Goal: Task Accomplishment & Management: Use online tool/utility

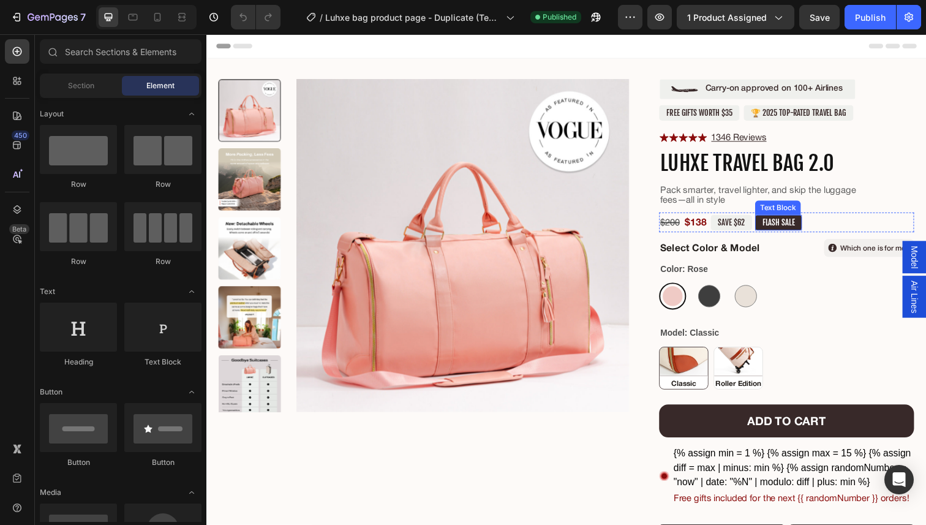
click at [794, 227] on p "FLASH SALE" at bounding box center [790, 227] width 33 height 10
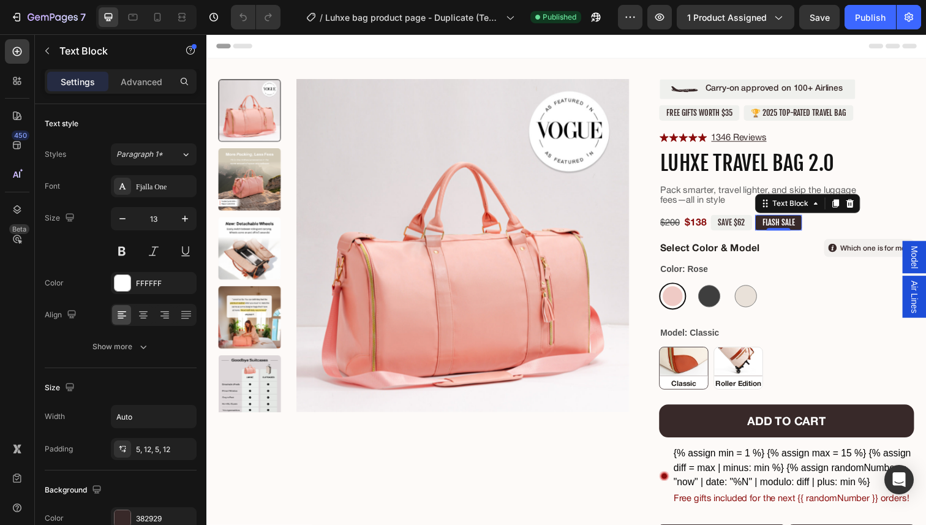
click at [805, 227] on p "FLASH SALE" at bounding box center [790, 227] width 33 height 10
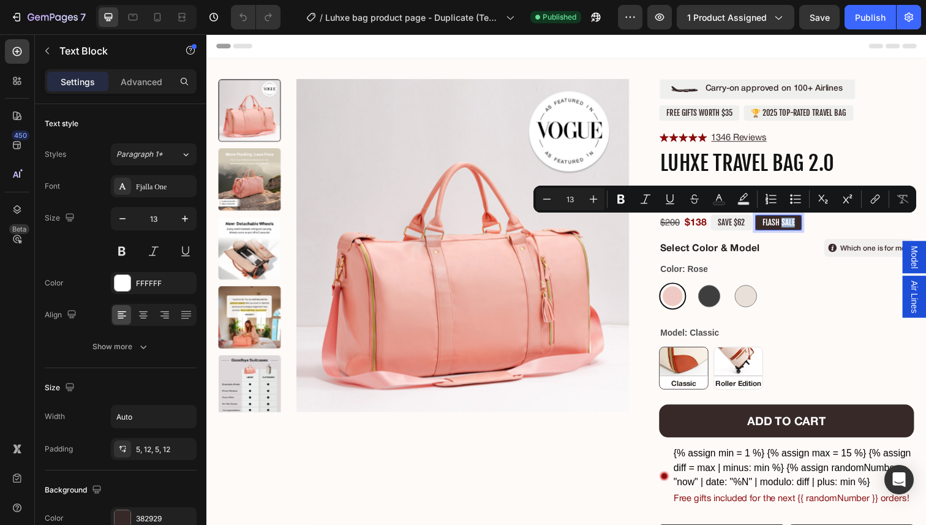
click at [805, 227] on p "FLASH SALE" at bounding box center [790, 227] width 33 height 10
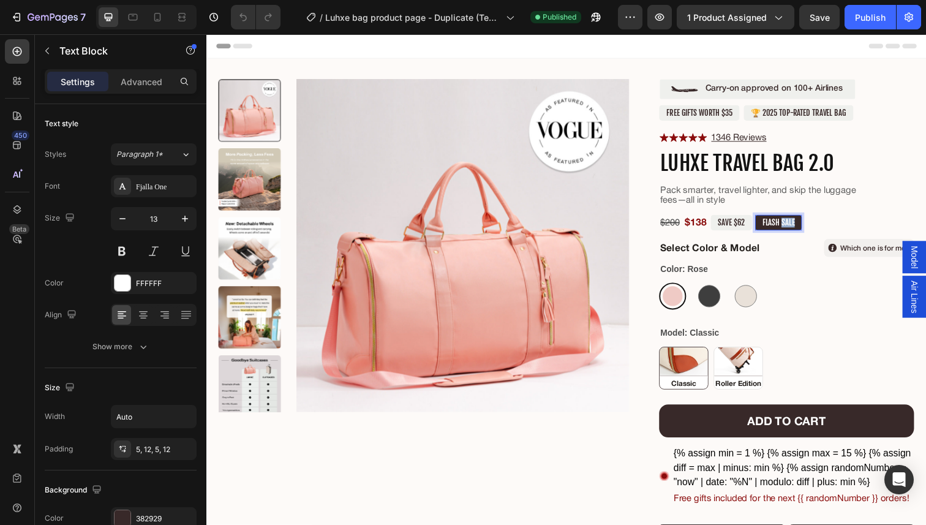
click at [805, 227] on p "FLASH SALE" at bounding box center [790, 227] width 33 height 10
click at [868, 167] on h1 "Luhxe Travel Bag 2.0" at bounding box center [799, 166] width 260 height 26
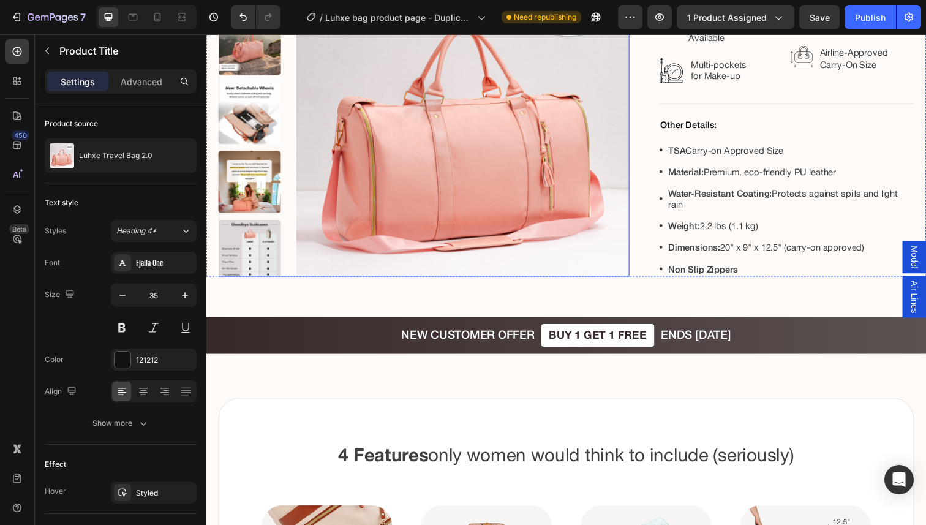
scroll to position [1156, 0]
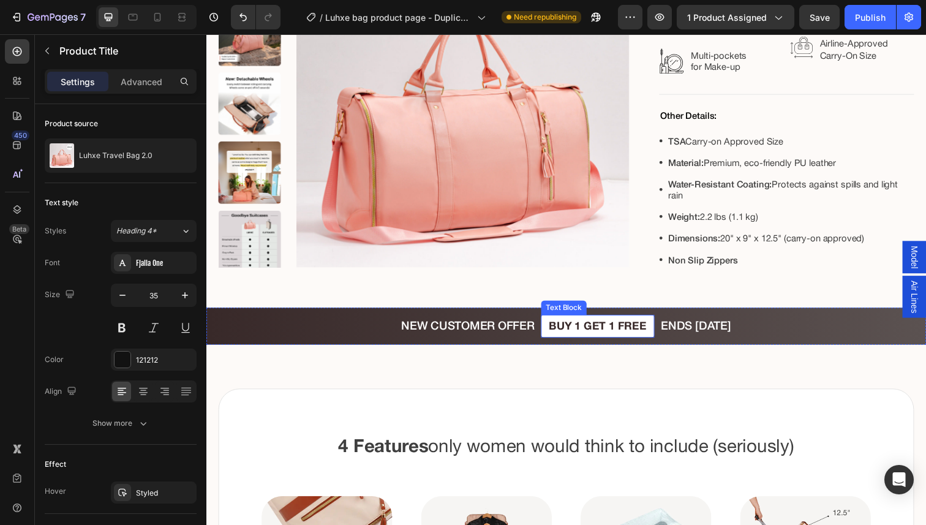
click at [618, 326] on p "BUY 1 GET 1 FREE" at bounding box center [606, 332] width 100 height 13
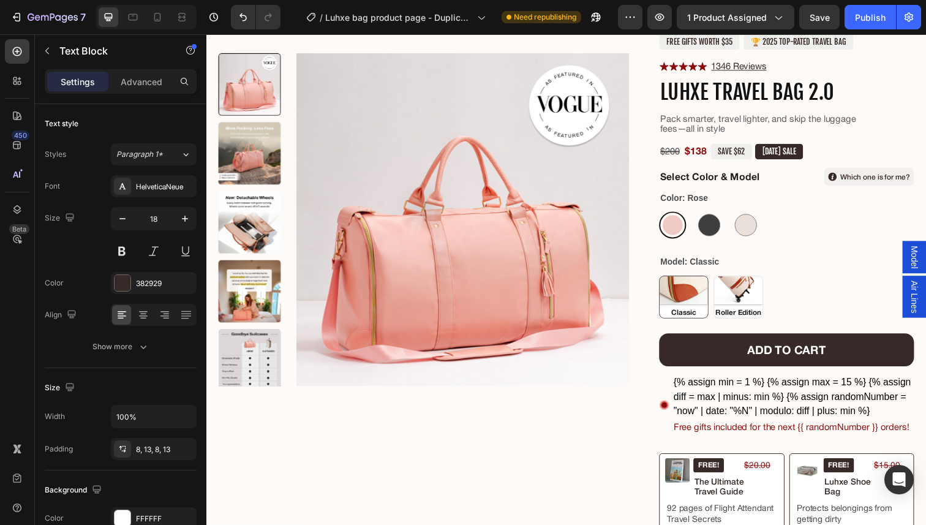
scroll to position [72, 0]
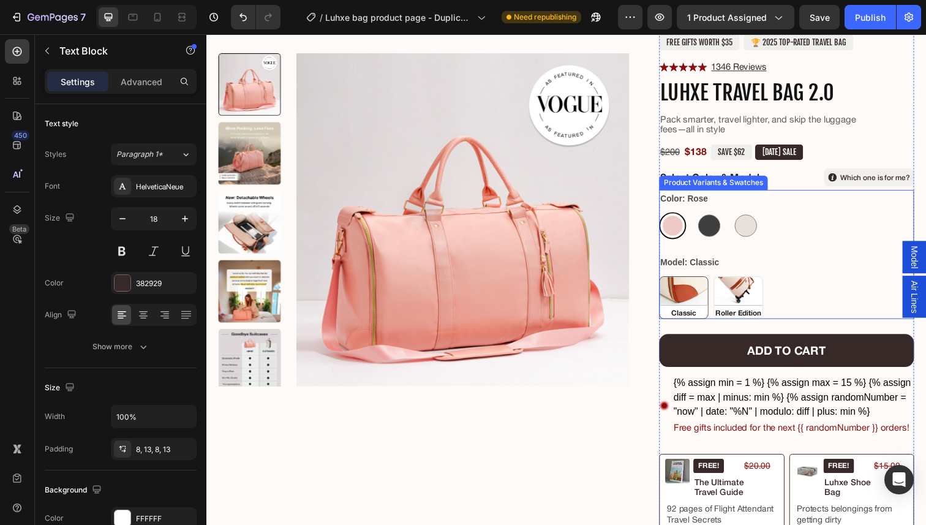
click at [748, 296] on img at bounding box center [749, 303] width 49 height 42
click at [724, 282] on input "Roller Edition Roller Edition" at bounding box center [724, 281] width 1 height 1
radio input "true"
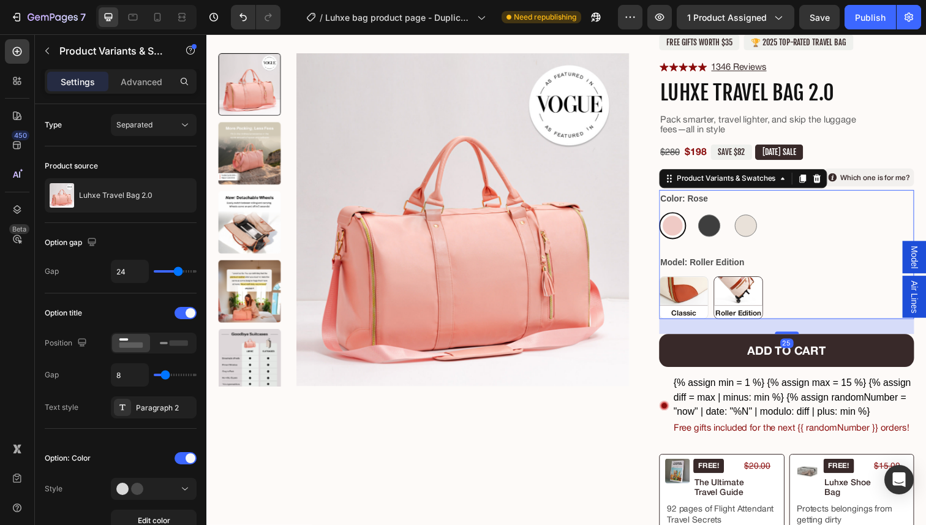
click at [694, 300] on img at bounding box center [693, 303] width 49 height 42
click at [669, 282] on input "Classic Classic" at bounding box center [668, 281] width 1 height 1
radio input "true"
click at [731, 297] on img at bounding box center [749, 303] width 49 height 42
click at [724, 282] on input "Roller Edition Roller Edition" at bounding box center [724, 281] width 1 height 1
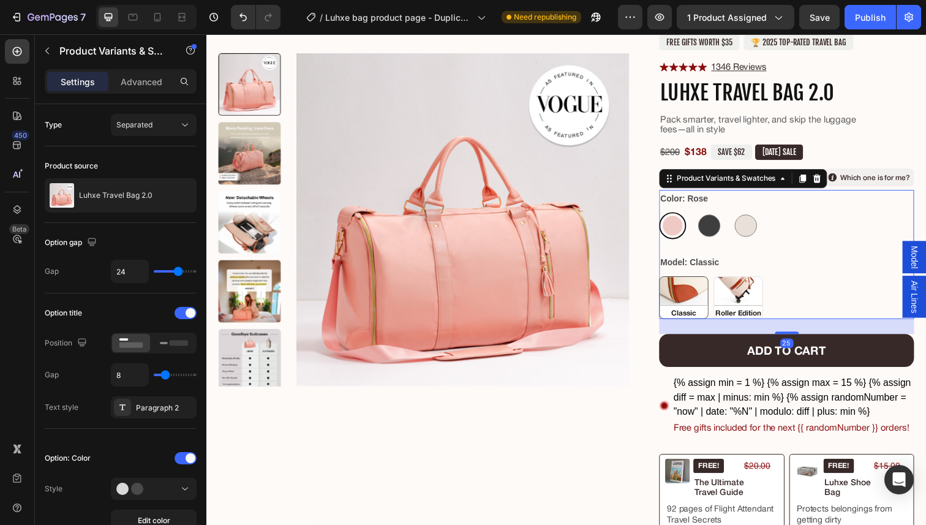
radio input "true"
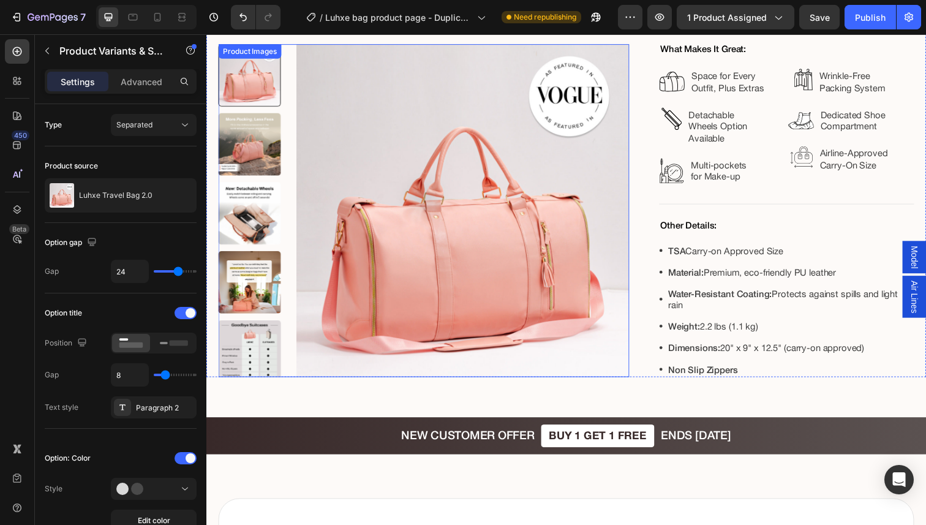
scroll to position [1094, 0]
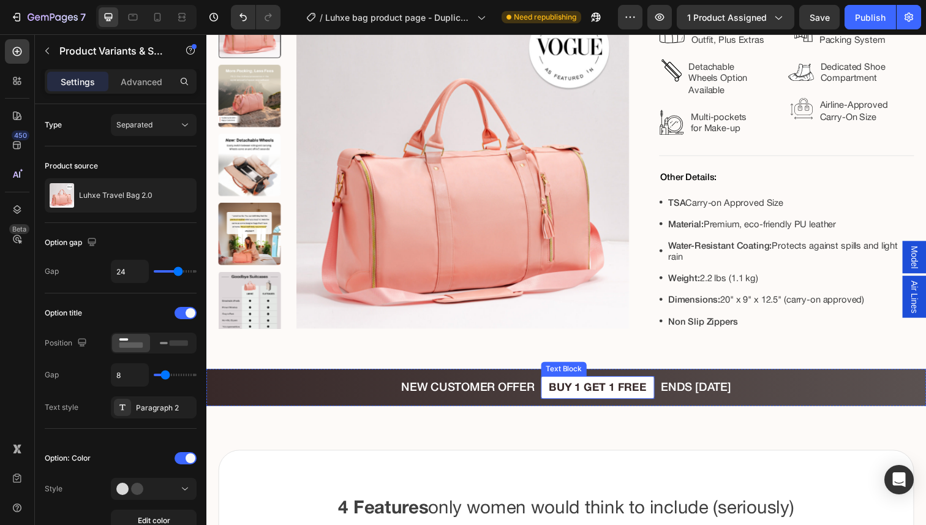
click at [608, 388] on p "BUY 1 GET 1 FREE" at bounding box center [606, 394] width 100 height 13
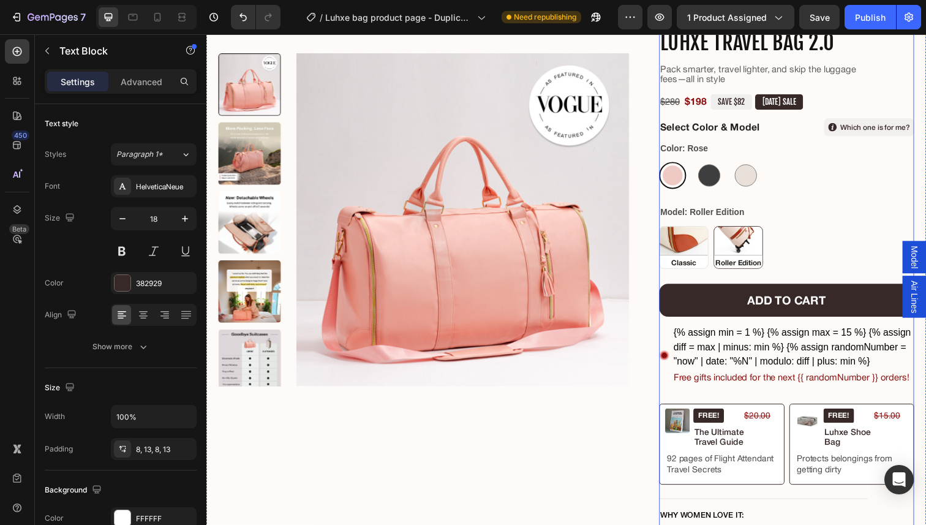
scroll to position [107, 0]
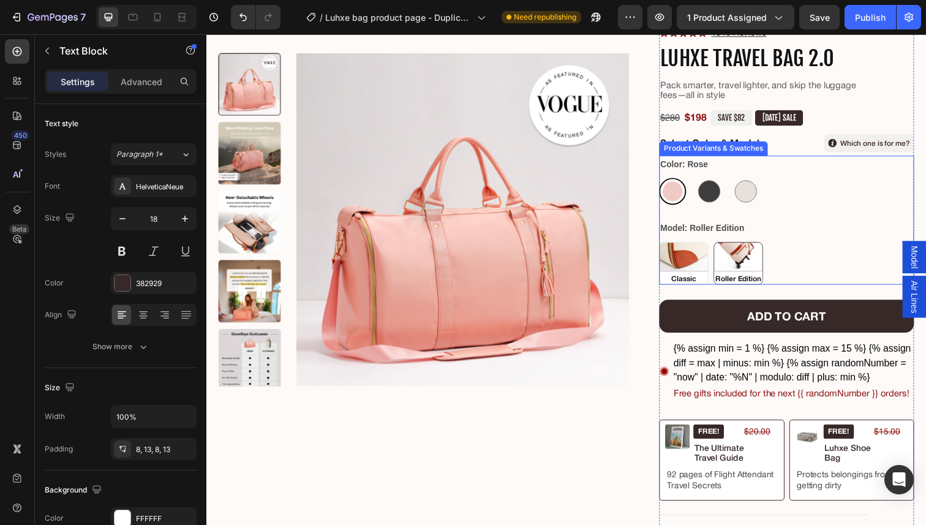
click at [702, 266] on img at bounding box center [693, 268] width 49 height 42
click at [669, 247] on input "Classic Classic" at bounding box center [668, 246] width 1 height 1
radio input "true"
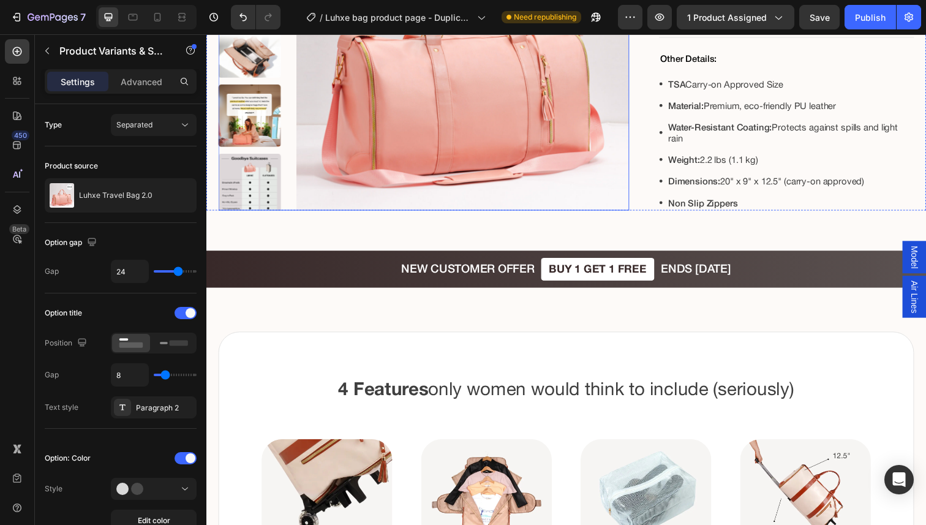
scroll to position [1263, 0]
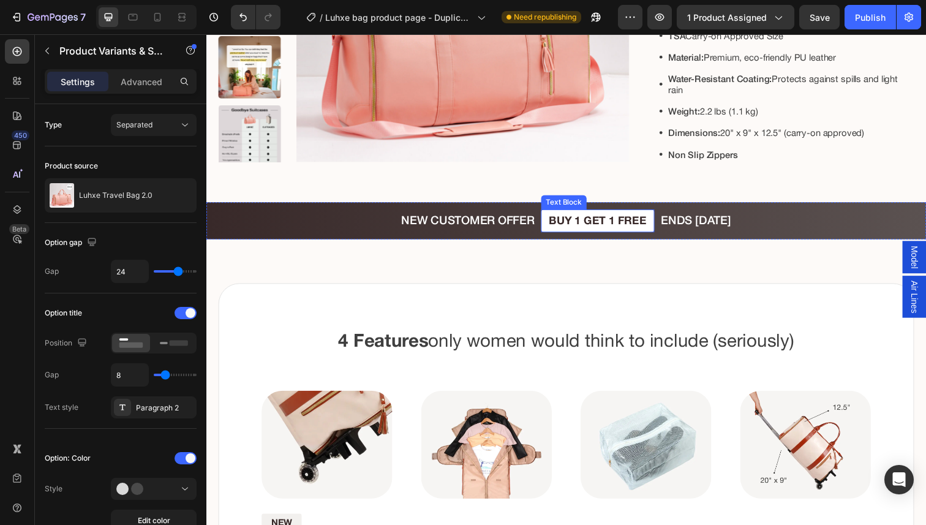
click at [620, 219] on p "BUY 1 GET 1 FREE" at bounding box center [606, 225] width 100 height 13
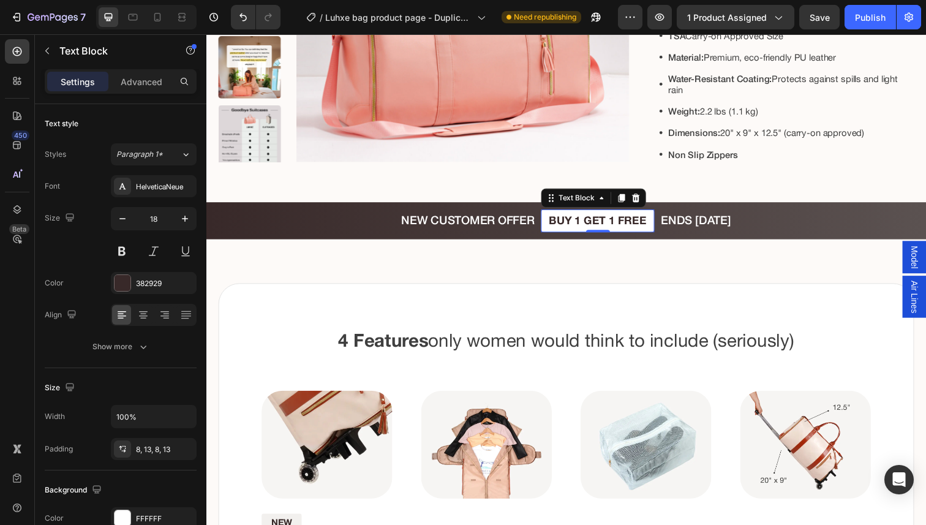
click at [618, 221] on p "BUY 1 GET 1 FREE" at bounding box center [606, 225] width 100 height 13
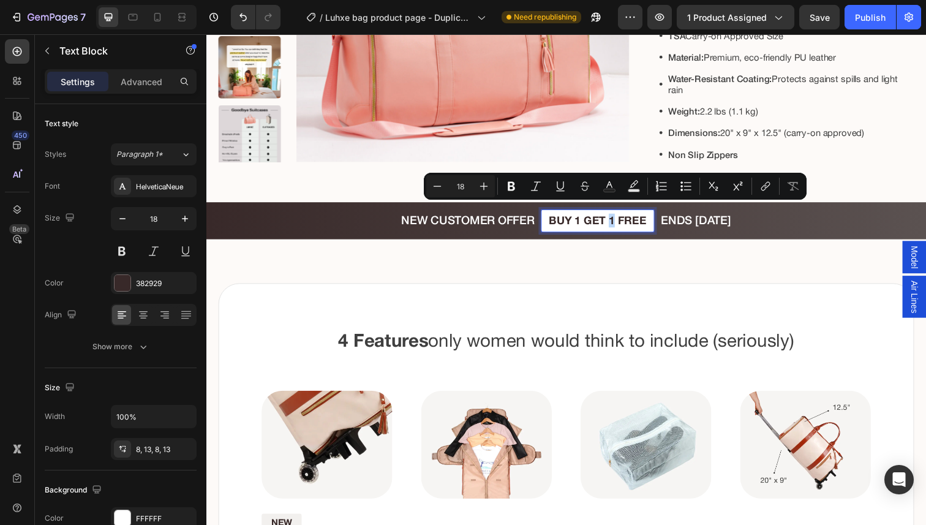
click at [618, 221] on p "BUY 1 GET 1 FREE" at bounding box center [606, 225] width 100 height 13
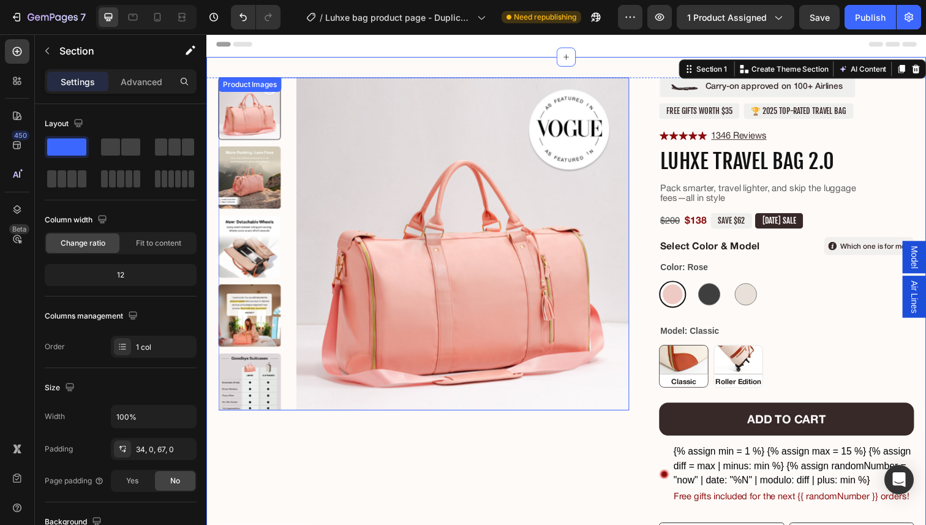
scroll to position [0, 0]
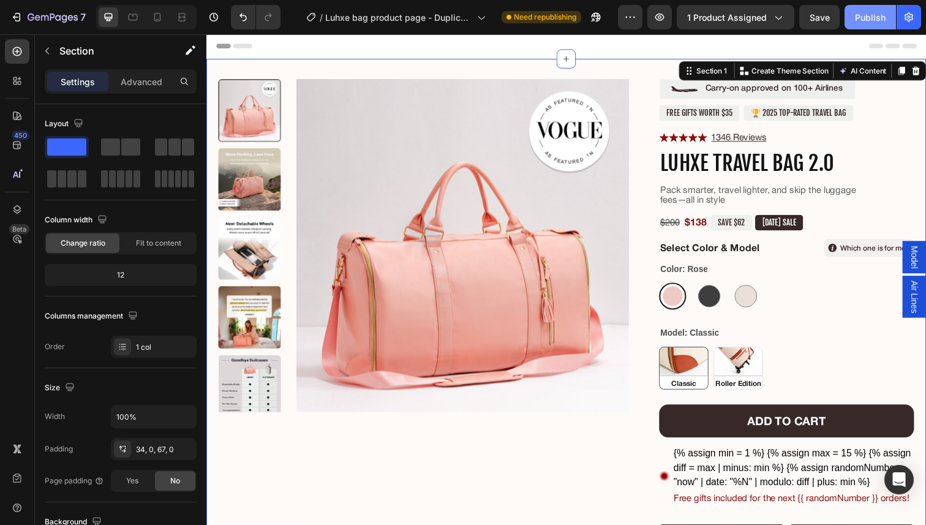
click at [868, 15] on div "Publish" at bounding box center [870, 17] width 31 height 13
click at [887, 476] on div "Open Intercom Messenger" at bounding box center [899, 480] width 32 height 32
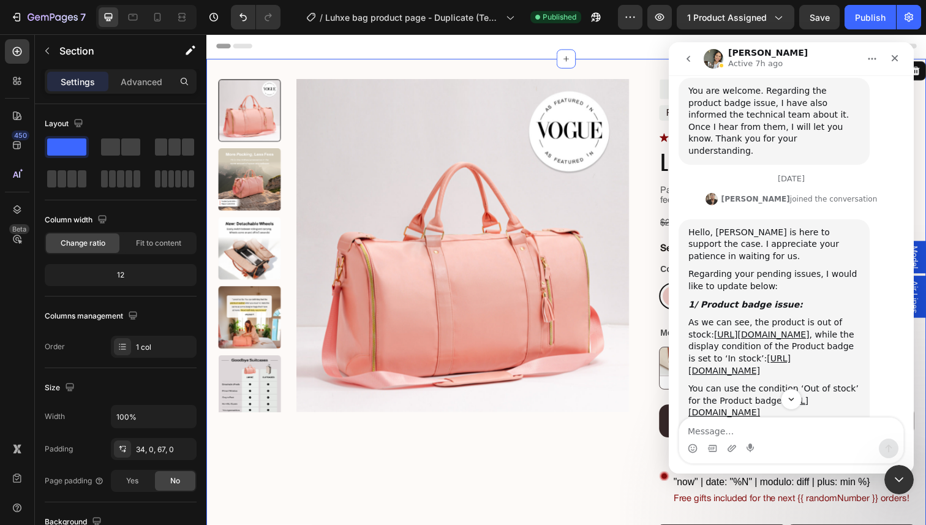
scroll to position [3553, 0]
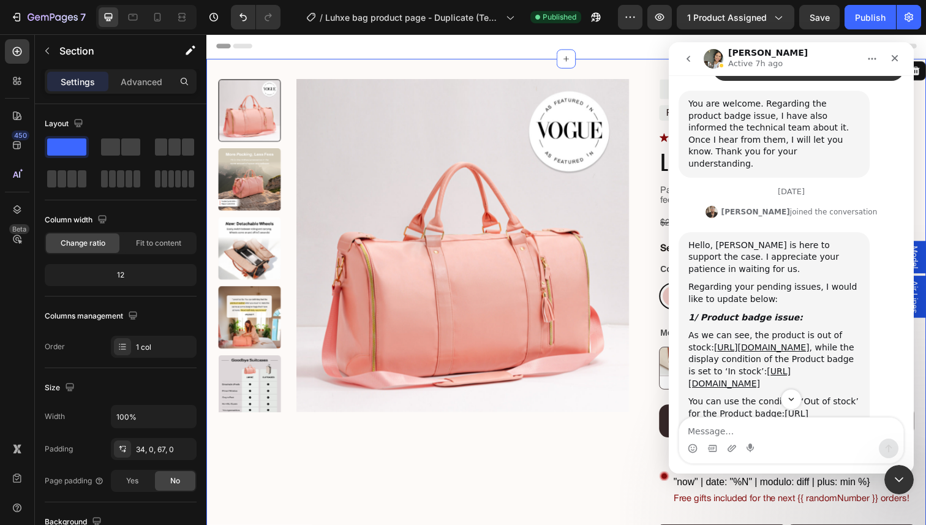
click at [753, 396] on div "You can use the condition ‘Out of stock’ for the Product badge: https://prnt.sc…" at bounding box center [773, 414] width 171 height 36
click at [750, 396] on div "You can use the condition ‘Out of stock’ for the Product badge: https://prnt.sc…" at bounding box center [773, 414] width 171 height 36
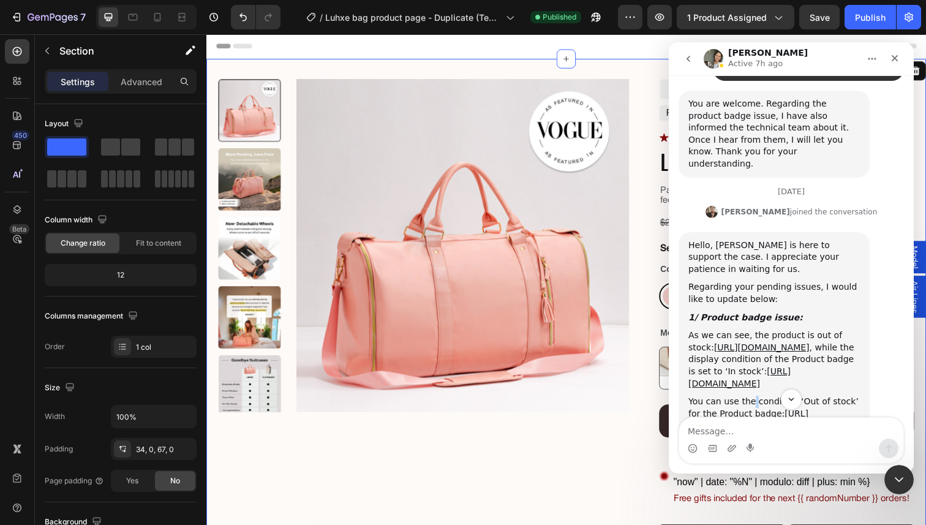
click at [750, 396] on div "You can use the condition ‘Out of stock’ for the Product badge: https://prnt.sc…" at bounding box center [773, 414] width 171 height 36
click at [896, 481] on icon "Close Intercom Messenger" at bounding box center [897, 477] width 15 height 15
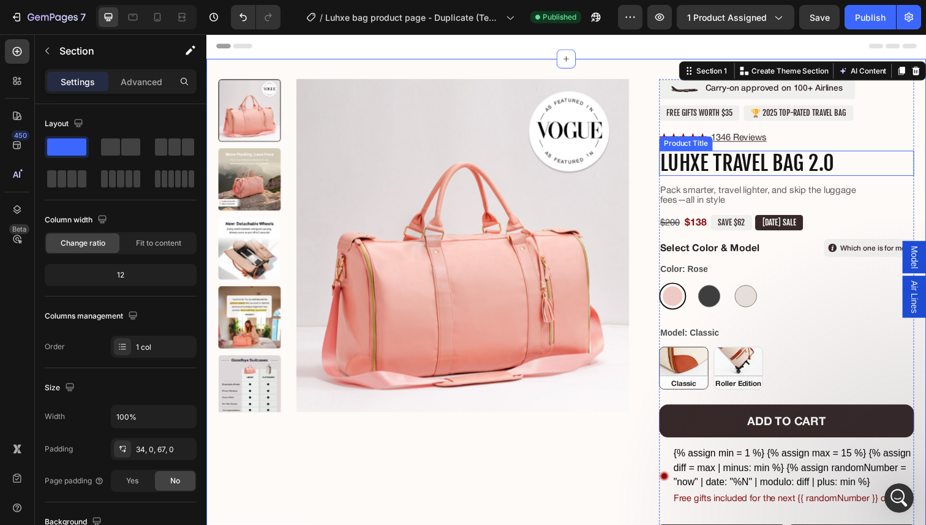
scroll to position [3247, 0]
click at [750, 225] on pre "SAVE $62" at bounding box center [742, 227] width 42 height 16
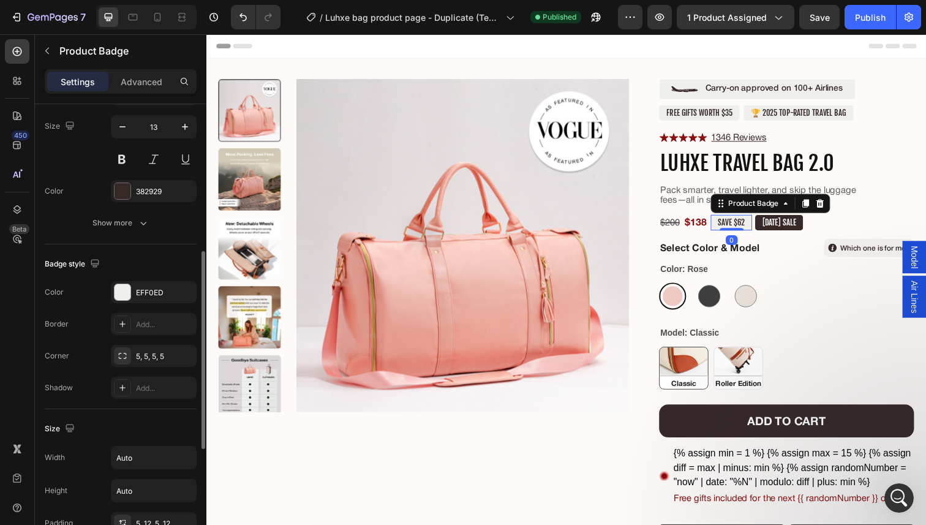
scroll to position [306, 0]
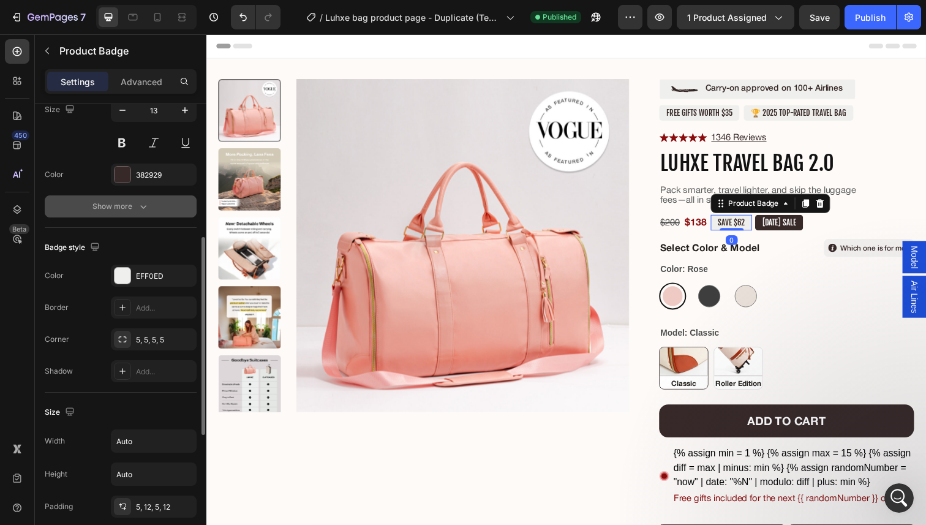
click at [127, 200] on div "Show more" at bounding box center [120, 206] width 57 height 12
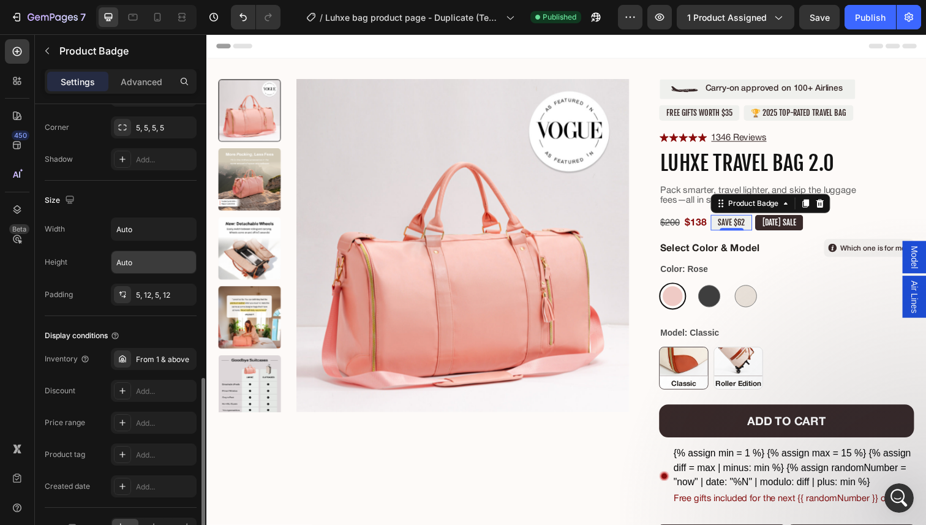
scroll to position [753, 0]
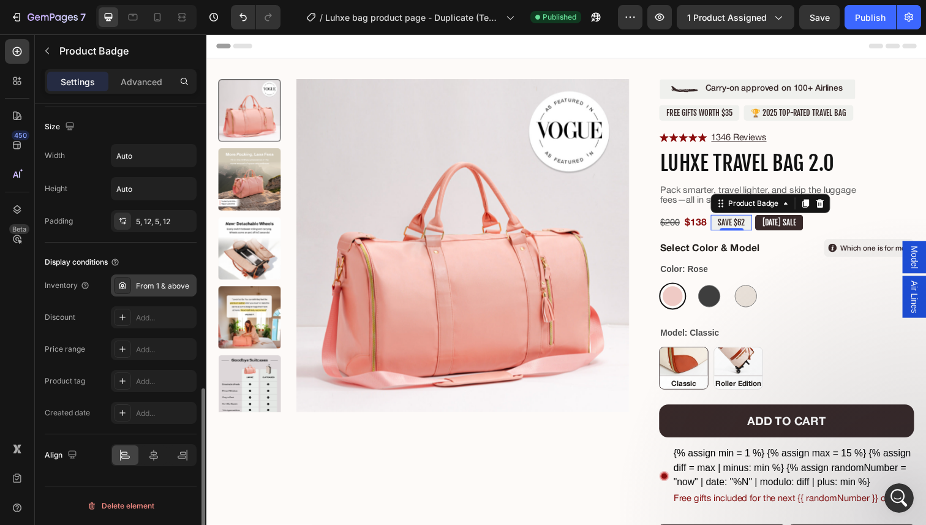
click at [154, 287] on div "From 1 & above" at bounding box center [165, 285] width 58 height 11
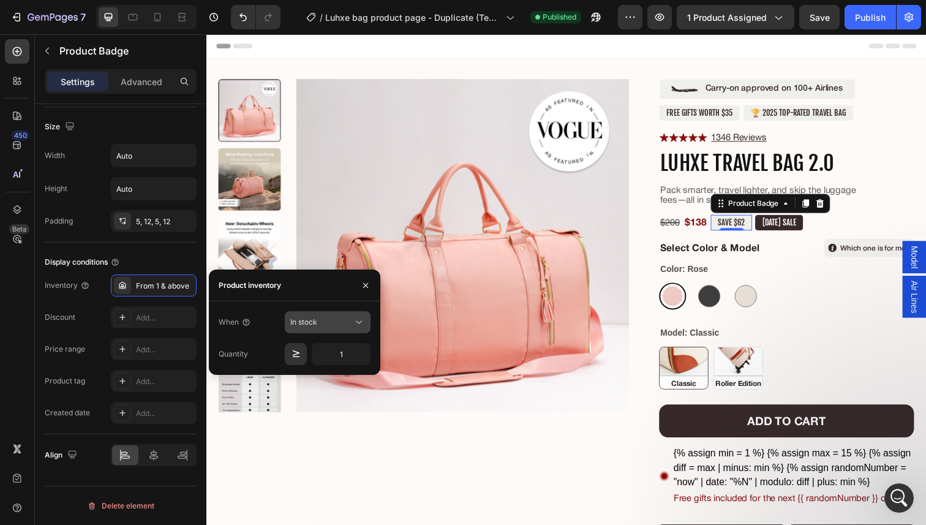
click at [326, 328] on div "In stock" at bounding box center [327, 322] width 75 height 12
click at [318, 329] on button "In stock" at bounding box center [328, 322] width 86 height 22
click at [321, 369] on div "Out of stock" at bounding box center [315, 375] width 100 height 23
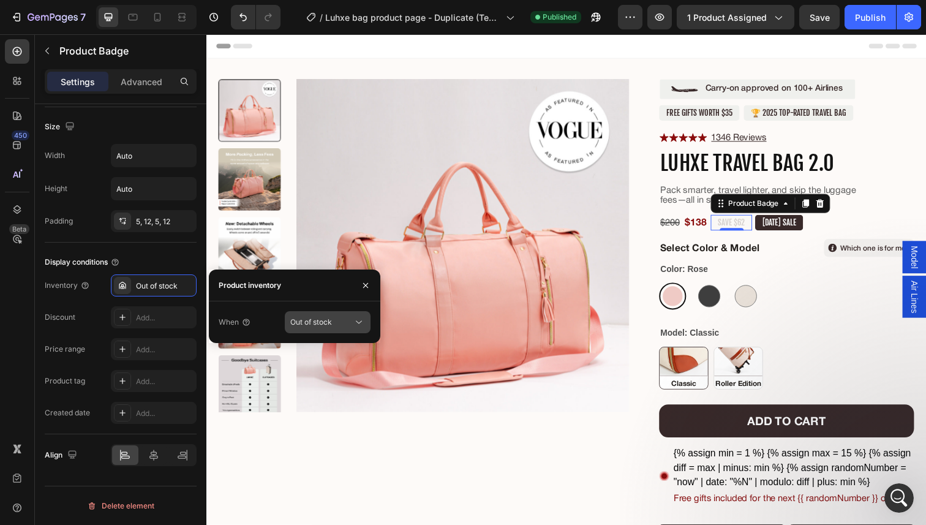
click at [315, 315] on button "Out of stock" at bounding box center [328, 322] width 86 height 22
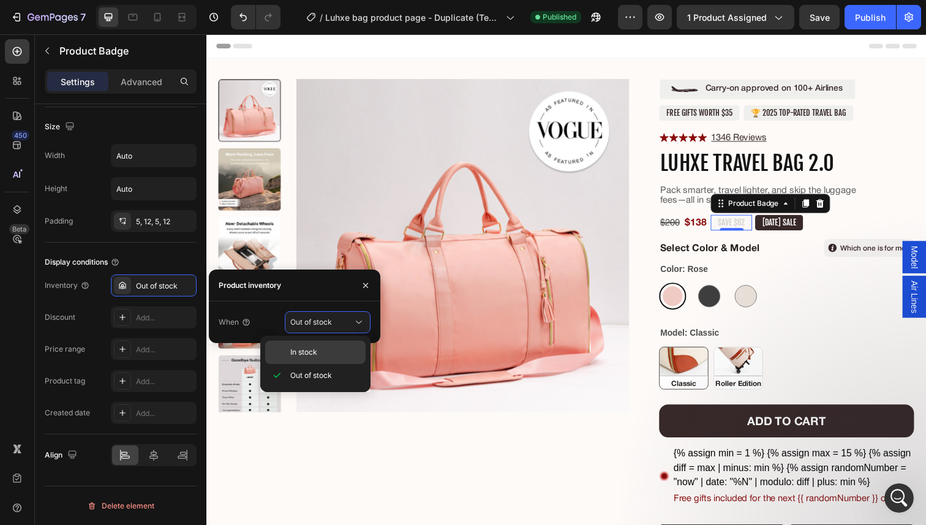
click at [315, 358] on div "In stock" at bounding box center [315, 351] width 100 height 23
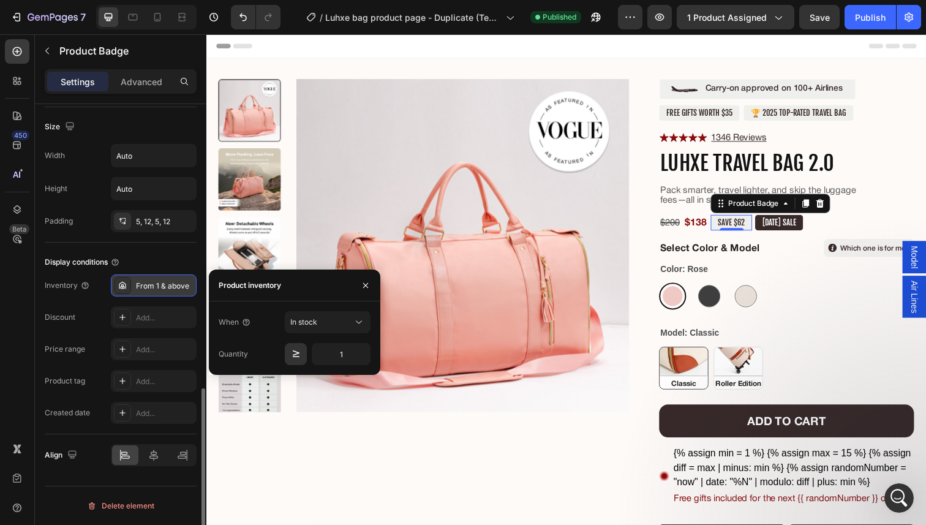
click at [121, 287] on icon at bounding box center [123, 285] width 10 height 10
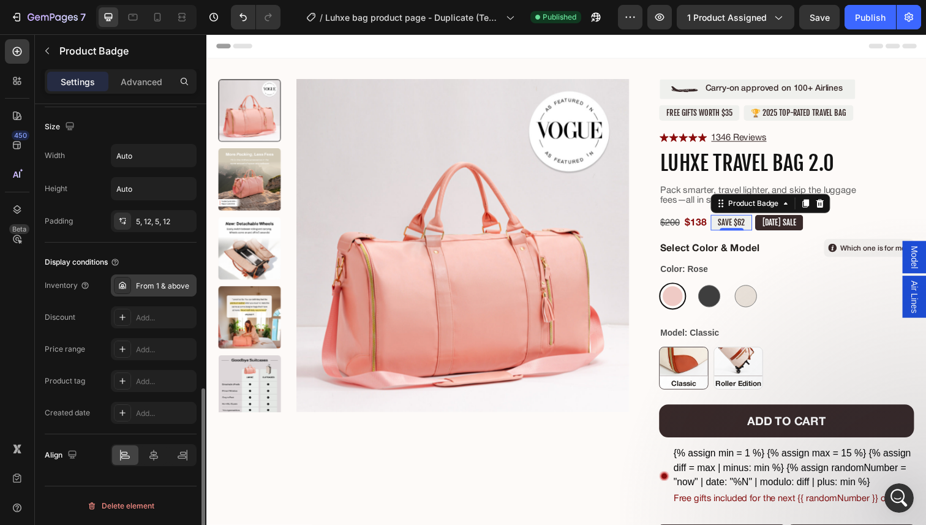
click at [121, 287] on icon at bounding box center [123, 285] width 10 height 10
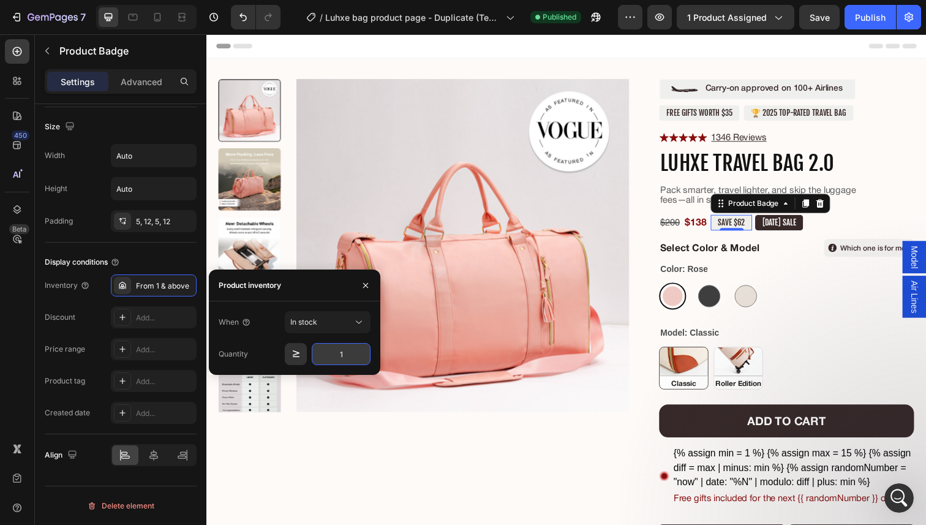
click at [341, 359] on input "1" at bounding box center [341, 354] width 59 height 22
click at [296, 356] on icon "button" at bounding box center [296, 353] width 7 height 7
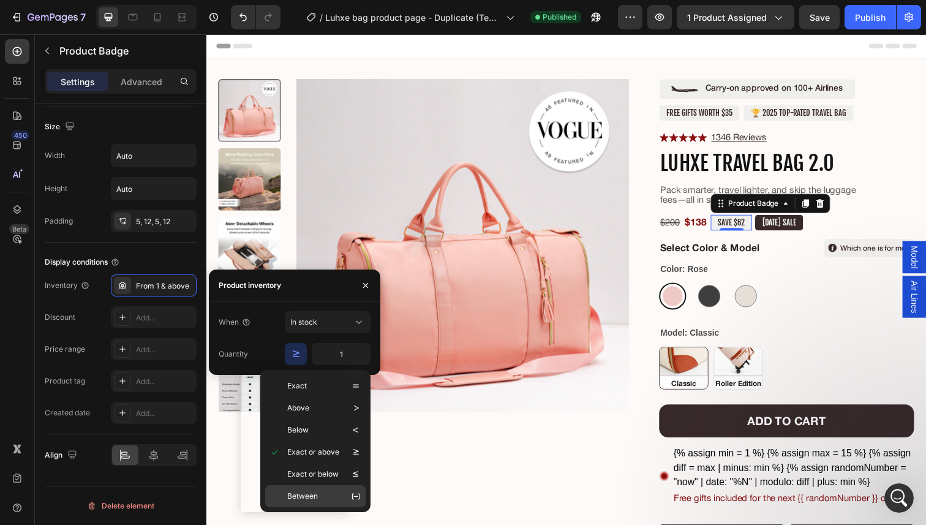
click at [313, 487] on div "Between" at bounding box center [315, 496] width 100 height 22
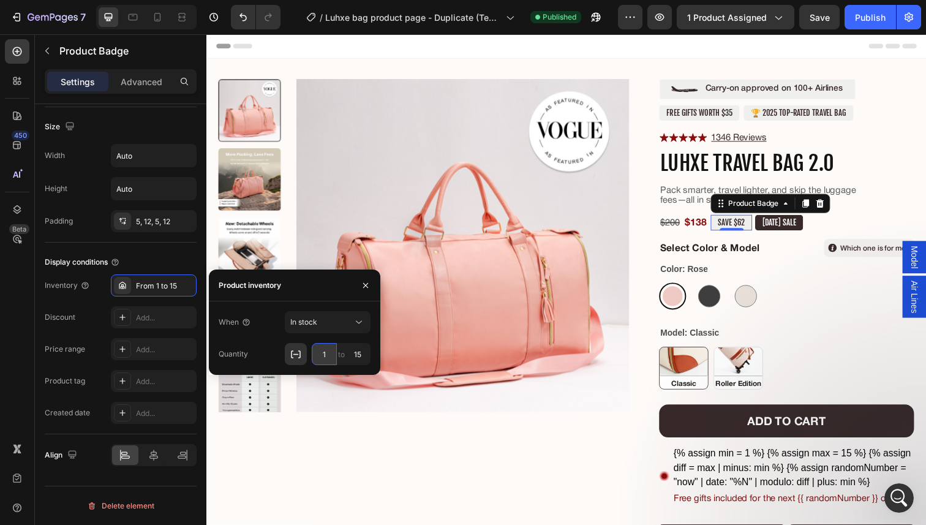
click at [327, 357] on input "1" at bounding box center [324, 354] width 25 height 22
type input "1"
click at [285, 348] on button "button" at bounding box center [296, 354] width 22 height 22
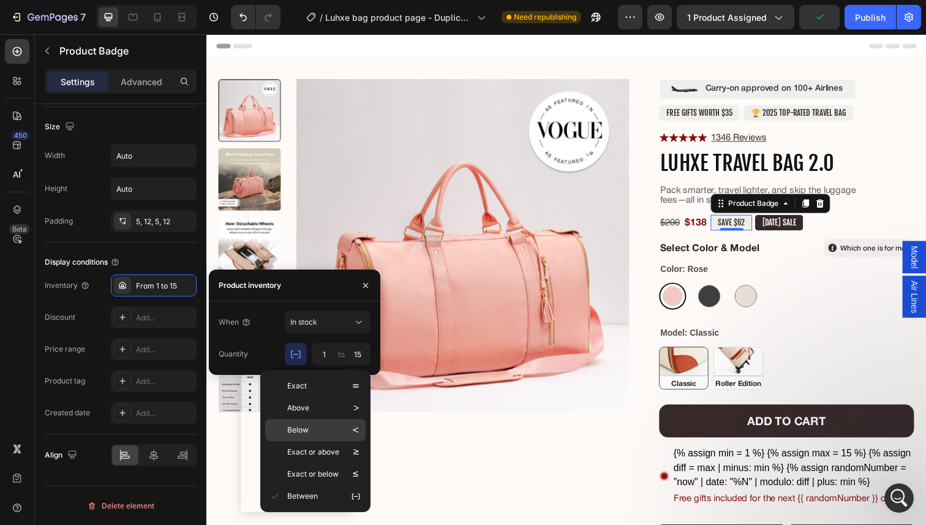
click at [326, 430] on div "Below" at bounding box center [306, 430] width 73 height 12
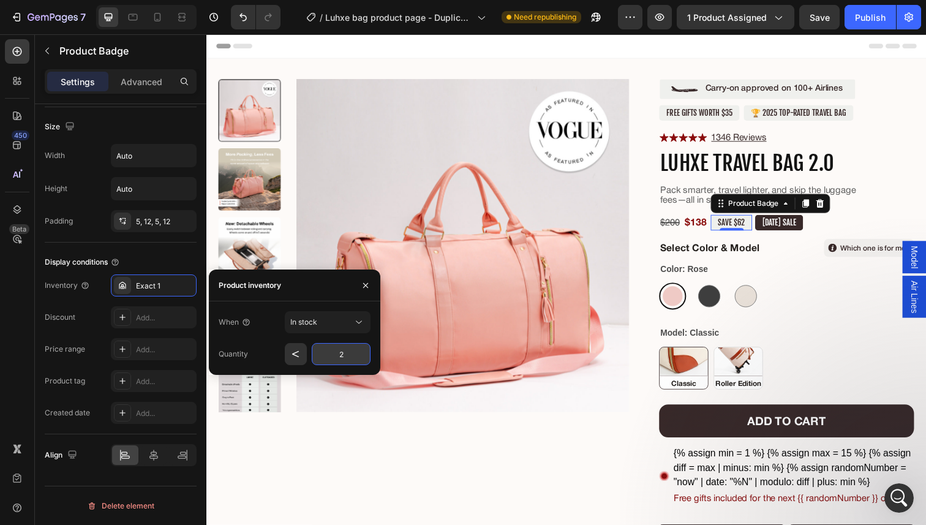
click at [345, 353] on input "2" at bounding box center [341, 354] width 59 height 22
type input "0"
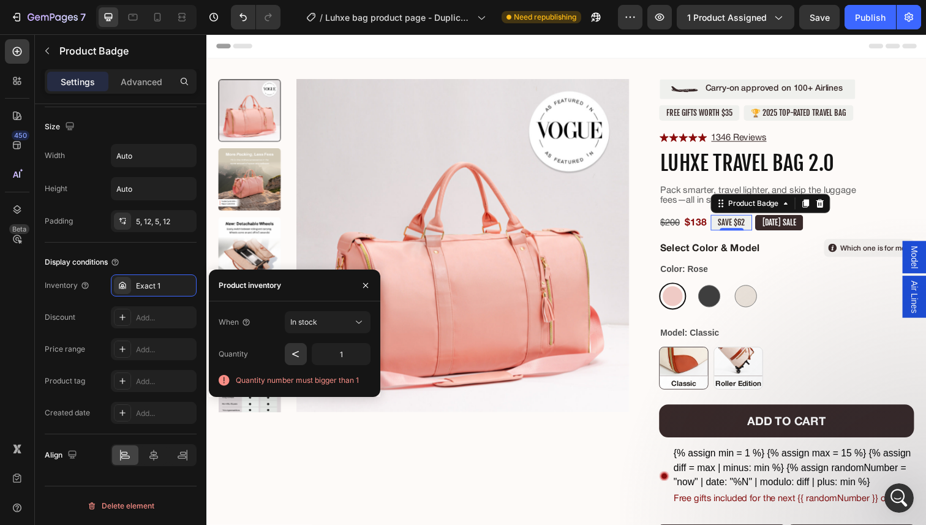
click at [371, 353] on div "When In stock Quantity 1 Quantity number must bigger than 1" at bounding box center [294, 349] width 171 height 76
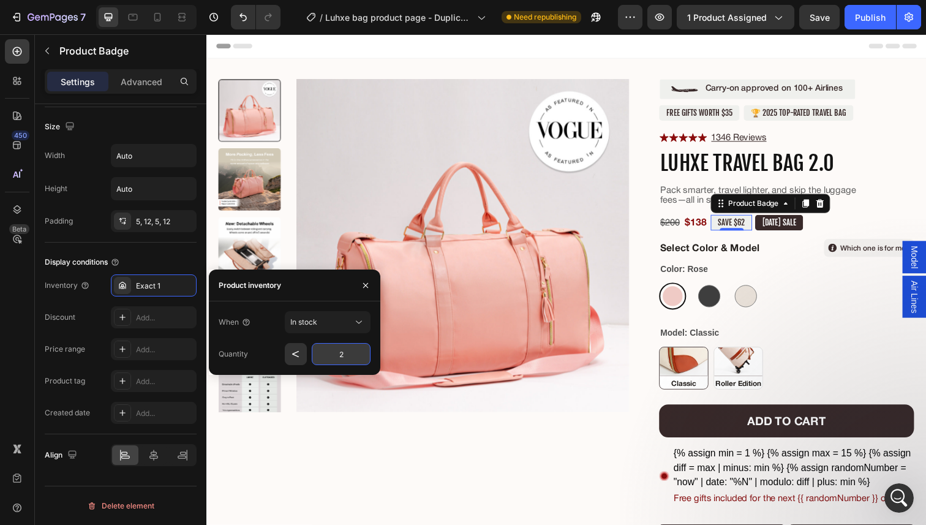
click at [353, 353] on input "2" at bounding box center [341, 354] width 59 height 22
click at [299, 347] on button "button" at bounding box center [296, 354] width 22 height 22
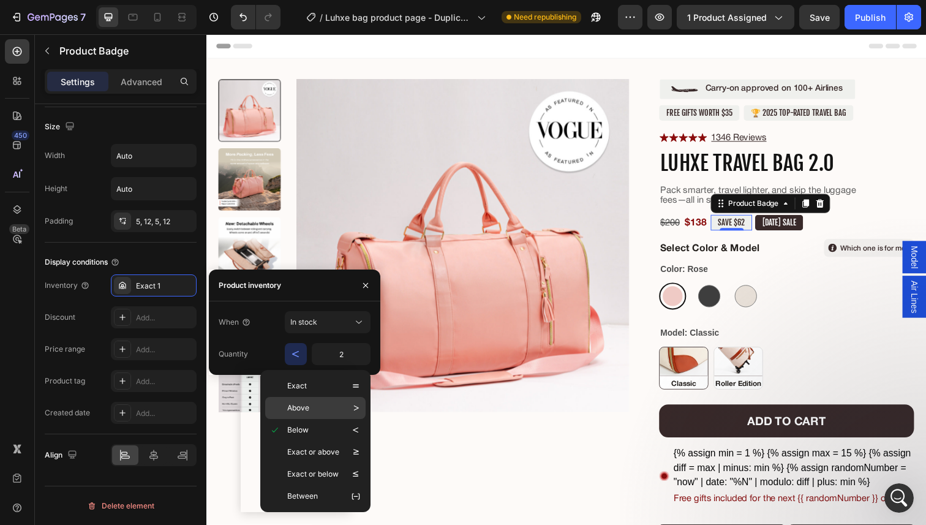
click at [298, 441] on div "Above" at bounding box center [315, 452] width 100 height 22
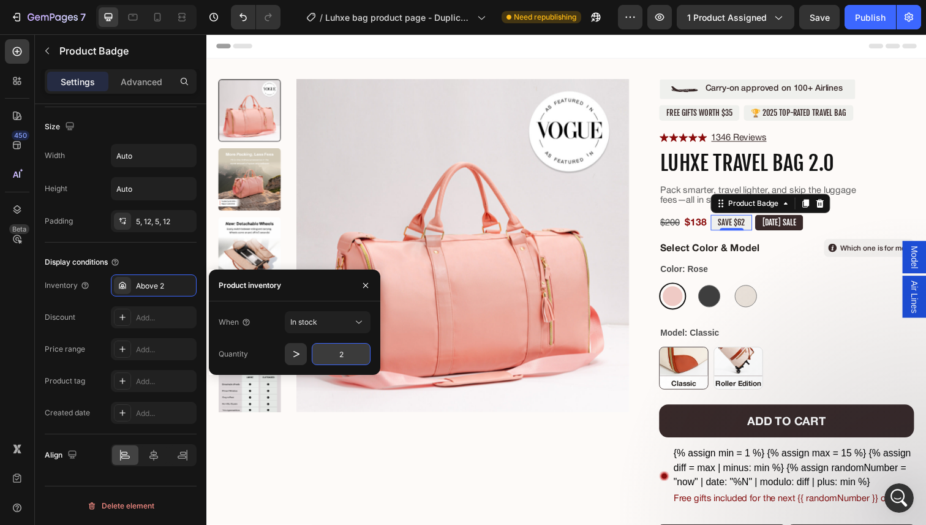
click at [347, 352] on input "2" at bounding box center [341, 354] width 59 height 22
type input "1"
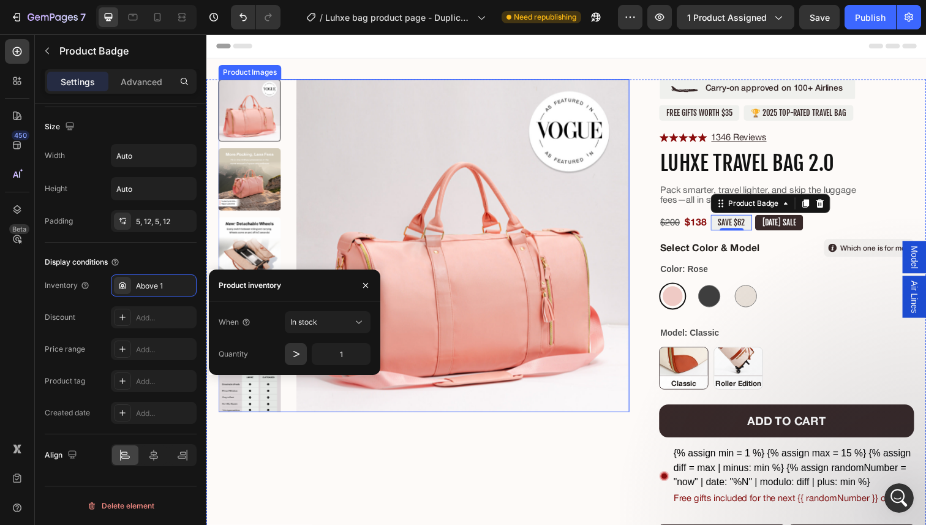
click at [408, 353] on img at bounding box center [468, 250] width 340 height 340
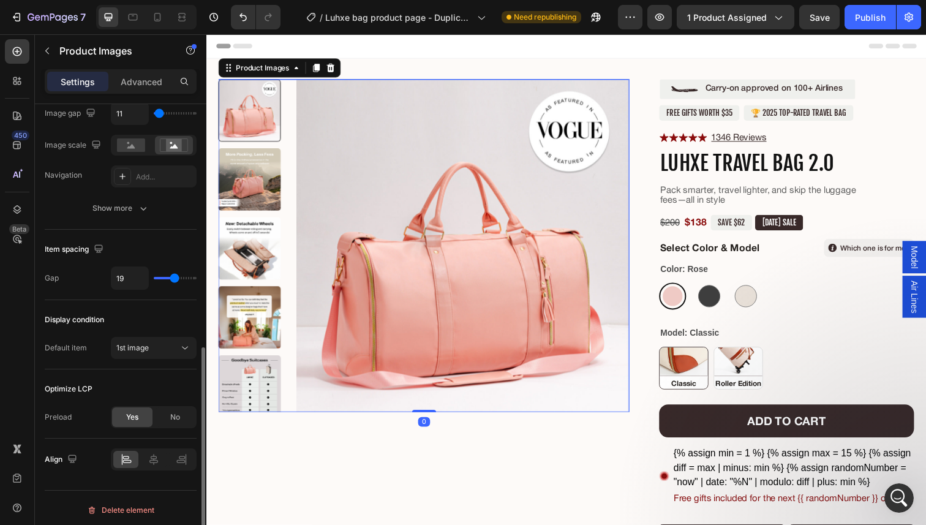
scroll to position [501, 0]
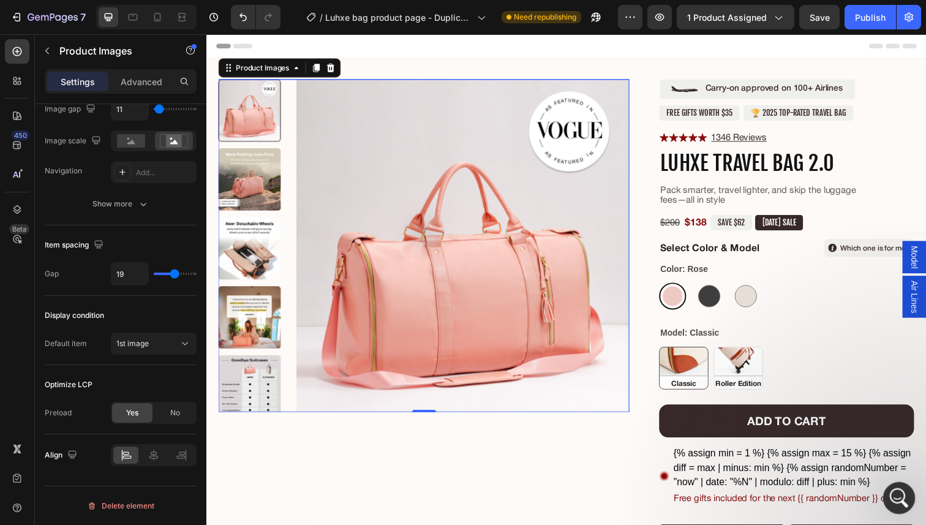
click at [893, 492] on icon "Open Intercom Messenger" at bounding box center [897, 496] width 20 height 20
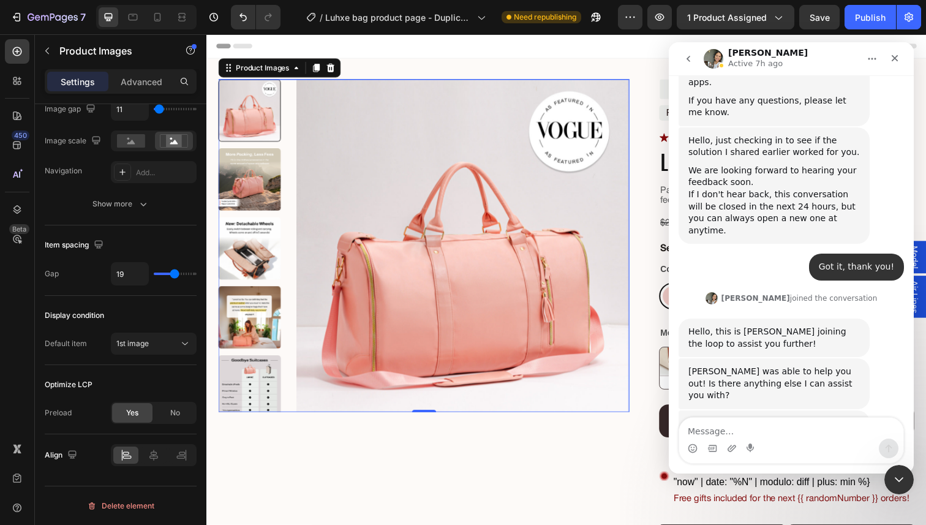
click at [776, 418] on textarea "Message…" at bounding box center [791, 428] width 224 height 21
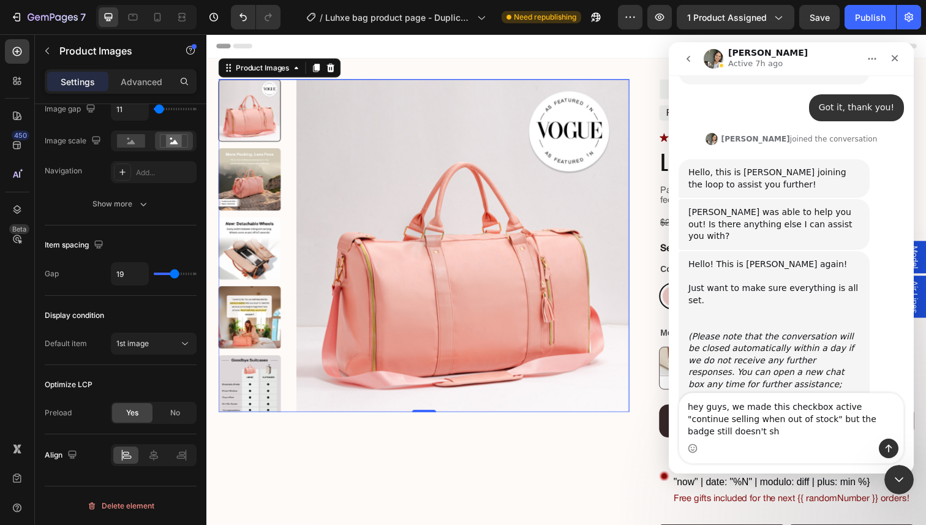
scroll to position [4234, 0]
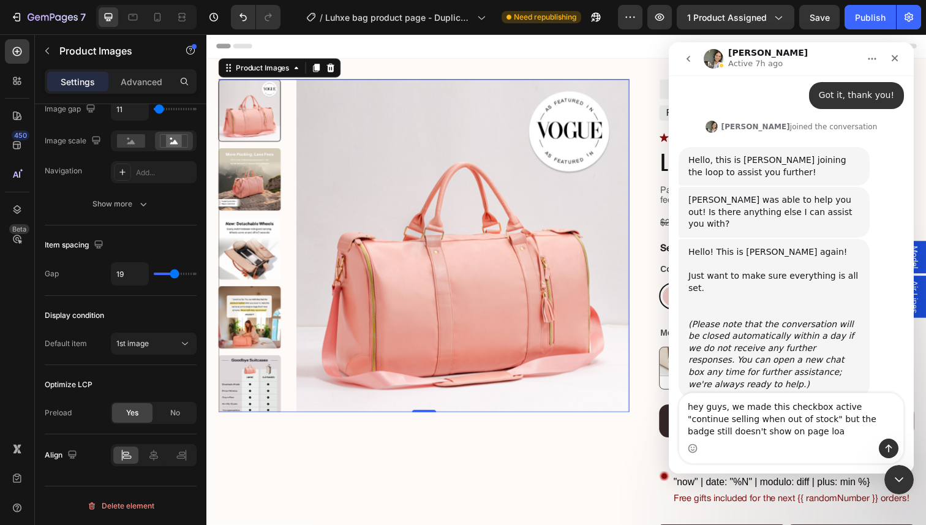
type textarea "hey guys, we made this checkbox active "continue selling when out of stock" but…"
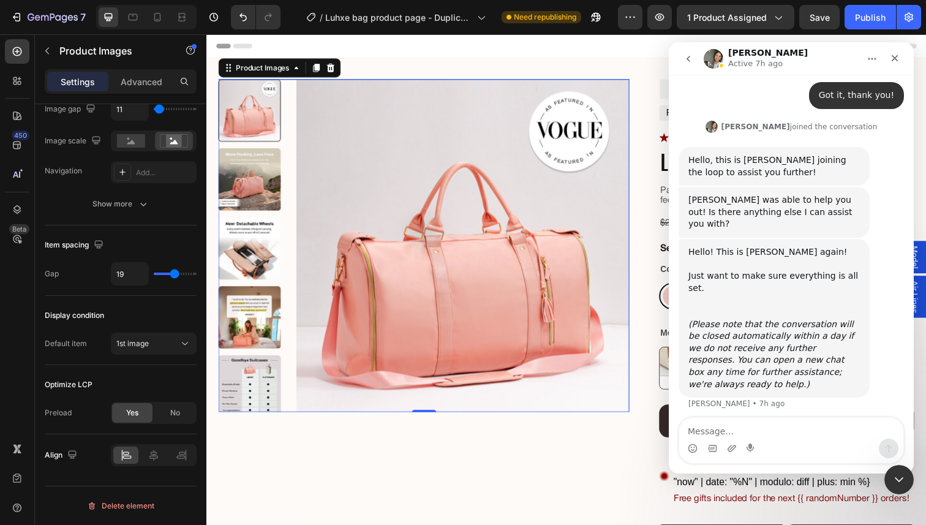
scroll to position [4262, 0]
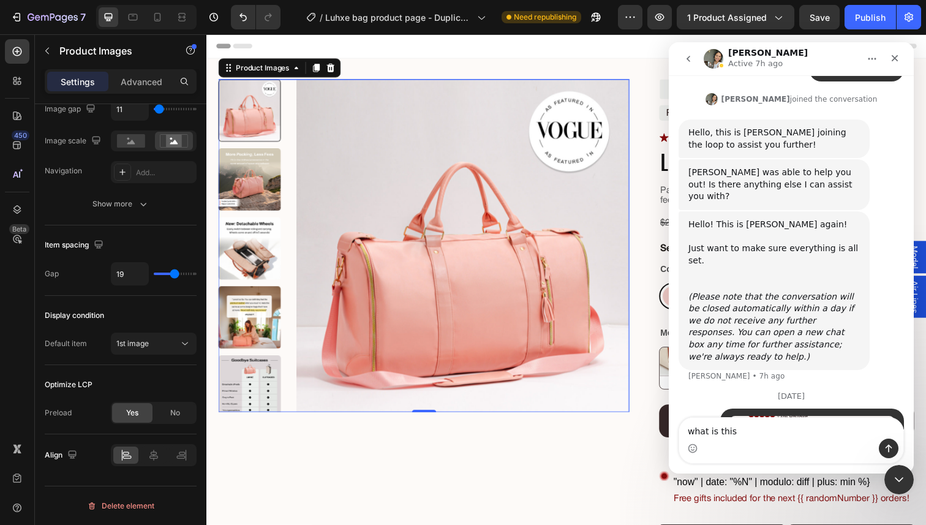
type textarea "what is this?"
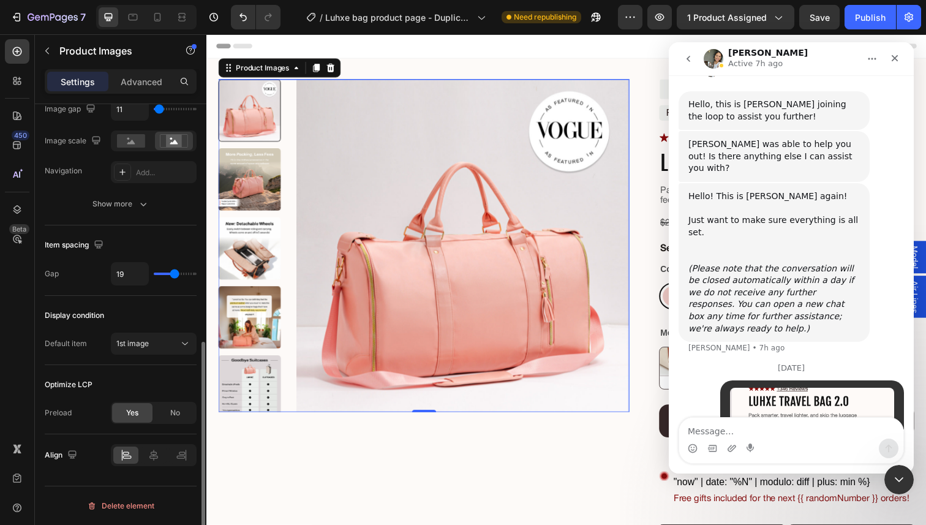
scroll to position [0, 0]
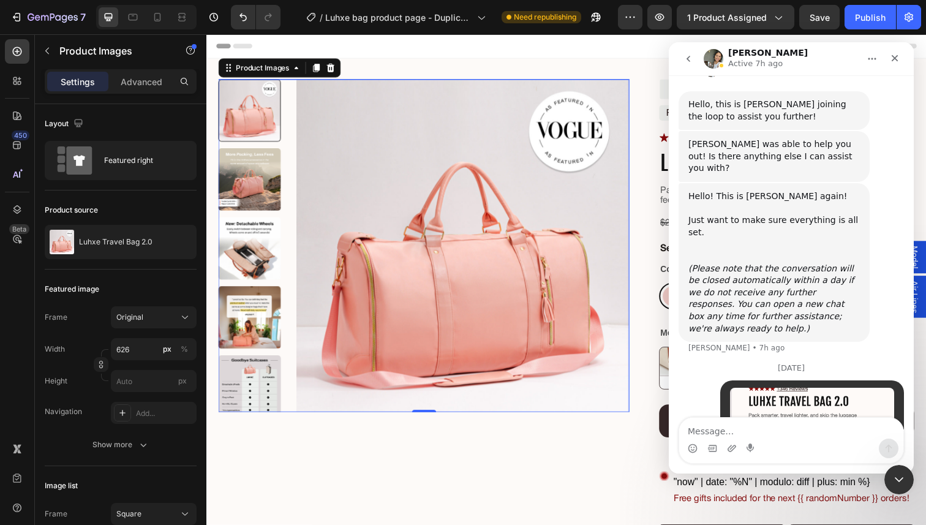
click at [858, 28] on button "Publish" at bounding box center [869, 17] width 51 height 24
click at [894, 480] on icon "Close Intercom Messenger" at bounding box center [897, 477] width 15 height 15
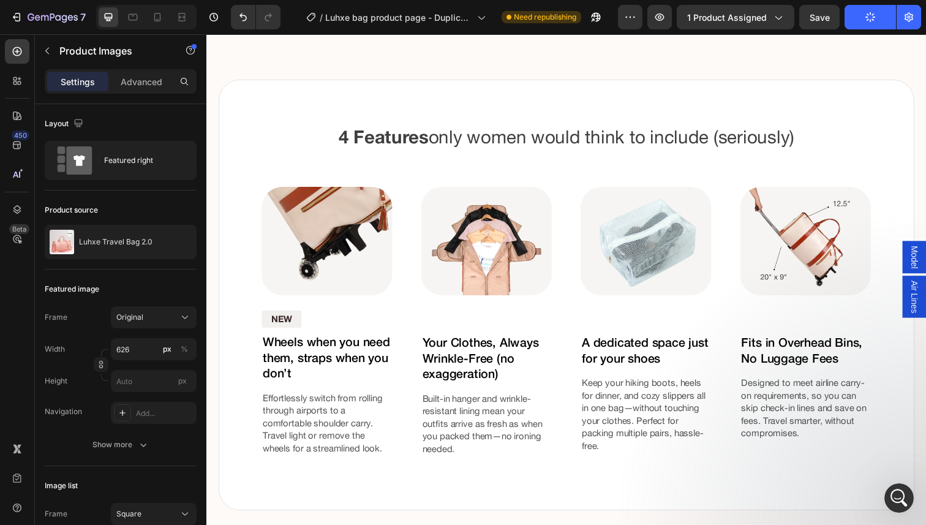
scroll to position [1432, 0]
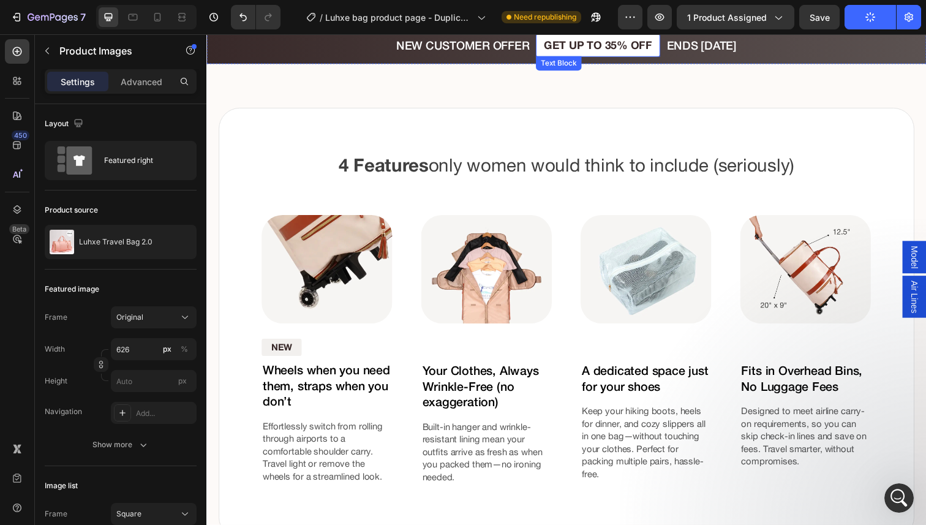
click at [588, 50] on p "GET UP TO 35% OFF" at bounding box center [605, 45] width 111 height 13
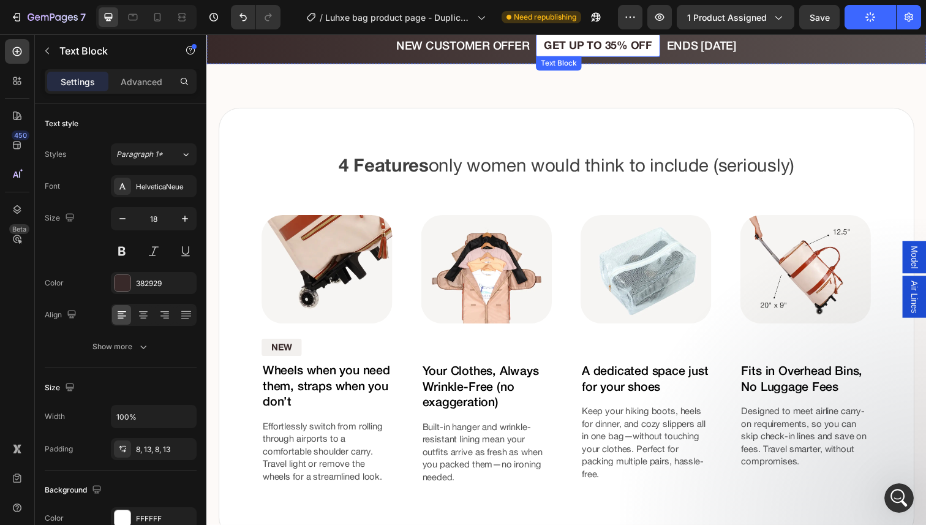
click at [588, 50] on p "GET UP TO 35% OFF" at bounding box center [605, 45] width 111 height 13
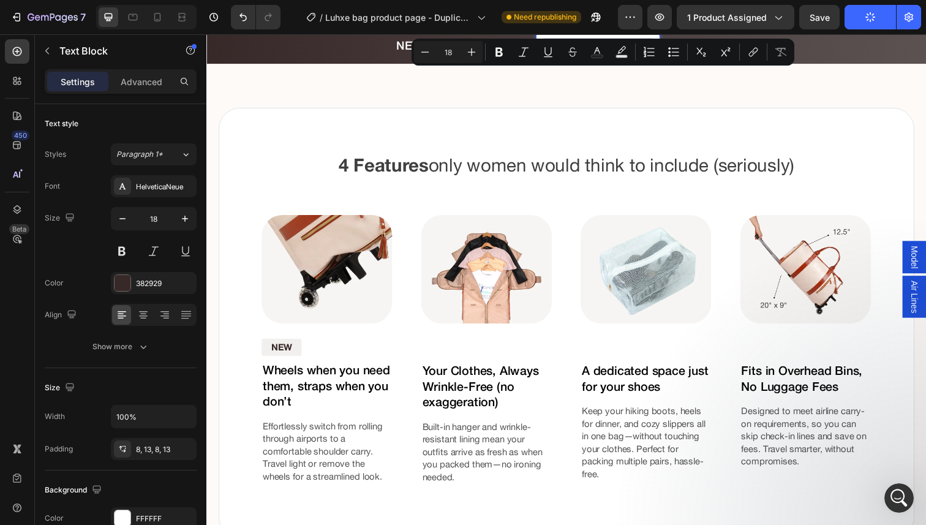
copy p "GET UP TO 35% OFF"
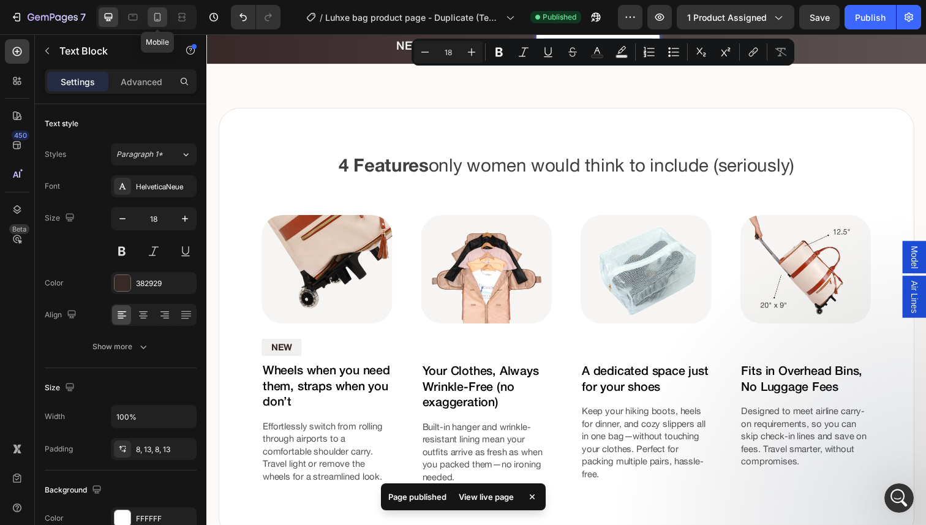
click at [165, 11] on div at bounding box center [158, 17] width 20 height 20
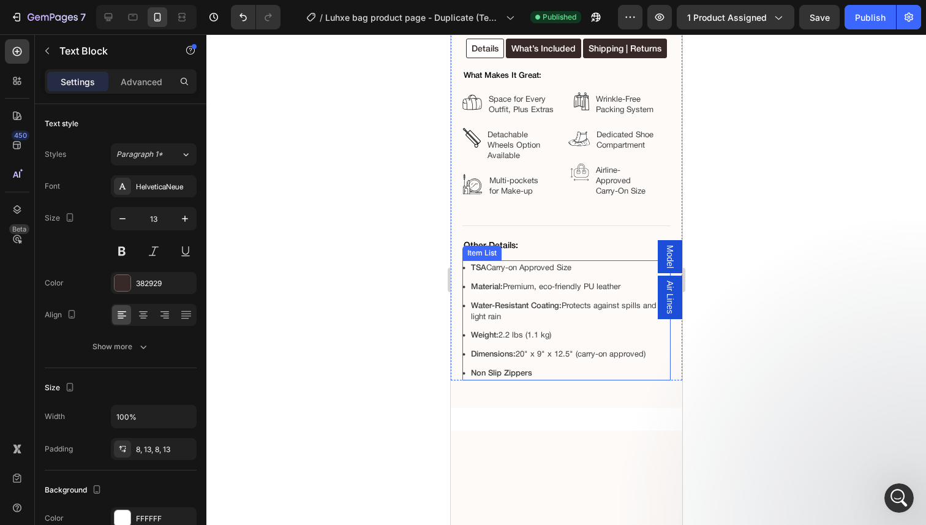
scroll to position [1453, 0]
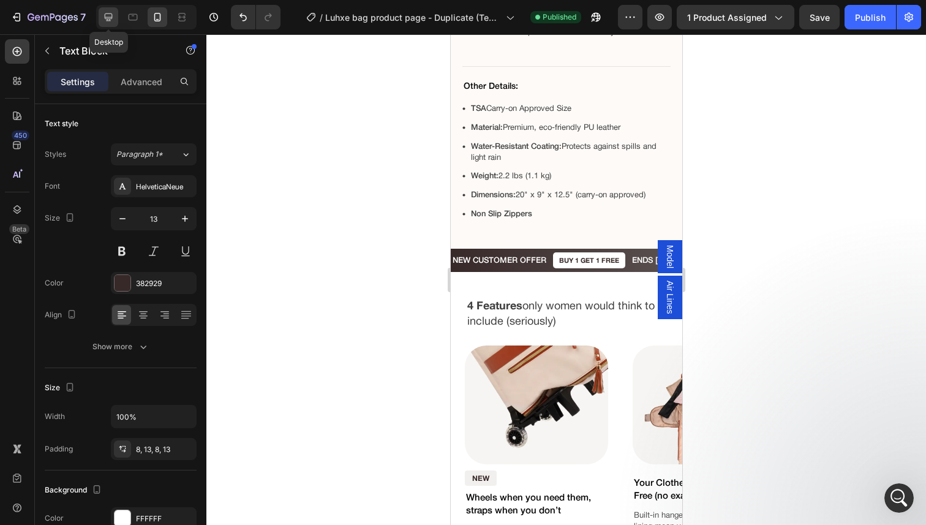
click at [114, 20] on icon at bounding box center [108, 17] width 12 height 12
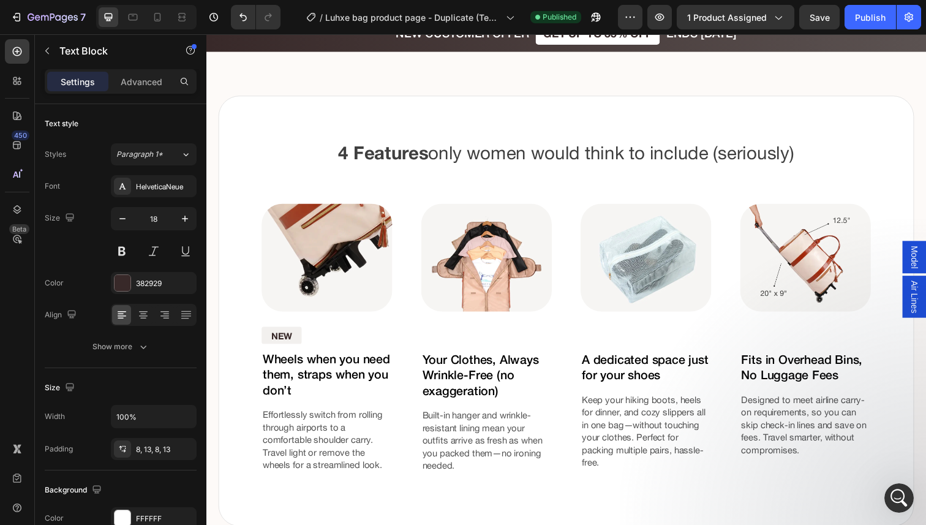
scroll to position [1389, 0]
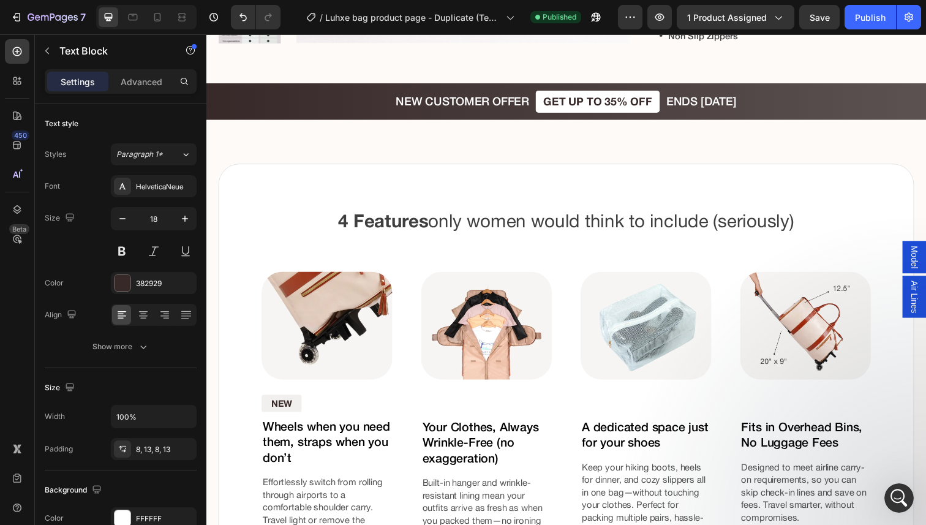
click at [620, 97] on p "GET UP TO 35% OFF" at bounding box center [605, 103] width 111 height 13
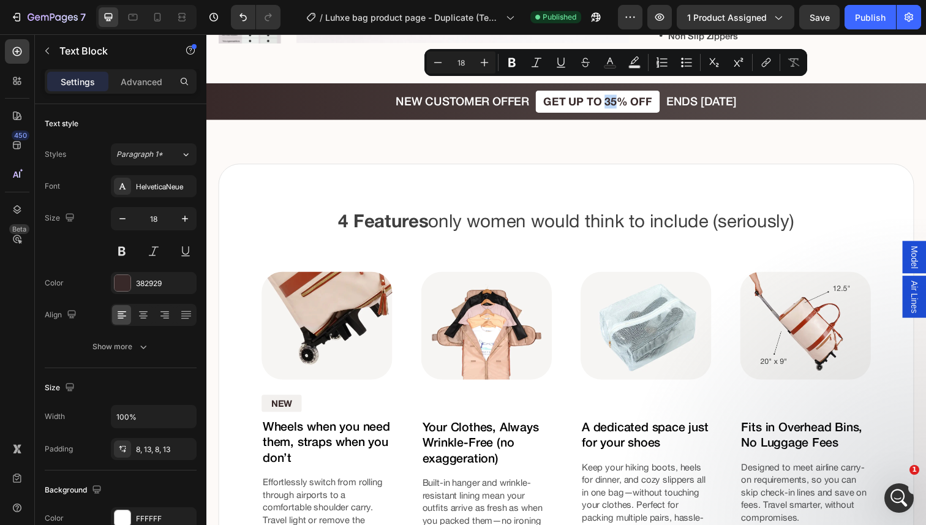
click at [620, 97] on p "GET UP TO 35% OFF" at bounding box center [605, 103] width 111 height 13
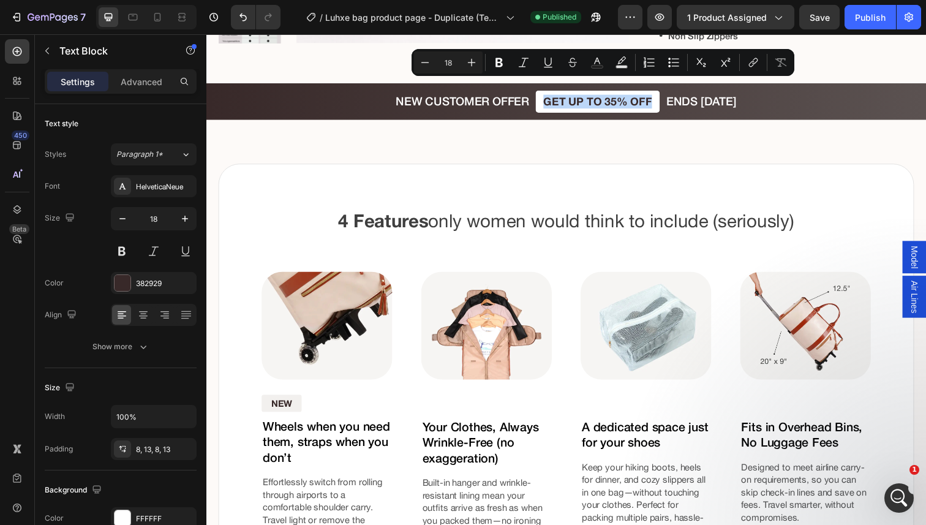
copy p "GET UP TO 35% OFF"
click at [137, 19] on icon at bounding box center [133, 17] width 9 height 7
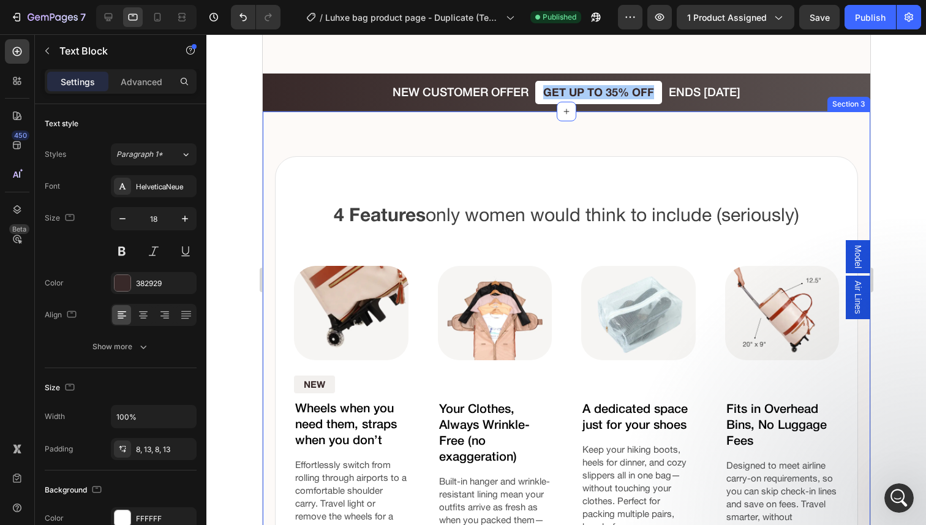
scroll to position [1400, 0]
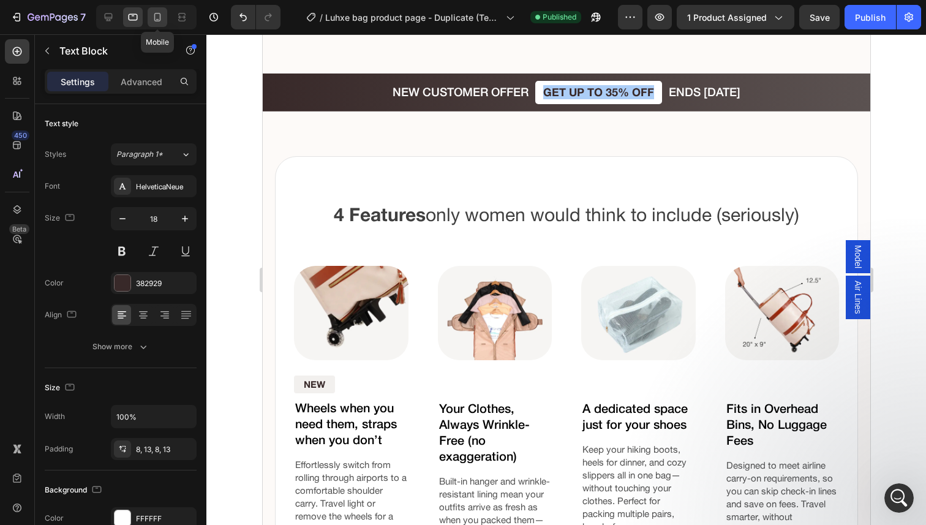
click at [159, 14] on icon at bounding box center [157, 17] width 12 height 12
type input "13"
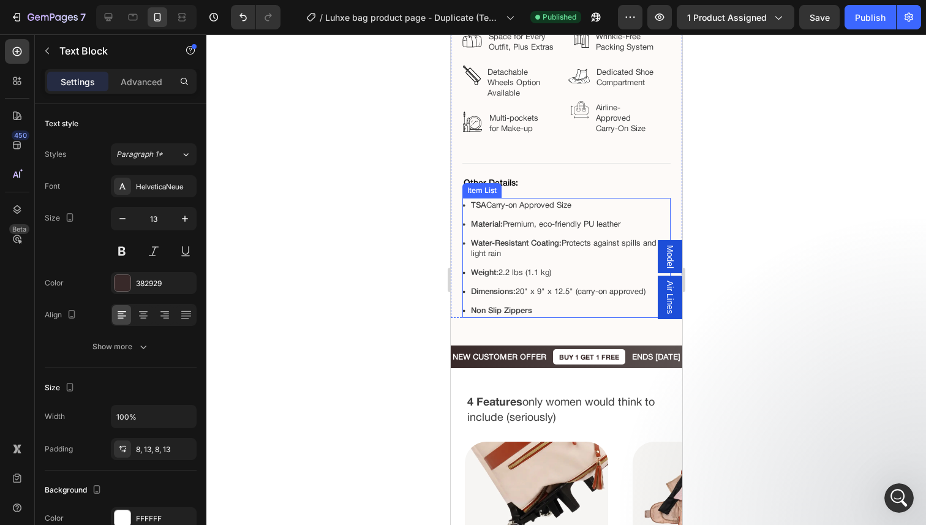
scroll to position [1357, 0]
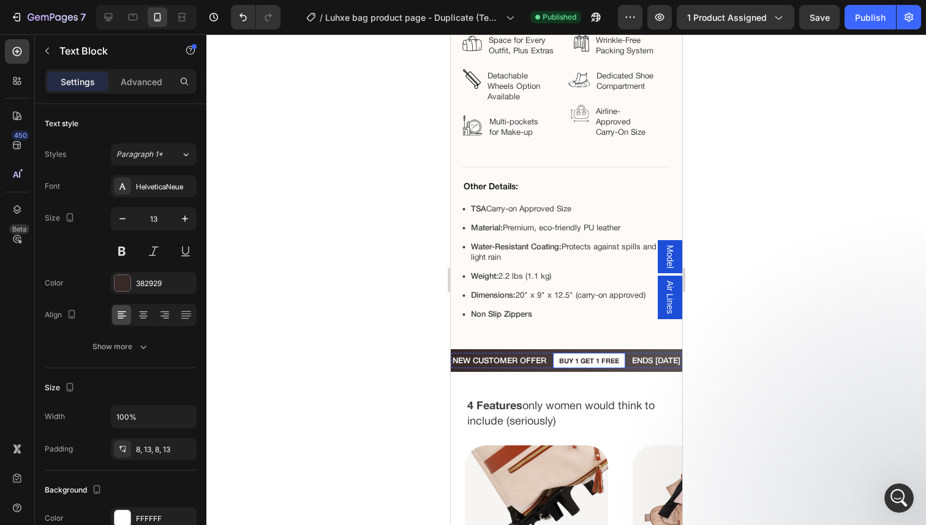
click at [580, 360] on p "Buy 1 get 1 free" at bounding box center [588, 360] width 60 height 8
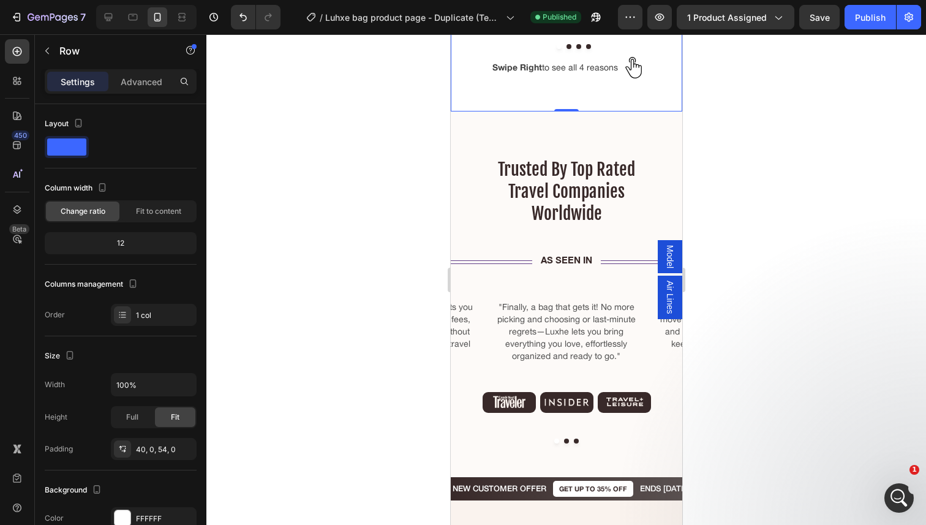
scroll to position [2154, 0]
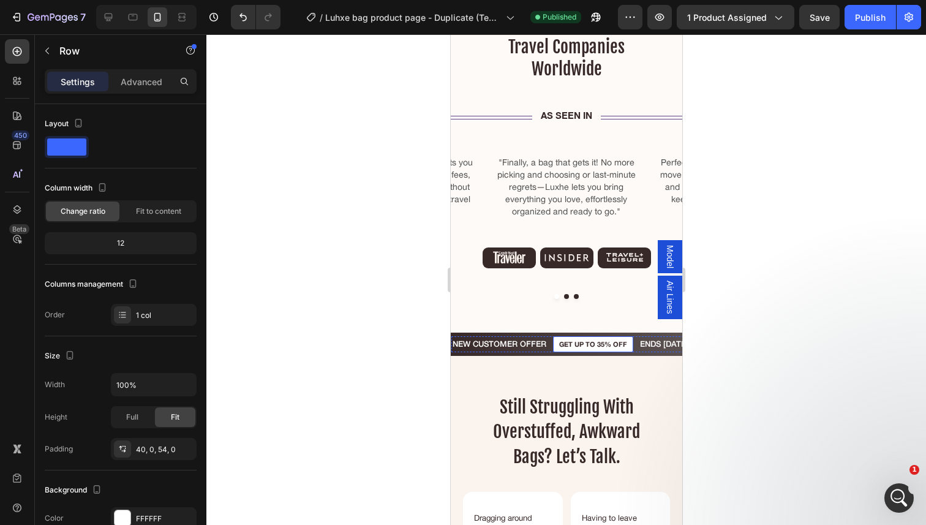
click at [585, 340] on p "GET UP TO 35% OFF" at bounding box center [592, 344] width 68 height 8
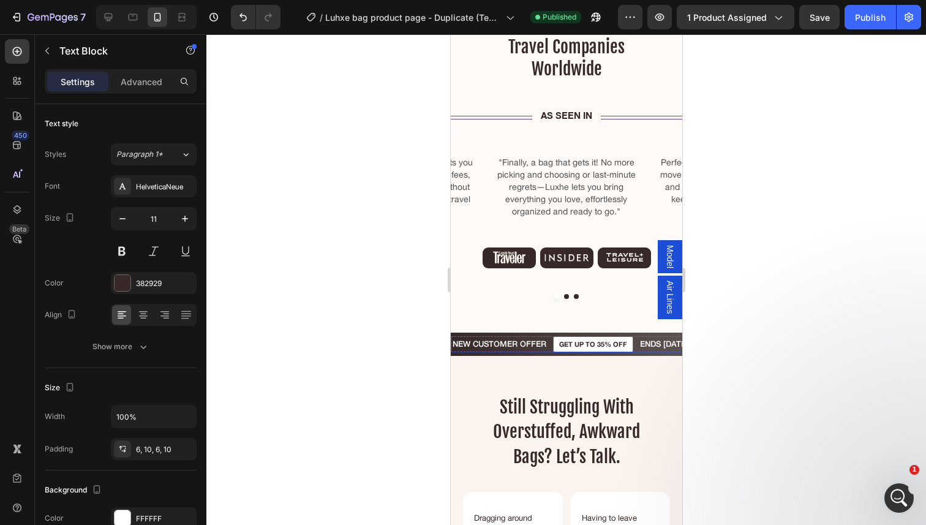
click at [585, 340] on p "GET UP TO 35% OFF" at bounding box center [592, 344] width 68 height 8
click at [132, 25] on div at bounding box center [133, 17] width 20 height 20
type input "18"
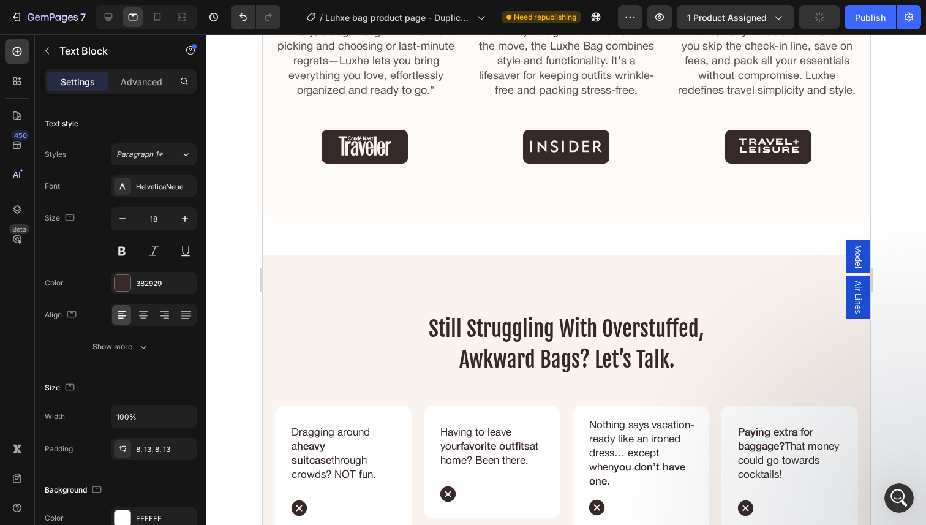
scroll to position [2468, 0]
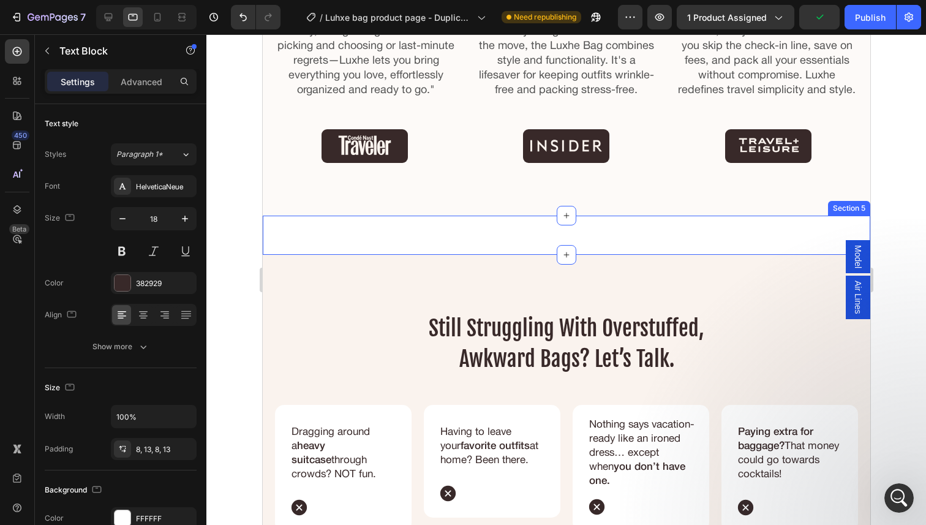
click at [382, 239] on div "NEW CUSTOMER OFFER Text Block GET UP TO 35% OFF Text Block ENDS TODAY Text Bloc…" at bounding box center [565, 235] width 607 height 39
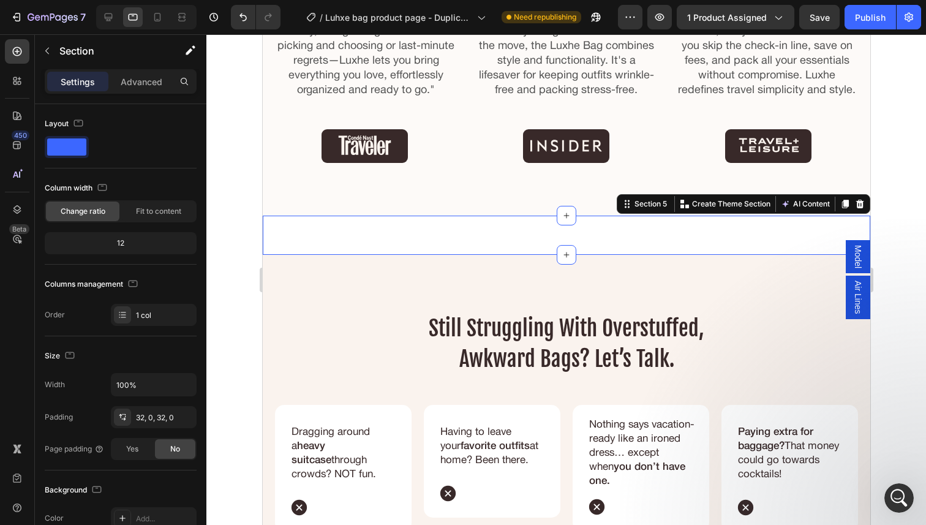
click at [127, 92] on div "Settings Advanced" at bounding box center [121, 81] width 152 height 24
click at [135, 79] on p "Advanced" at bounding box center [142, 81] width 42 height 13
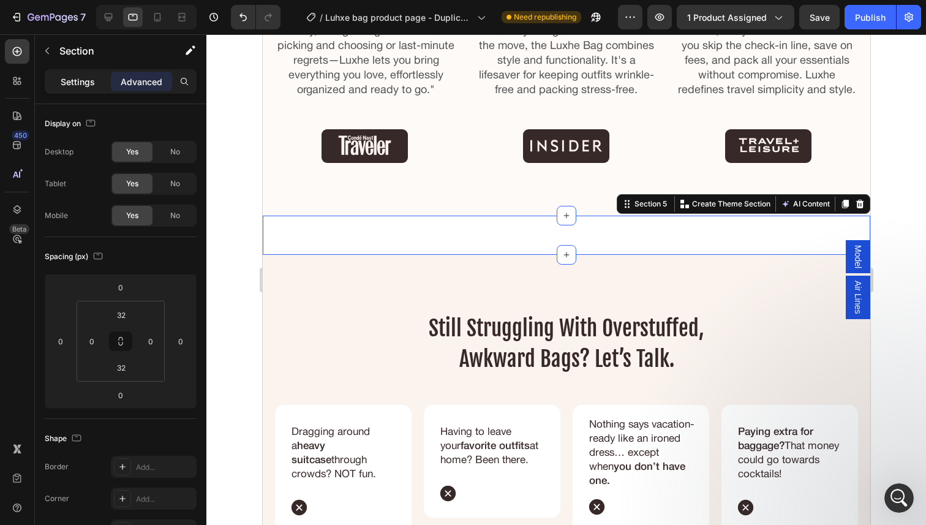
click at [84, 83] on p "Settings" at bounding box center [78, 81] width 34 height 13
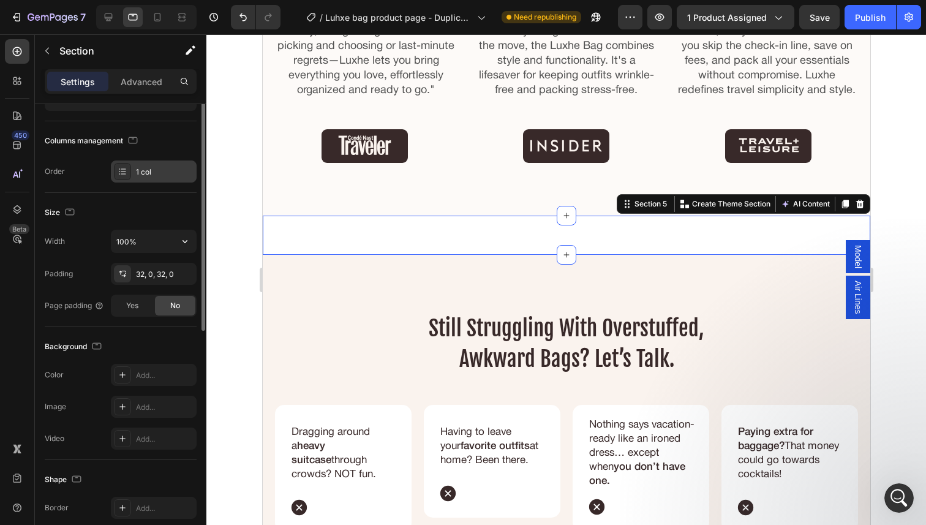
scroll to position [0, 0]
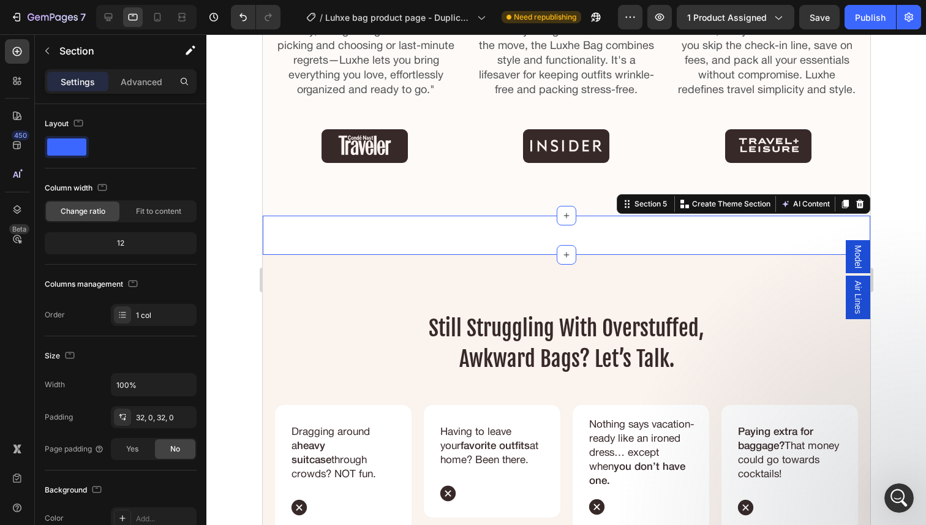
click at [118, 20] on div at bounding box center [146, 17] width 100 height 24
click at [113, 20] on icon at bounding box center [108, 17] width 12 height 12
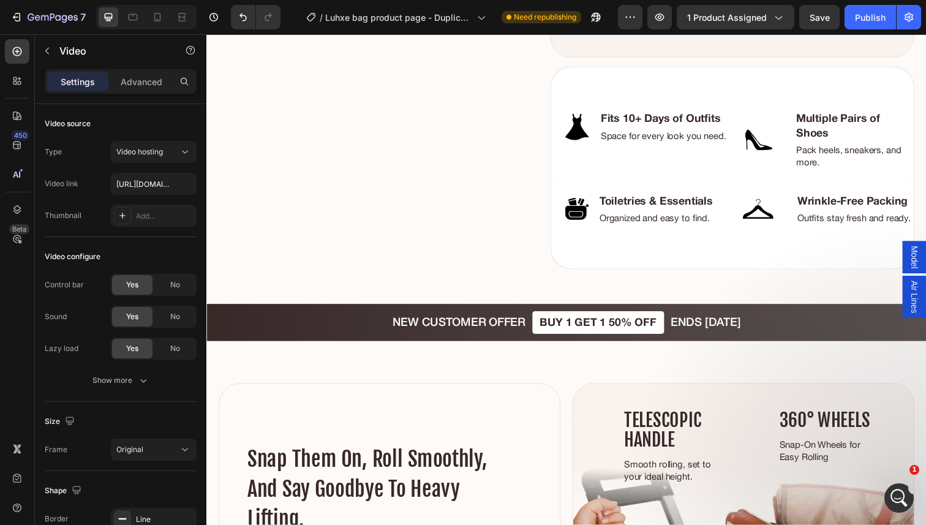
scroll to position [3546, 0]
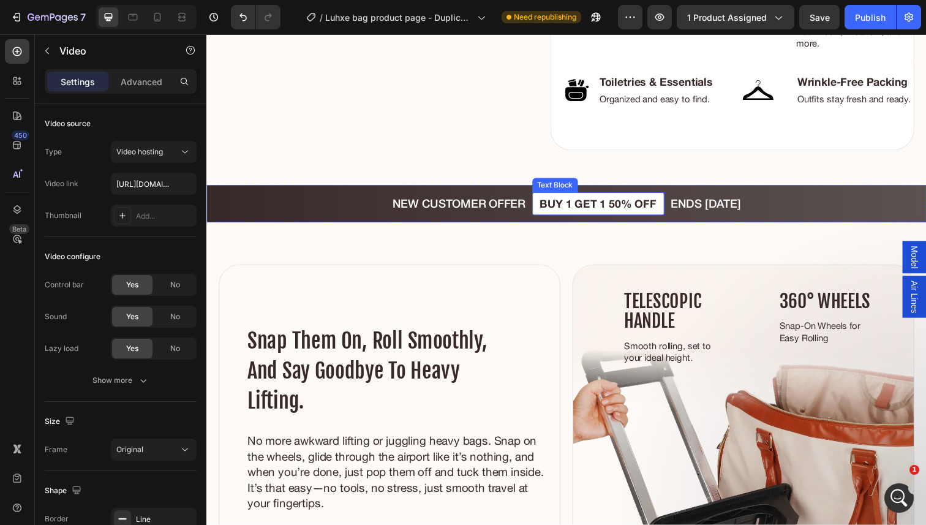
click at [579, 209] on p "BUY 1 GET 1 50% OFF" at bounding box center [606, 207] width 119 height 13
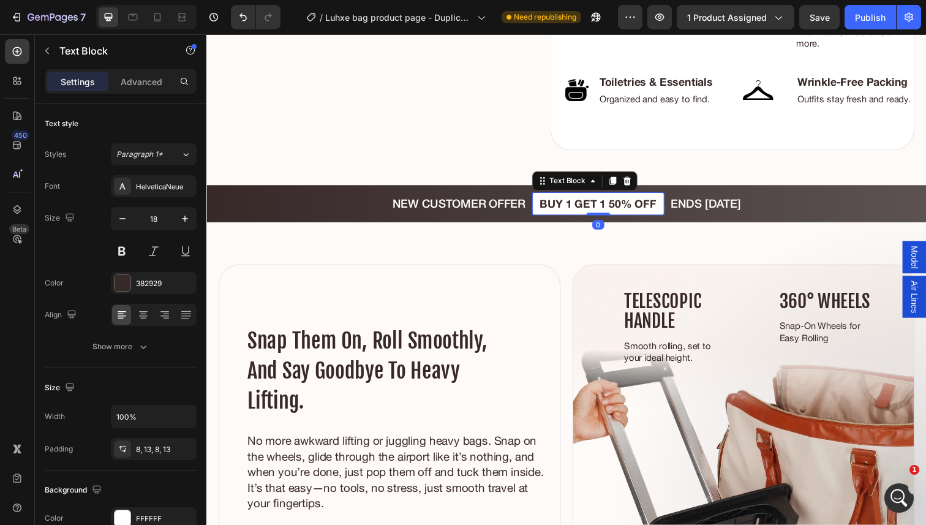
click at [579, 209] on p "BUY 1 GET 1 50% OFF" at bounding box center [606, 207] width 119 height 13
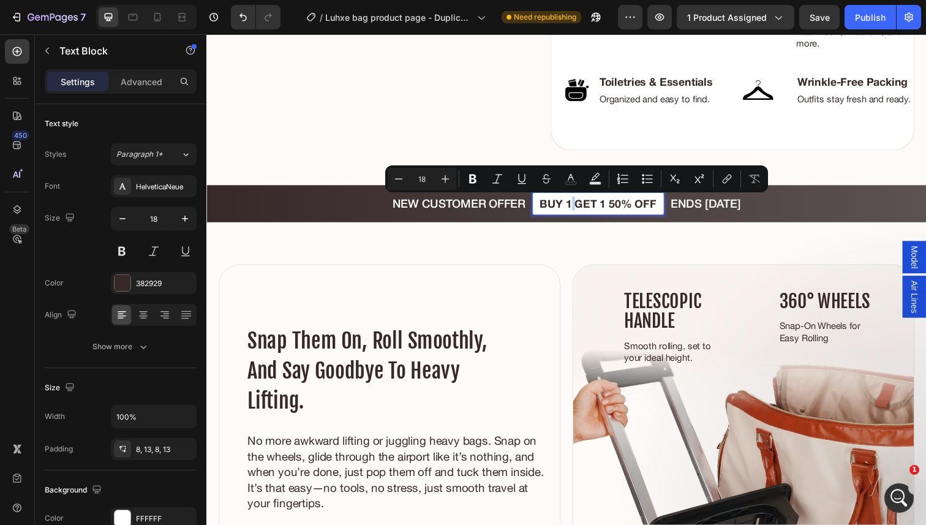
click at [579, 209] on p "BUY 1 GET 1 50% OFF" at bounding box center [606, 207] width 119 height 13
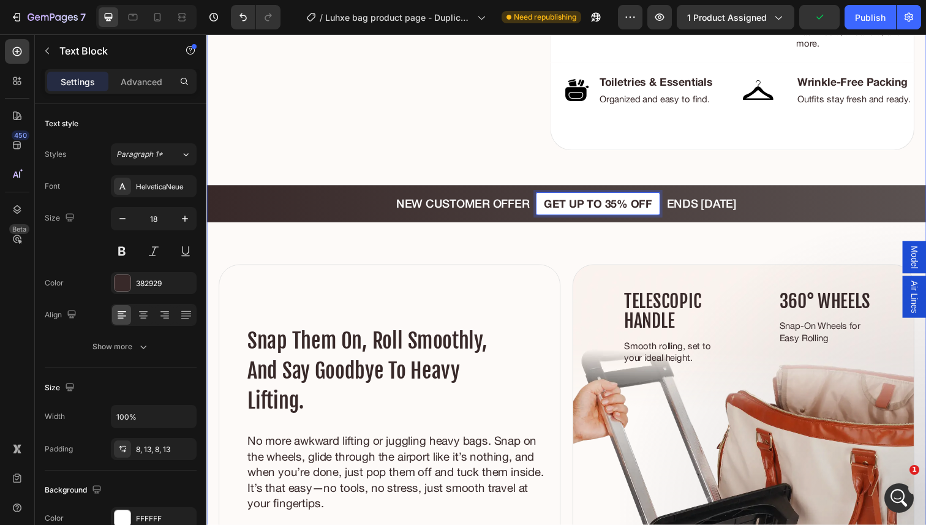
click at [623, 176] on div "Video Icon Row a whole new meaning to smart packing—space, style, and wrinkle-f…" at bounding box center [573, 494] width 735 height 1878
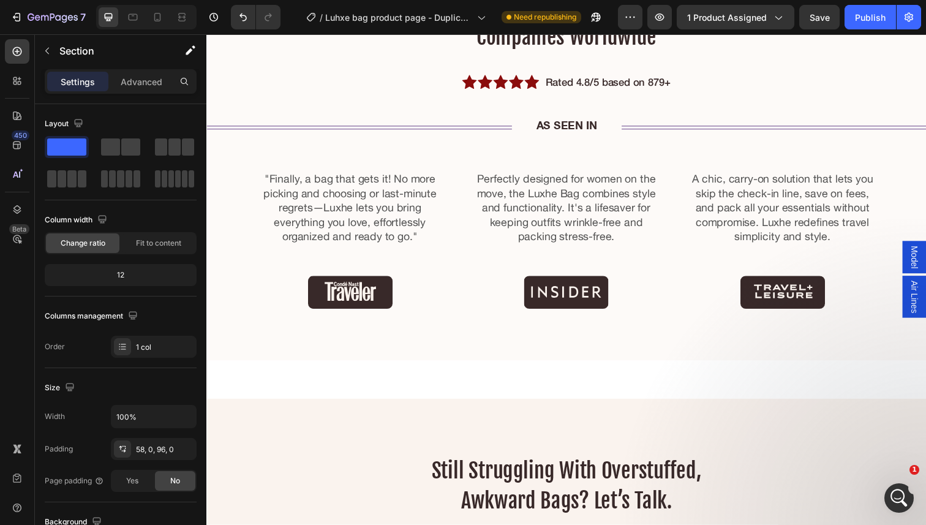
scroll to position [2097, 0]
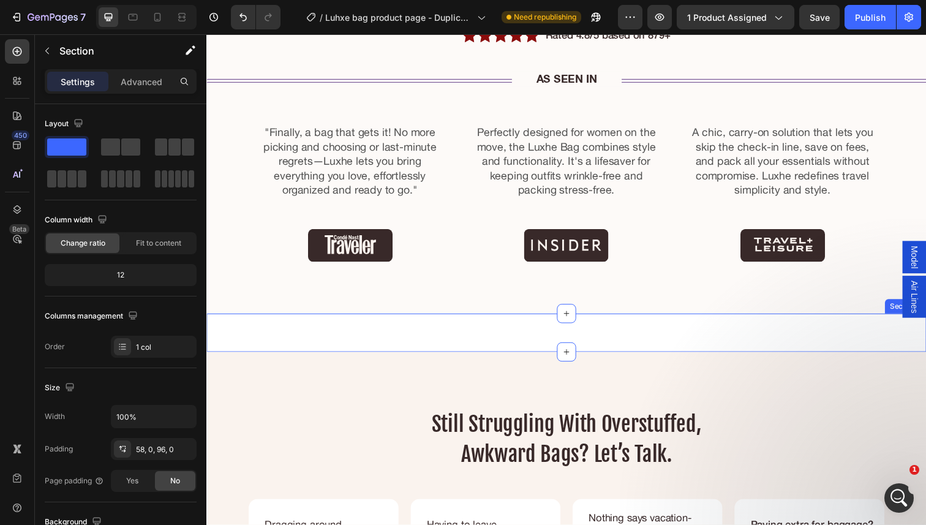
click at [605, 328] on div "NEW CUSTOMER OFFER Text Block GET UP TO 35% OFF Text Block ENDS TODAY Text Bloc…" at bounding box center [573, 339] width 735 height 39
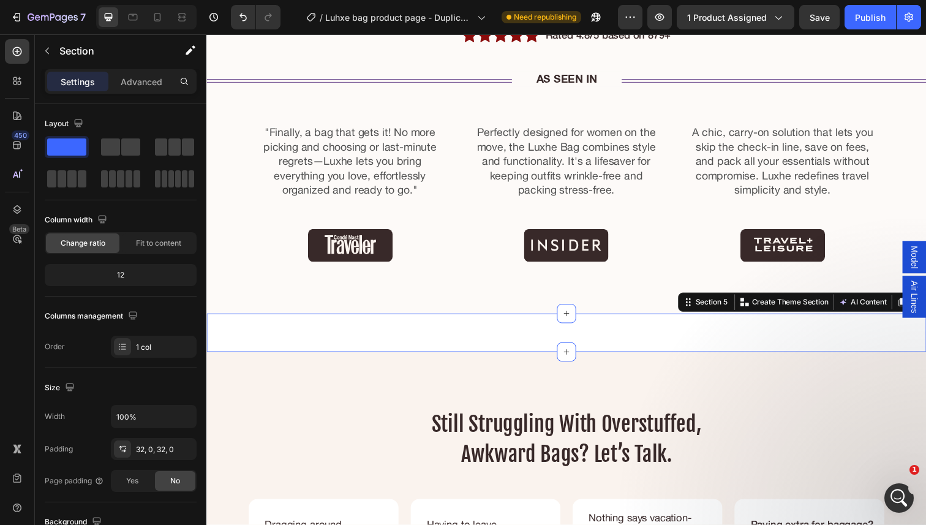
click at [598, 331] on div "NEW CUSTOMER OFFER Text Block GET UP TO 35% OFF Text Block ENDS TODAY Text Bloc…" at bounding box center [573, 339] width 735 height 39
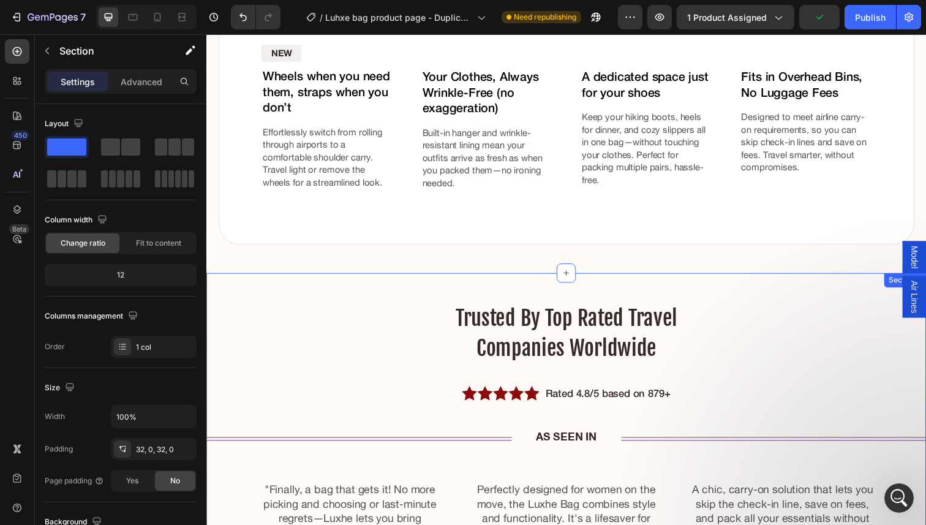
scroll to position [1689, 0]
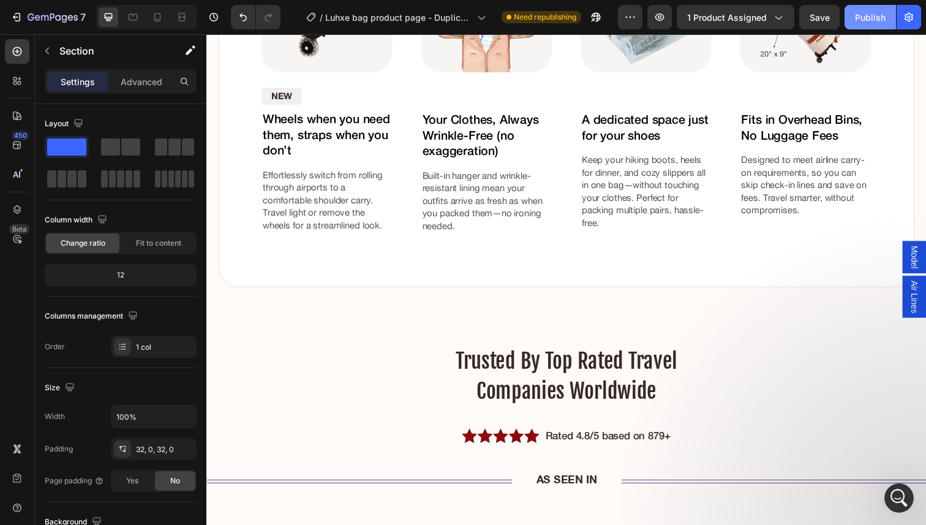
click at [880, 17] on div "Publish" at bounding box center [870, 17] width 31 height 13
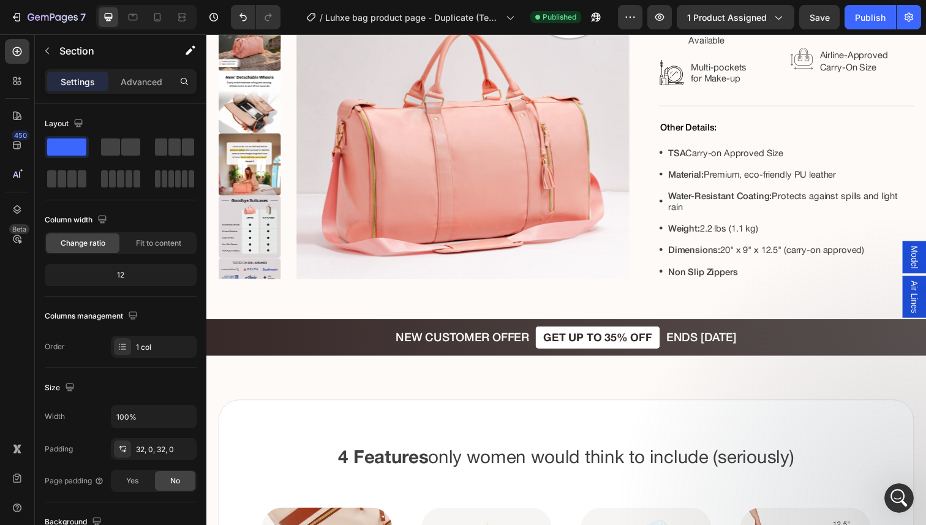
scroll to position [1141, 0]
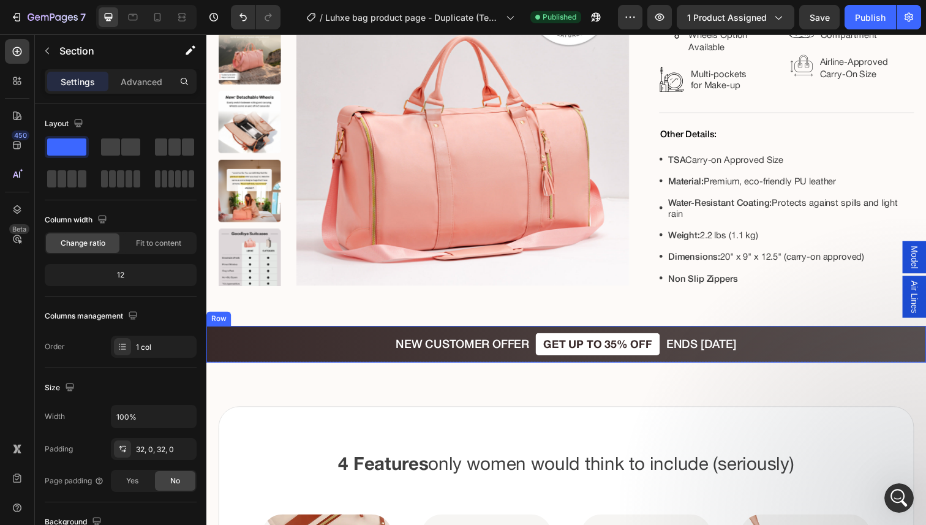
click at [325, 347] on div "NEW CUSTOMER OFFER Text Block GET UP TO 35% OFF Text Block ENDS [DATE] Text Blo…" at bounding box center [573, 351] width 735 height 38
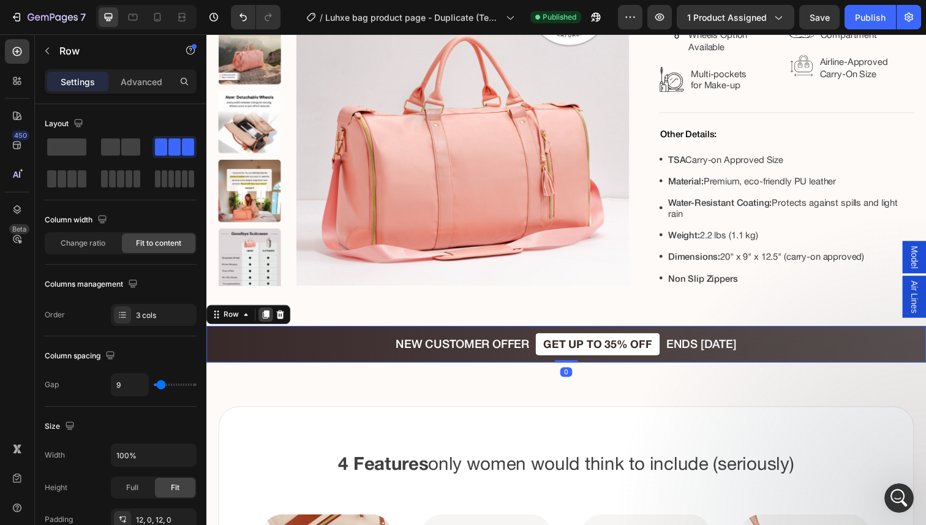
click at [268, 317] on icon at bounding box center [267, 321] width 7 height 9
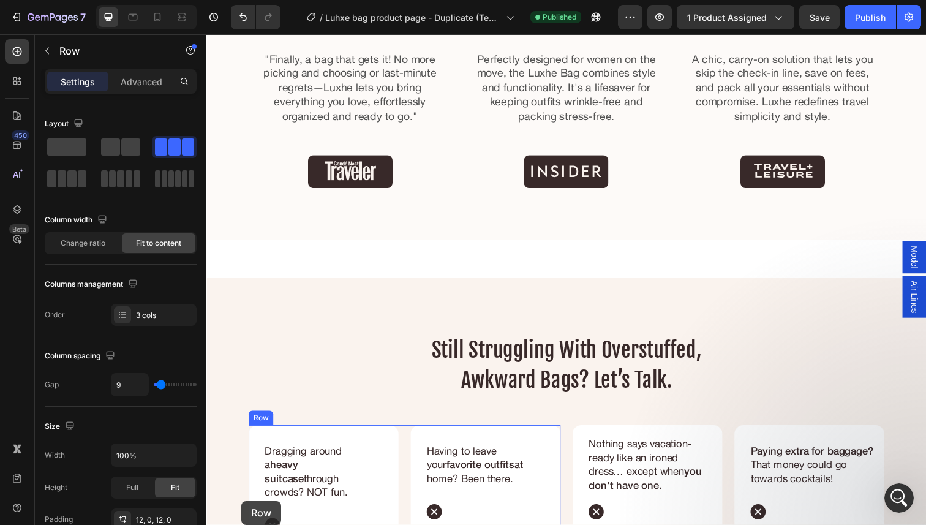
scroll to position [2212, 0]
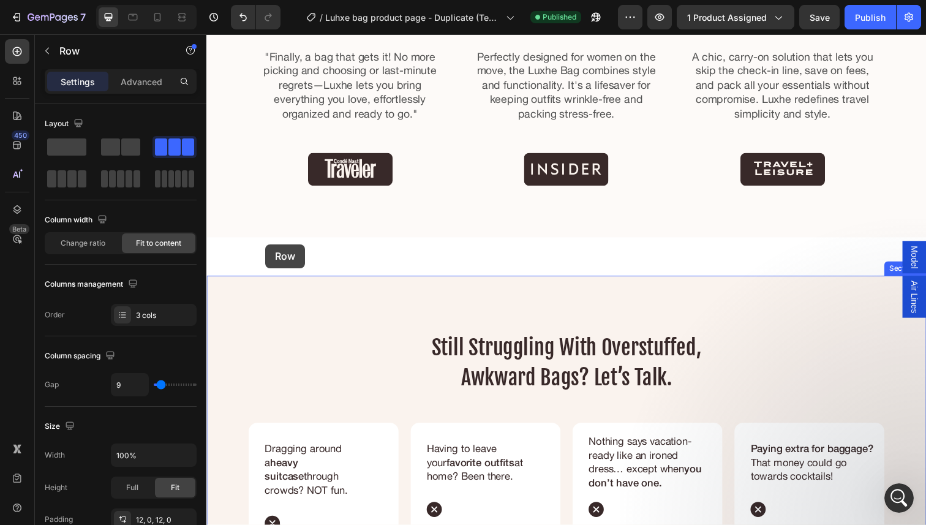
drag, startPoint x: 214, startPoint y: 345, endPoint x: 266, endPoint y: 249, distance: 109.3
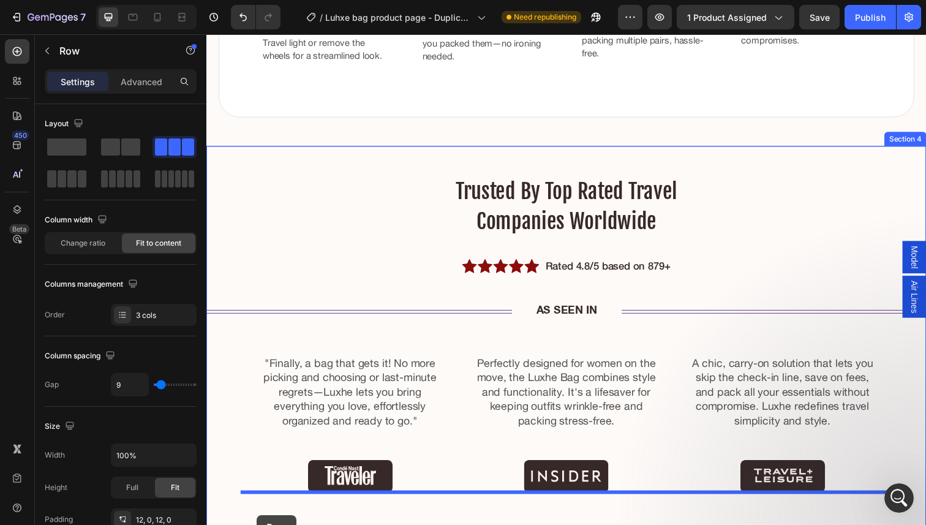
scroll to position [1988, 0]
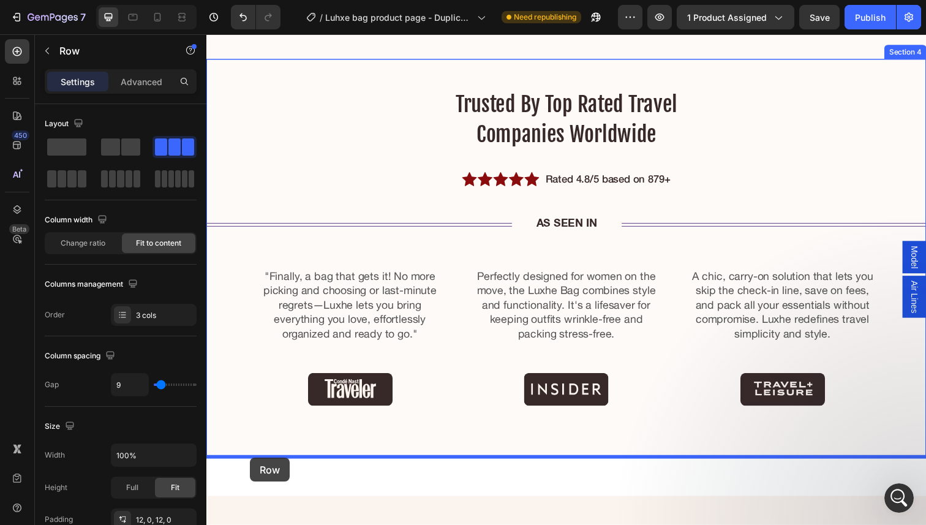
drag, startPoint x: 216, startPoint y: 192, endPoint x: 250, endPoint y: 468, distance: 278.2
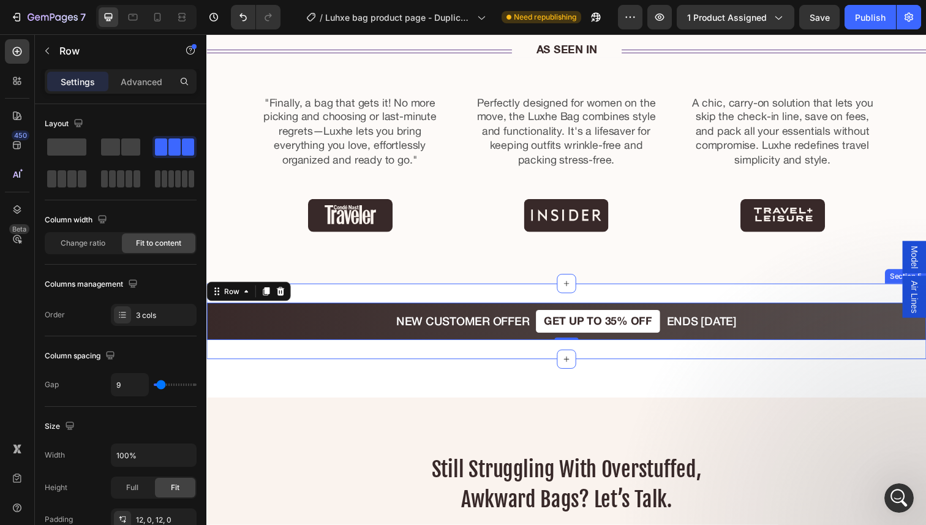
scroll to position [2174, 0]
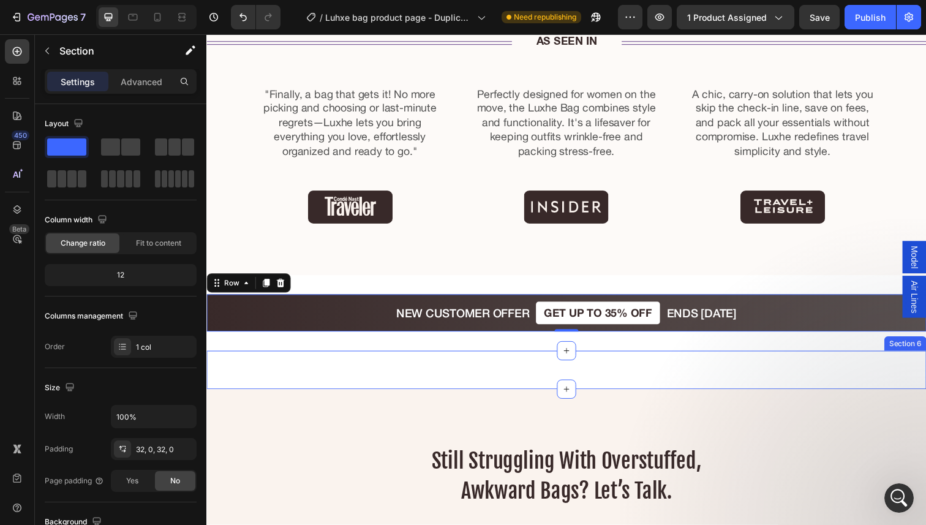
click at [430, 370] on div "NEW CUSTOMER OFFER Text Block GET UP TO 35% OFF Text Block ENDS TODAY Text Bloc…" at bounding box center [573, 377] width 735 height 39
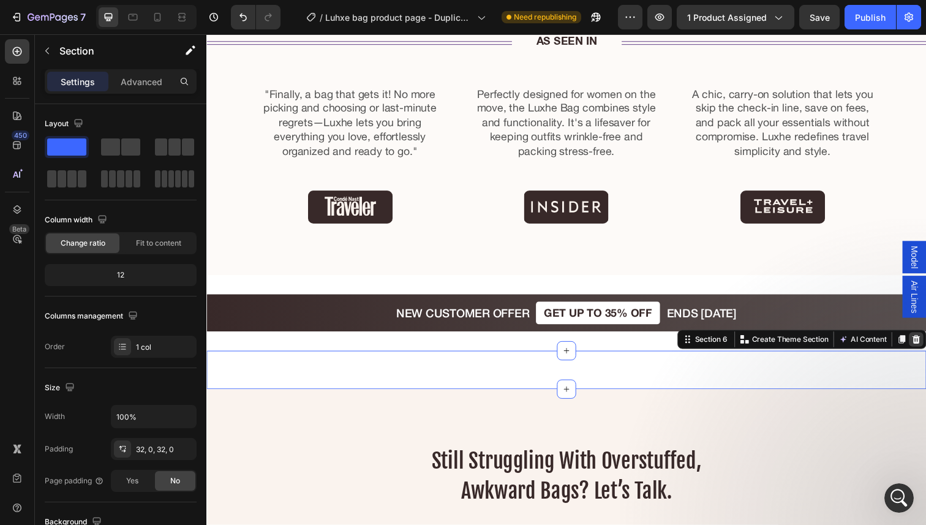
click at [925, 343] on icon at bounding box center [931, 346] width 10 height 10
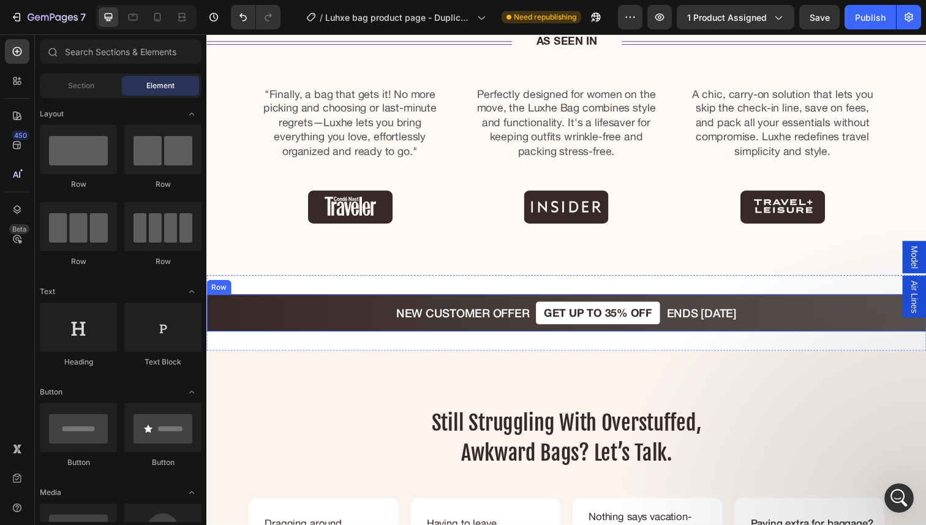
click at [751, 341] on div "NEW CUSTOMER OFFER Text Block GET UP TO 35% OFF Text Block ENDS TODAY Text Bloc…" at bounding box center [573, 318] width 735 height 77
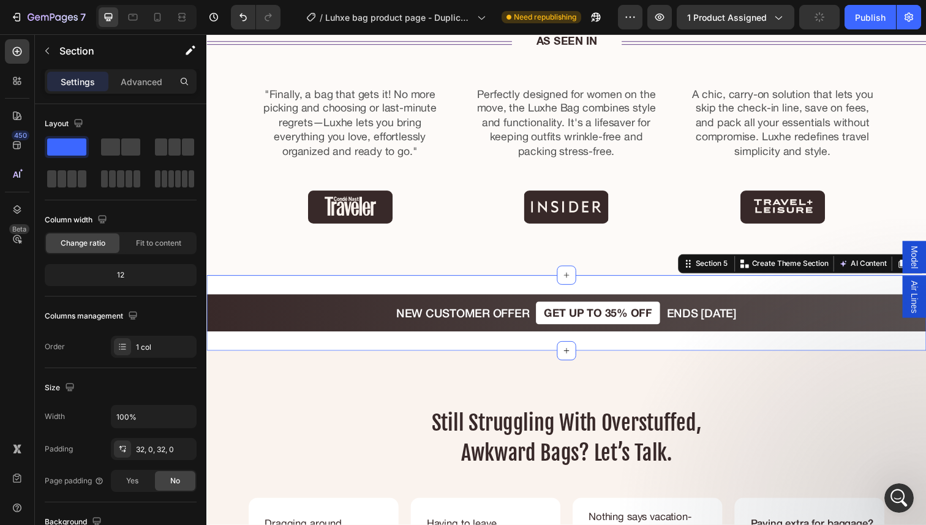
click at [734, 350] on div "NEW CUSTOMER OFFER Text Block GET UP TO 35% OFF Text Block ENDS TODAY Text Bloc…" at bounding box center [573, 318] width 735 height 77
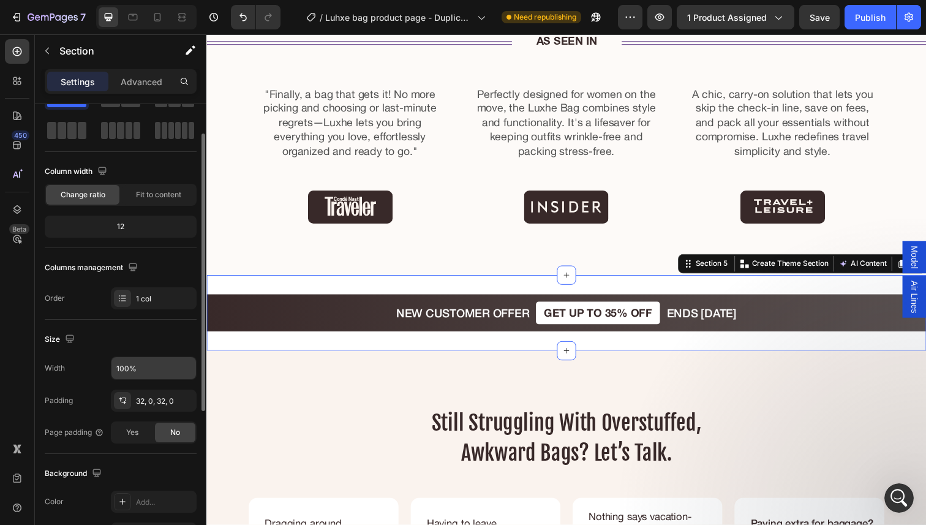
scroll to position [0, 0]
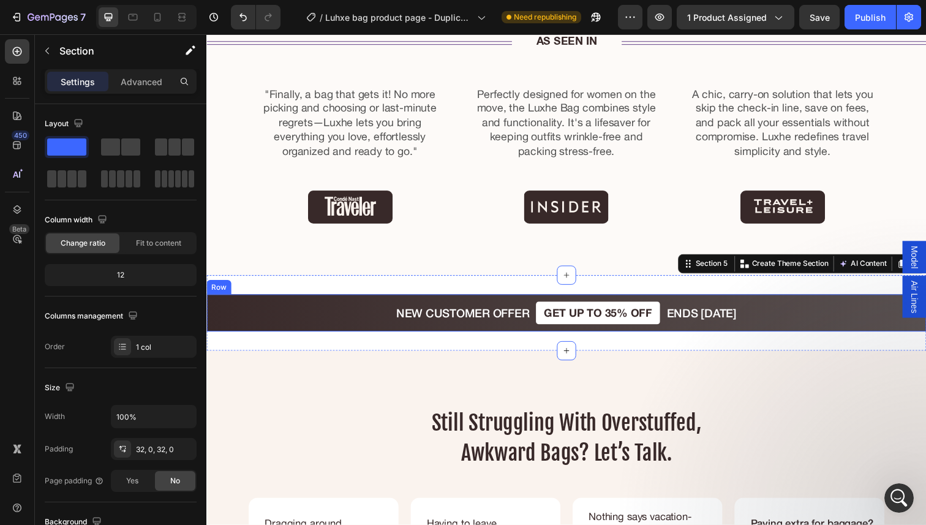
click at [244, 321] on div "NEW CUSTOMER OFFER Text Block GET UP TO 35% OFF Text Block ENDS [DATE] Text Blo…" at bounding box center [573, 319] width 735 height 38
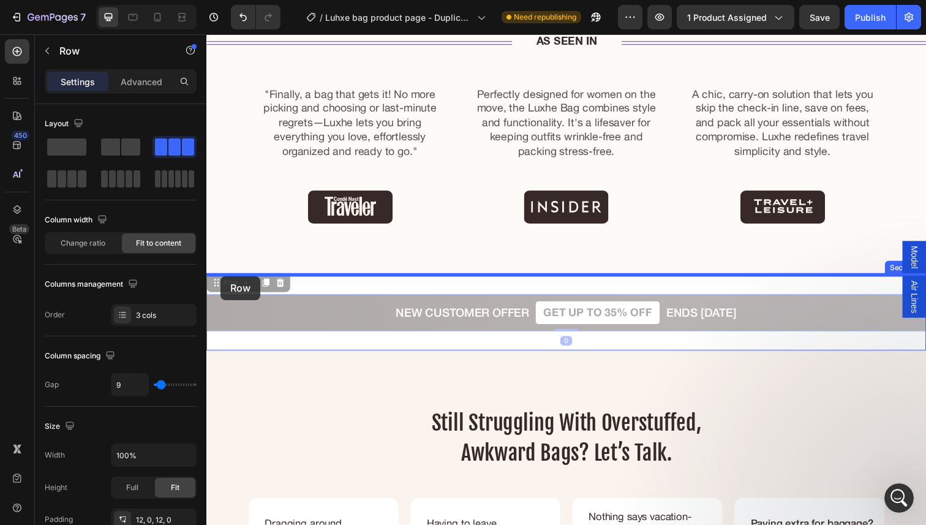
drag, startPoint x: 219, startPoint y: 292, endPoint x: 220, endPoint y: 280, distance: 11.7
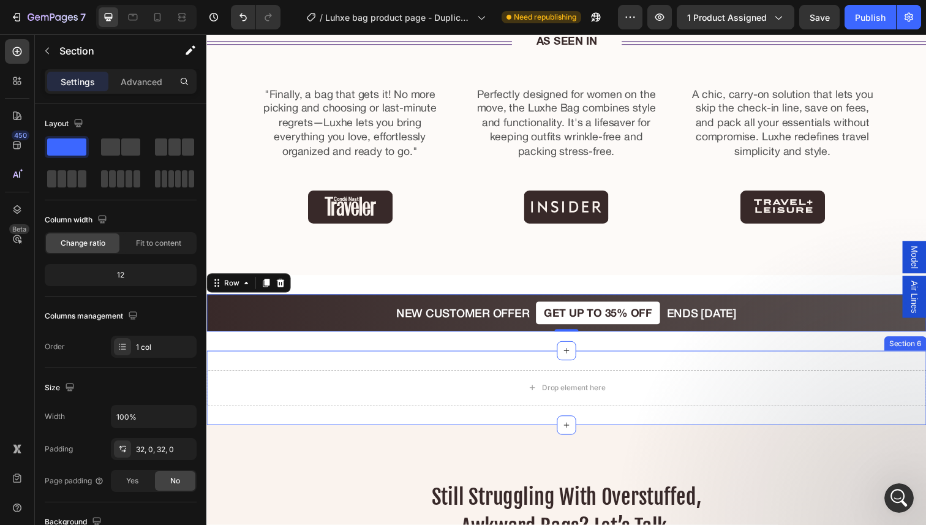
click at [297, 362] on div "Drop element here Section 6" at bounding box center [573, 396] width 735 height 76
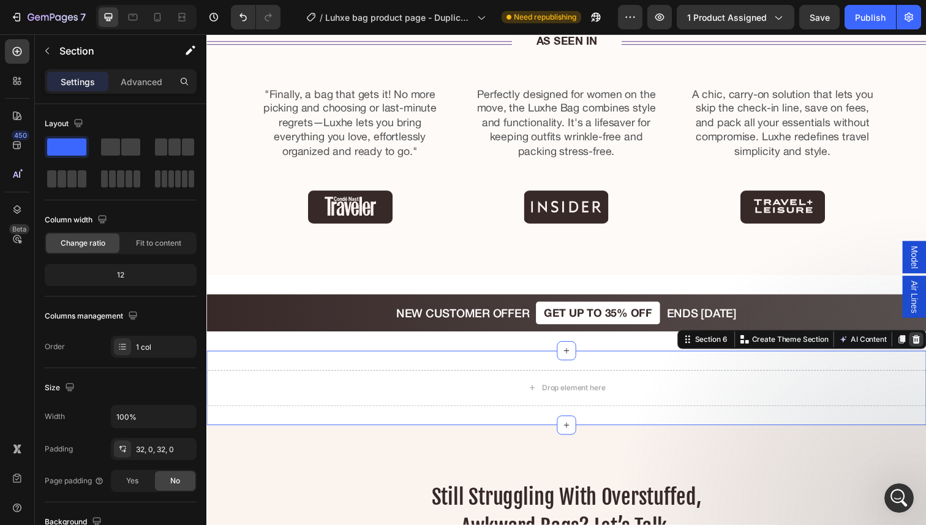
click at [925, 343] on icon at bounding box center [931, 346] width 8 height 9
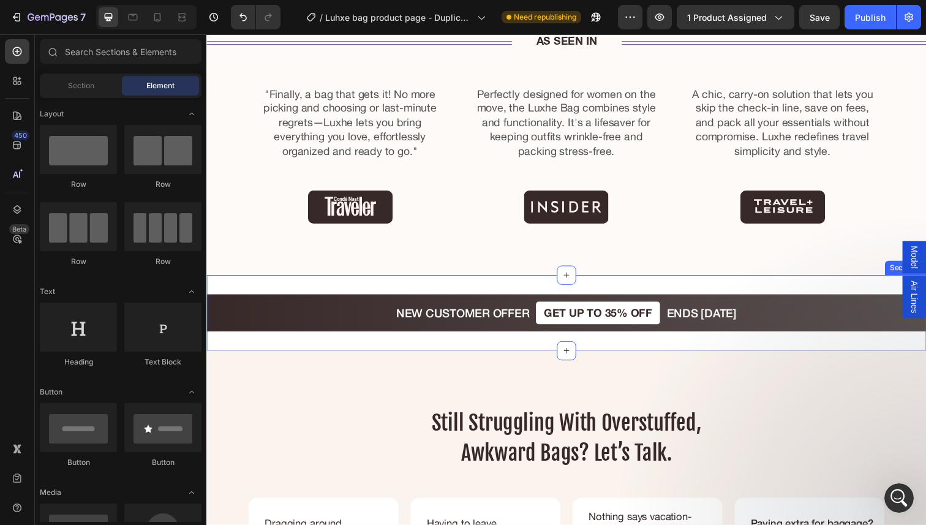
click at [672, 283] on div "NEW CUSTOMER OFFER Text Block GET UP TO 35% OFF Text Block ENDS TODAY Text Bloc…" at bounding box center [573, 318] width 735 height 77
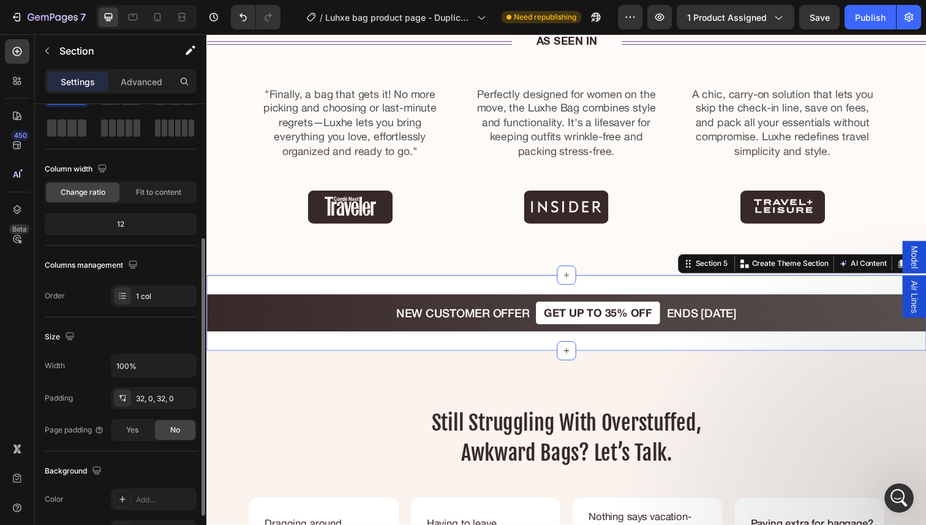
scroll to position [115, 0]
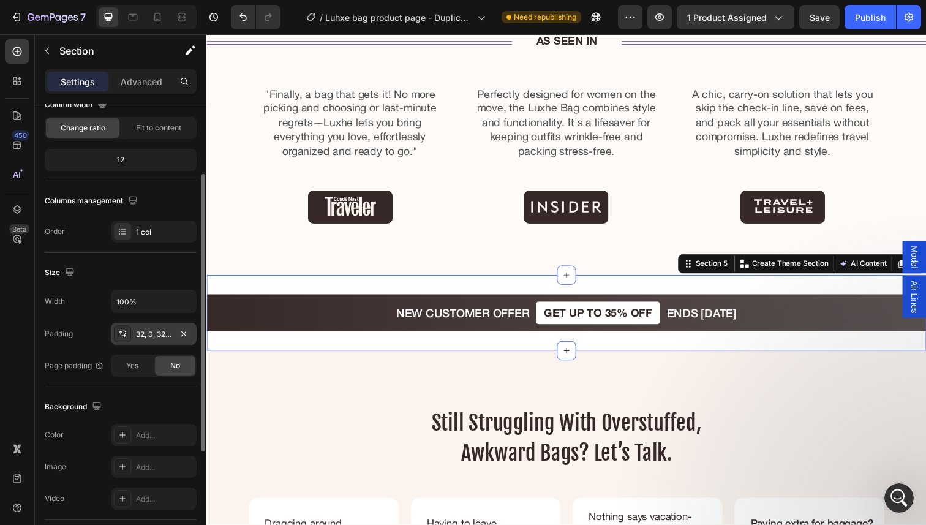
click at [151, 325] on div "32, 0, 32, 0" at bounding box center [154, 334] width 86 height 22
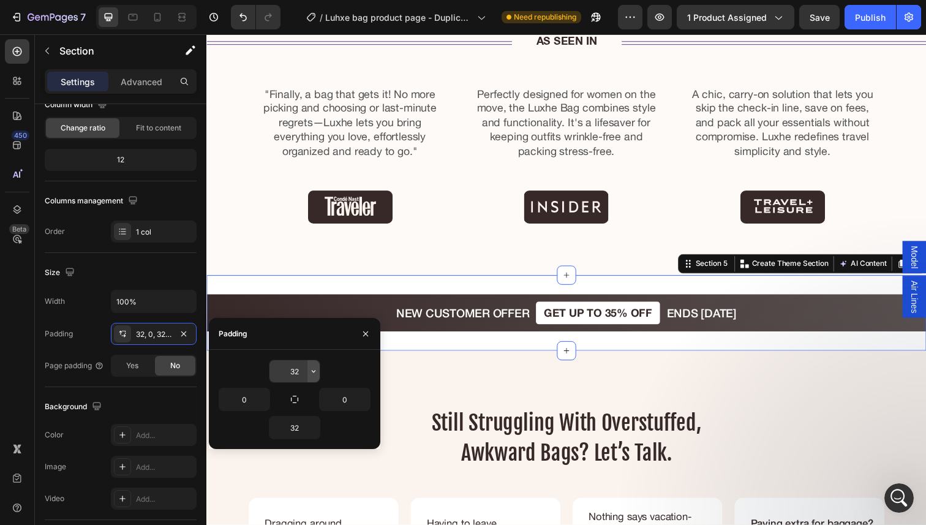
click at [308, 378] on button "button" at bounding box center [313, 371] width 12 height 22
click at [297, 374] on input "32" at bounding box center [294, 371] width 50 height 22
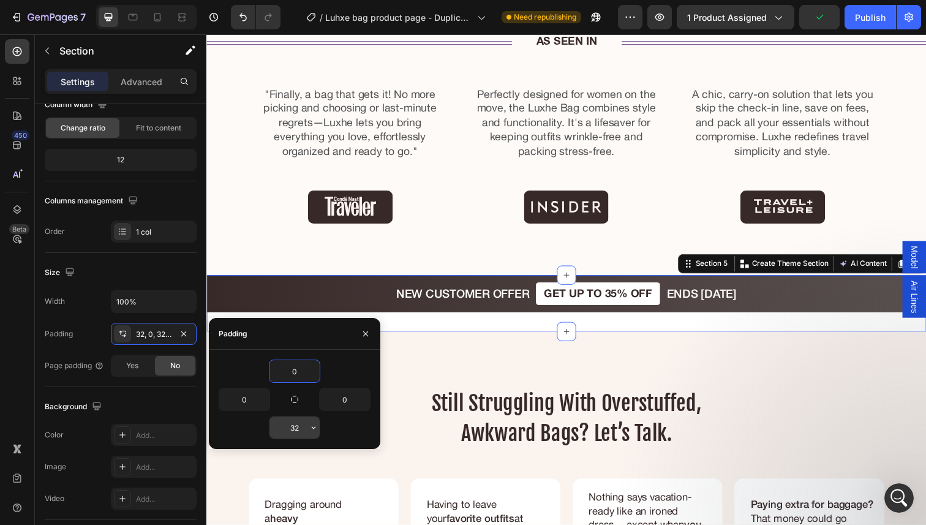
type input "0"
click at [296, 423] on input "32" at bounding box center [294, 427] width 50 height 22
type input "0"
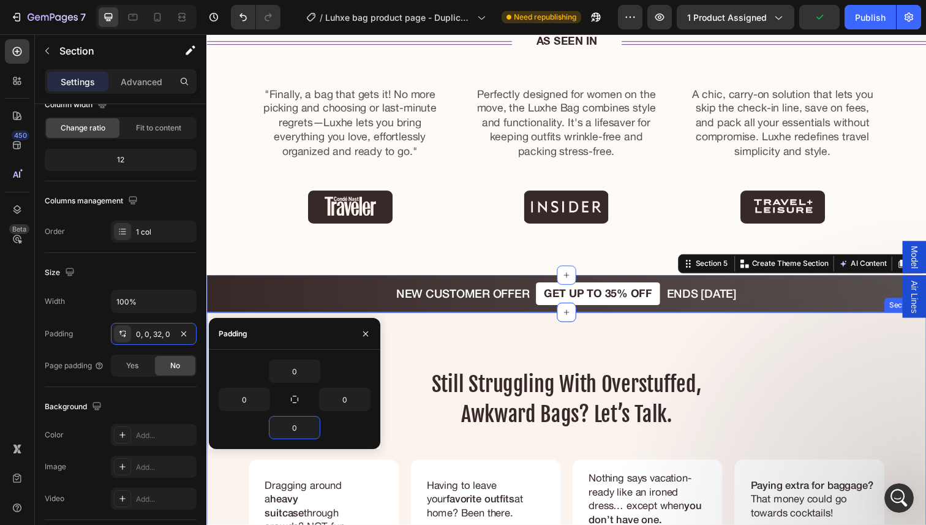
click at [527, 340] on div "still struggling with overstuffed, awkward bags? let’s talk. Heading Dragging a…" at bounding box center [573, 489] width 735 height 343
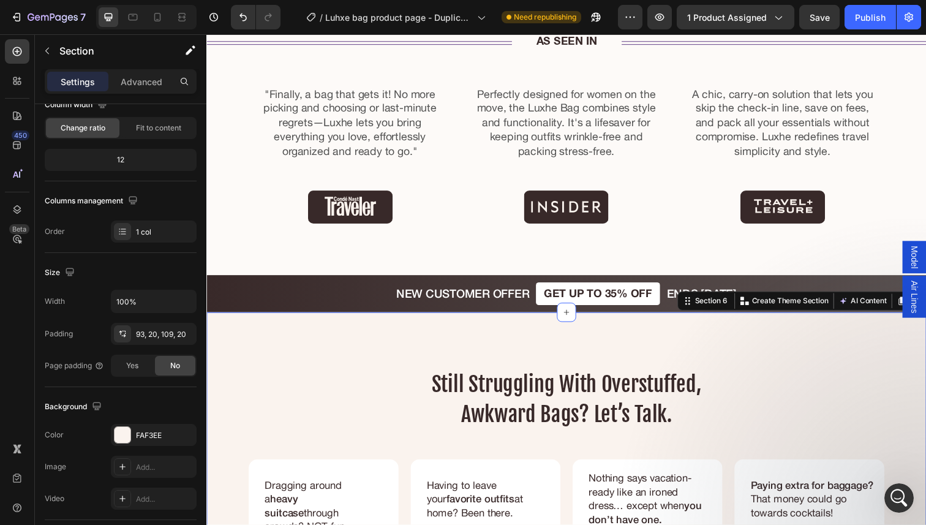
click at [155, 30] on div "7 Version history / Luhxe bag product page - Duplicate (Test ID: 1) Need republ…" at bounding box center [463, 17] width 926 height 35
click at [145, 24] on div at bounding box center [146, 17] width 100 height 24
click at [137, 21] on icon at bounding box center [133, 17] width 12 height 12
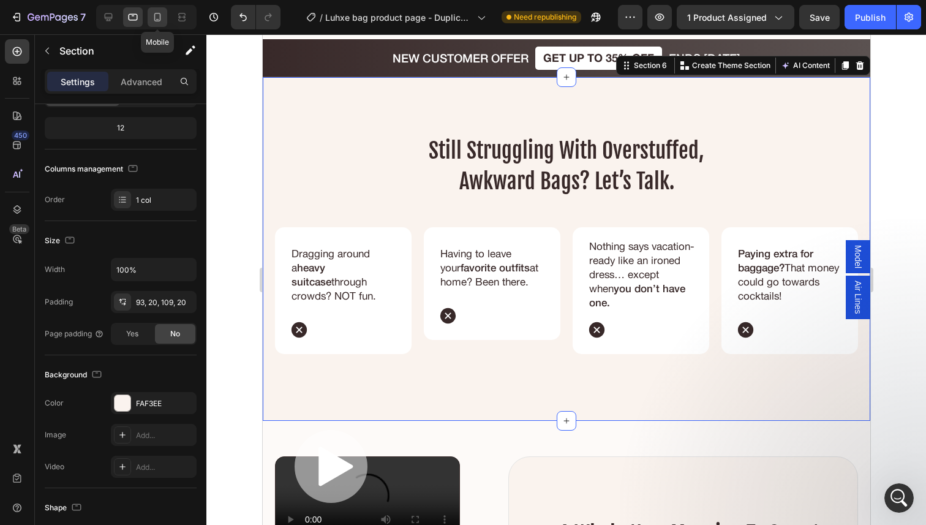
click at [152, 13] on icon at bounding box center [157, 17] width 12 height 12
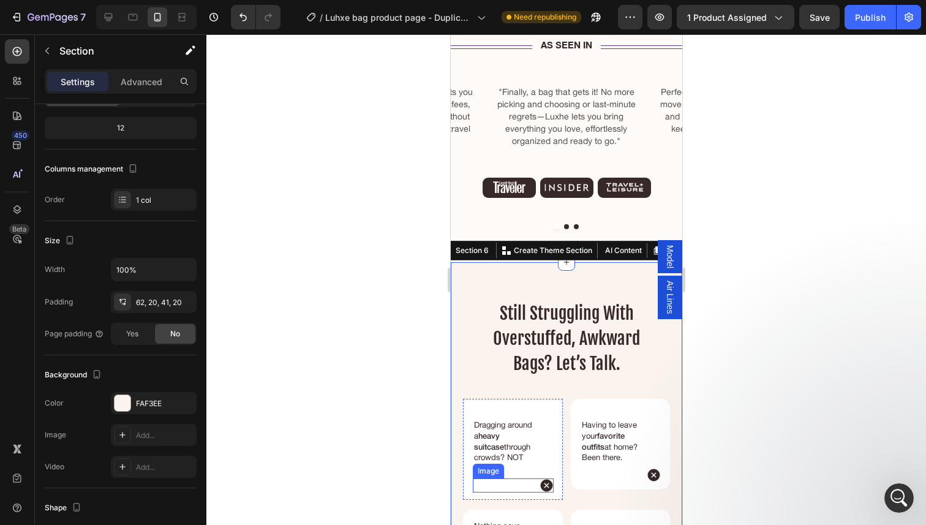
scroll to position [2011, 0]
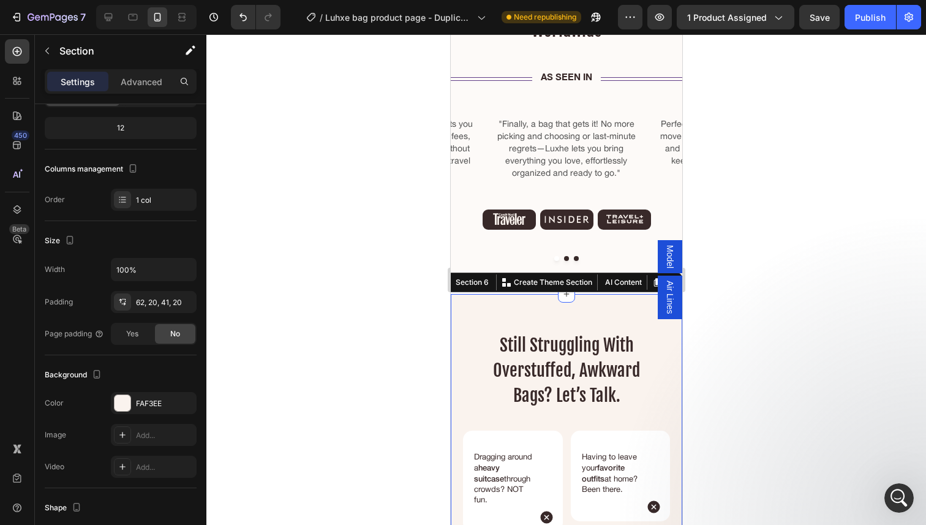
click at [753, 296] on div at bounding box center [565, 279] width 719 height 490
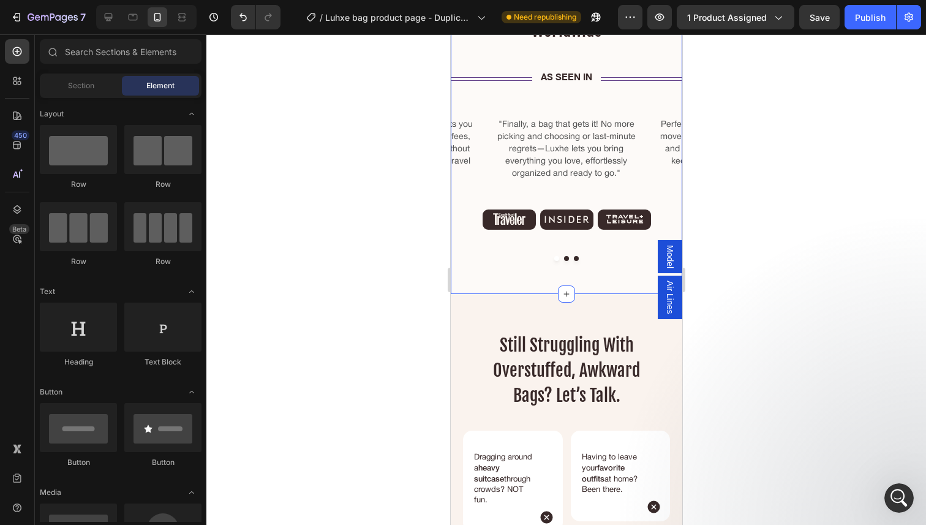
click at [597, 263] on div "trusted by top rated travel companies worldwide Heading Icon Icon Icon Icon Ico…" at bounding box center [565, 111] width 231 height 366
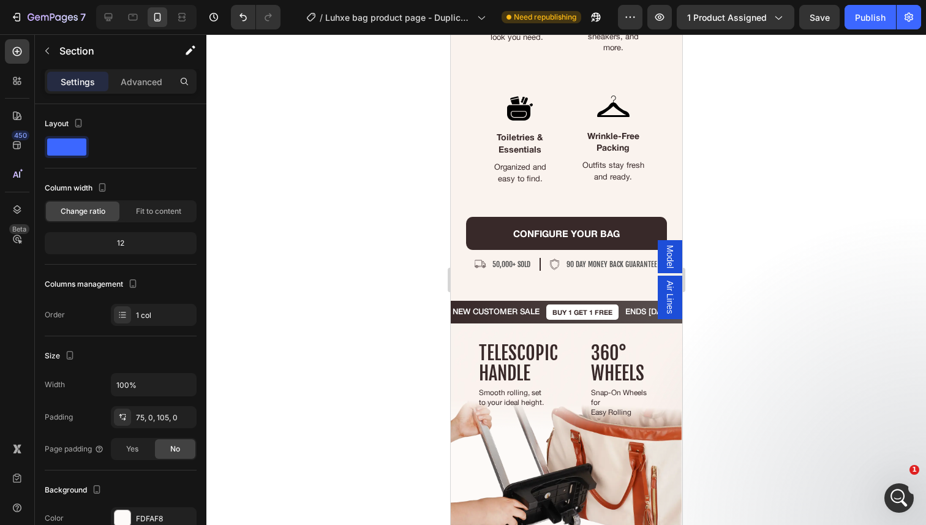
scroll to position [3218, 0]
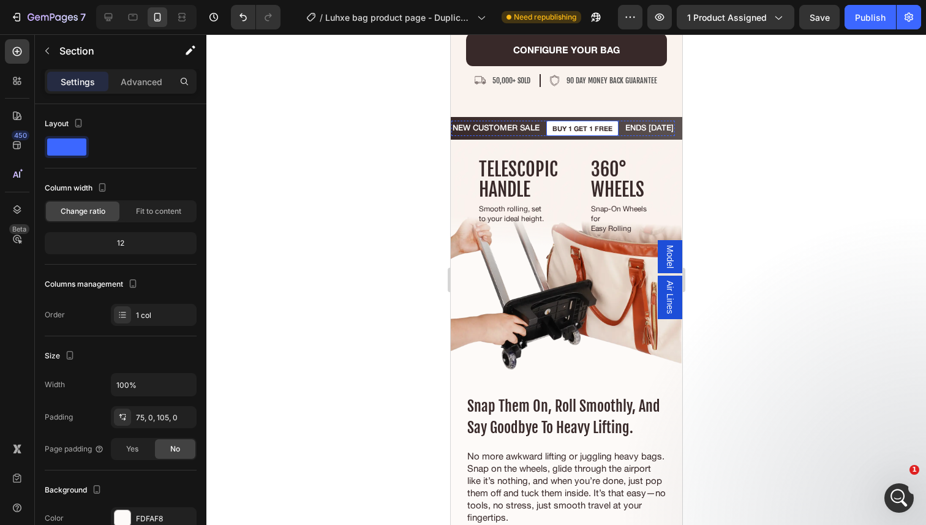
click at [596, 132] on p "BUY 1 GET 1 free" at bounding box center [582, 128] width 60 height 8
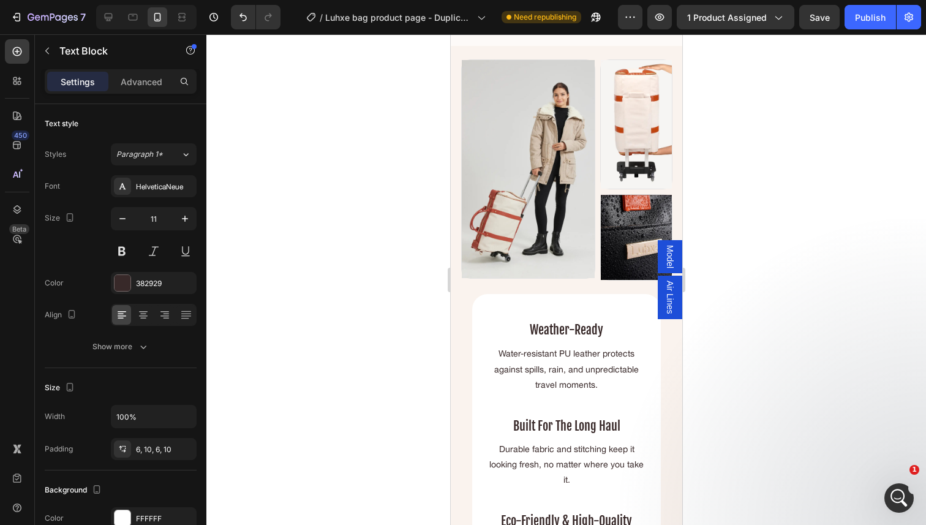
scroll to position [3805, 0]
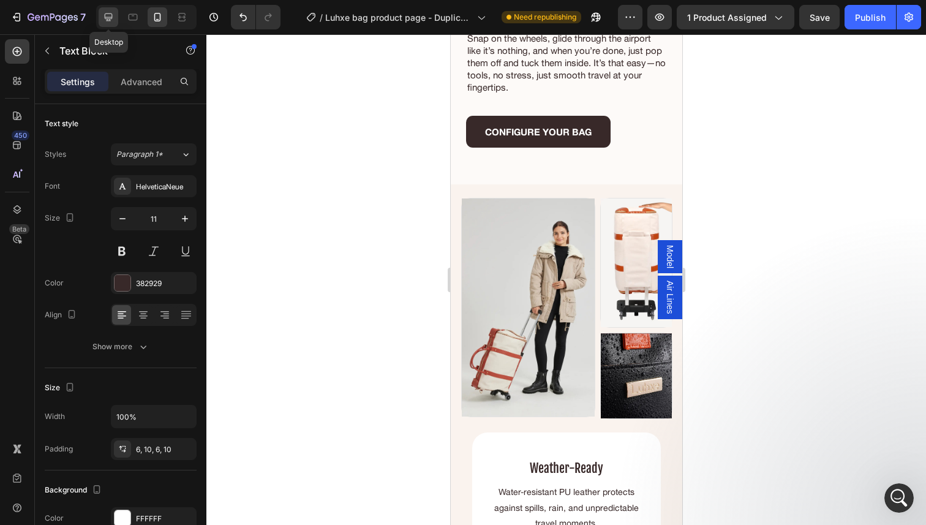
click at [113, 24] on div at bounding box center [109, 17] width 20 height 20
type input "18"
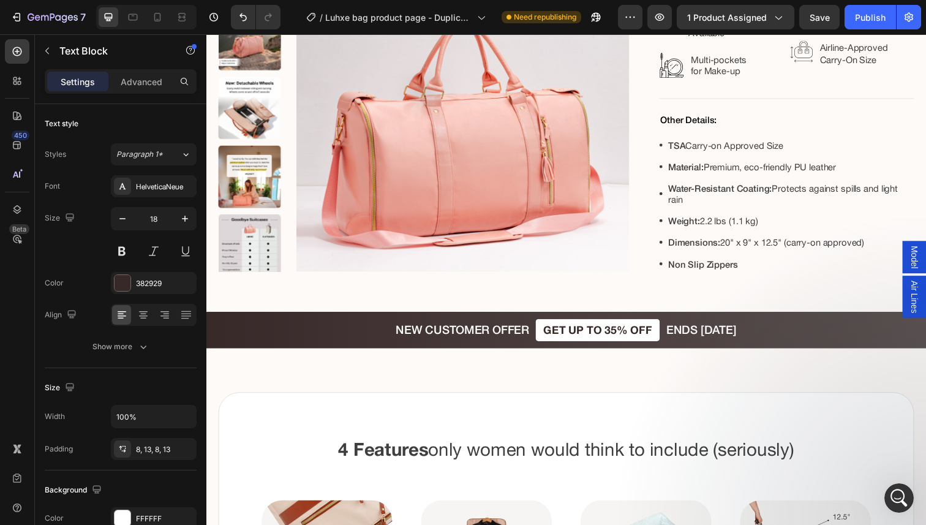
scroll to position [1155, 0]
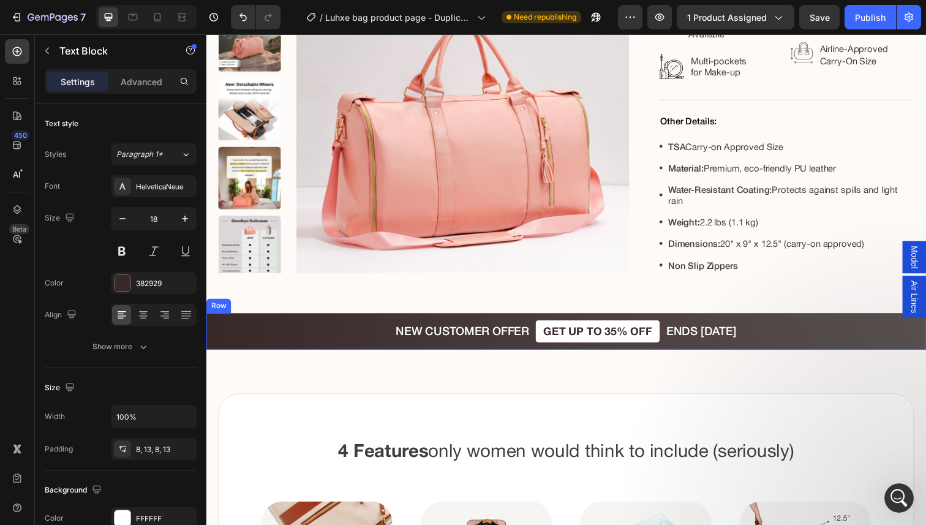
click at [359, 327] on div "NEW CUSTOMER OFFER Text Block GET UP TO 35% OFF Text Block ENDS [DATE] Text Blo…" at bounding box center [573, 338] width 735 height 38
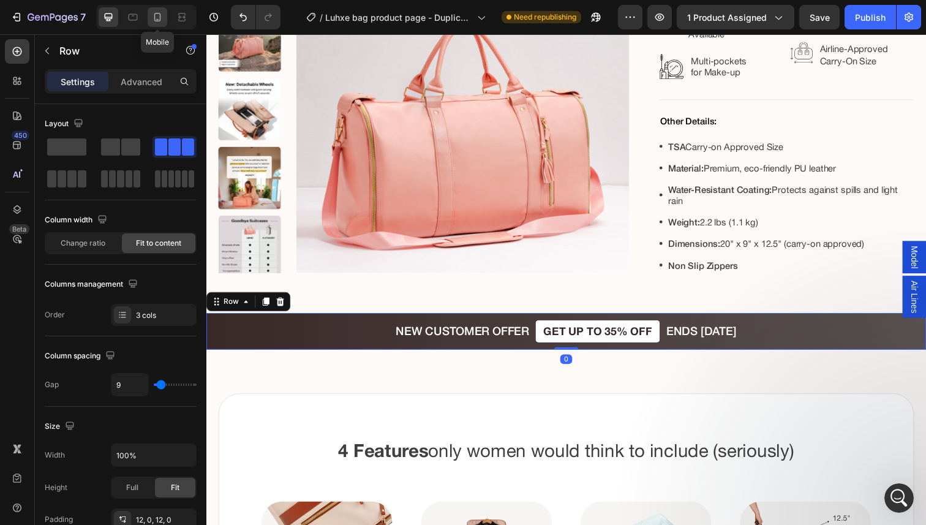
click at [163, 22] on div at bounding box center [158, 17] width 20 height 20
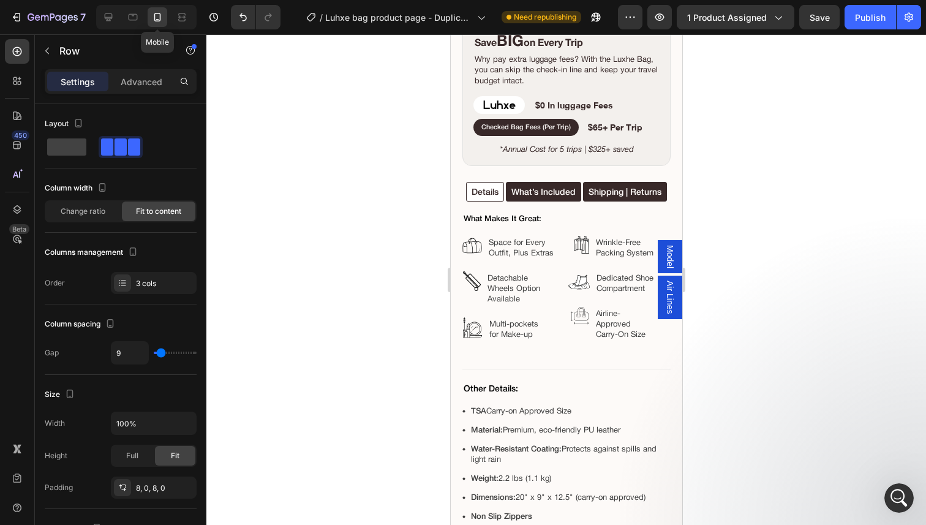
scroll to position [1135, 0]
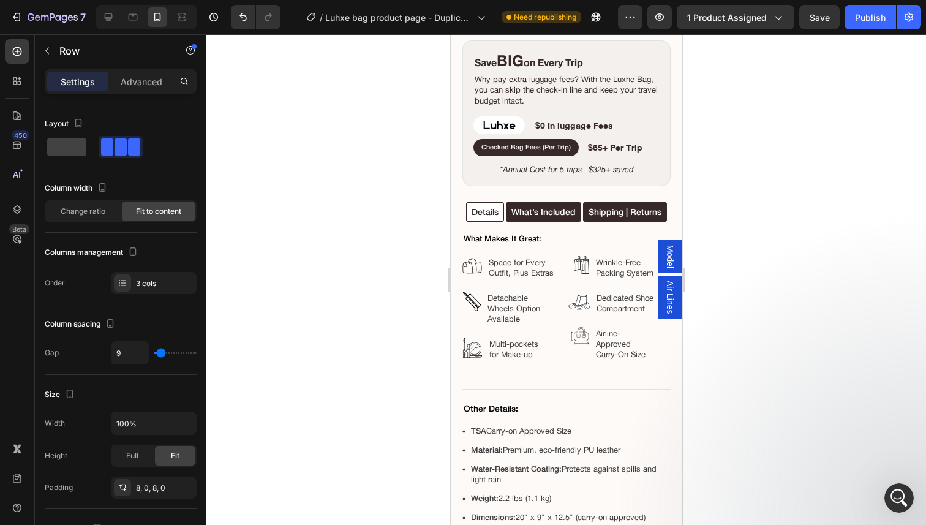
click at [136, 93] on div "Settings Advanced" at bounding box center [121, 81] width 152 height 24
click at [137, 81] on p "Advanced" at bounding box center [142, 81] width 42 height 13
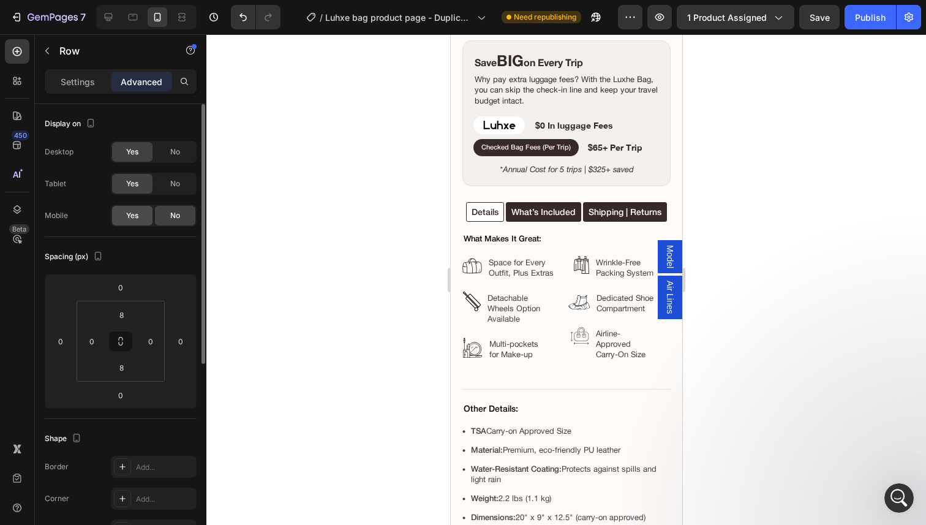
click at [140, 220] on div "Yes" at bounding box center [132, 216] width 40 height 20
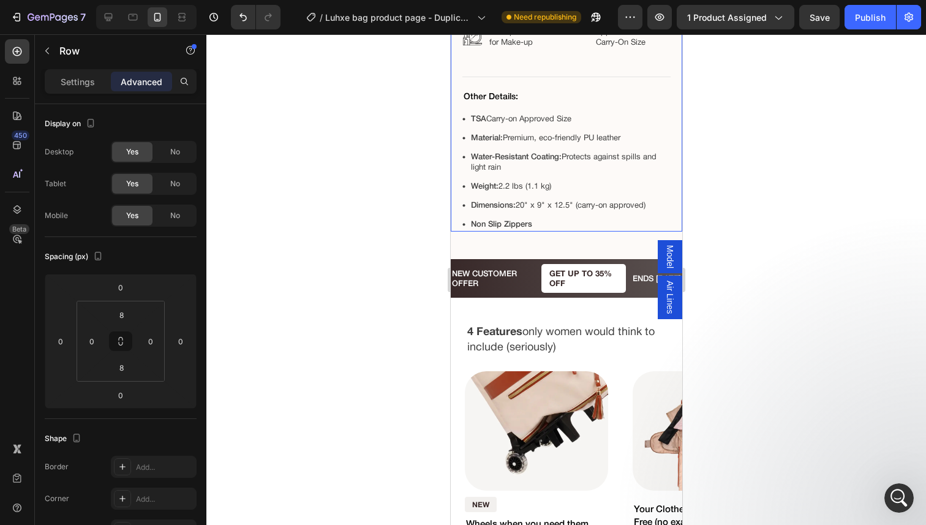
scroll to position [1443, 0]
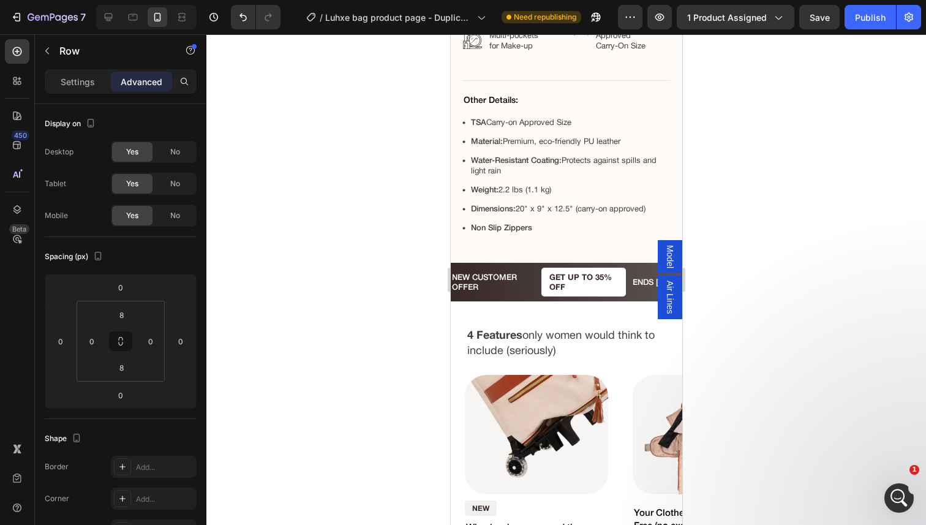
click at [517, 295] on div "NEW CUSTOMER OFFER Text Block" at bounding box center [492, 282] width 85 height 29
click at [503, 277] on p "NEW CUSTOMER OFFER" at bounding box center [492, 281] width 83 height 19
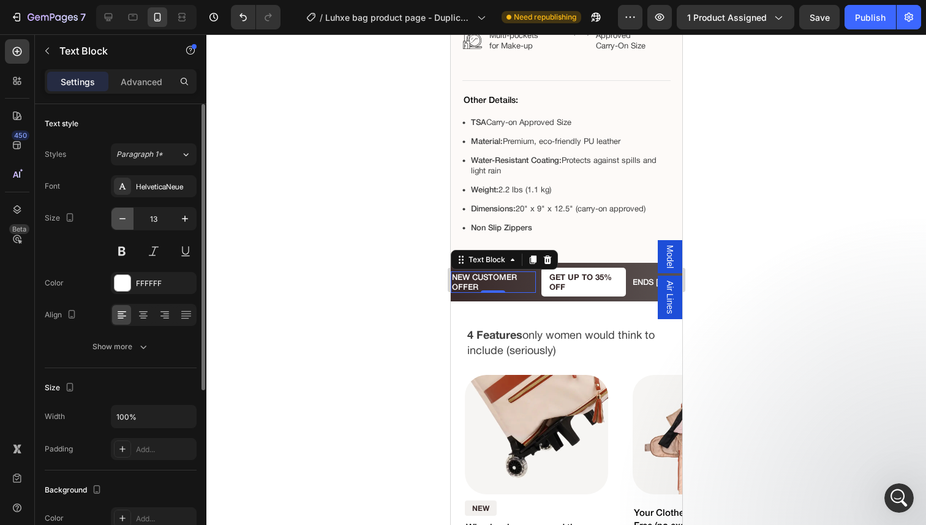
click at [119, 210] on button "button" at bounding box center [122, 219] width 22 height 22
type input "11"
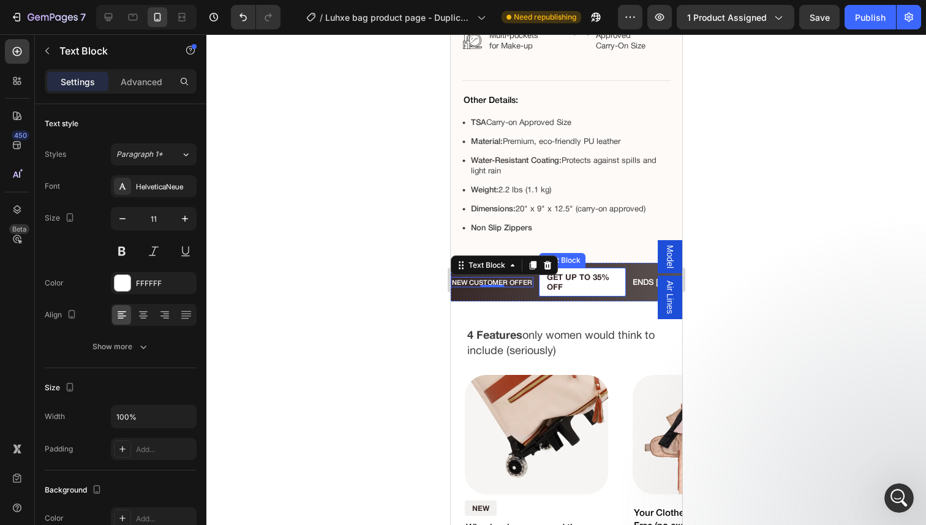
click at [587, 282] on p "GET UP TO 35% OFF" at bounding box center [581, 281] width 71 height 19
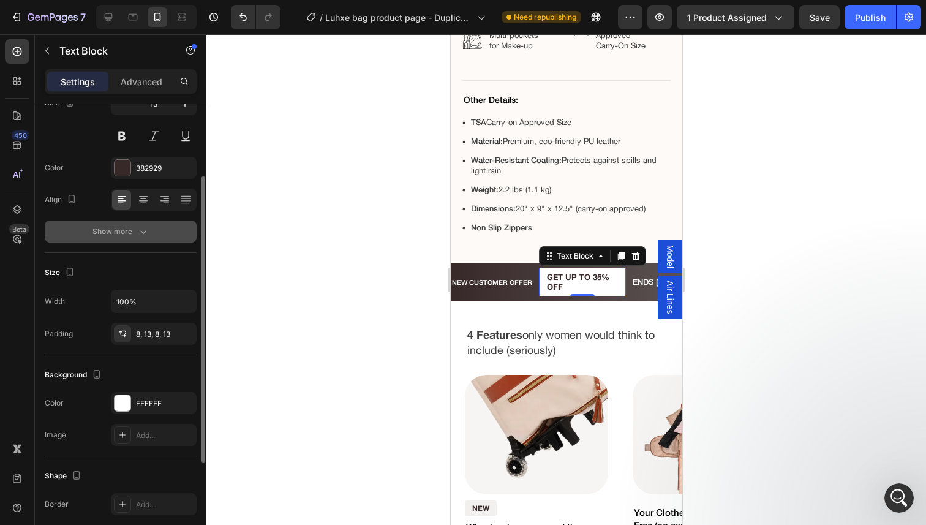
scroll to position [51, 0]
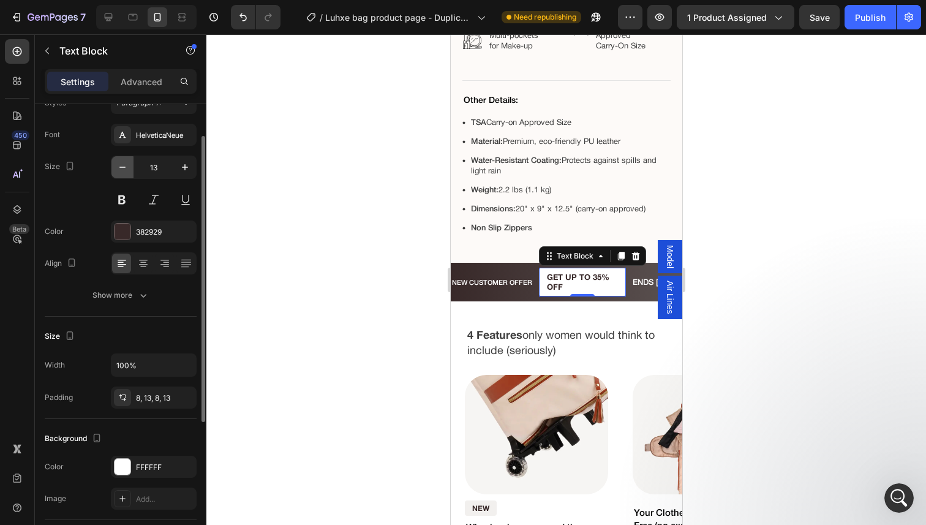
click at [127, 173] on icon "button" at bounding box center [122, 167] width 12 height 12
type input "11"
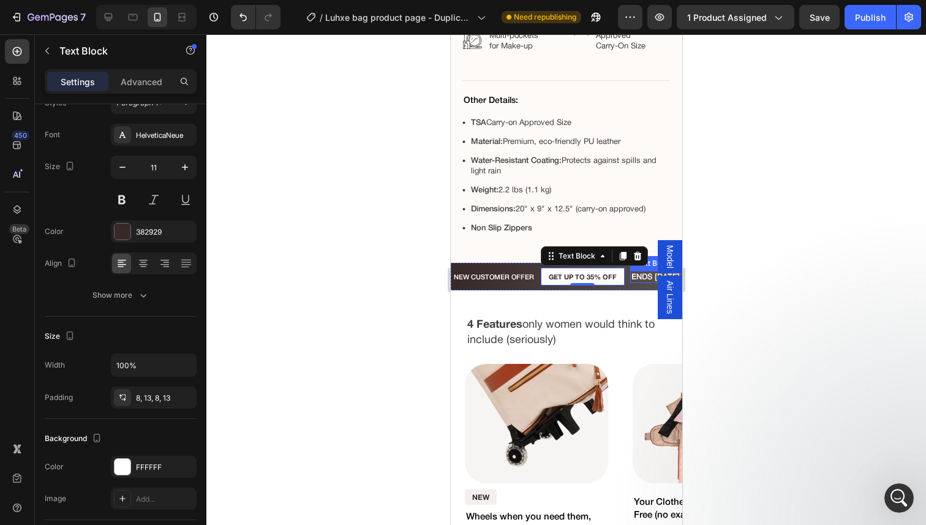
click at [642, 280] on p "ENDS [DATE]" at bounding box center [655, 277] width 48 height 10
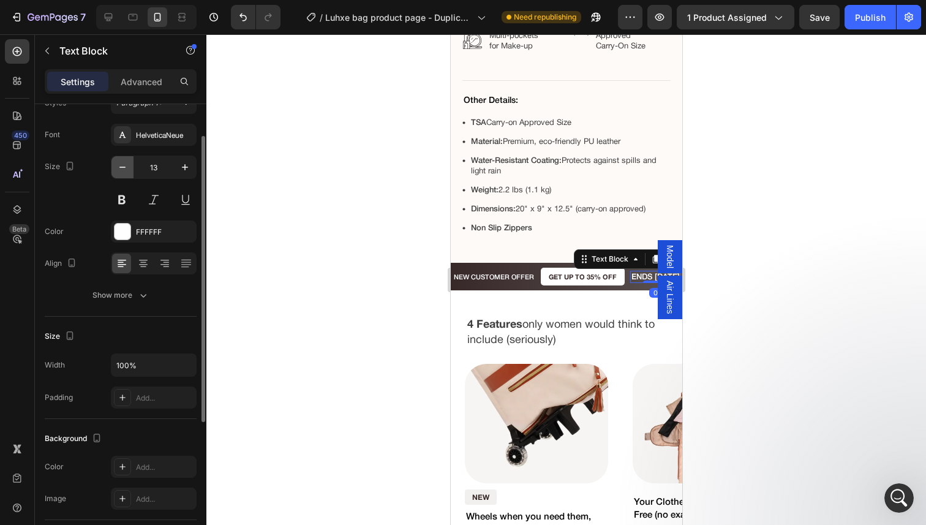
click at [126, 170] on icon "button" at bounding box center [122, 167] width 12 height 12
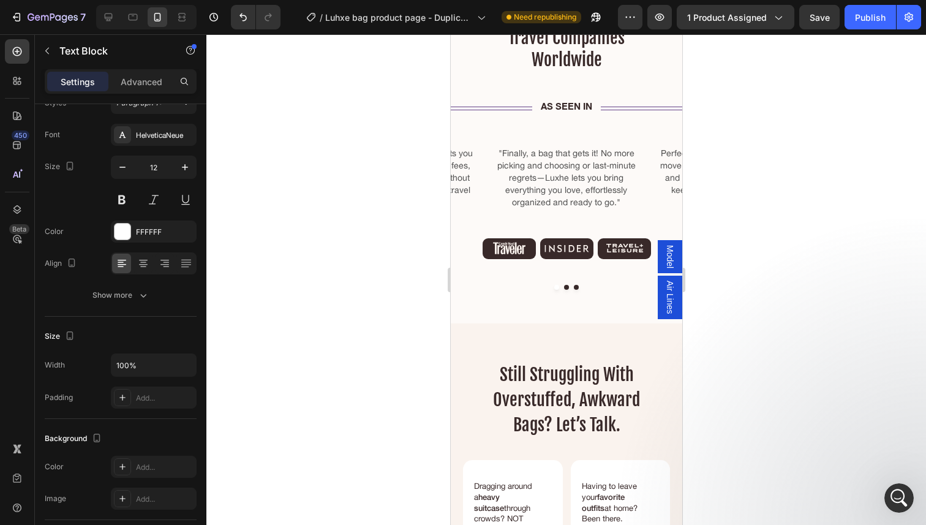
scroll to position [1818, 0]
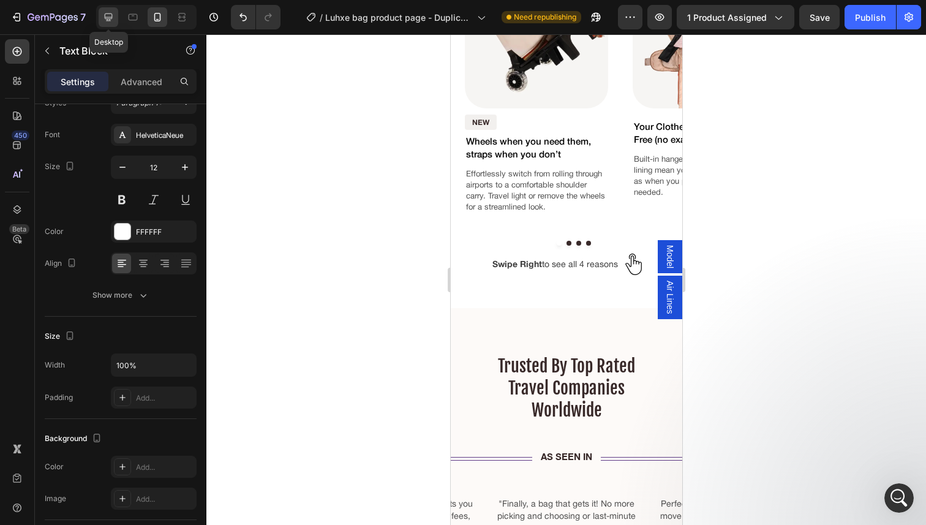
click at [114, 16] on div at bounding box center [109, 17] width 20 height 20
type input "19"
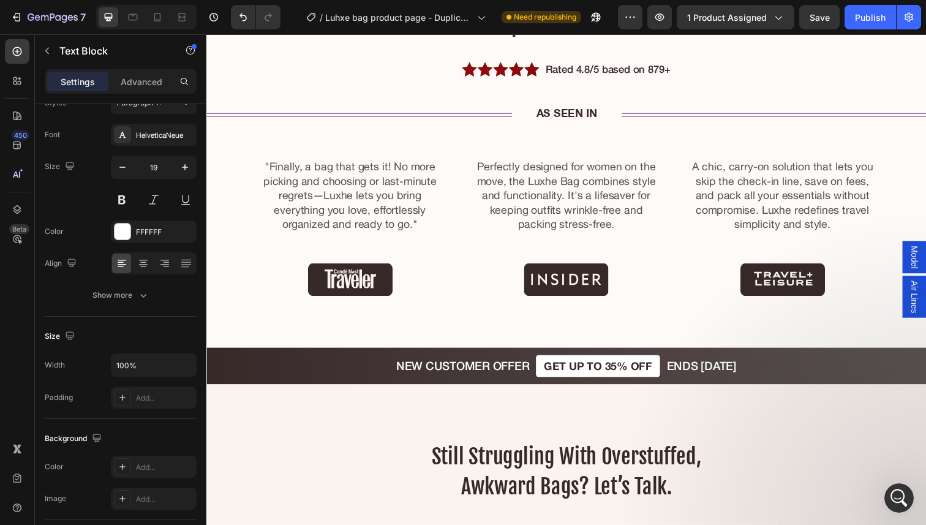
scroll to position [2089, 0]
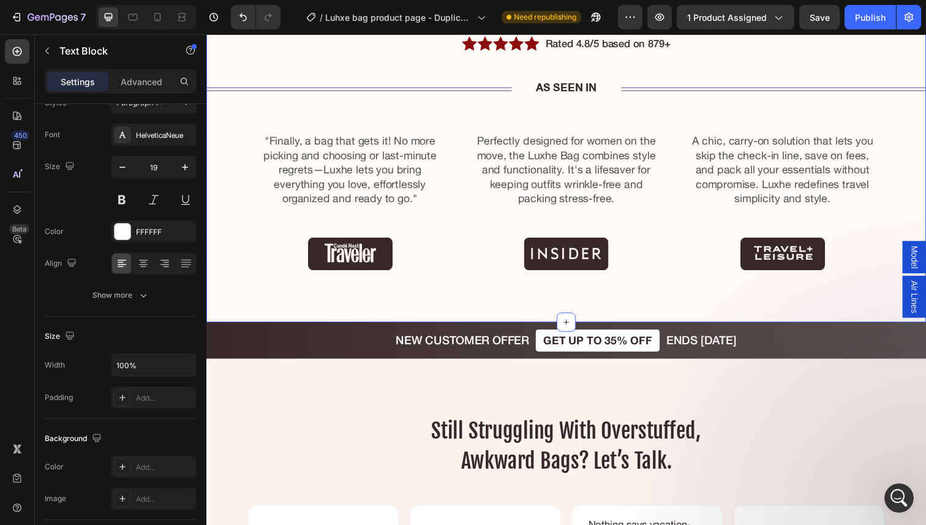
click at [430, 324] on div "trusted by top rated travel companies worldwide Heading Icon Icon Icon Icon Ico…" at bounding box center [573, 125] width 735 height 406
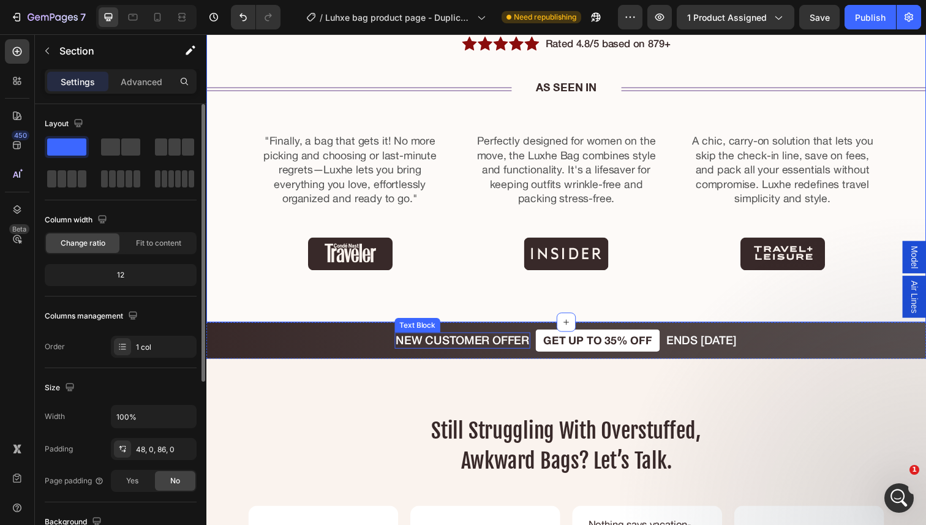
click at [390, 343] on div "NEW CUSTOMER OFFER Text Block GET UP TO 35% OFF Text Block ENDS [DATE] Text Blo…" at bounding box center [573, 347] width 735 height 38
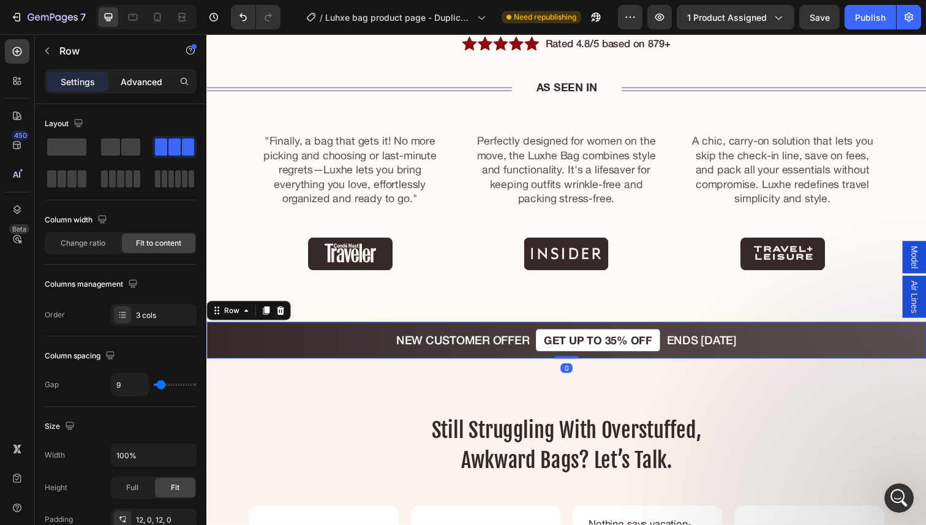
click at [151, 81] on p "Advanced" at bounding box center [142, 81] width 42 height 13
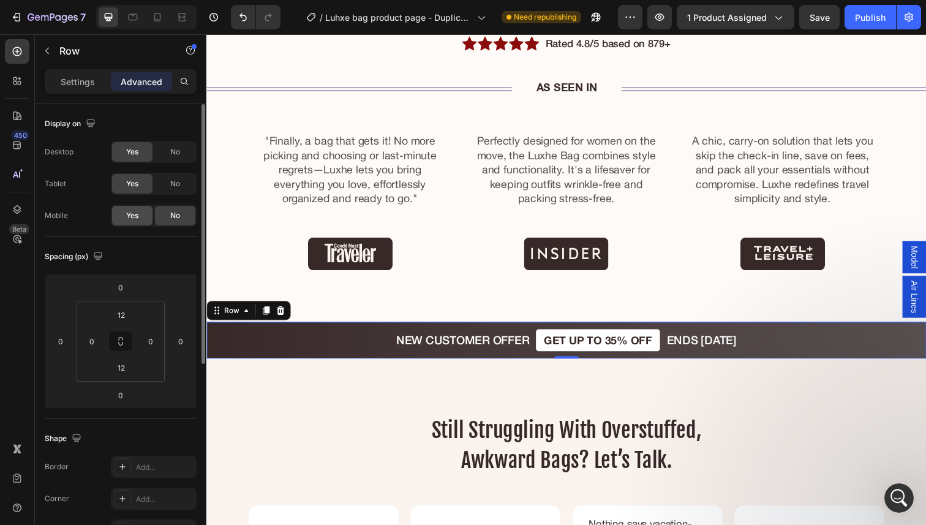
click at [137, 212] on span "Yes" at bounding box center [132, 215] width 12 height 11
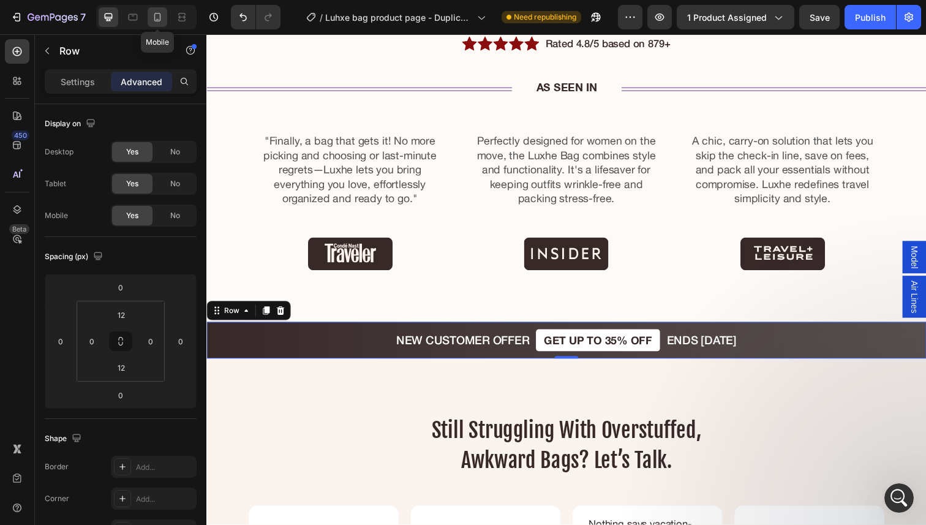
click at [160, 22] on icon at bounding box center [157, 17] width 12 height 12
type input "8"
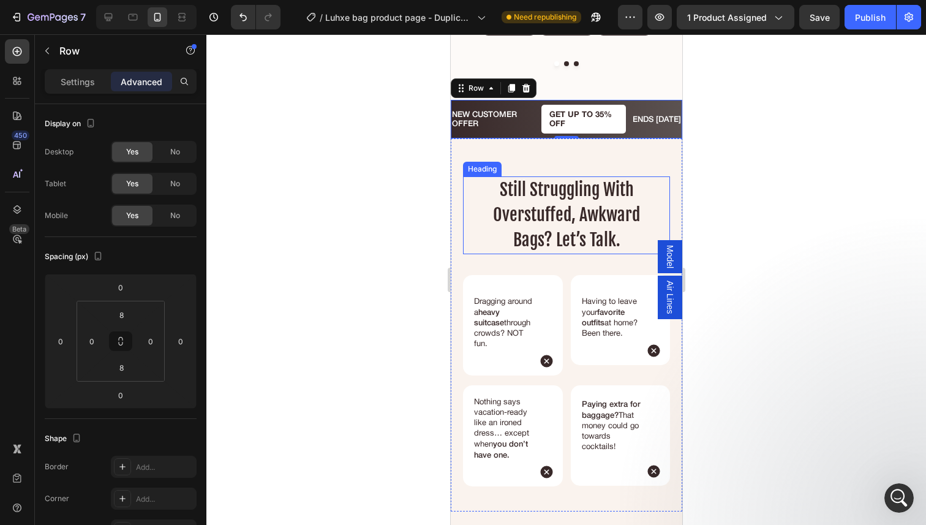
scroll to position [2061, 0]
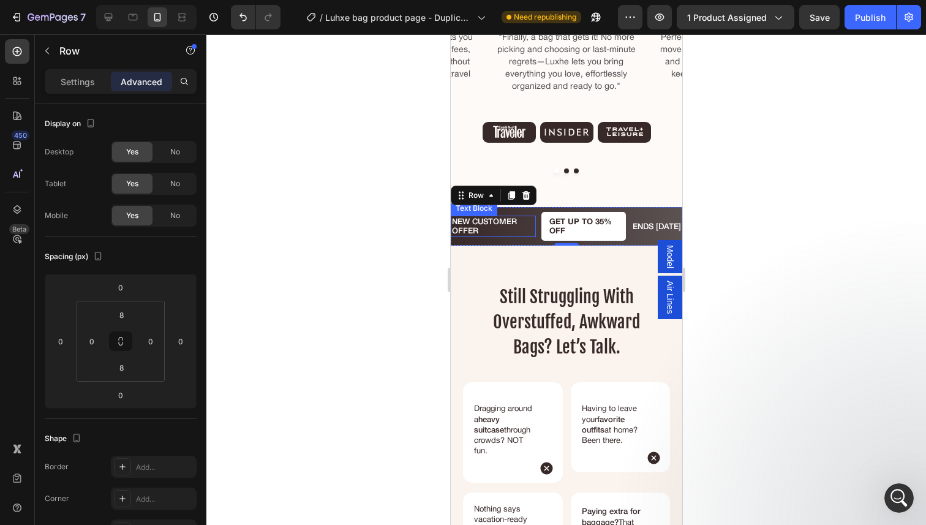
click at [486, 217] on p "NEW CUSTOMER OFFER" at bounding box center [492, 226] width 83 height 19
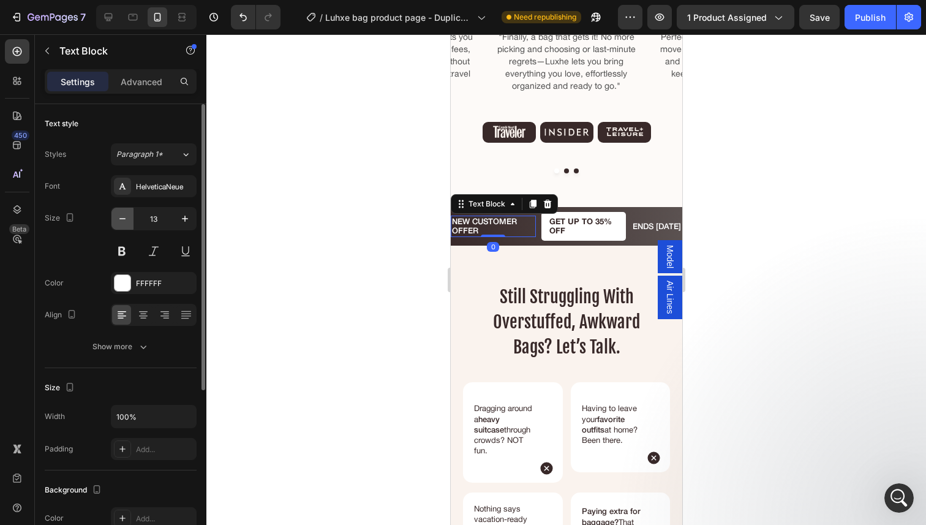
click at [127, 217] on icon "button" at bounding box center [122, 218] width 12 height 12
type input "11"
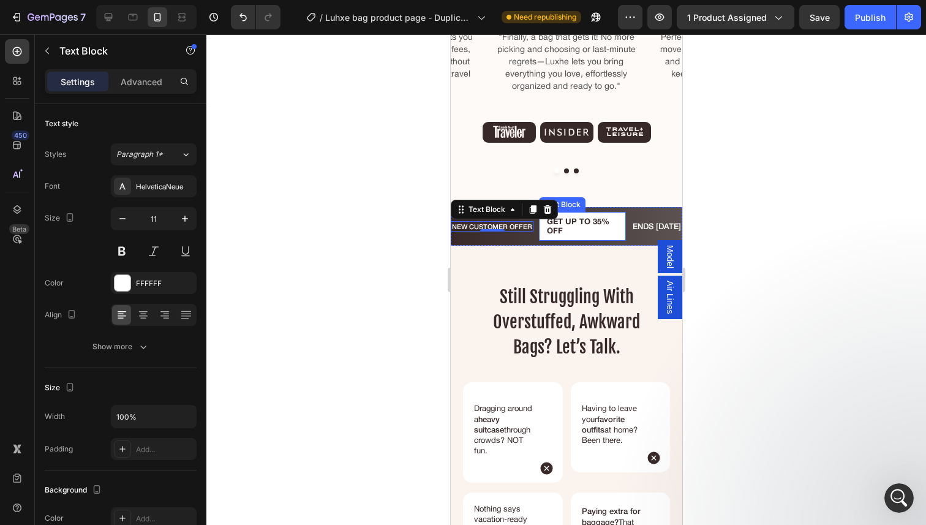
click at [562, 217] on p "GET UP TO 35% OFF" at bounding box center [581, 226] width 71 height 19
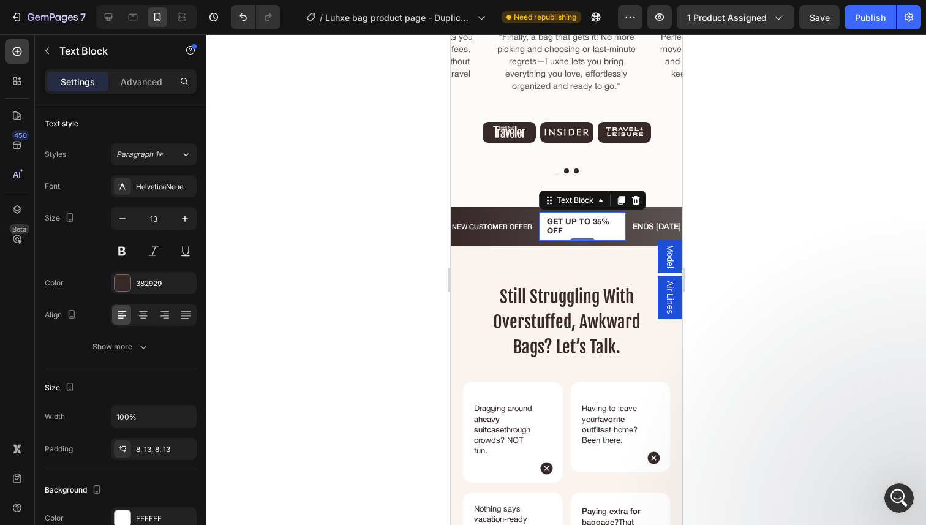
click at [572, 217] on p "GET UP TO 35% OFF" at bounding box center [581, 226] width 71 height 19
click at [574, 217] on p "GET UP TO 35% OFF" at bounding box center [581, 226] width 71 height 19
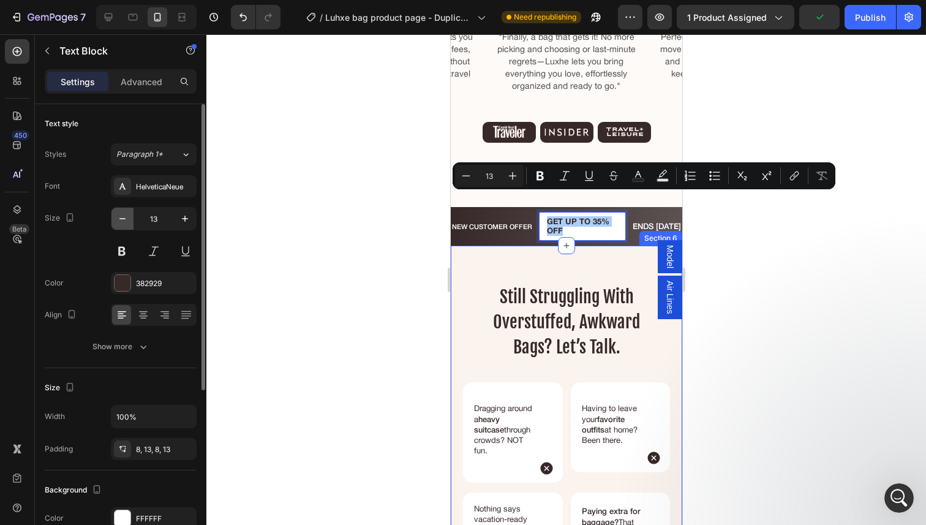
click at [124, 227] on button "button" at bounding box center [122, 219] width 22 height 22
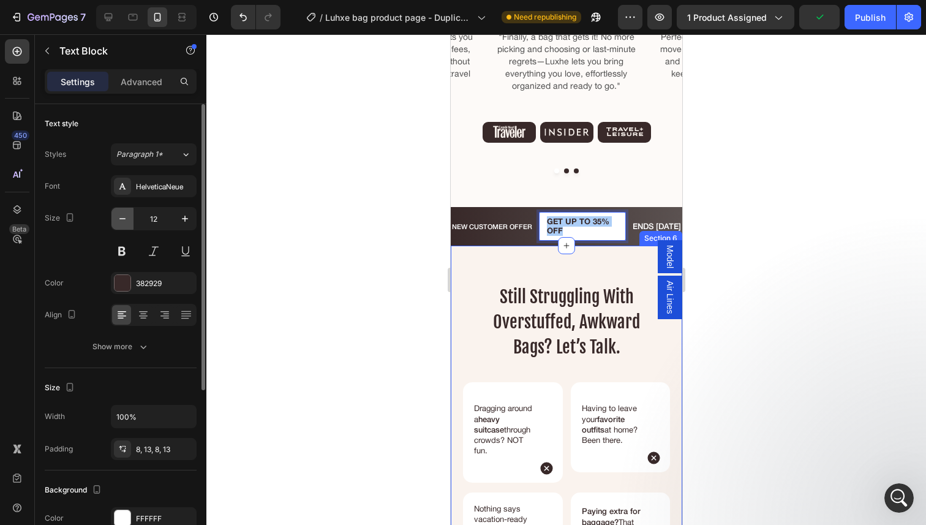
type input "11"
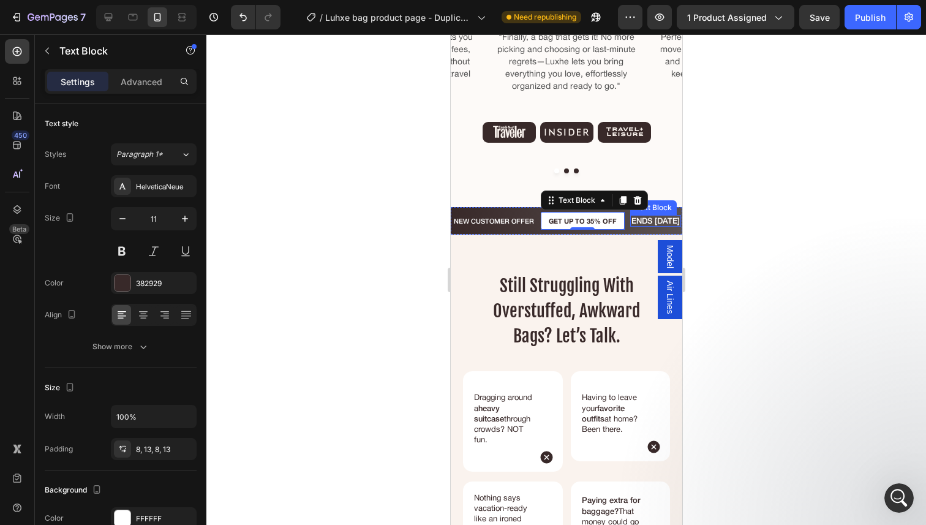
click at [633, 216] on p "ENDS [DATE]" at bounding box center [655, 221] width 48 height 10
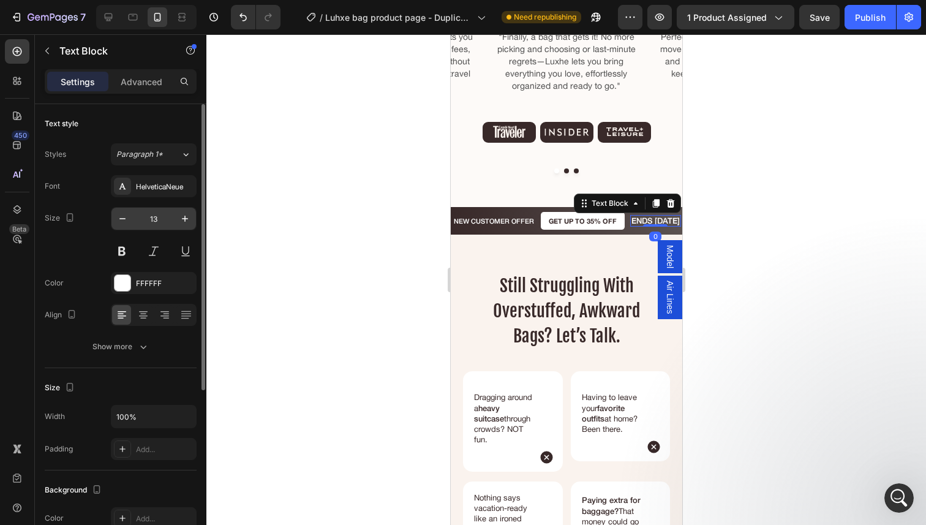
click at [133, 225] on input "13" at bounding box center [153, 219] width 40 height 22
click at [128, 223] on icon "button" at bounding box center [122, 218] width 12 height 12
click at [118, 219] on icon "button" at bounding box center [122, 218] width 12 height 12
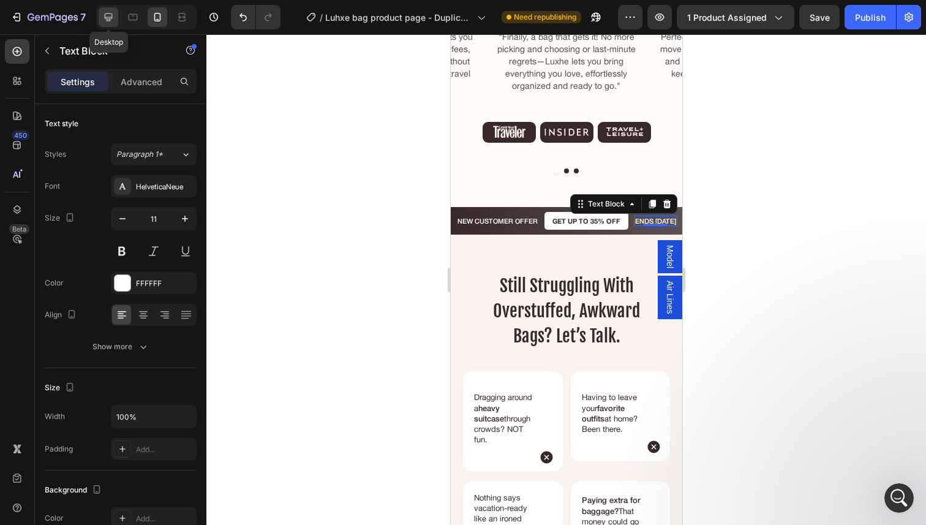
click at [113, 16] on icon at bounding box center [108, 17] width 12 height 12
type input "19"
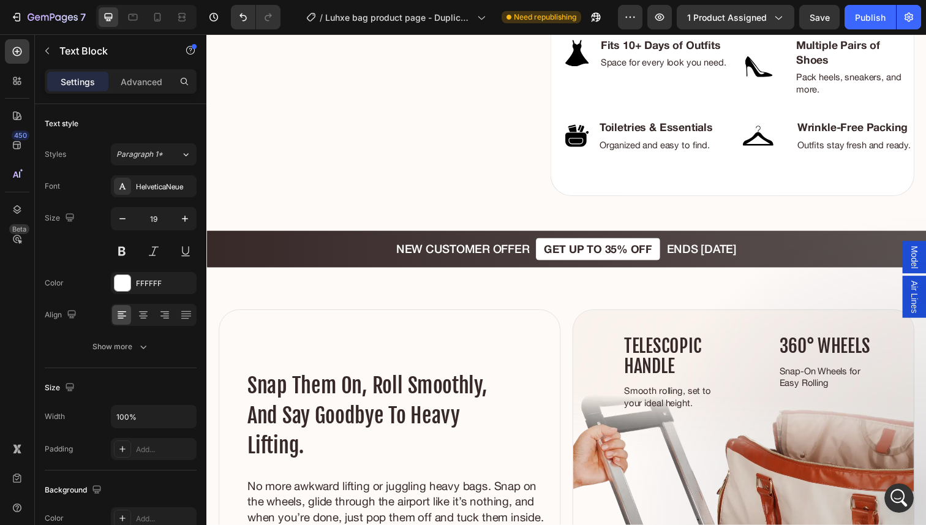
scroll to position [3242, 0]
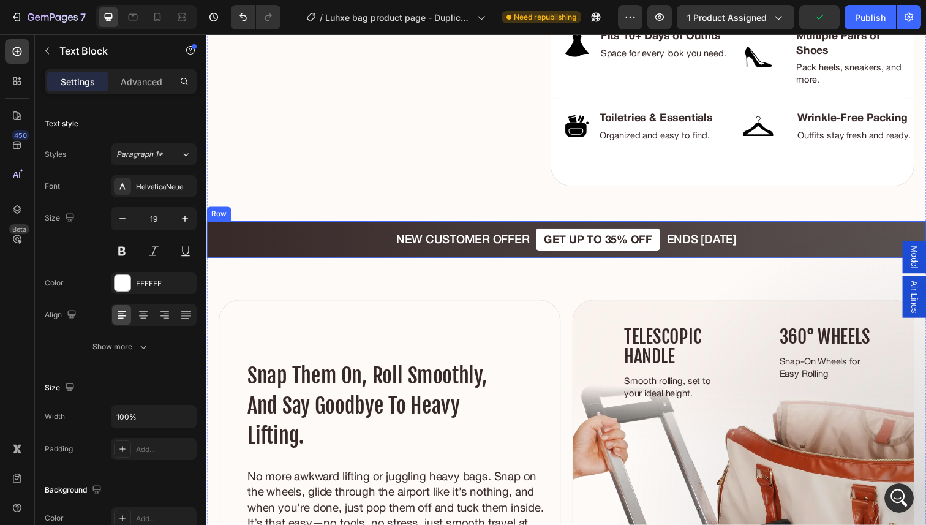
click at [780, 238] on div "NEW CUSTOMER OFFER Text Block GET UP TO 35% OFF Text Block ENDS [DATE] Text Blo…" at bounding box center [573, 244] width 735 height 38
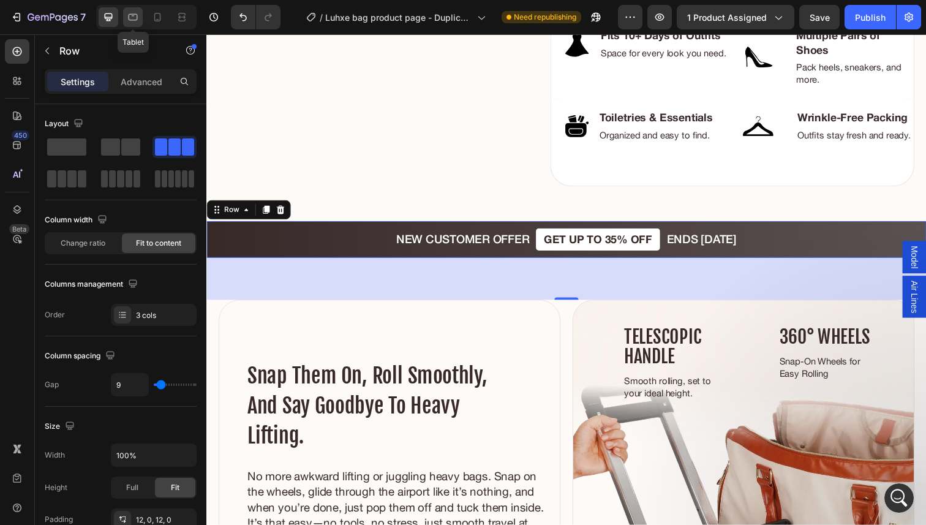
click at [136, 15] on icon at bounding box center [133, 17] width 12 height 12
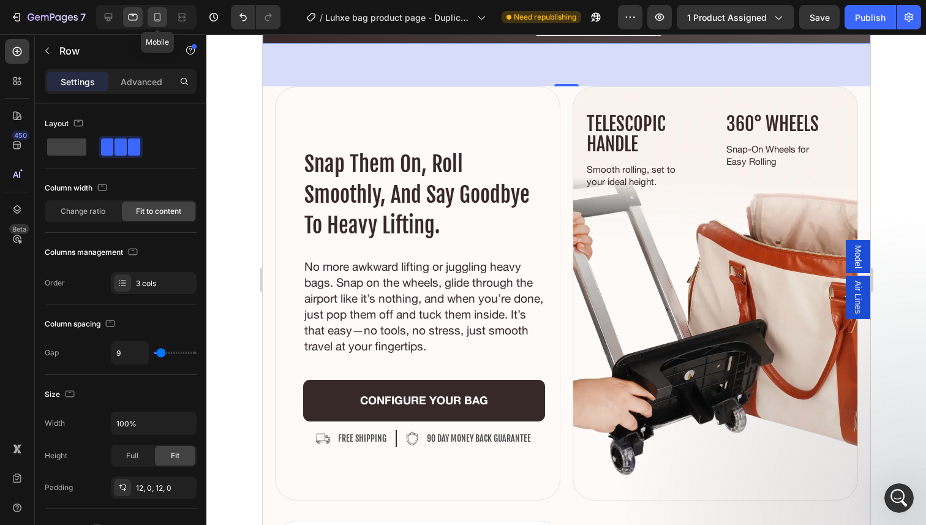
click at [156, 17] on icon at bounding box center [157, 17] width 12 height 12
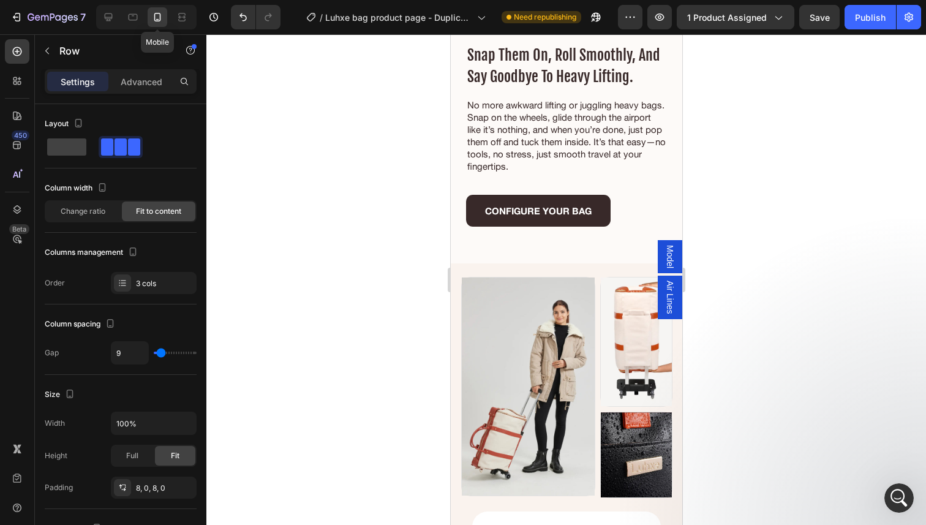
scroll to position [3518, 0]
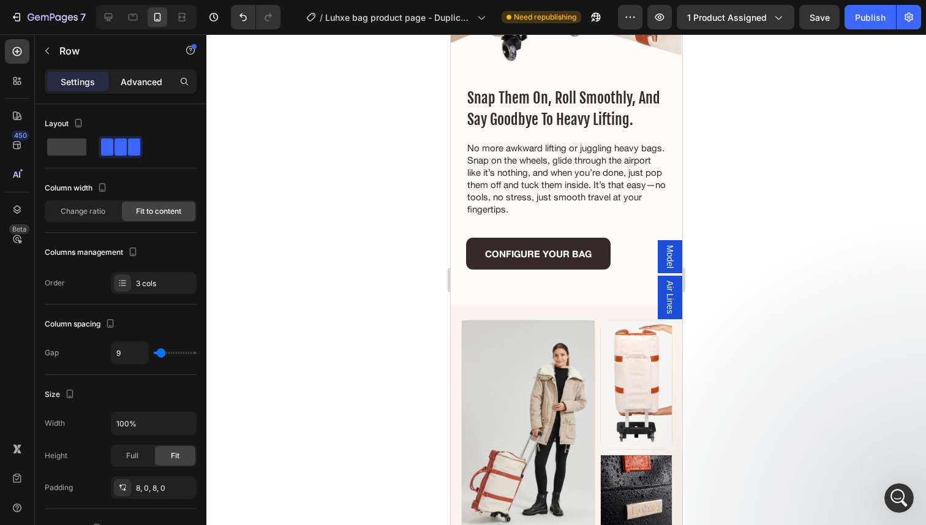
click at [143, 83] on p "Advanced" at bounding box center [142, 81] width 42 height 13
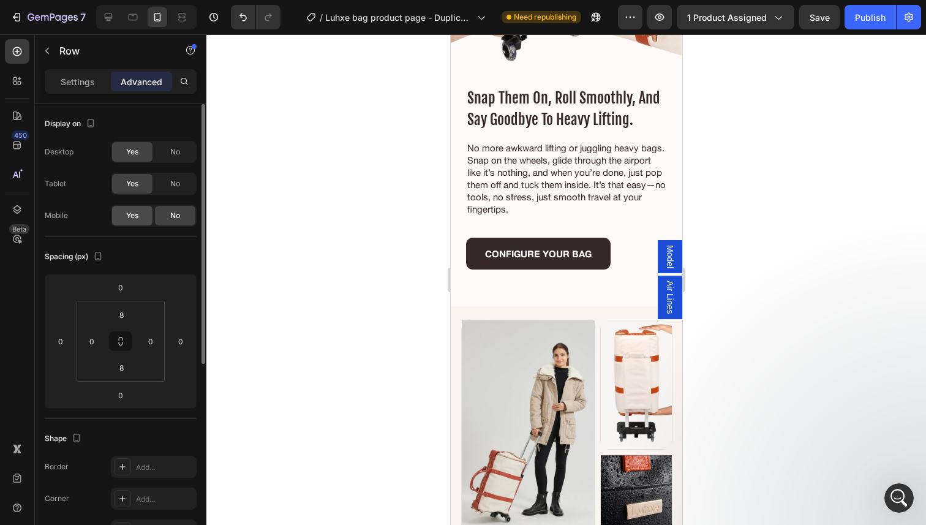
click at [135, 217] on span "Yes" at bounding box center [132, 215] width 12 height 11
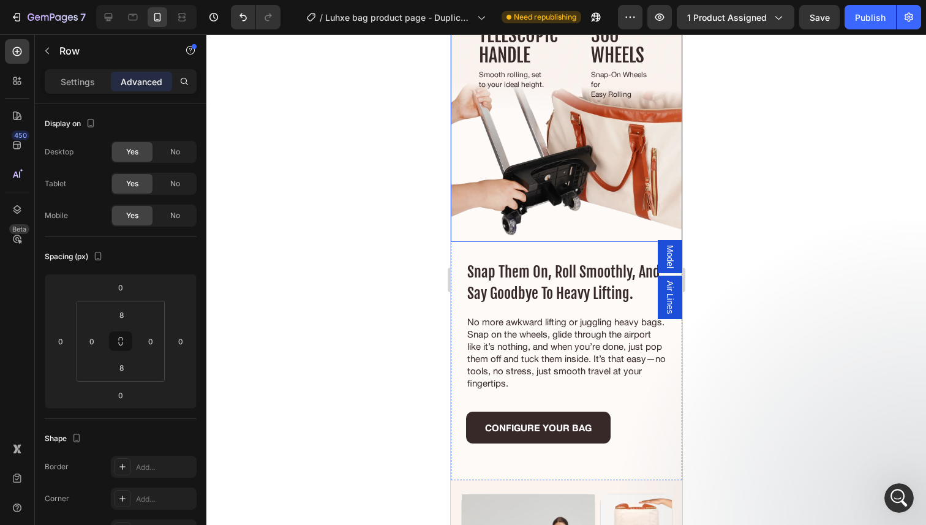
scroll to position [3358, 0]
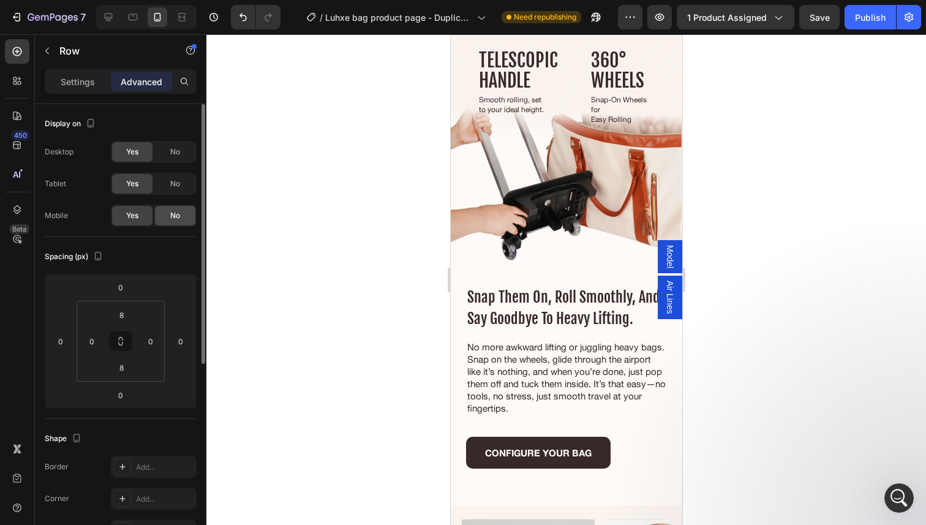
click at [168, 222] on div "No" at bounding box center [175, 216] width 40 height 20
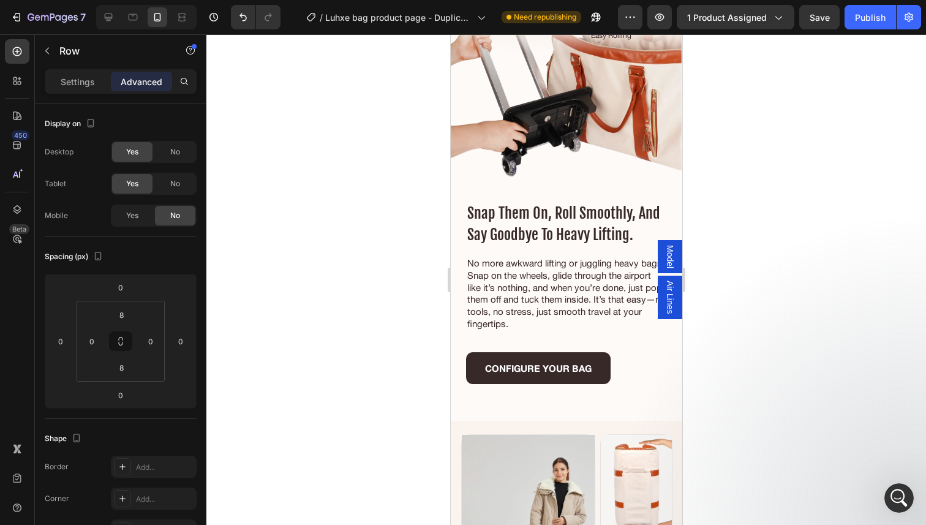
scroll to position [4290, 0]
click at [143, 222] on div "Yes" at bounding box center [132, 216] width 40 height 20
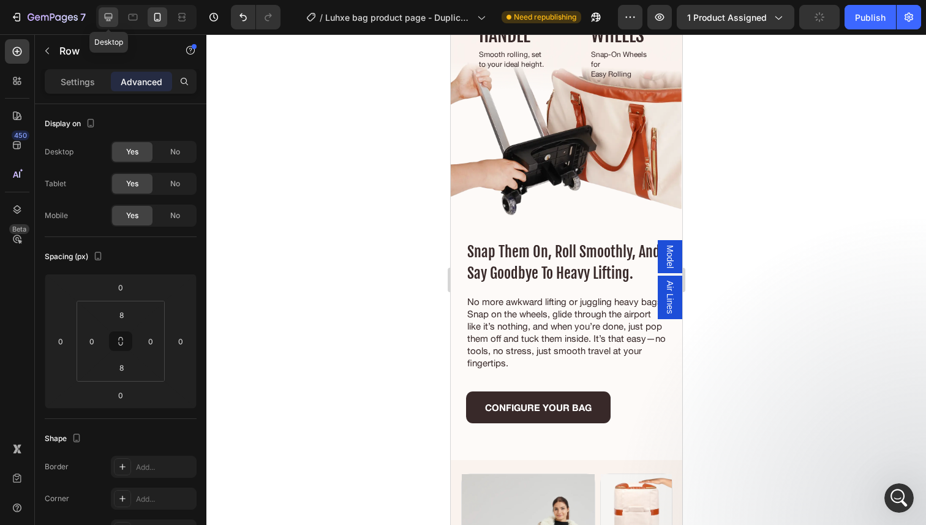
click at [99, 24] on div at bounding box center [109, 17] width 20 height 20
type input "70"
type input "12"
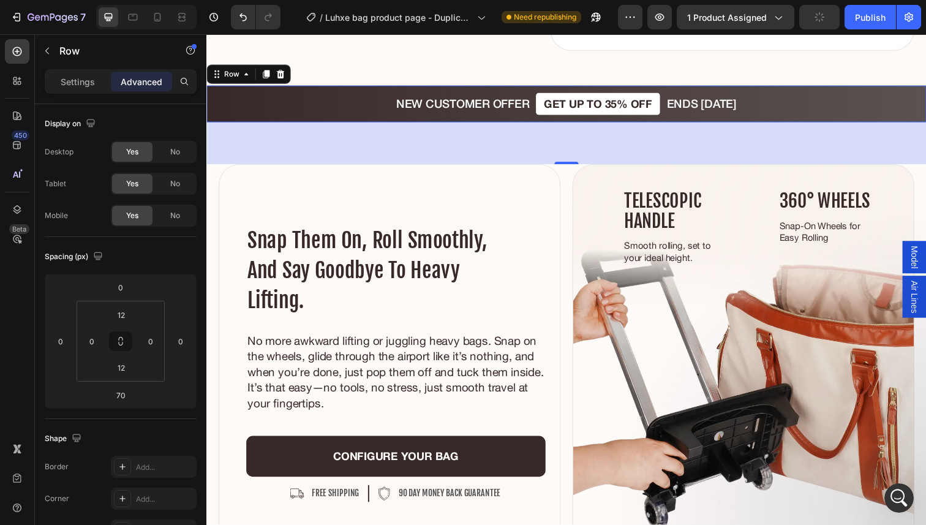
scroll to position [3389, 0]
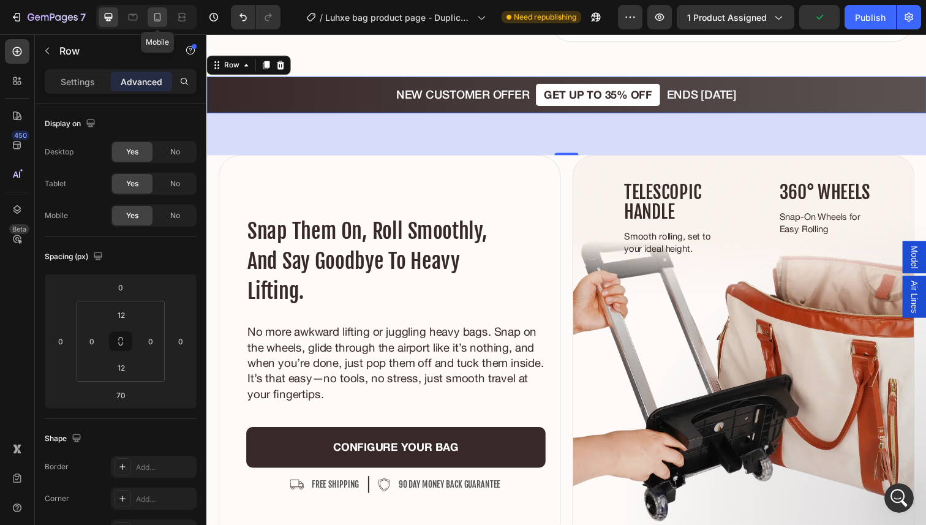
click at [162, 15] on icon at bounding box center [157, 17] width 12 height 12
type input "0"
type input "8"
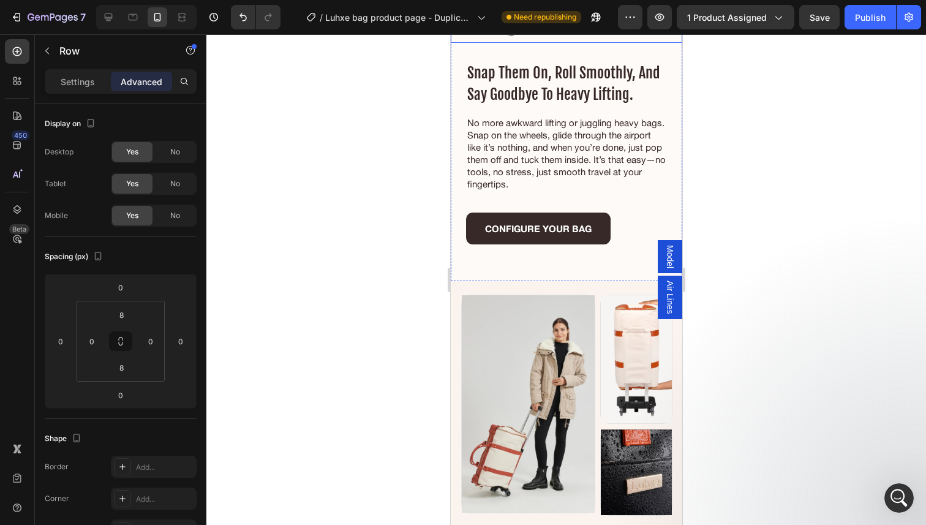
scroll to position [3380, 0]
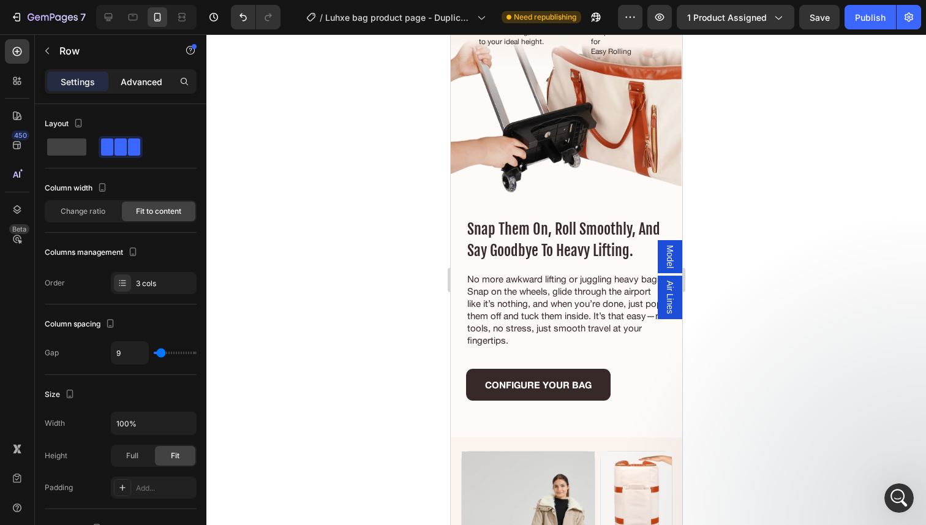
click at [162, 81] on p "Advanced" at bounding box center [142, 81] width 42 height 13
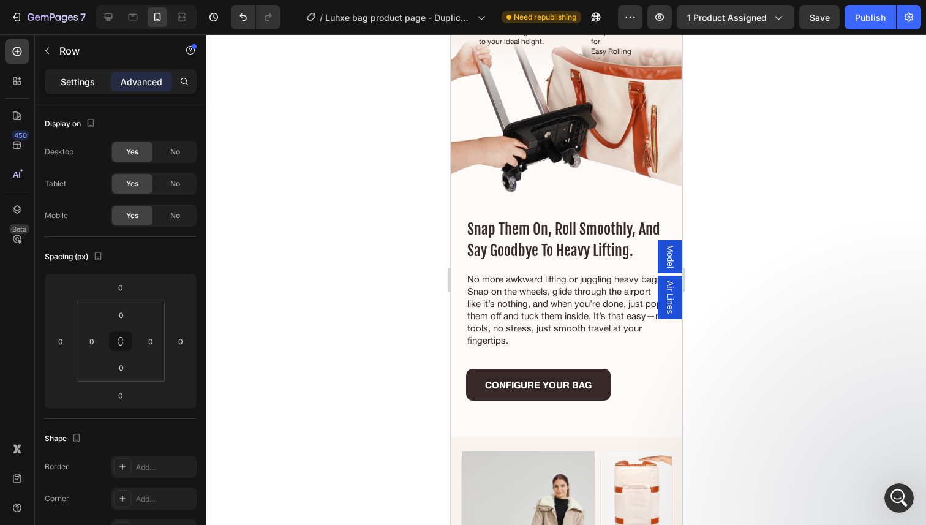
click at [76, 84] on p "Settings" at bounding box center [78, 81] width 34 height 13
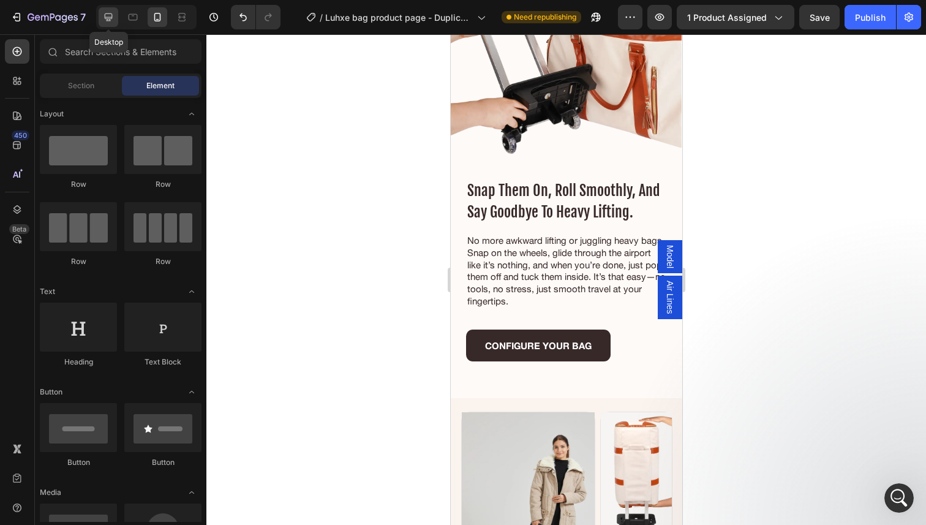
click at [108, 24] on div at bounding box center [109, 17] width 20 height 20
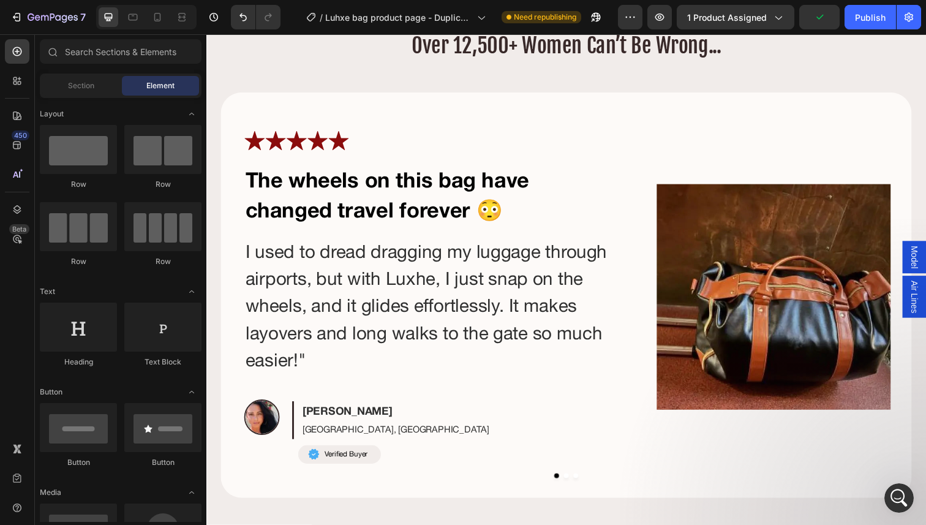
scroll to position [5792, 0]
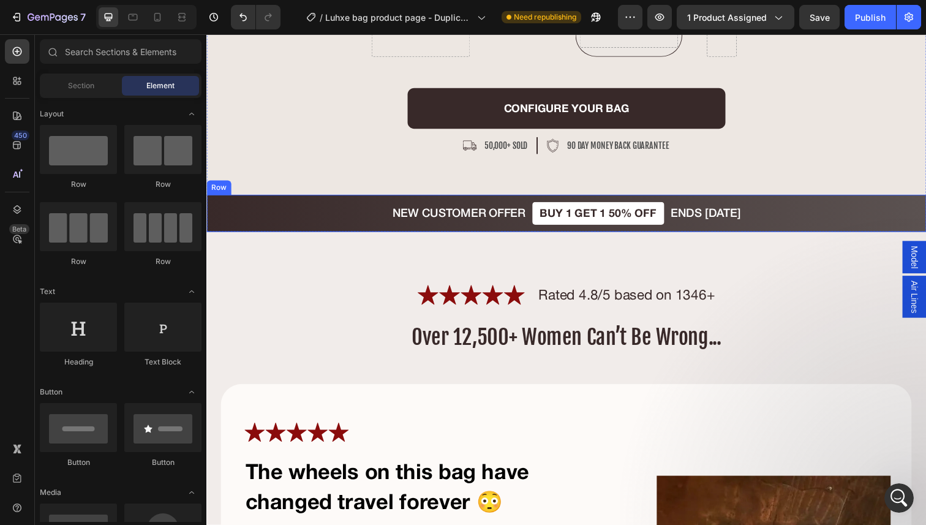
click at [353, 236] on div "NEW CUSTOMER OFFER Text Block BUY 1 GET 1 50% OFF Text Block ENDS TODAY Text Bl…" at bounding box center [573, 217] width 735 height 38
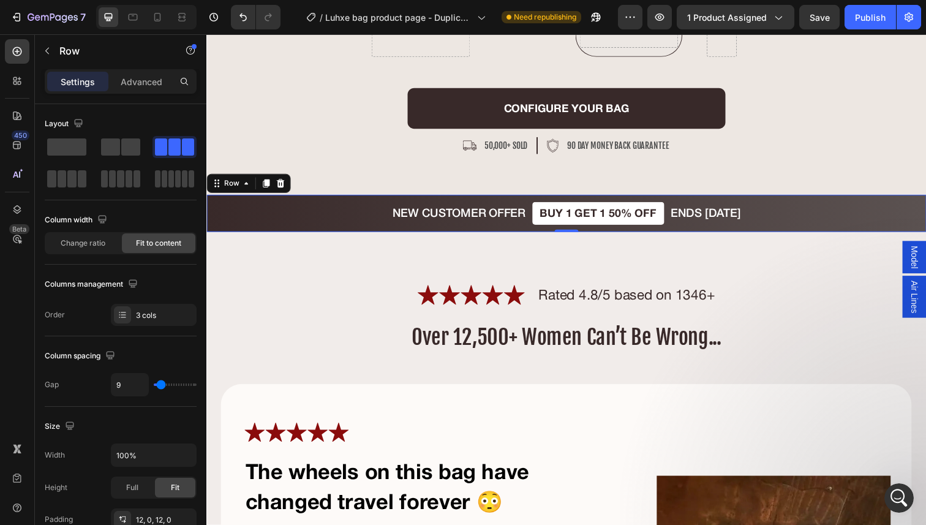
click at [441, 232] on div "NEW CUSTOMER OFFER Text Block BUY 1 GET 1 50% OFF Text Block ENDS TODAY Text Bl…" at bounding box center [573, 217] width 735 height 38
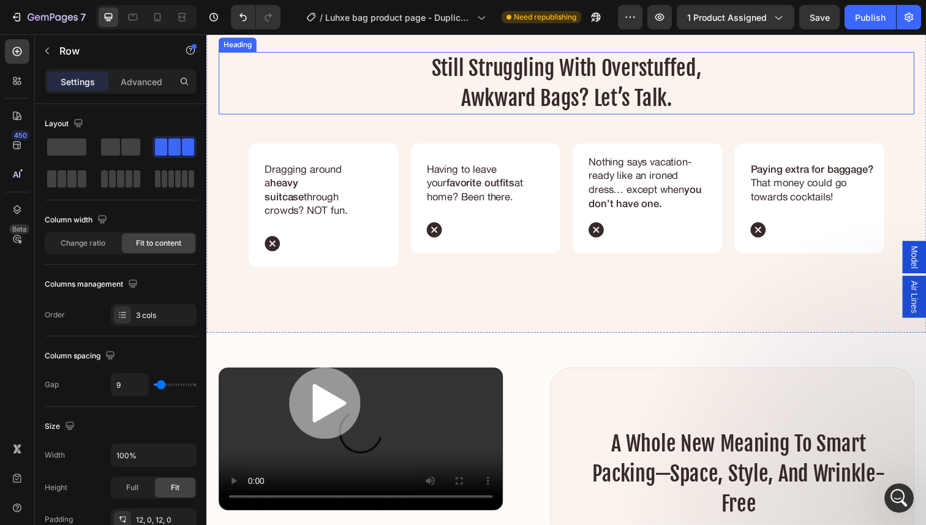
scroll to position [2141, 0]
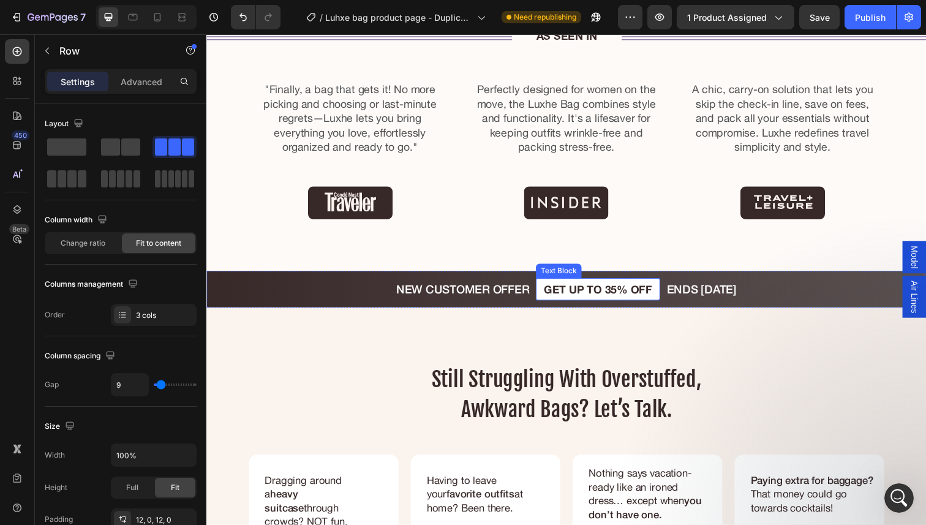
click at [597, 295] on p "GET UP TO 35% OFF" at bounding box center [605, 294] width 111 height 13
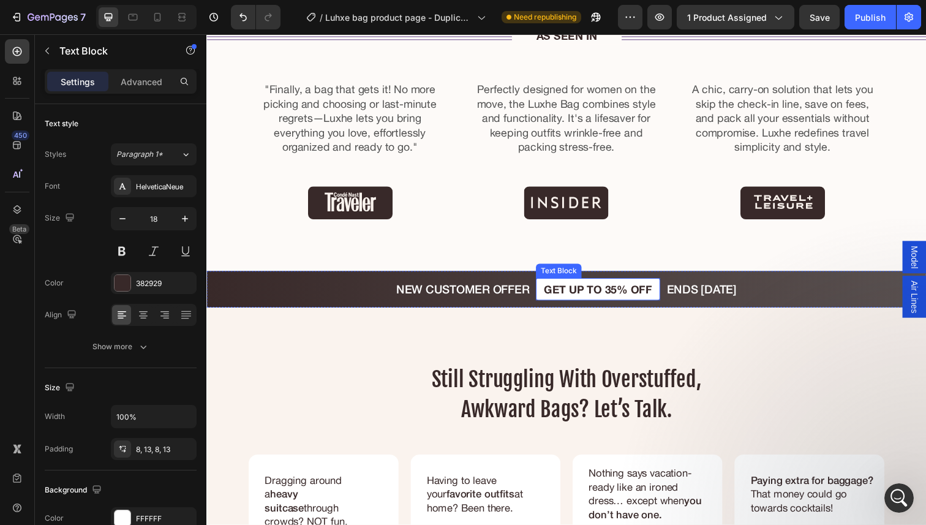
click at [597, 295] on p "GET UP TO 35% OFF" at bounding box center [605, 294] width 111 height 13
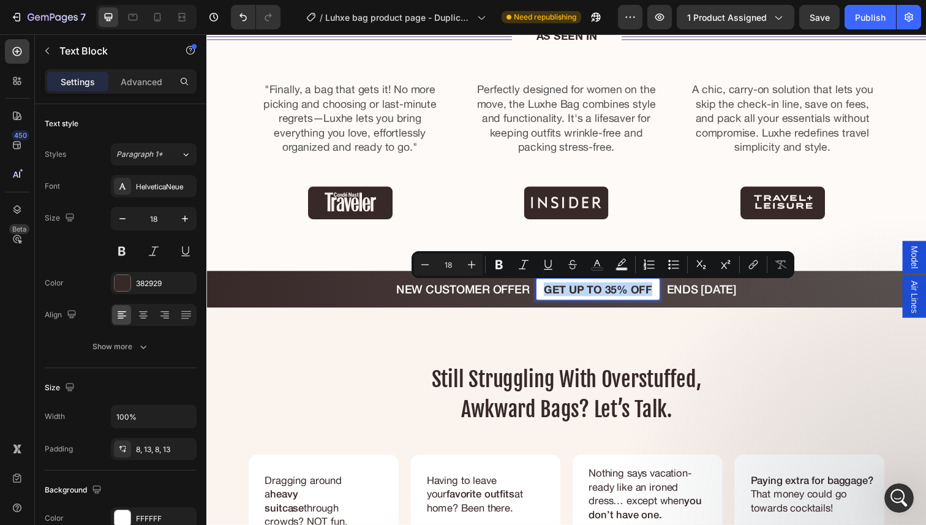
copy p "GET UP TO 35% OFF"
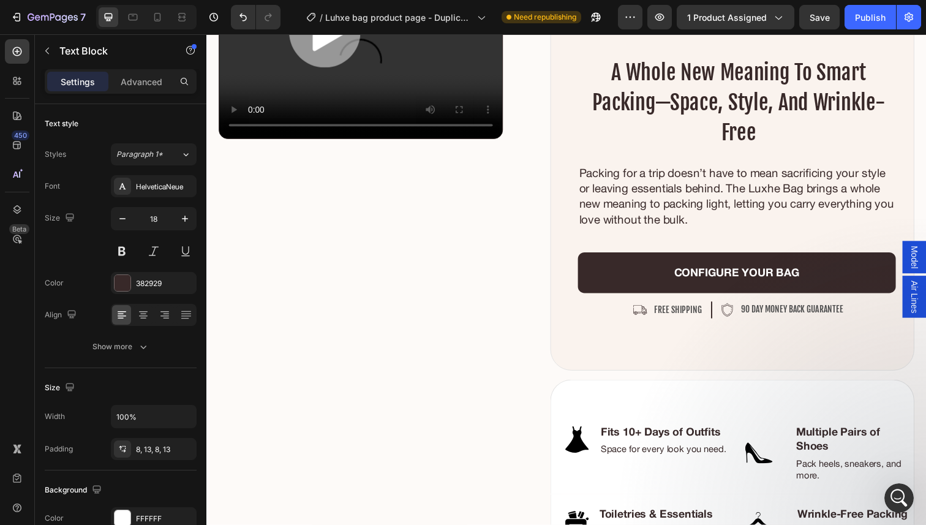
type input "16"
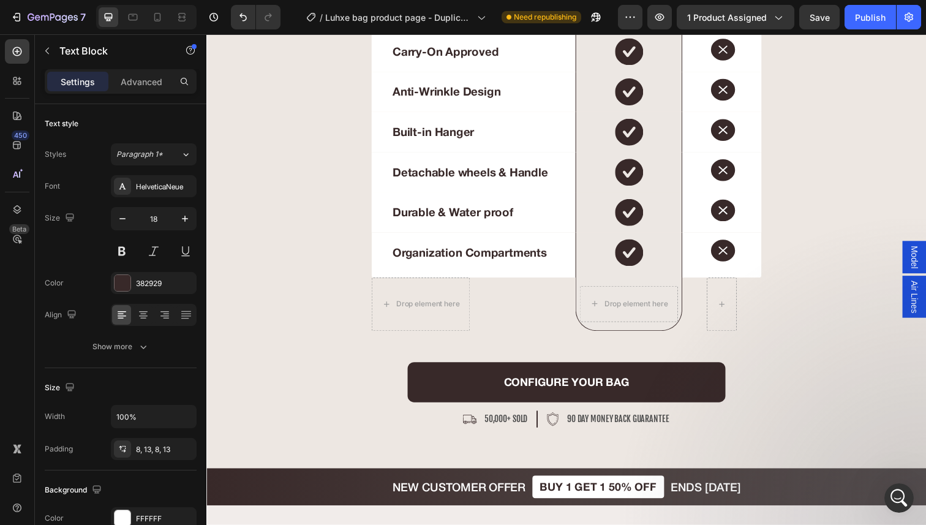
scroll to position [5607, 0]
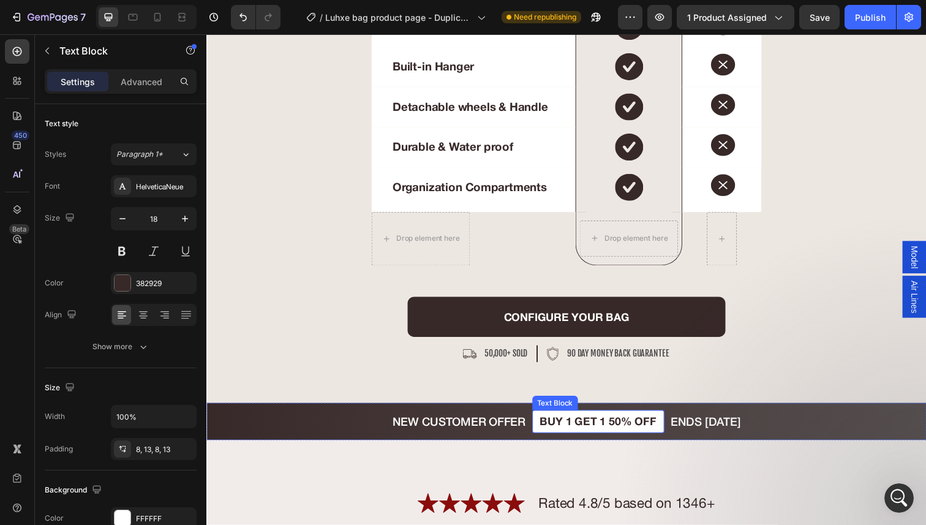
click at [611, 434] on p "BUY 1 GET 1 50% OFF" at bounding box center [606, 429] width 119 height 13
click at [276, 419] on div "NEW CUSTOMER OFFER Text Block GET UP TO 35% OFF Text Block 0 ENDS TODAY Text Bl…" at bounding box center [573, 430] width 735 height 38
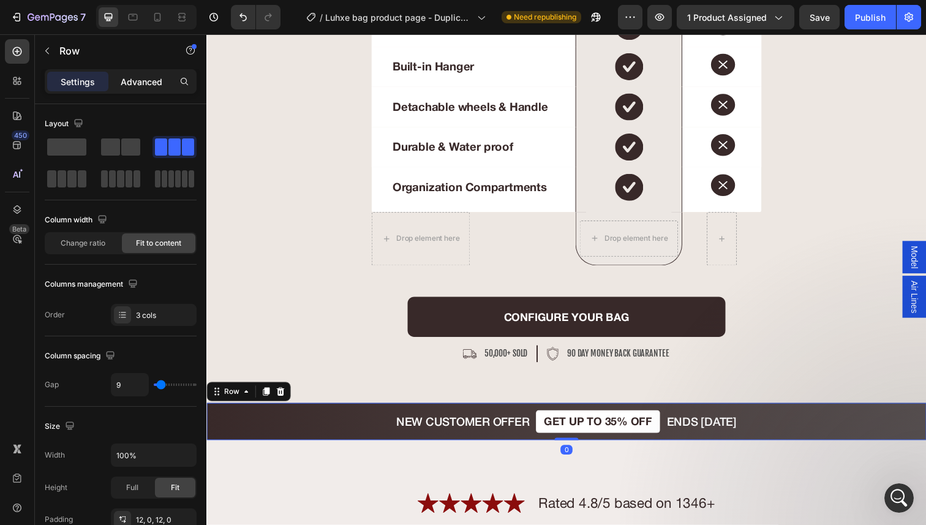
click at [149, 74] on div "Advanced" at bounding box center [141, 82] width 61 height 20
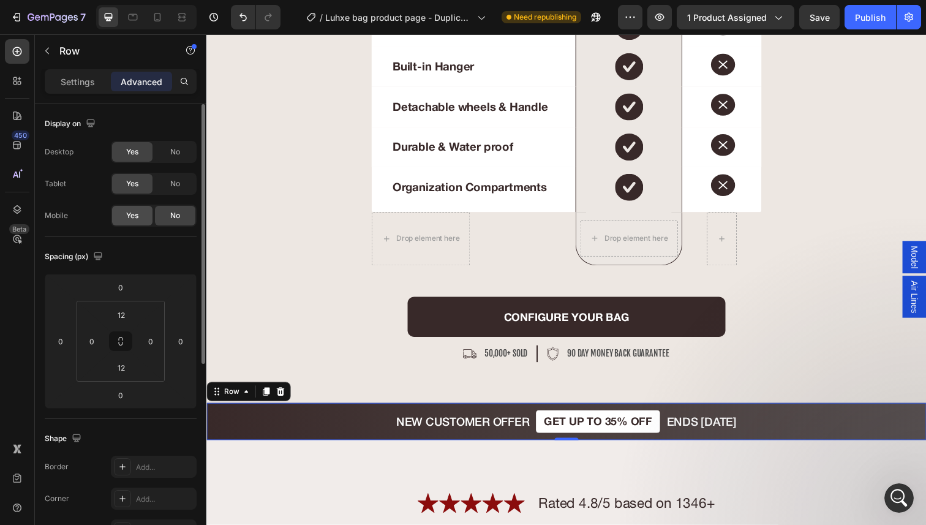
click at [140, 212] on div "Yes" at bounding box center [132, 216] width 40 height 20
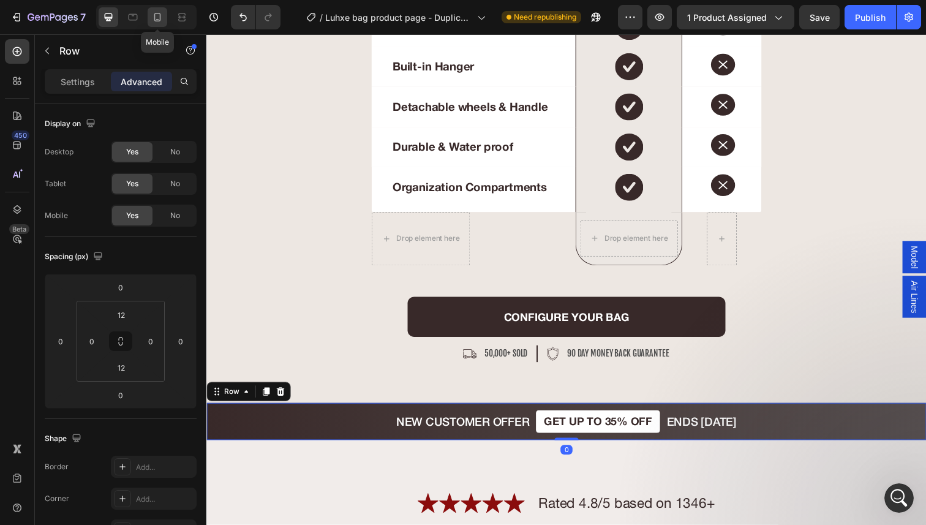
click at [166, 20] on div at bounding box center [158, 17] width 20 height 20
type input "8"
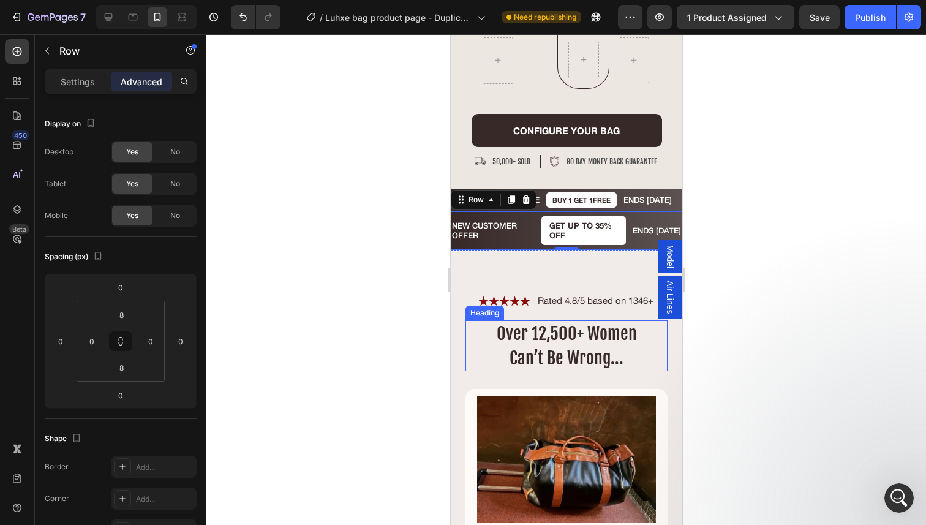
scroll to position [5487, 0]
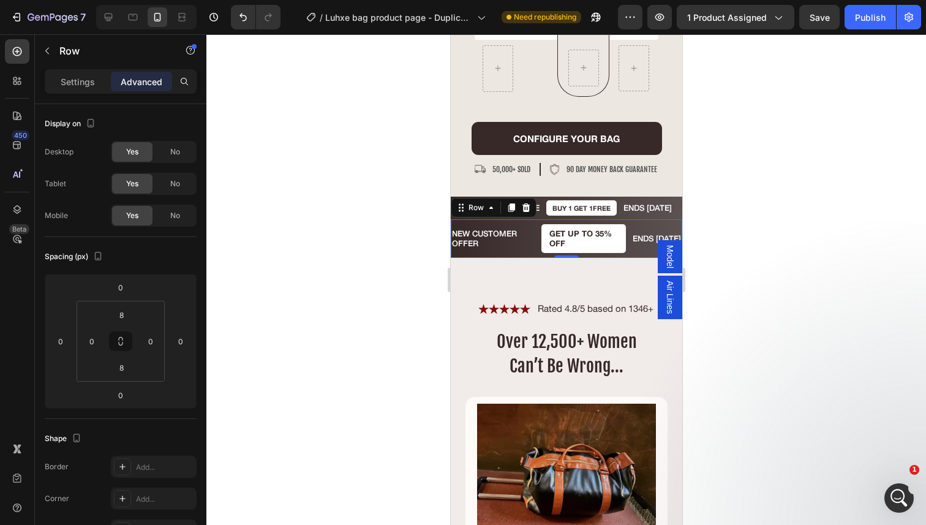
click at [528, 227] on div "NEW CUSTOMER OFFER Text Block" at bounding box center [492, 238] width 85 height 29
click at [544, 208] on div "NEW CUSTOMER SALE Text Block buy 1 get 1FREE Text Block ENDS TODAY Text Block R…" at bounding box center [562, 207] width 222 height 15
click at [519, 230] on p "NEW CUSTOMER OFFER" at bounding box center [492, 238] width 83 height 19
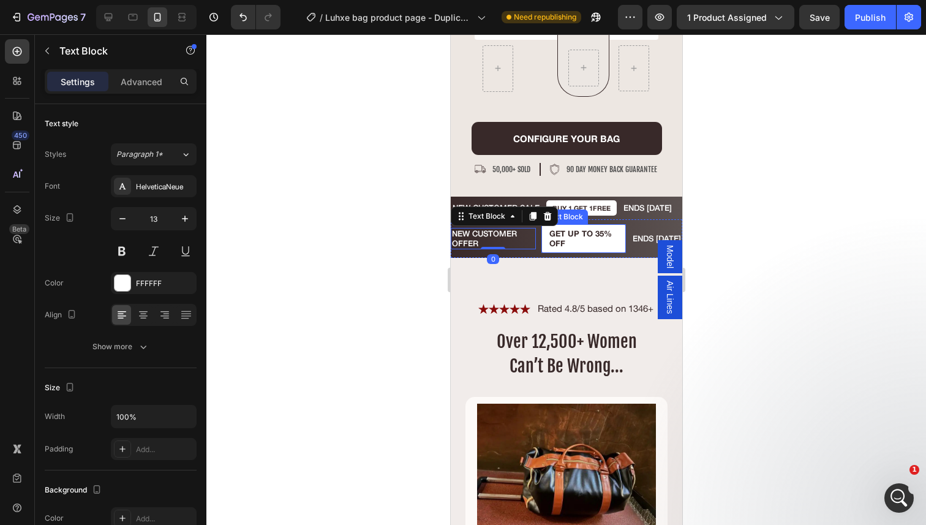
click at [571, 232] on p "GET UP TO 35% OFF" at bounding box center [583, 238] width 69 height 19
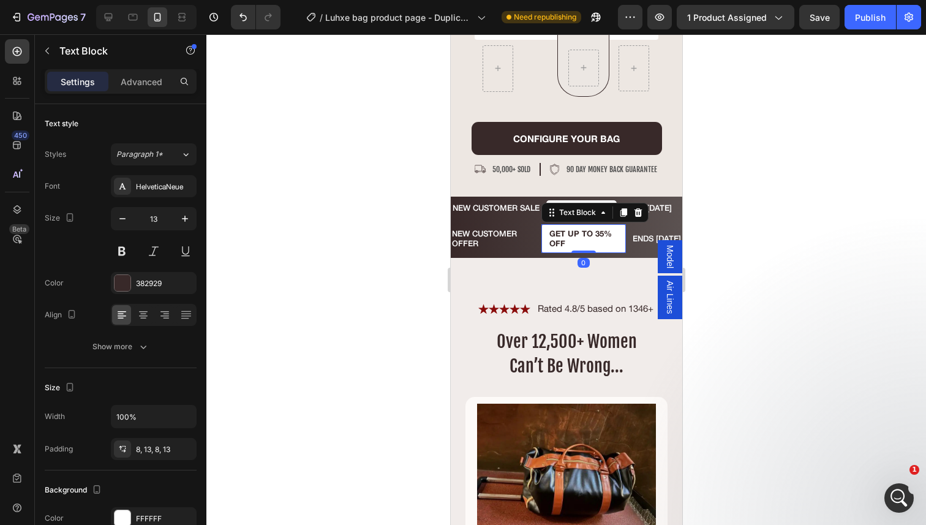
click at [571, 232] on p "GET UP TO 35% OFF" at bounding box center [583, 238] width 69 height 19
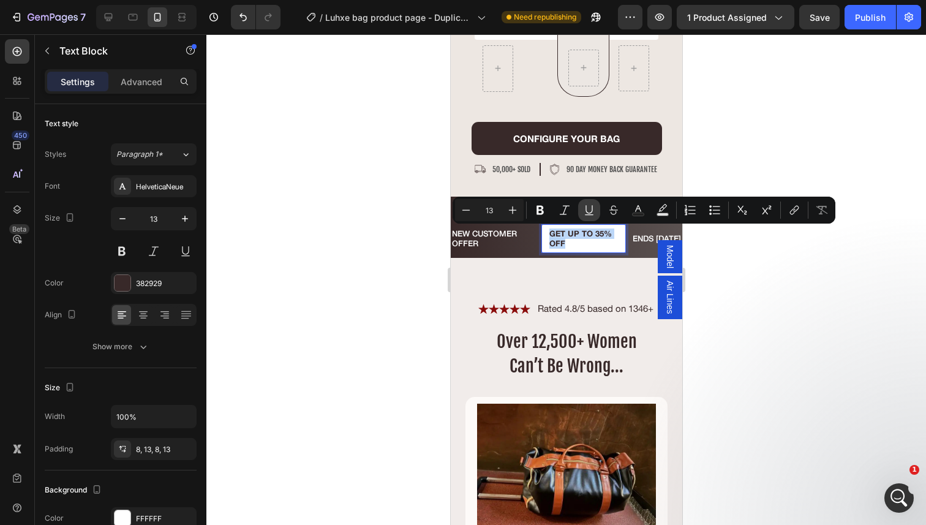
copy p "GET UP TO 35% OFF"
click at [597, 172] on p "90 day money back guarantee" at bounding box center [611, 169] width 91 height 10
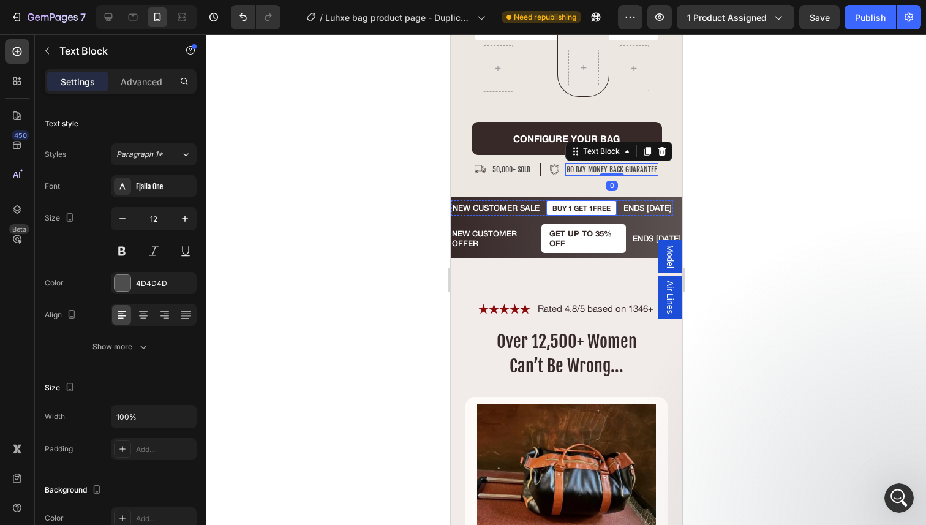
click at [580, 205] on p "buy 1 get 1FREE" at bounding box center [581, 208] width 58 height 8
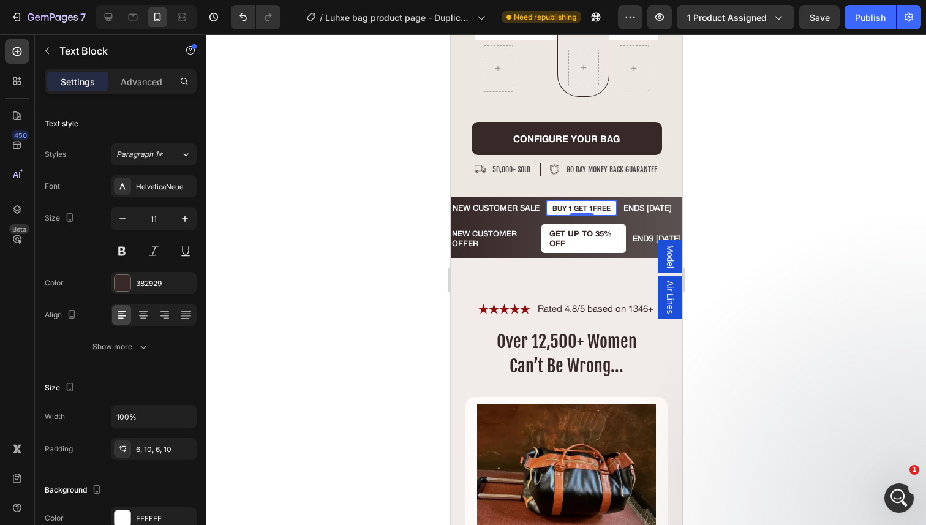
click at [580, 205] on p "buy 1 get 1FREE" at bounding box center [581, 208] width 58 height 8
click at [641, 227] on div "ENDS TODAY Text Block" at bounding box center [656, 238] width 51 height 29
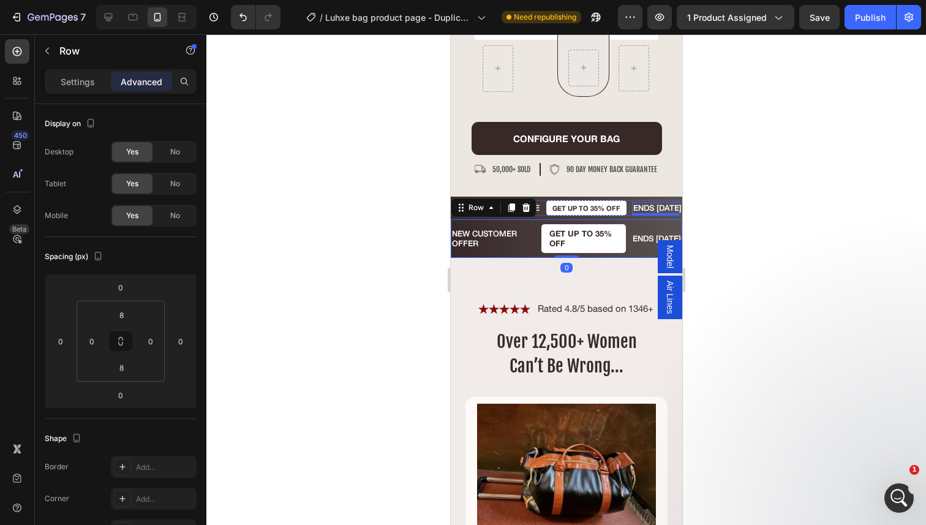
click at [636, 209] on p "ENDS [DATE]" at bounding box center [657, 208] width 48 height 10
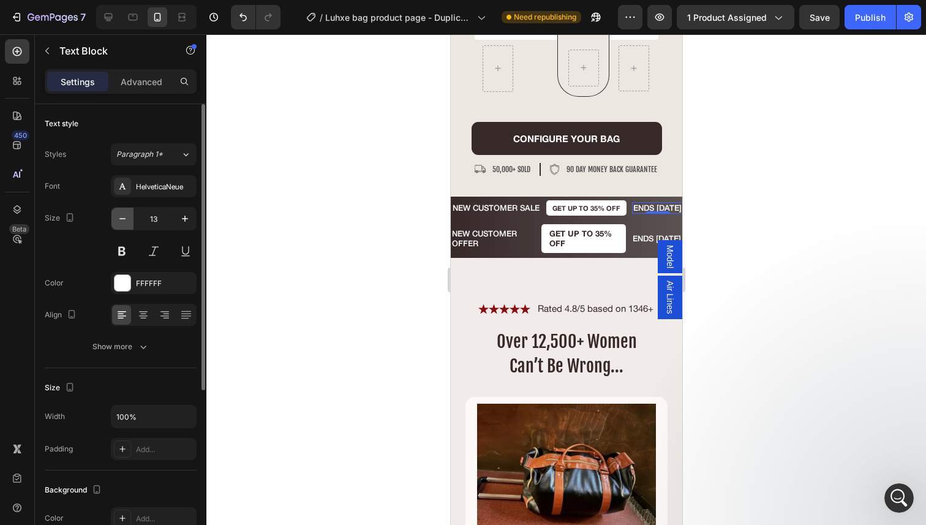
click at [127, 216] on icon "button" at bounding box center [122, 218] width 12 height 12
type input "12"
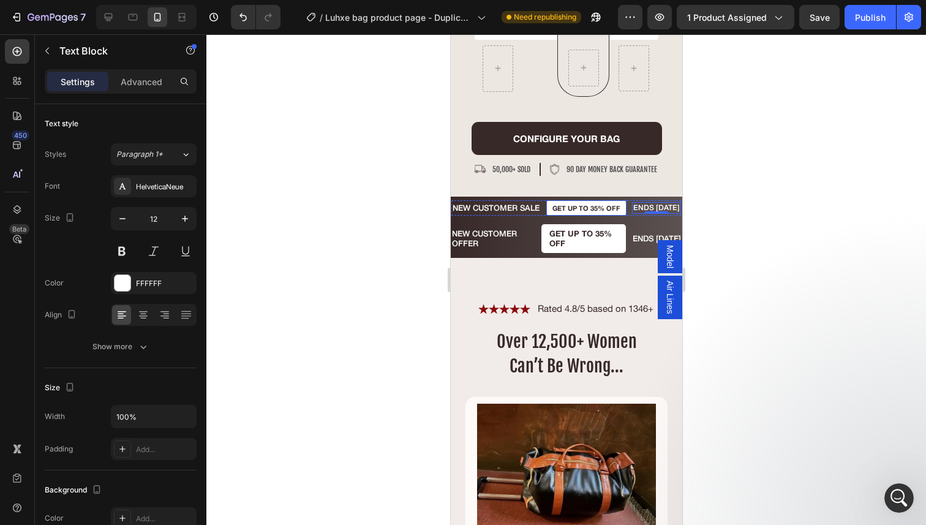
click at [572, 206] on p "GET UP TO 35% OFF" at bounding box center [586, 208] width 68 height 8
click at [513, 206] on p "NEW CUSTOMER SALE" at bounding box center [495, 208] width 87 height 10
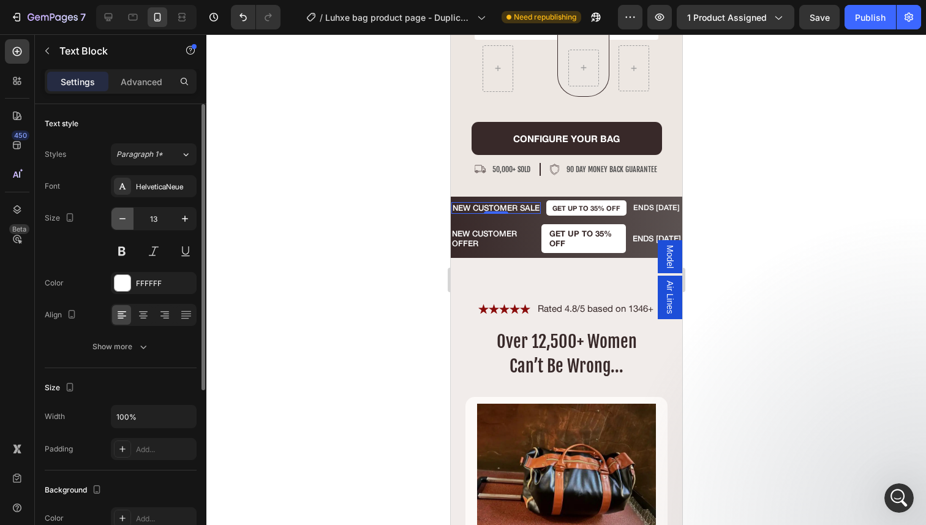
click at [120, 215] on icon "button" at bounding box center [122, 218] width 12 height 12
type input "12"
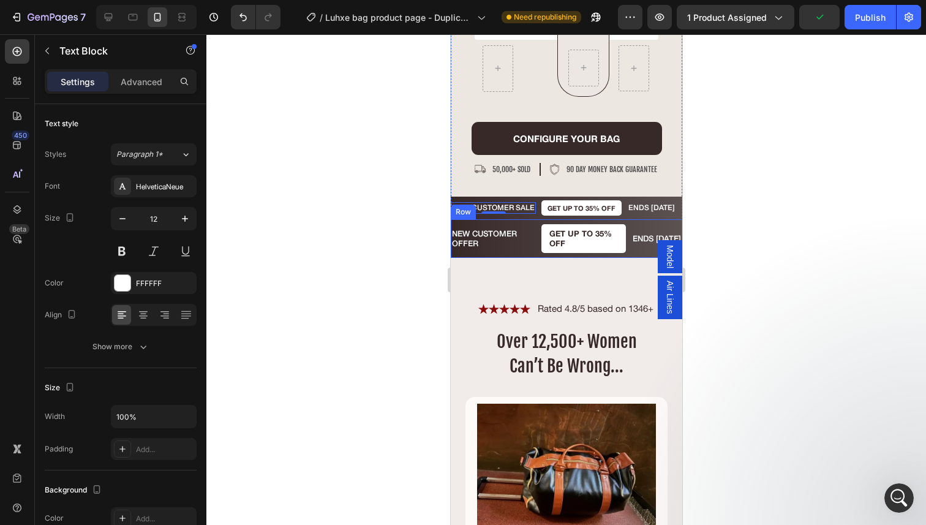
click at [527, 253] on div "NEW CUSTOMER OFFER Text Block GET UP TO 35% OFF Text Block ENDS [DATE] Text Blo…" at bounding box center [565, 238] width 231 height 39
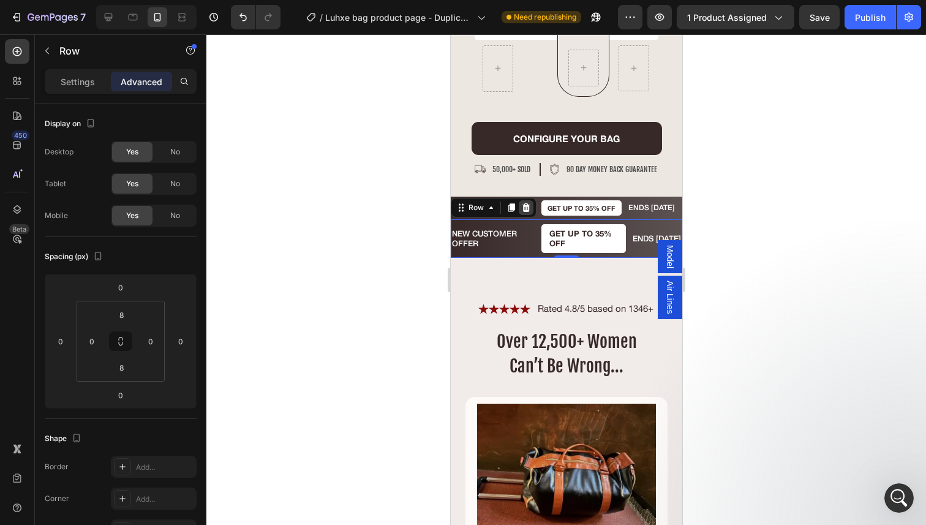
click at [526, 201] on div at bounding box center [525, 207] width 15 height 15
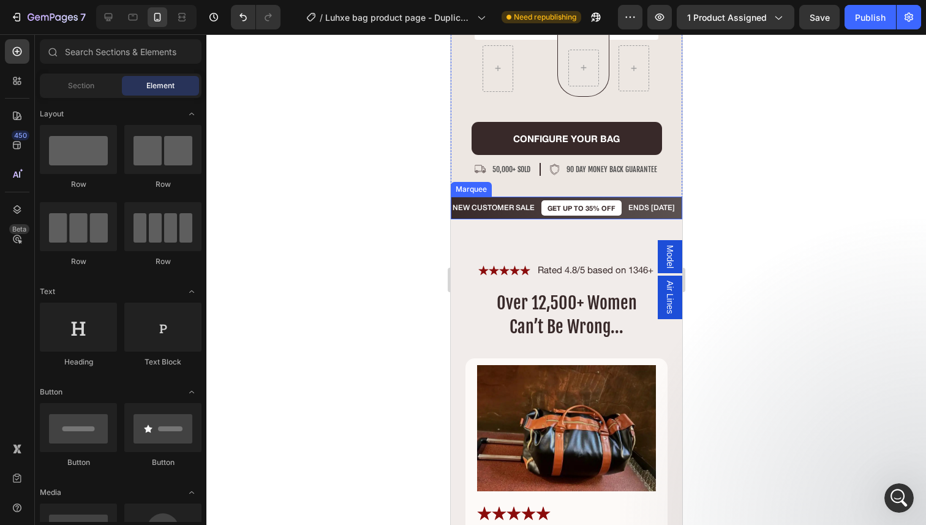
click at [478, 199] on div "NEW CUSTOMER SALE Text Block GET UP TO 35% OFF Text Block ENDS TODAY Text Block…" at bounding box center [565, 208] width 231 height 23
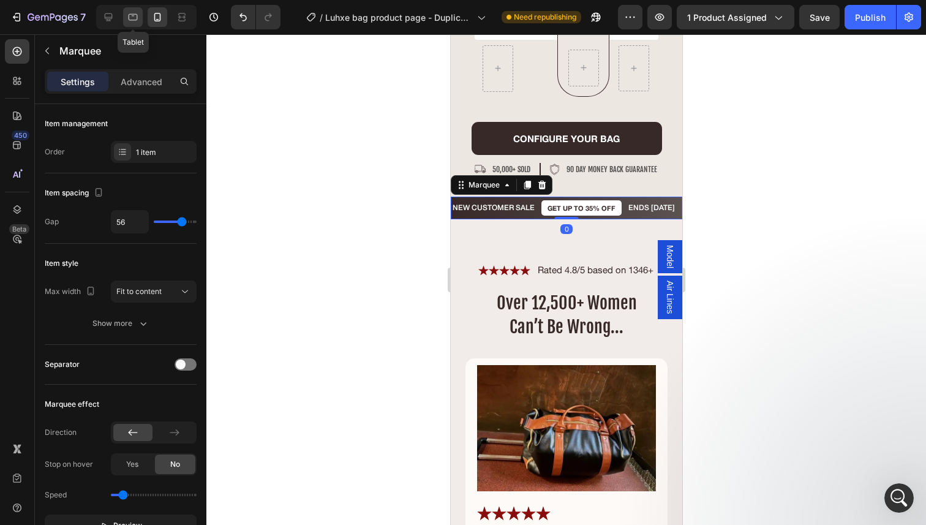
click at [129, 18] on icon at bounding box center [133, 17] width 12 height 12
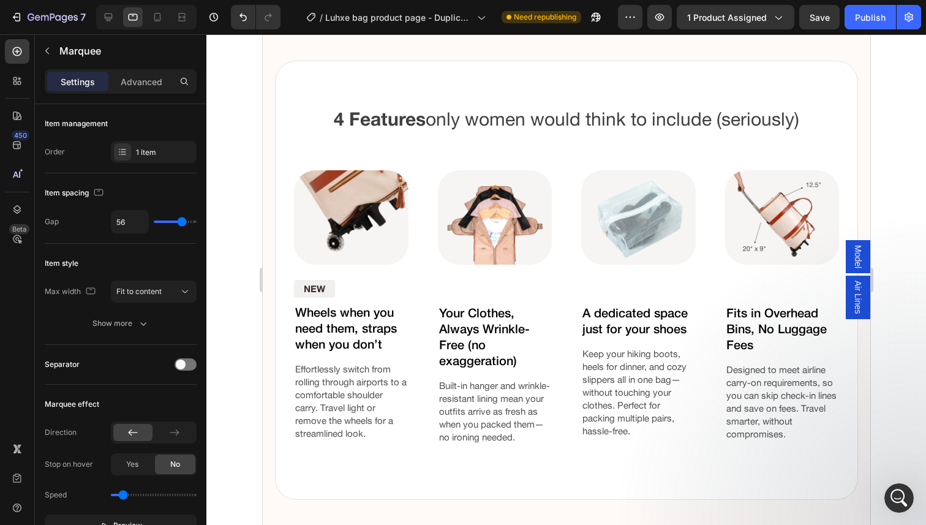
scroll to position [1248, 0]
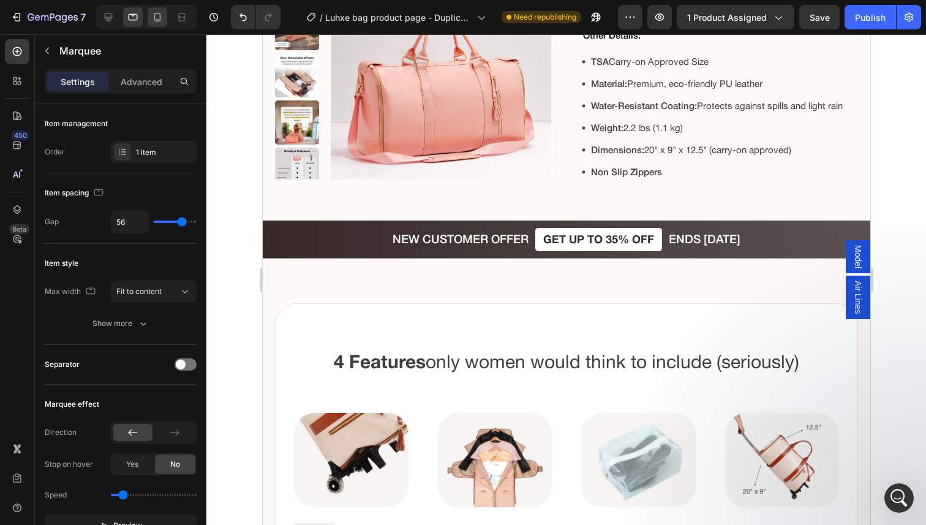
click at [155, 21] on icon at bounding box center [157, 17] width 7 height 9
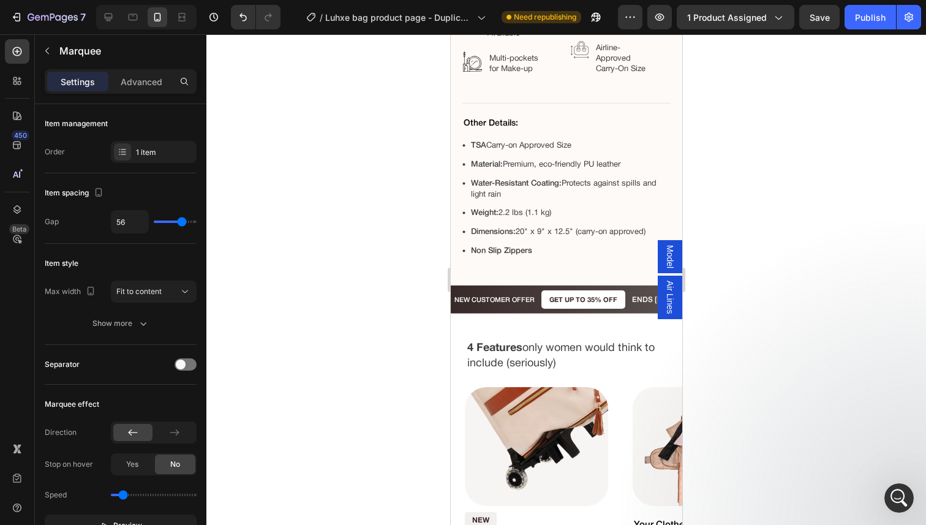
scroll to position [1424, 0]
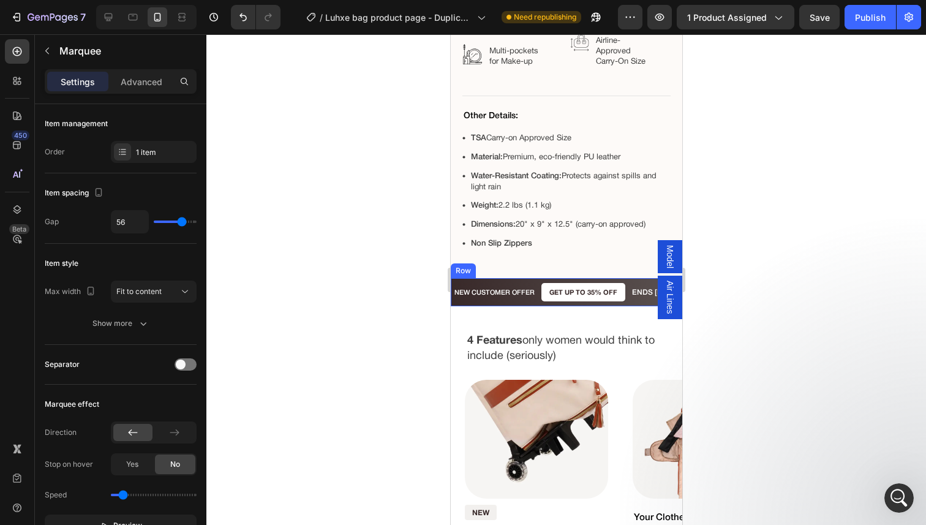
click at [539, 304] on div "NEW CUSTOMER OFFER Text Block GET UP TO 35% OFF Text Block ENDS [DATE] Text Blo…" at bounding box center [565, 292] width 231 height 28
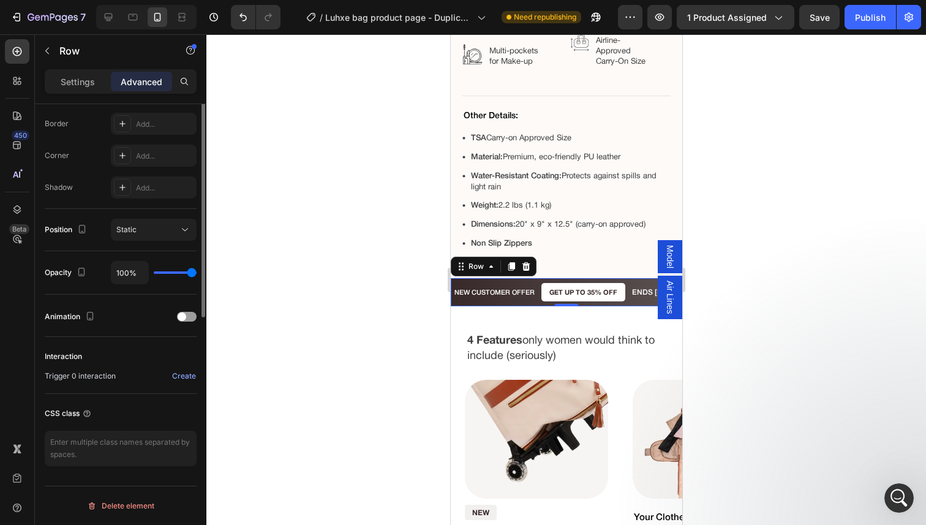
scroll to position [0, 0]
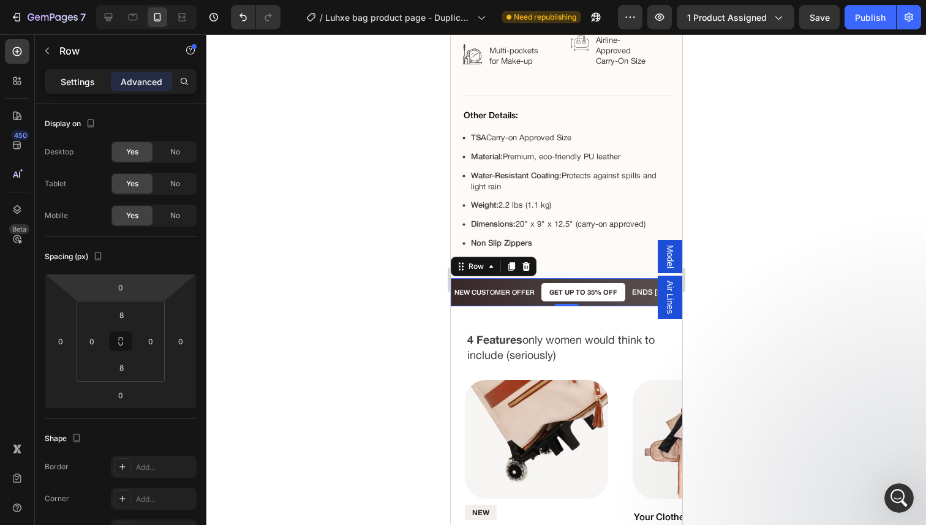
click at [80, 88] on p "Settings" at bounding box center [78, 81] width 34 height 13
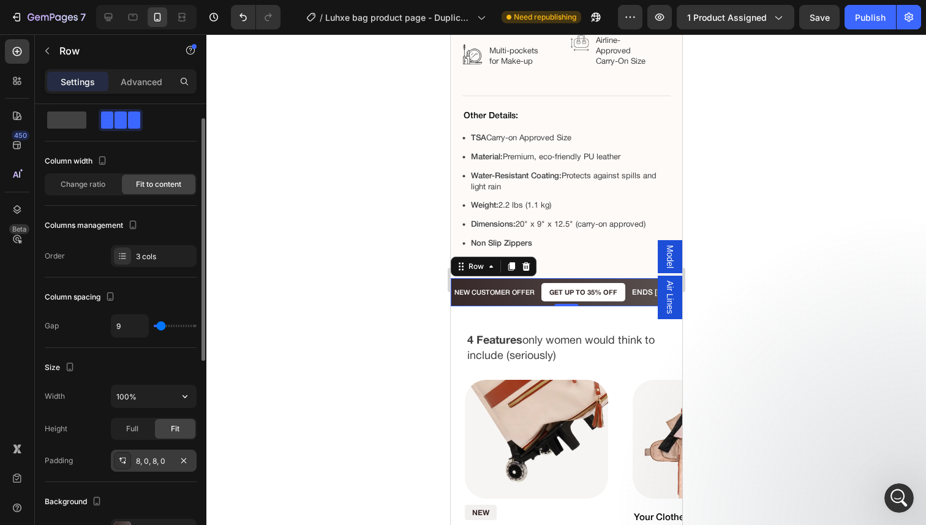
scroll to position [20, 0]
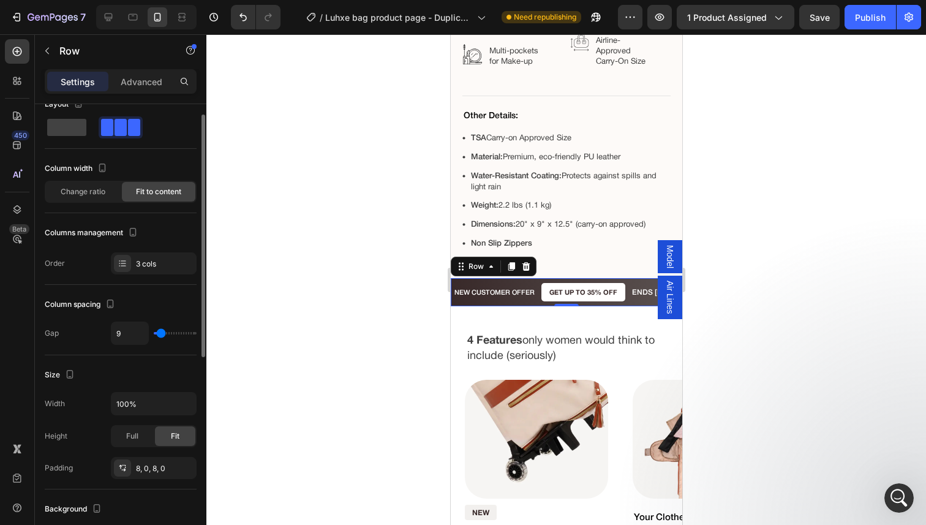
type input "8"
type input "4"
type input "3"
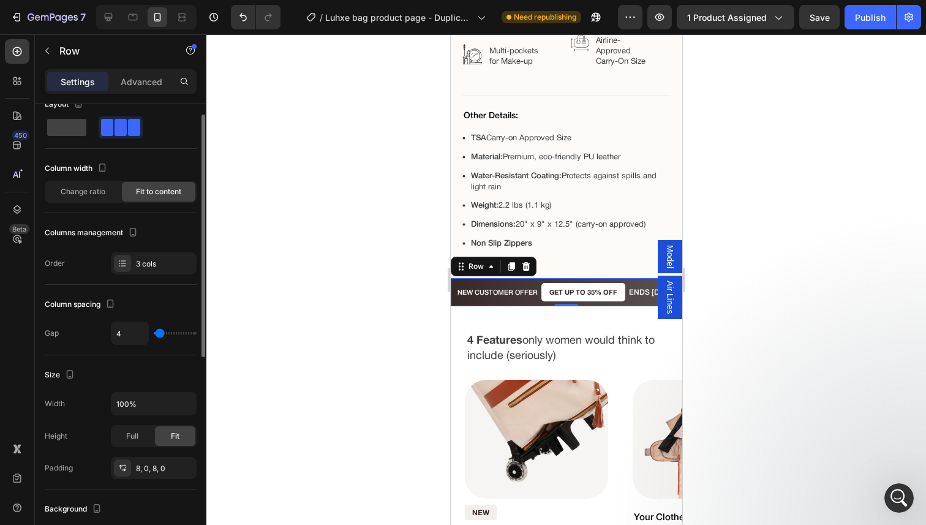
type input "3"
type input "2"
type input "1"
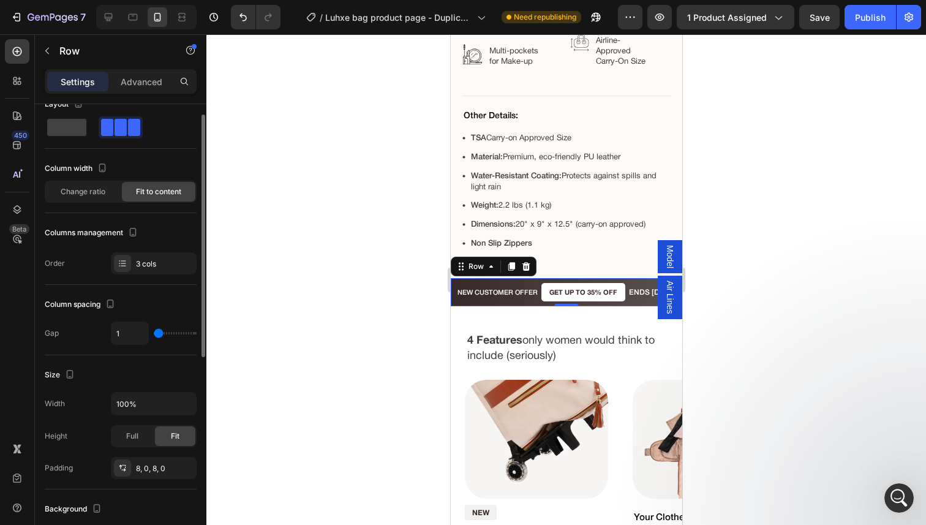
type input "0"
type input "1"
type input "2"
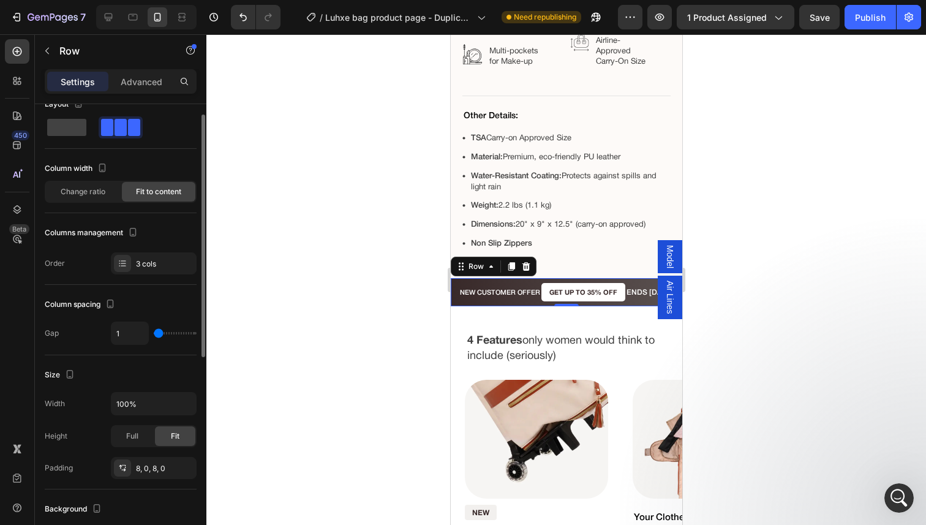
type input "2"
type input "3"
type input "4"
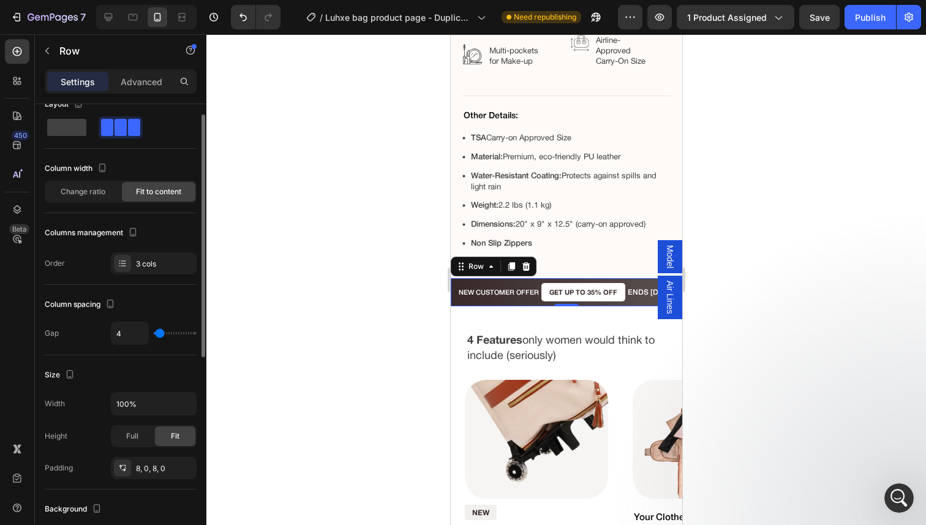
type input "5"
click at [160, 334] on input "range" at bounding box center [175, 333] width 43 height 2
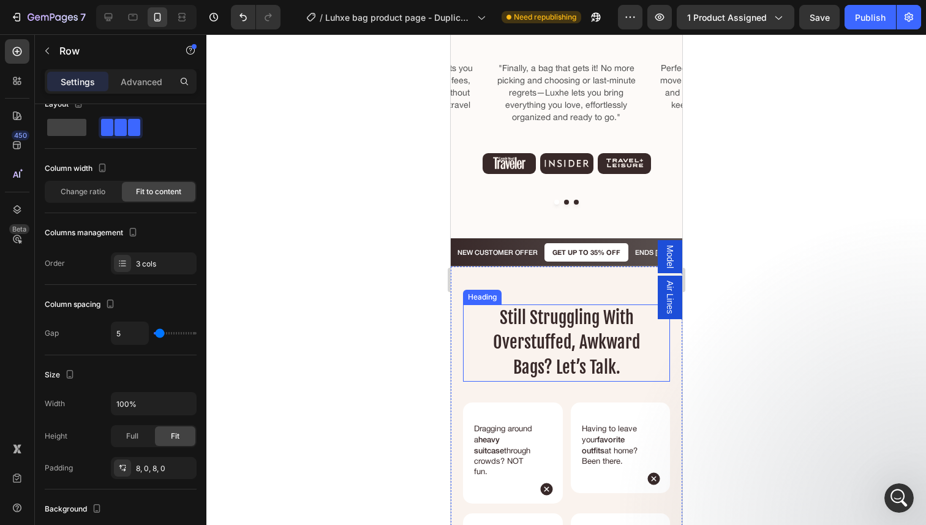
scroll to position [2246, 0]
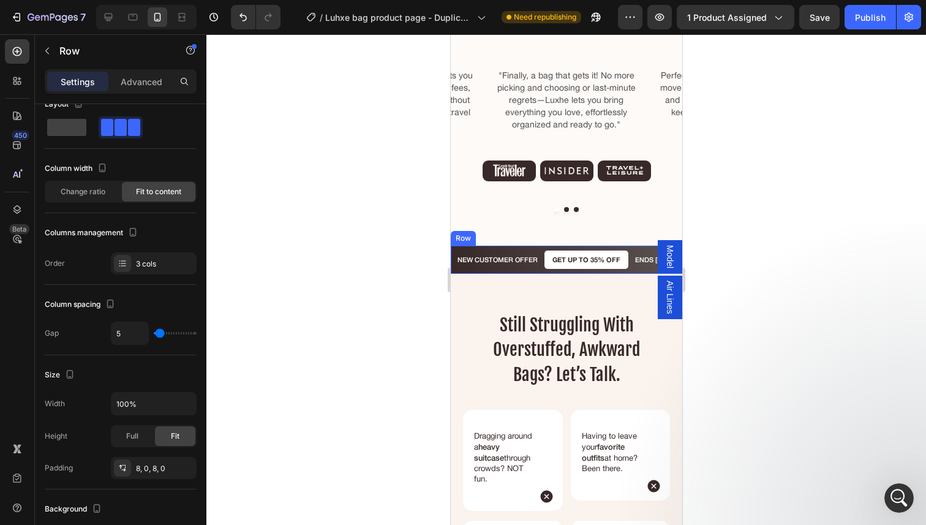
click at [538, 247] on div "NEW CUSTOMER OFFER Text Block GET UP TO 35% OFF Text Block ENDS [DATE] Text Blo…" at bounding box center [565, 260] width 231 height 28
click at [533, 248] on div "NEW CUSTOMER OFFER Text Block GET UP TO 35% OFF Text Block ENDS [DATE] Text Blo…" at bounding box center [565, 260] width 231 height 28
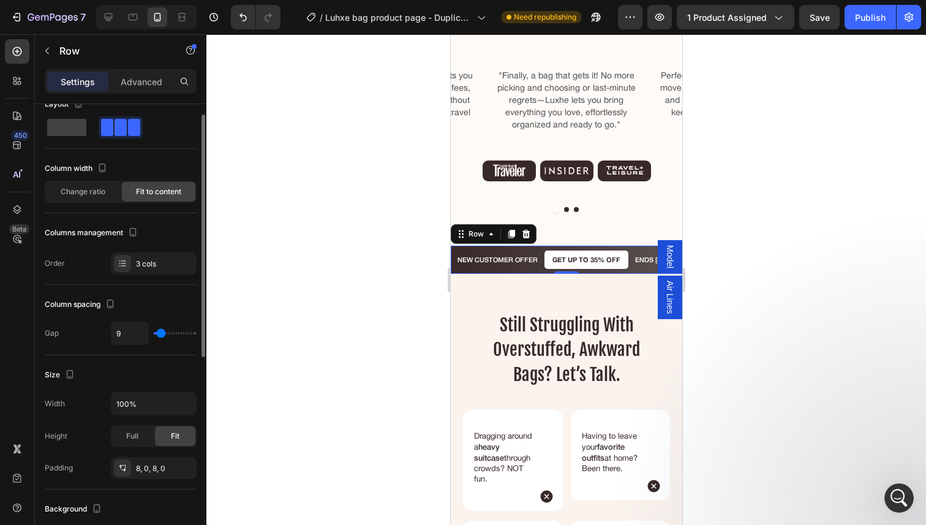
type input "7"
type input "6"
type input "5"
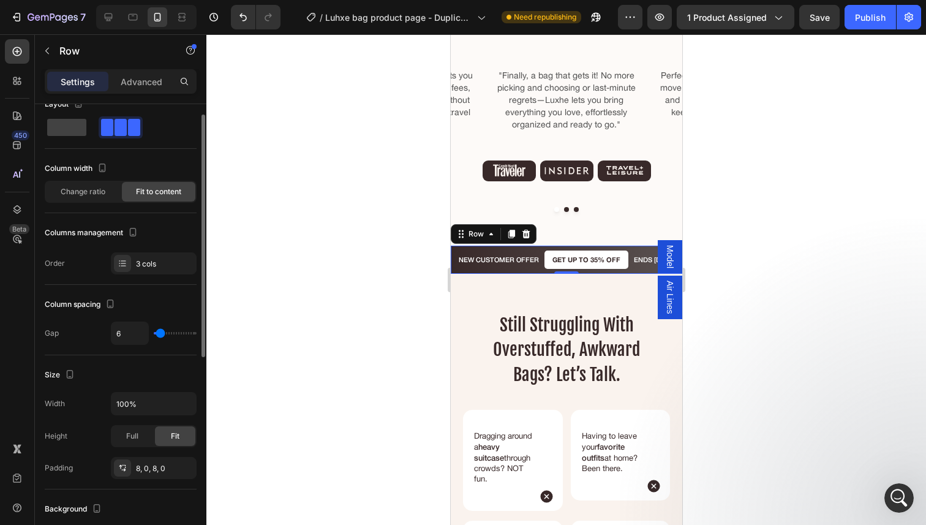
type input "5"
type input "4"
type input "5"
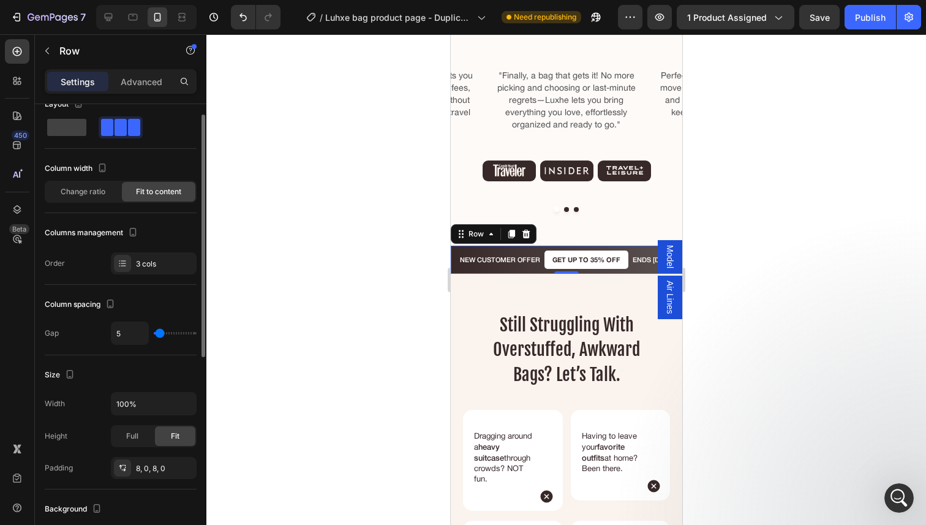
type input "6"
type input "5"
click at [160, 334] on input "range" at bounding box center [175, 333] width 43 height 2
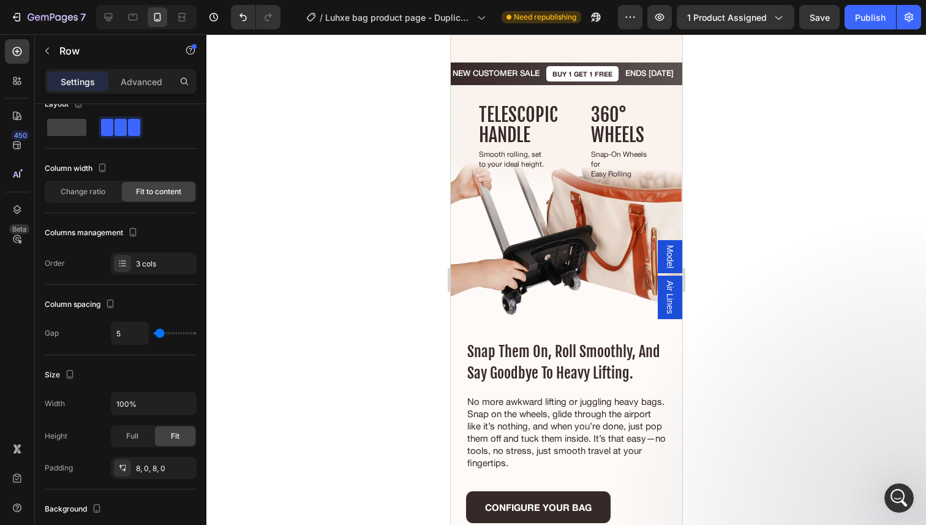
scroll to position [3479, 0]
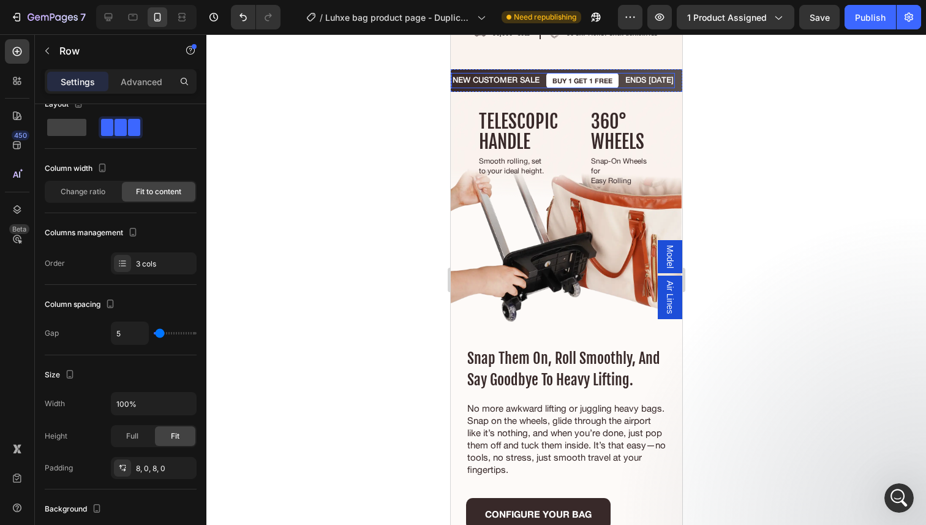
click at [542, 88] on div "New customer sale Text Block BUY 1 GET 1 free Text Block ENDS TODAY Text Block …" at bounding box center [562, 80] width 223 height 15
click at [570, 84] on p "BUY 1 GET 1 free" at bounding box center [582, 81] width 60 height 8
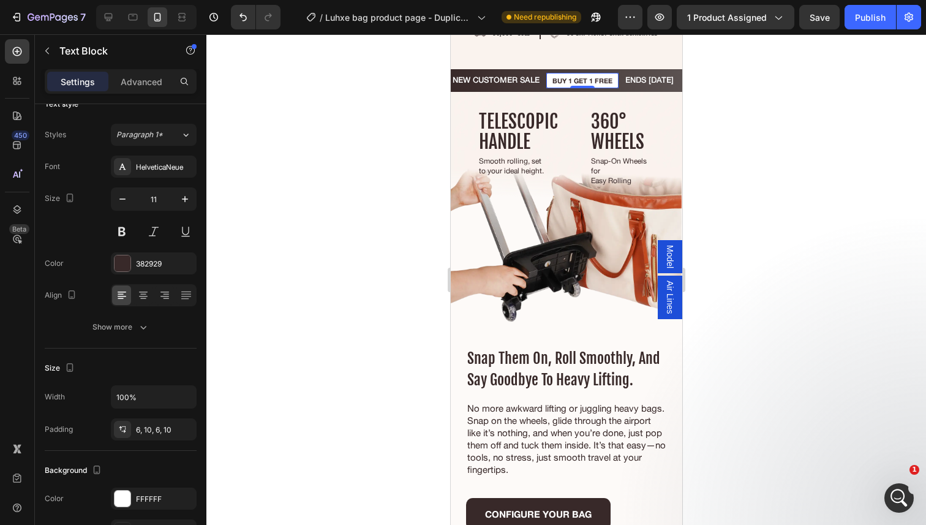
scroll to position [0, 0]
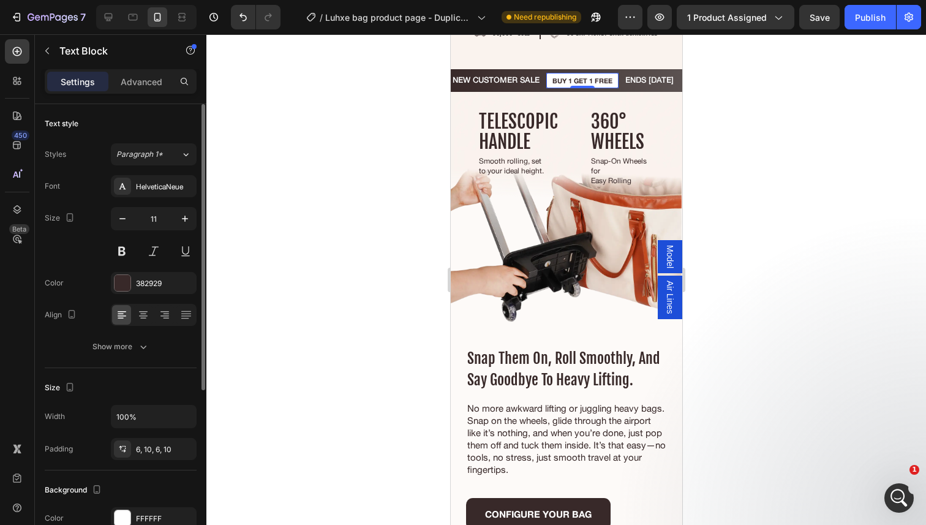
click at [573, 84] on p "BUY 1 GET 1 free" at bounding box center [582, 81] width 60 height 8
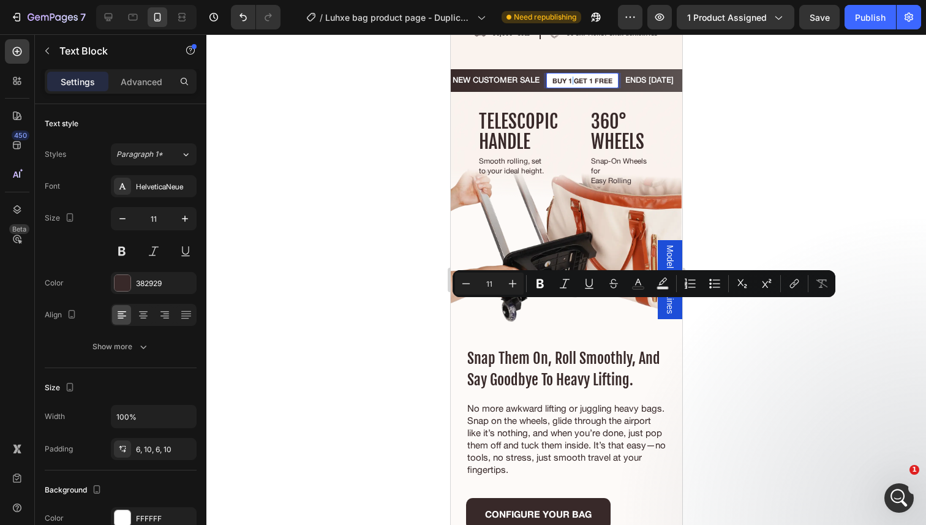
click at [573, 84] on p "BUY 1 GET 1 free" at bounding box center [582, 81] width 60 height 8
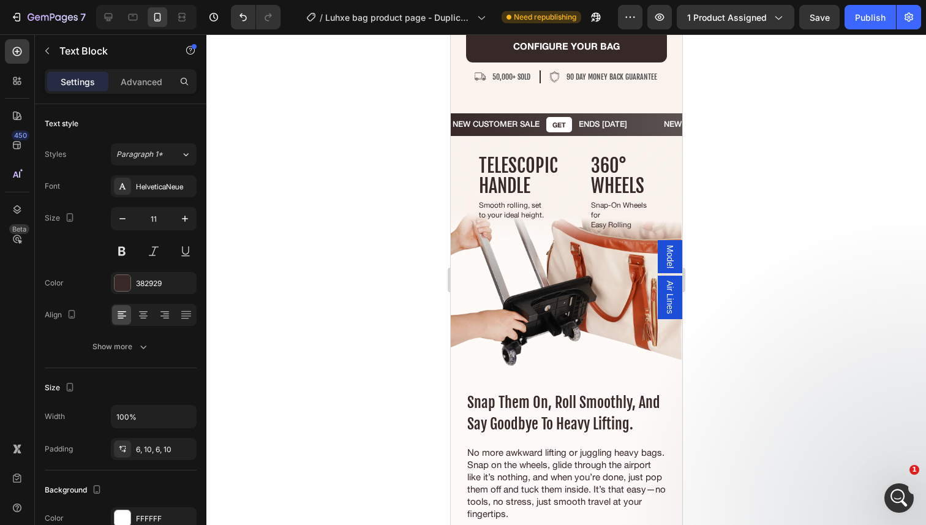
scroll to position [3437, 0]
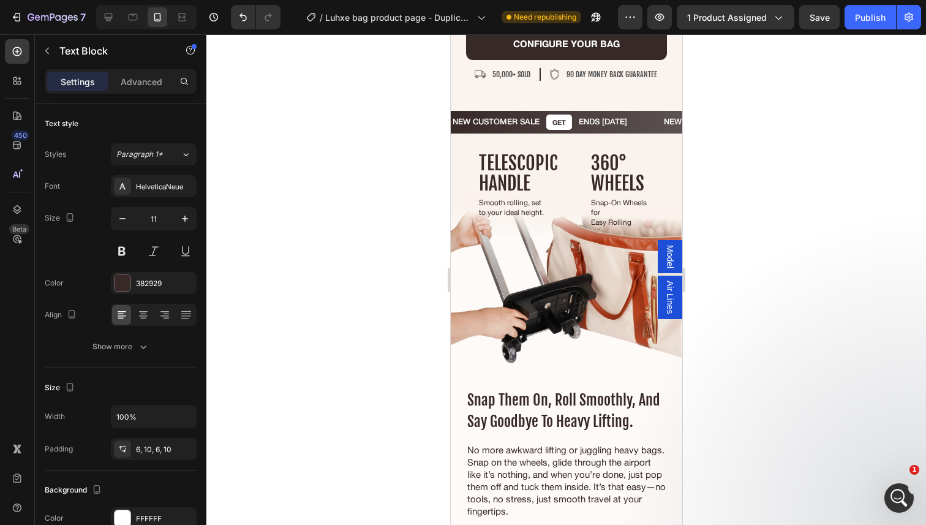
click at [565, 126] on p "GET" at bounding box center [558, 122] width 13 height 8
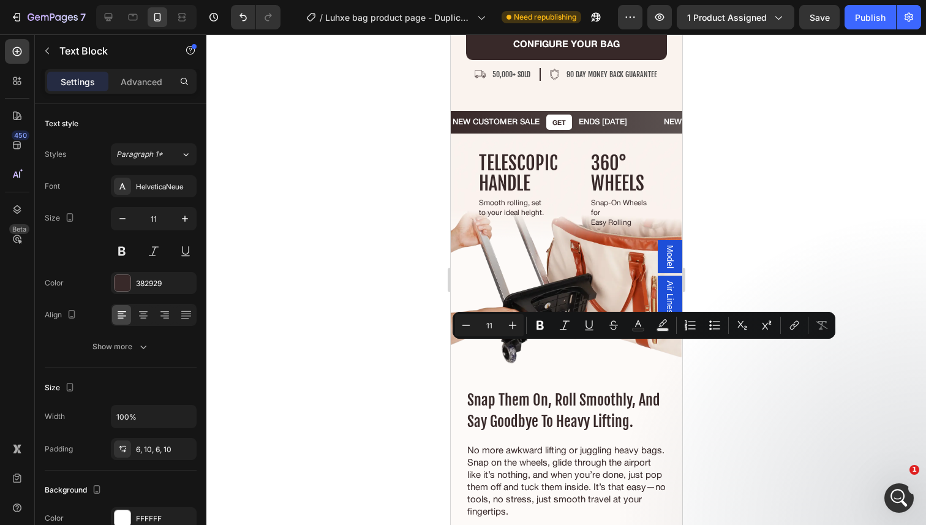
click at [563, 126] on p "GET" at bounding box center [558, 122] width 13 height 8
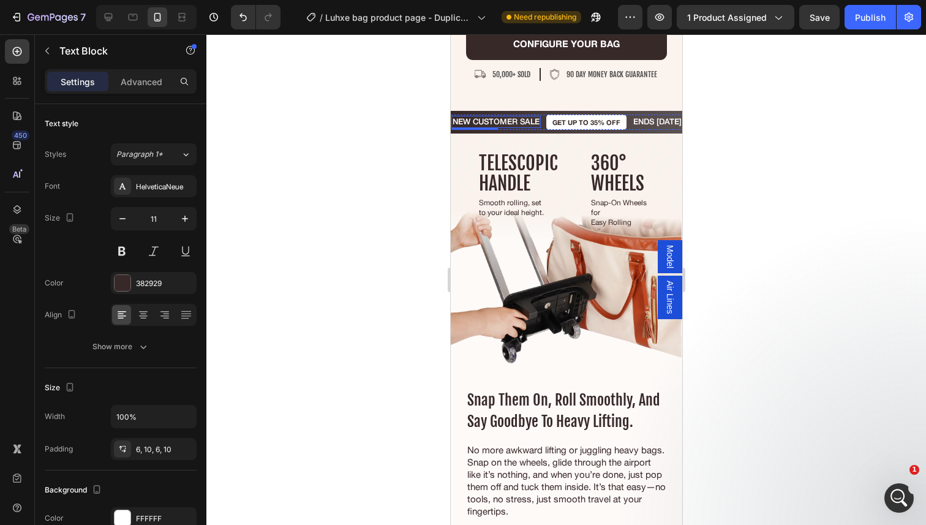
click at [511, 127] on p "New customer sale" at bounding box center [495, 122] width 87 height 10
click at [543, 130] on div "New customer sale Text Block 0 GET UP TO 35% OFF Text Block ENDS TODAY Text Blo…" at bounding box center [566, 121] width 231 height 15
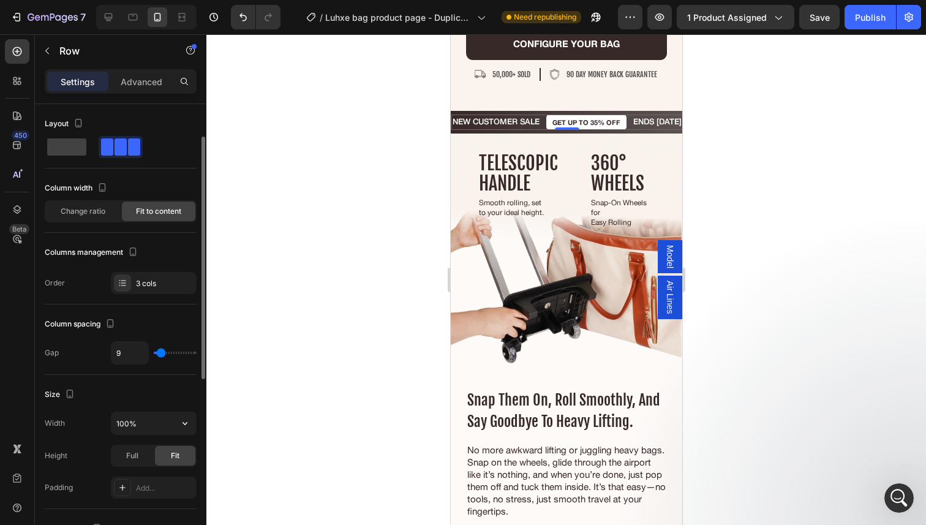
scroll to position [41, 0]
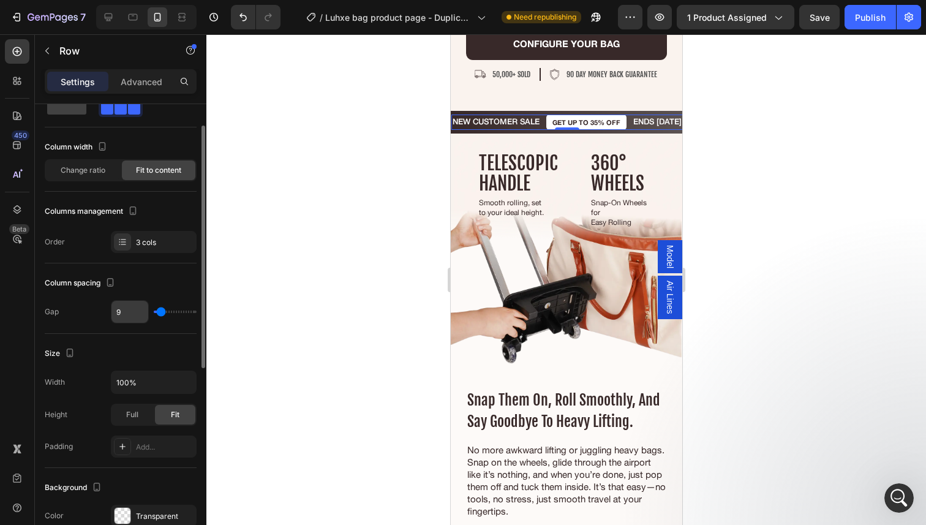
click at [127, 312] on input "9" at bounding box center [129, 312] width 37 height 22
type input "5"
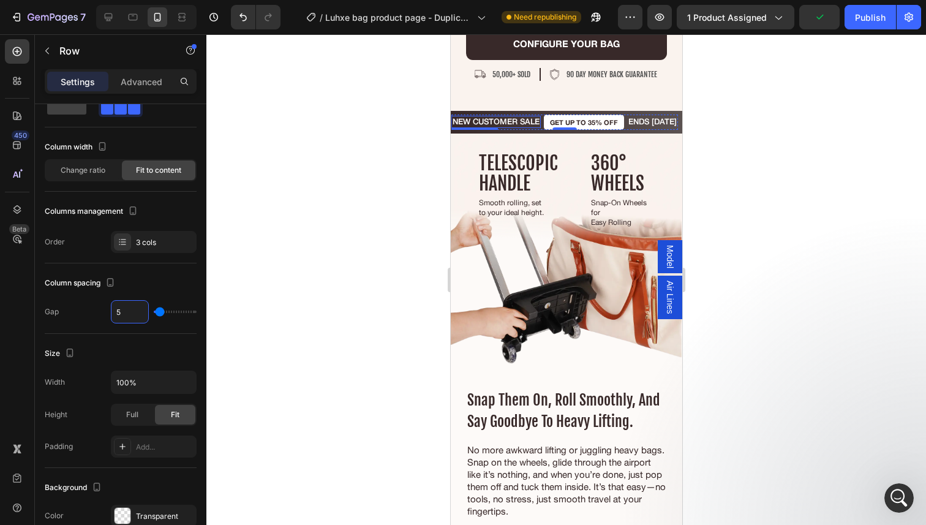
click at [489, 127] on p "New customer sale" at bounding box center [495, 122] width 87 height 10
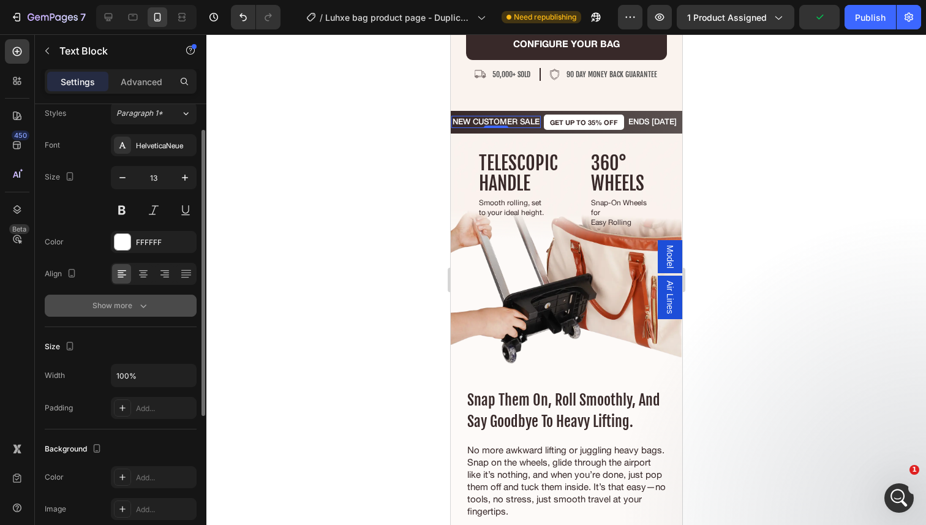
scroll to position [0, 0]
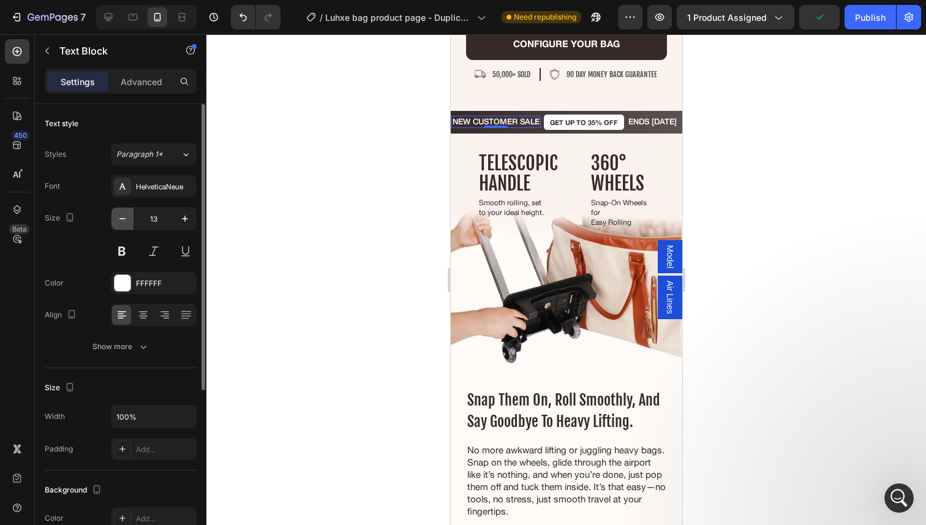
click at [128, 219] on icon "button" at bounding box center [122, 218] width 12 height 12
type input "11"
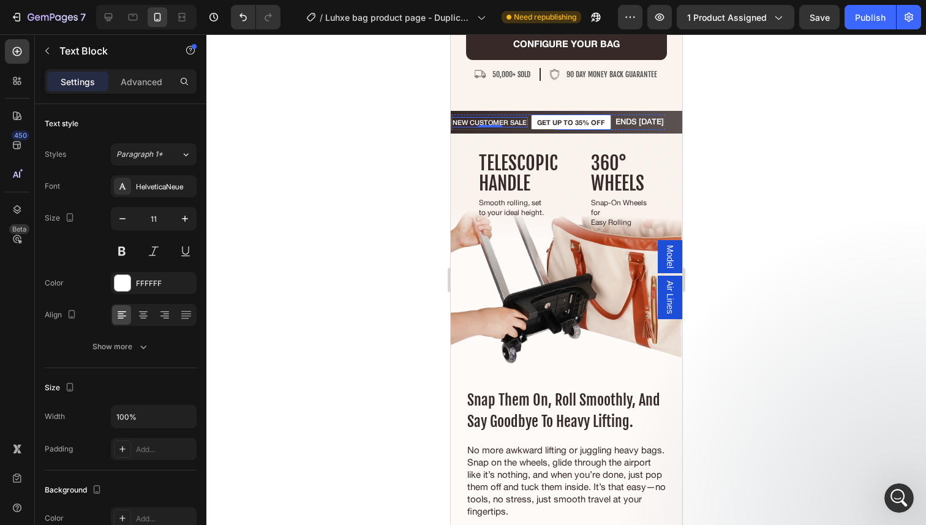
click at [545, 126] on p "GET UP TO 35% OFF" at bounding box center [570, 122] width 68 height 8
click at [653, 127] on p "ENDS [DATE]" at bounding box center [639, 122] width 48 height 10
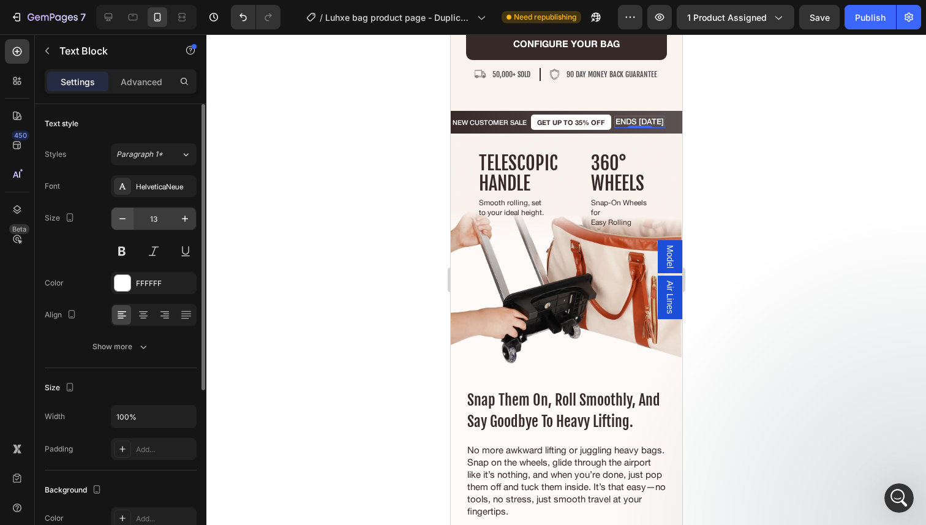
click at [127, 220] on icon "button" at bounding box center [122, 218] width 12 height 12
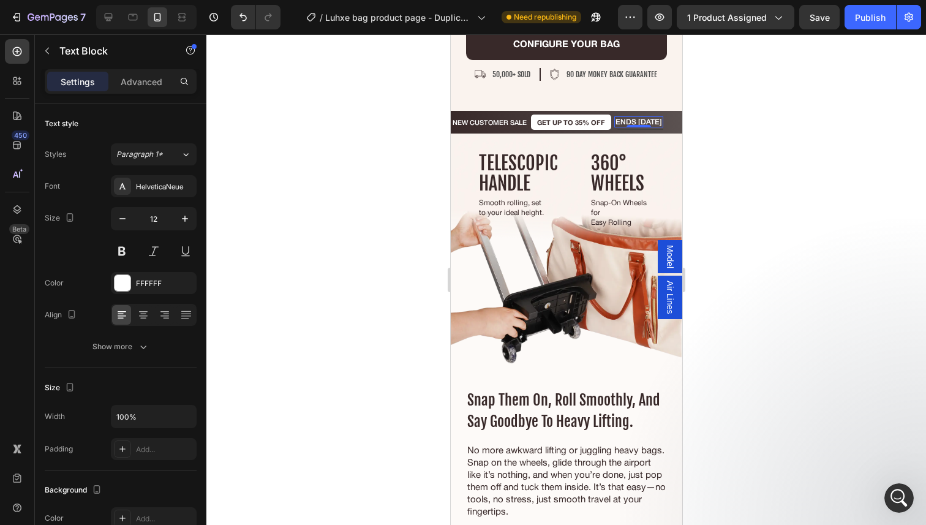
type input "11"
click at [552, 126] on p "GET UP TO 35% OFF" at bounding box center [570, 122] width 68 height 8
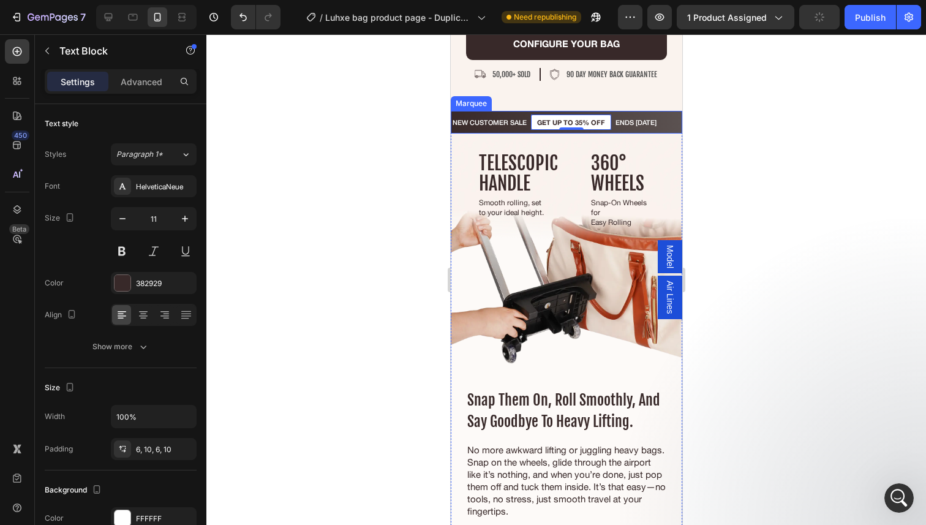
click at [672, 130] on div "New customer sale Text Block GET UP TO 35% OFF Text Block 0 ENDS TODAY Text Blo…" at bounding box center [571, 121] width 241 height 15
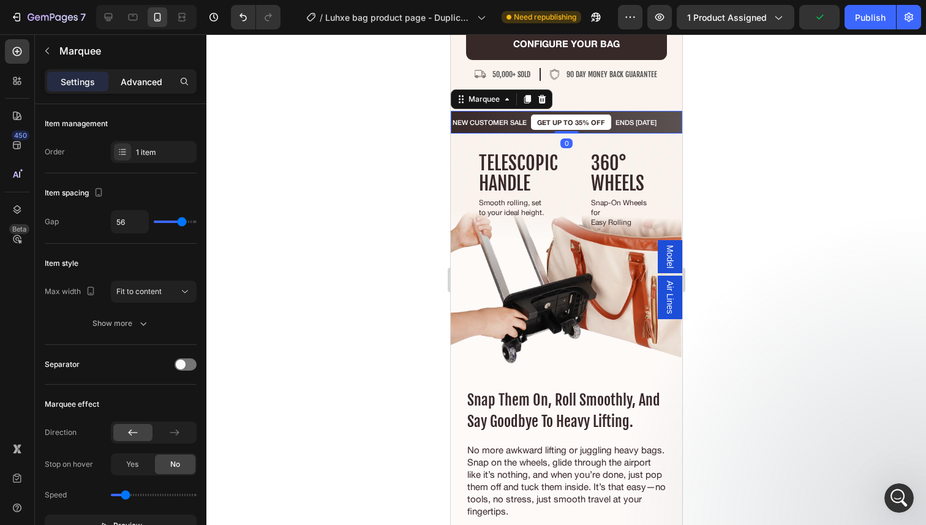
click at [130, 82] on p "Advanced" at bounding box center [142, 81] width 42 height 13
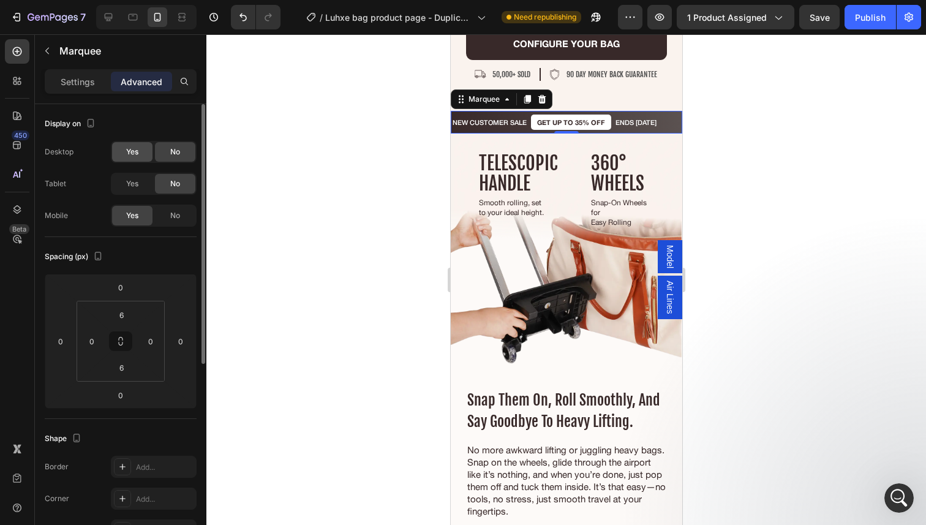
click at [135, 152] on span "Yes" at bounding box center [132, 151] width 12 height 11
click at [135, 183] on span "Yes" at bounding box center [132, 183] width 12 height 11
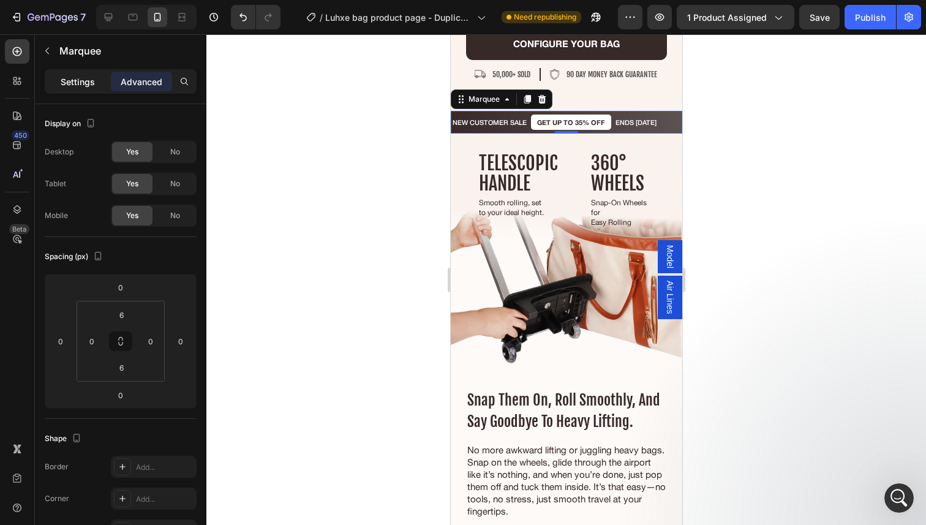
click at [80, 86] on p "Settings" at bounding box center [78, 81] width 34 height 13
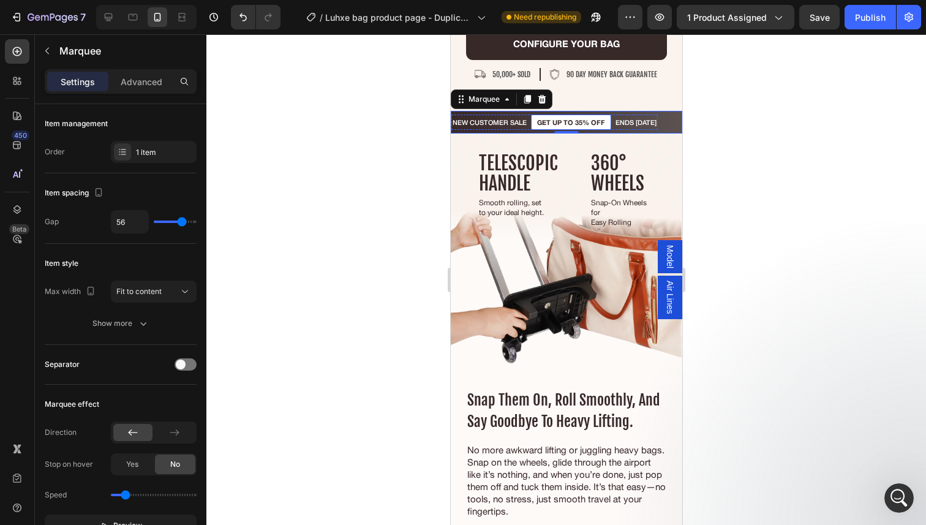
click at [579, 126] on p "GET UP TO 35% OFF" at bounding box center [570, 122] width 68 height 8
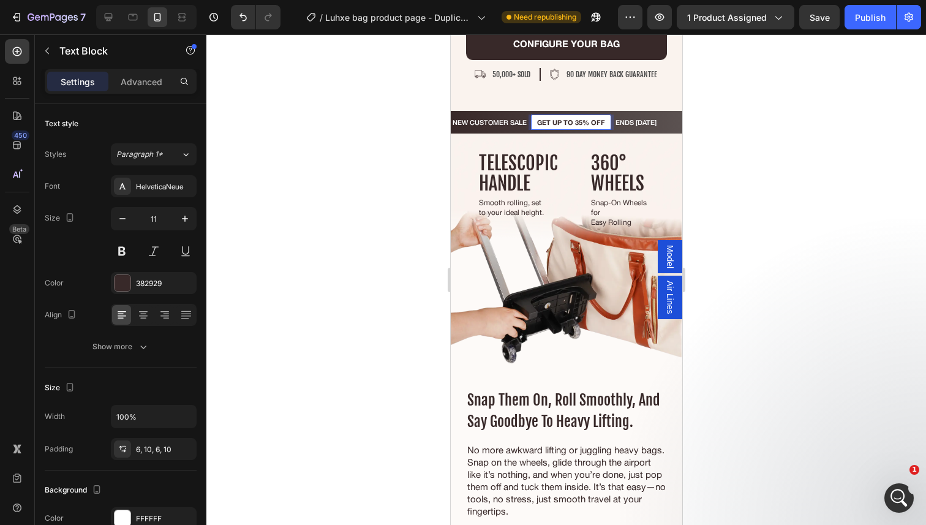
click at [566, 126] on p "GET UP TO 35% OFF" at bounding box center [570, 122] width 68 height 8
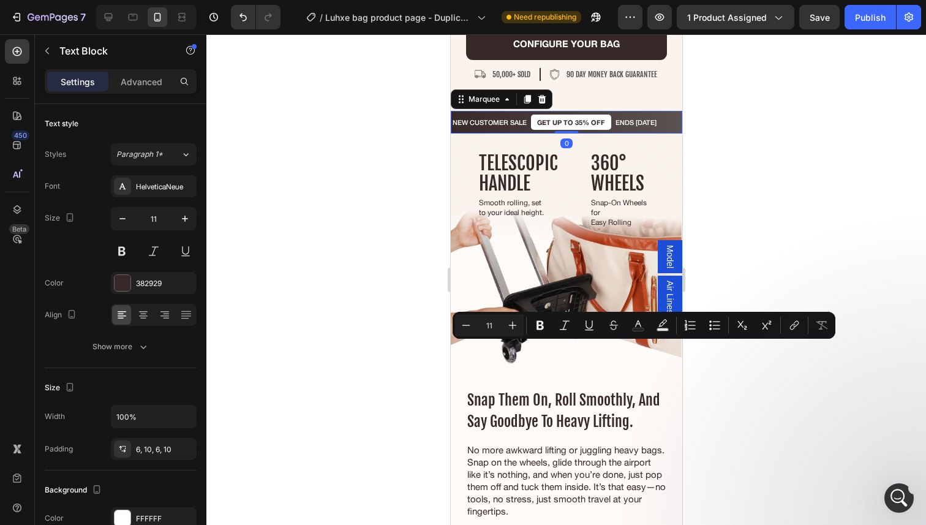
click at [637, 133] on div "New customer sale Text Block GET UP TO 35% OFF Text Block ENDS TODAY Text Block…" at bounding box center [565, 122] width 231 height 23
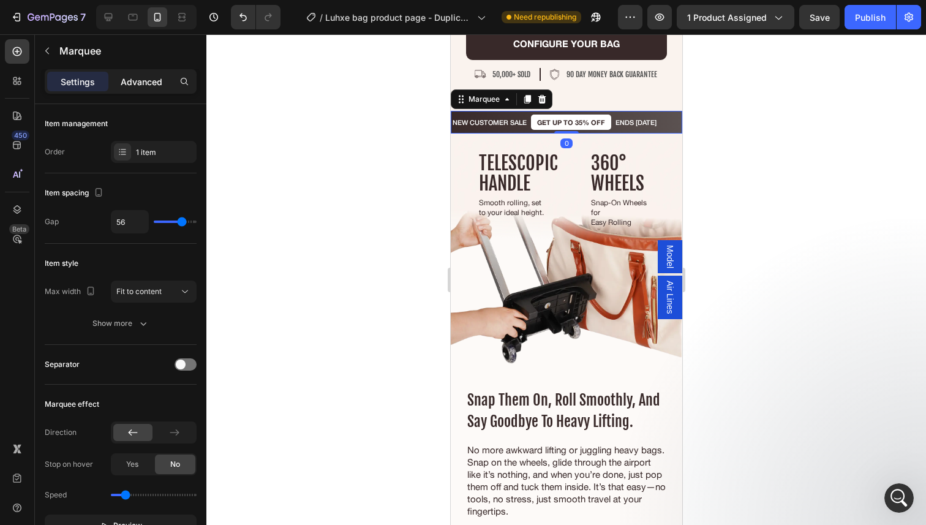
click at [141, 78] on p "Advanced" at bounding box center [142, 81] width 42 height 13
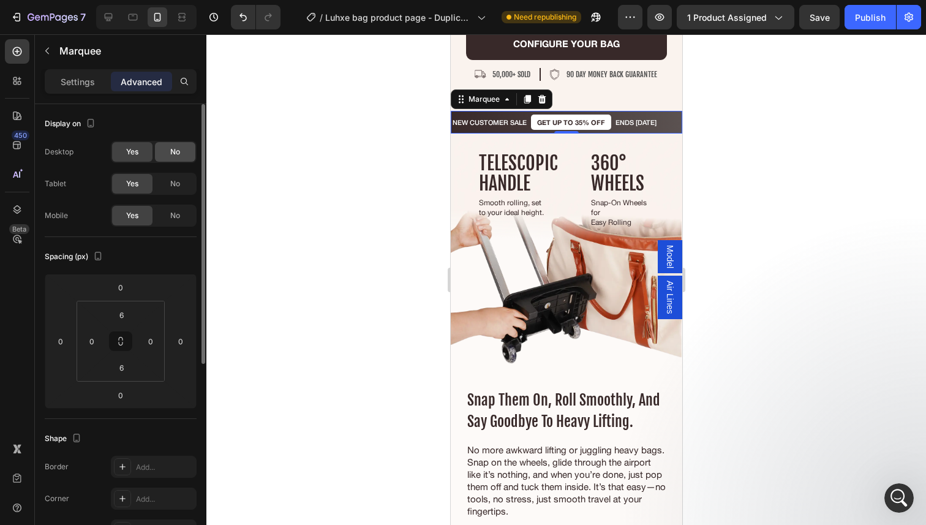
click at [164, 154] on div "No" at bounding box center [175, 152] width 40 height 20
click at [168, 190] on div "No" at bounding box center [175, 184] width 40 height 20
click at [168, 213] on div "No" at bounding box center [175, 216] width 40 height 20
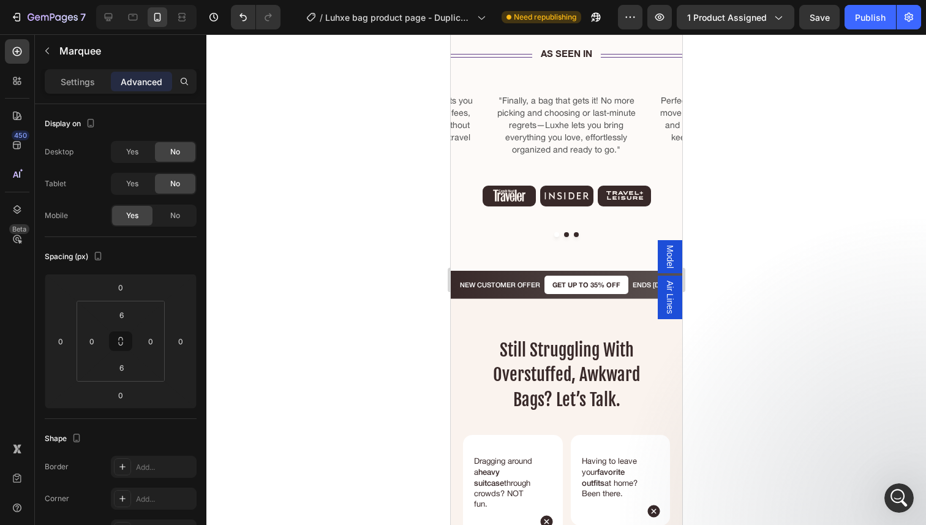
scroll to position [2220, 0]
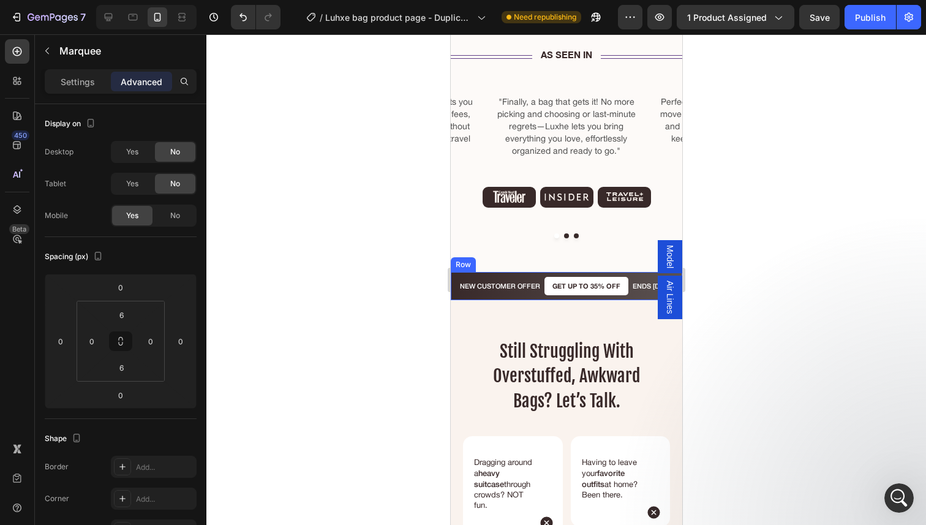
click at [539, 277] on div "NEW CUSTOMER OFFER Text Block" at bounding box center [499, 286] width 83 height 18
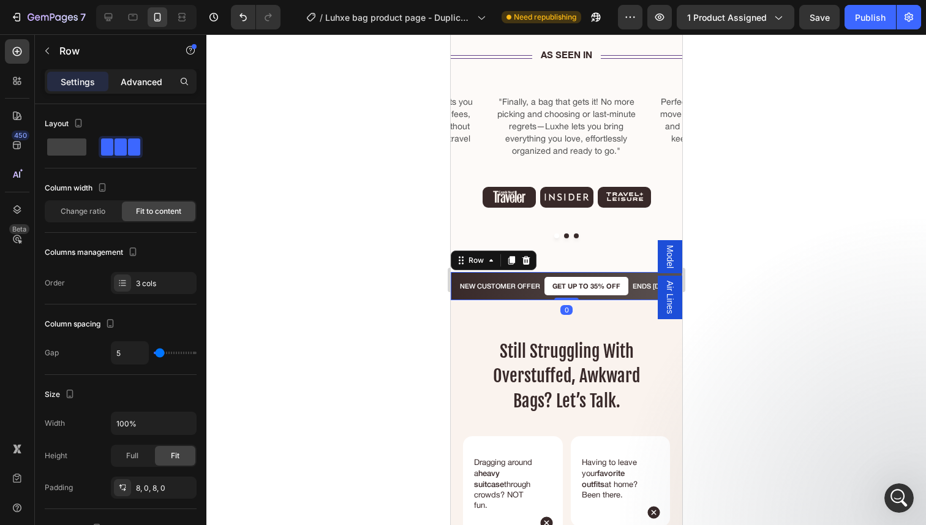
click at [131, 88] on p "Advanced" at bounding box center [142, 81] width 42 height 13
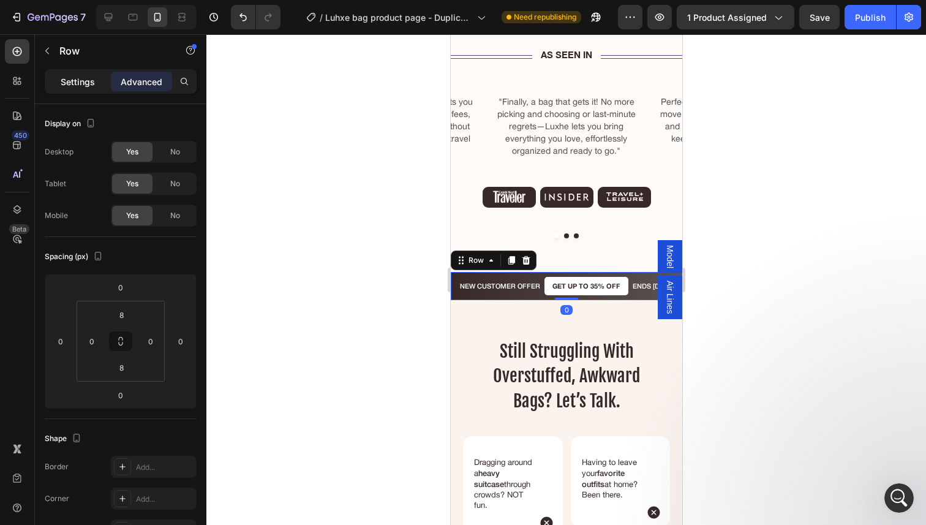
click at [78, 84] on p "Settings" at bounding box center [78, 81] width 34 height 13
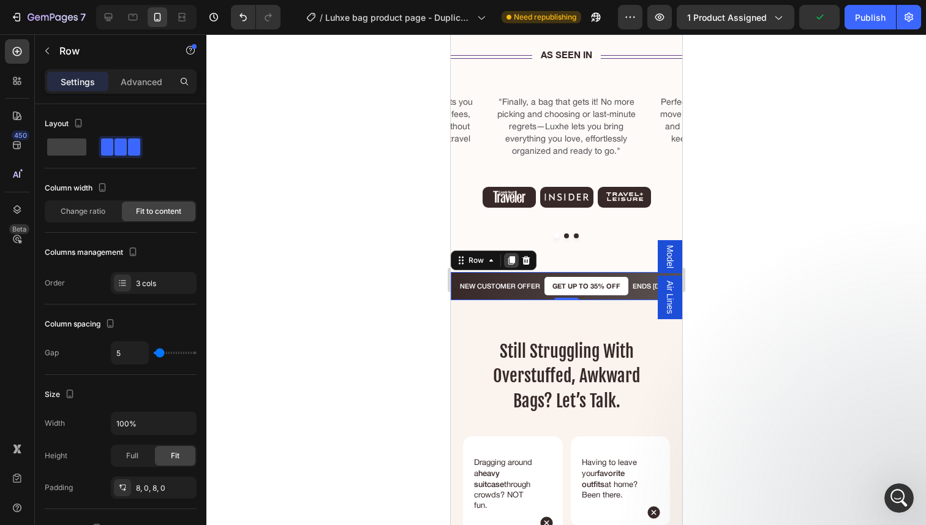
click at [511, 257] on icon at bounding box center [511, 261] width 7 height 9
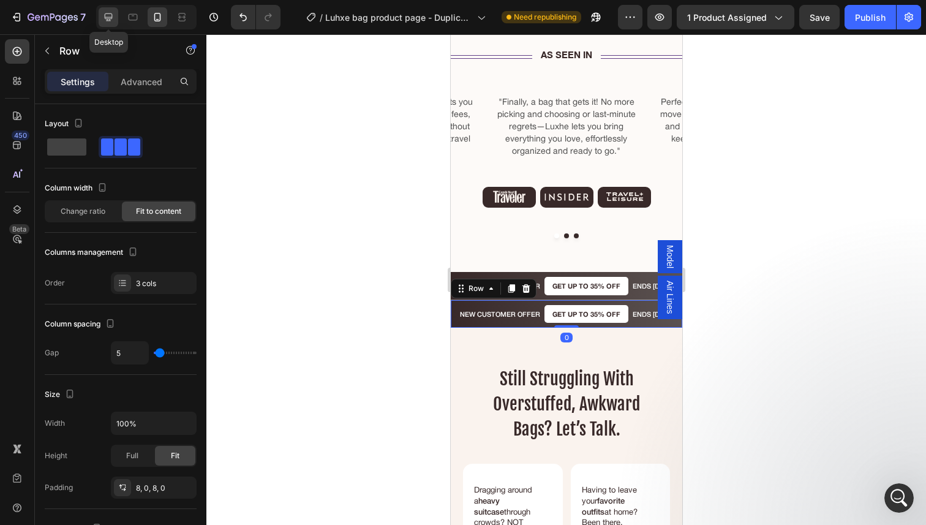
click at [111, 14] on icon at bounding box center [108, 17] width 12 height 12
type input "9"
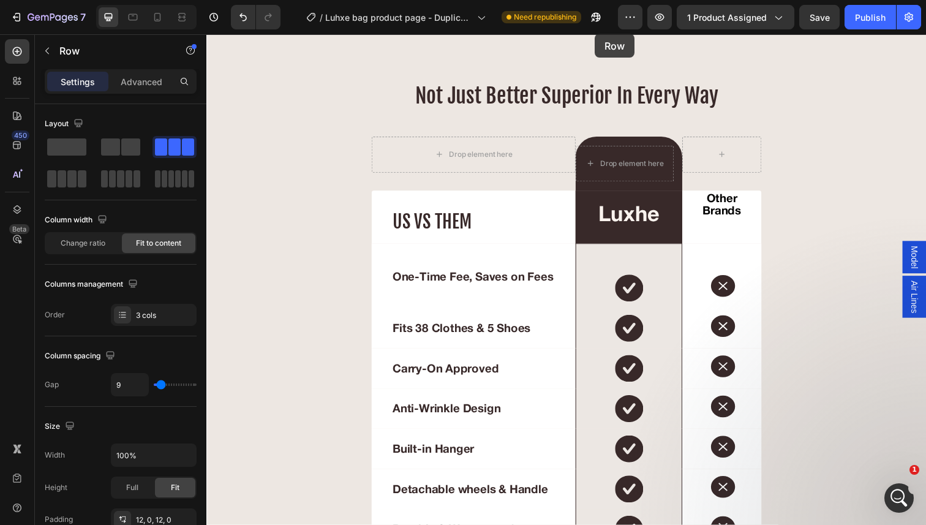
scroll to position [5334, 0]
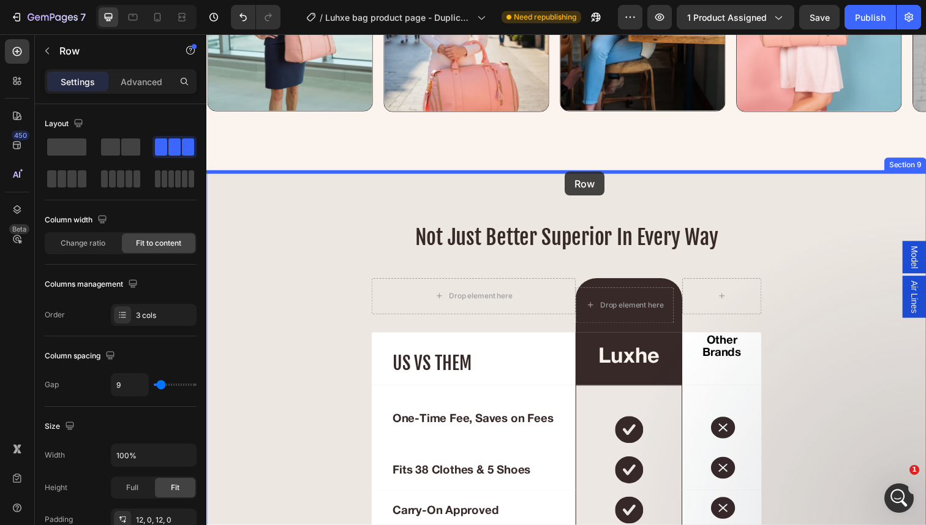
drag, startPoint x: 214, startPoint y: 64, endPoint x: 572, endPoint y: 175, distance: 374.8
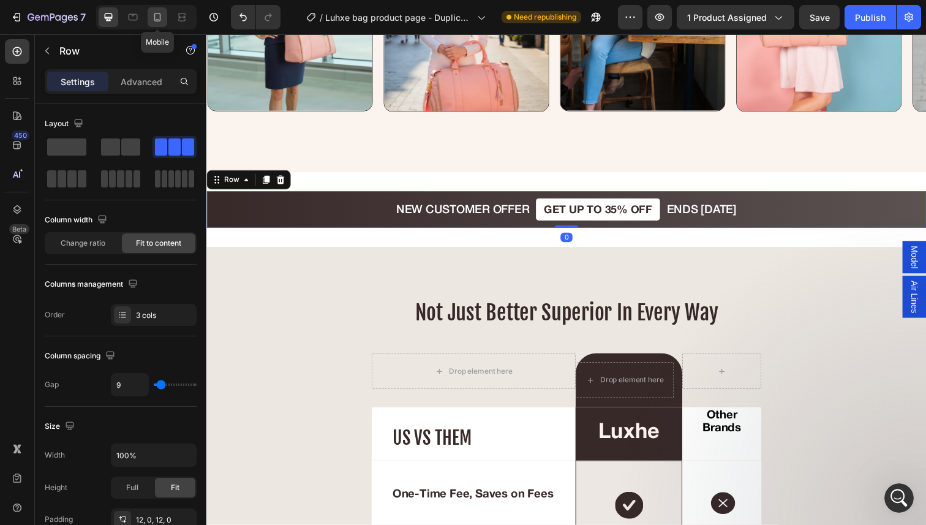
click at [157, 15] on icon at bounding box center [157, 17] width 12 height 12
type input "5"
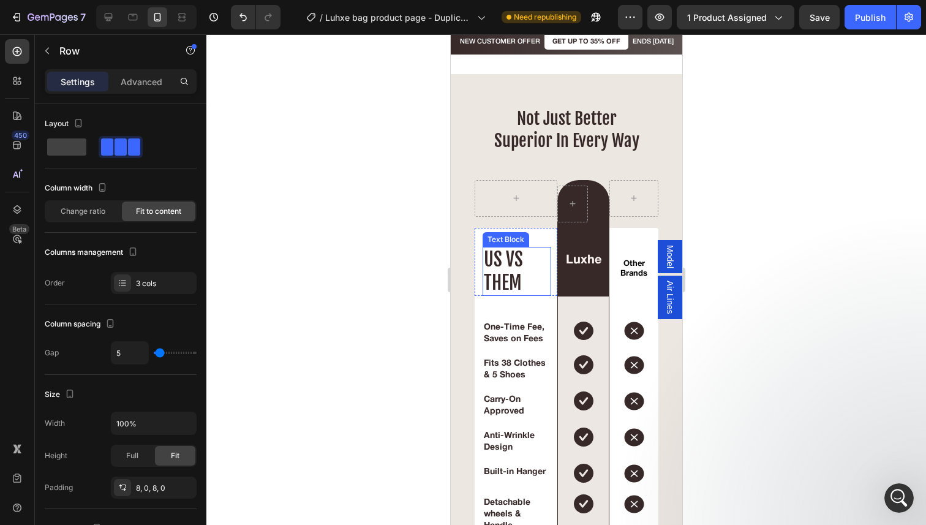
scroll to position [5092, 0]
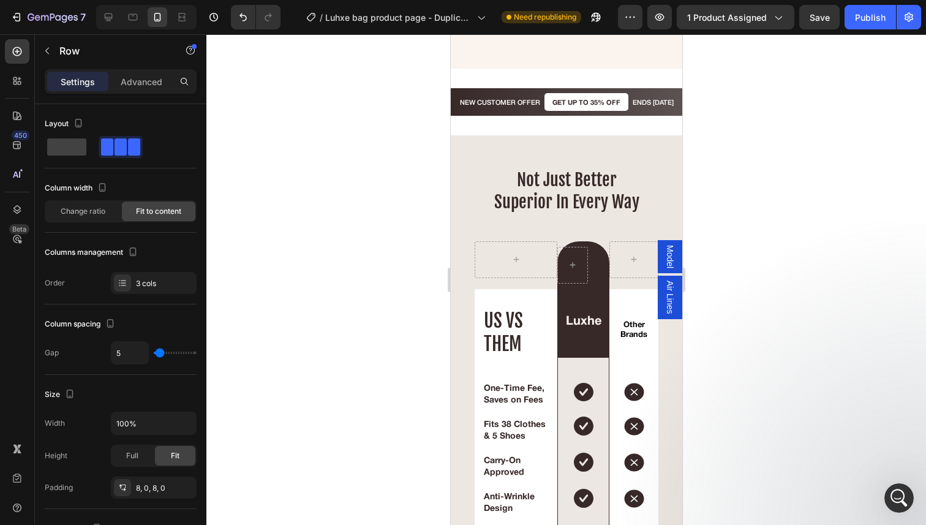
click at [495, 111] on div "NEW CUSTOMER OFFER Text Block" at bounding box center [499, 102] width 83 height 18
click at [479, 114] on div "NEW CUSTOMER OFFER Text Block GET UP TO 35% OFF Text Block ENDS [DATE] Text Blo…" at bounding box center [565, 102] width 231 height 28
click at [479, 107] on div "NEW CUSTOMER OFFER Text Block" at bounding box center [499, 102] width 83 height 18
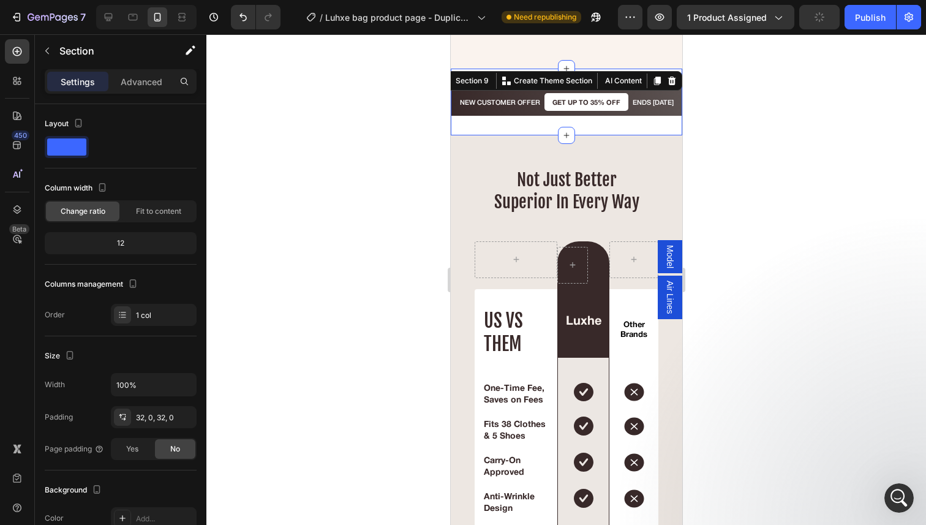
click at [516, 88] on div "NEW CUSTOMER OFFER Text Block GET UP TO 35% OFF Text Block ENDS TODAY Text Bloc…" at bounding box center [565, 102] width 231 height 67
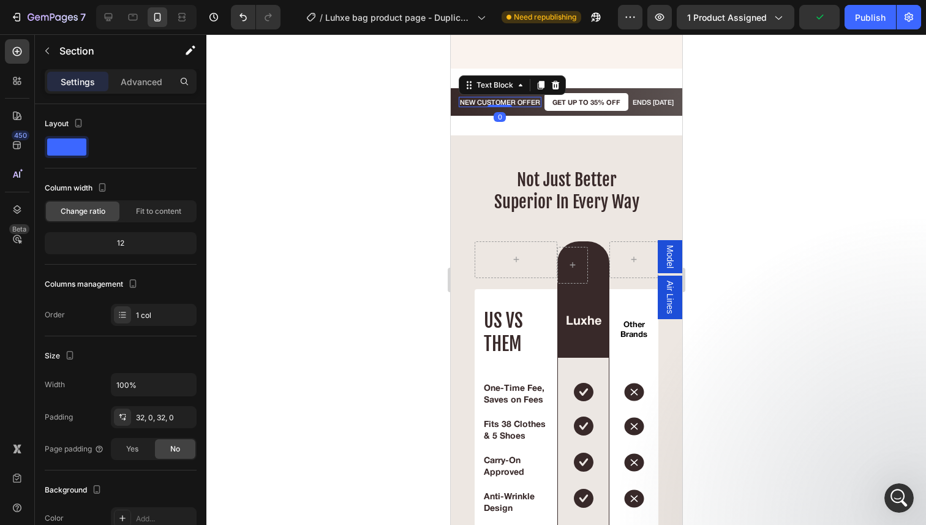
click at [506, 98] on p "NEW CUSTOMER OFFER" at bounding box center [499, 102] width 80 height 8
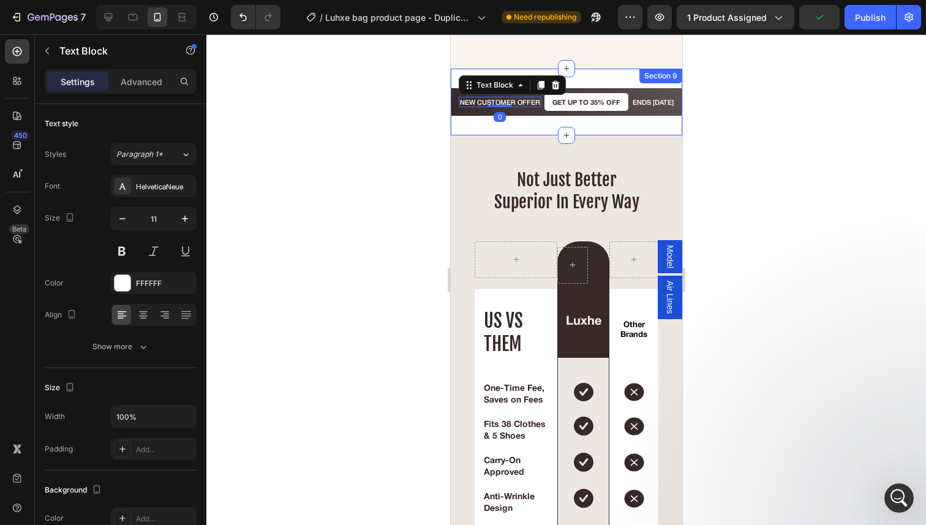
click at [494, 131] on div "NEW CUSTOMER OFFER Text Block 0 GET UP TO 35% OFF Text Block ENDS TODAY Text Bl…" at bounding box center [565, 102] width 231 height 67
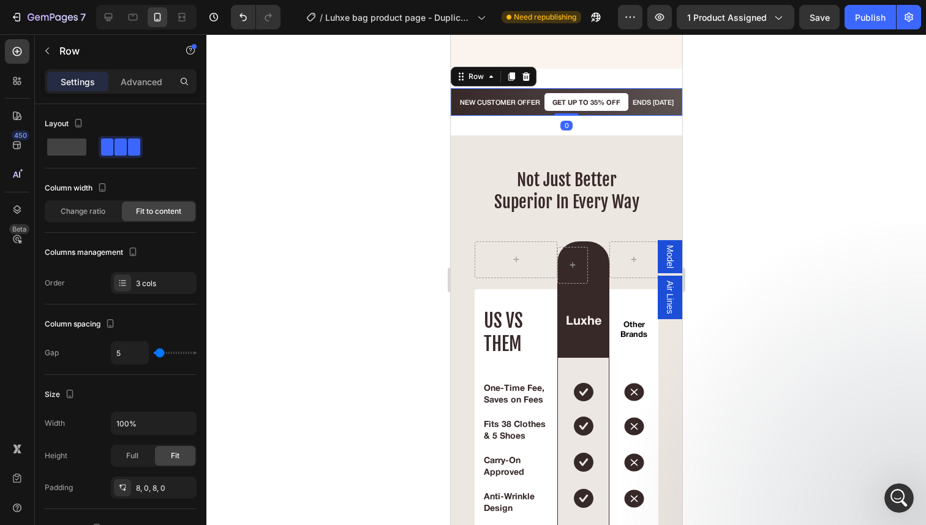
click at [458, 109] on div "NEW CUSTOMER OFFER Text Block" at bounding box center [499, 102] width 83 height 18
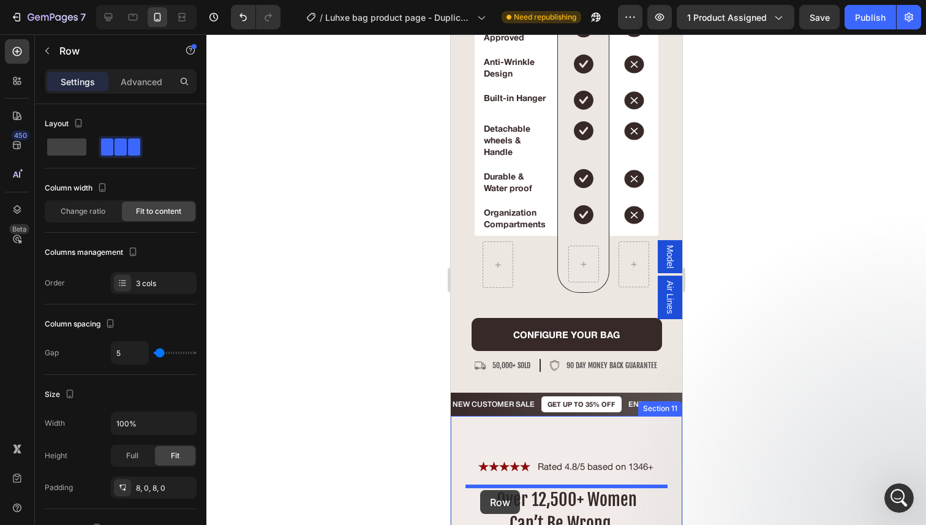
scroll to position [5547, 0]
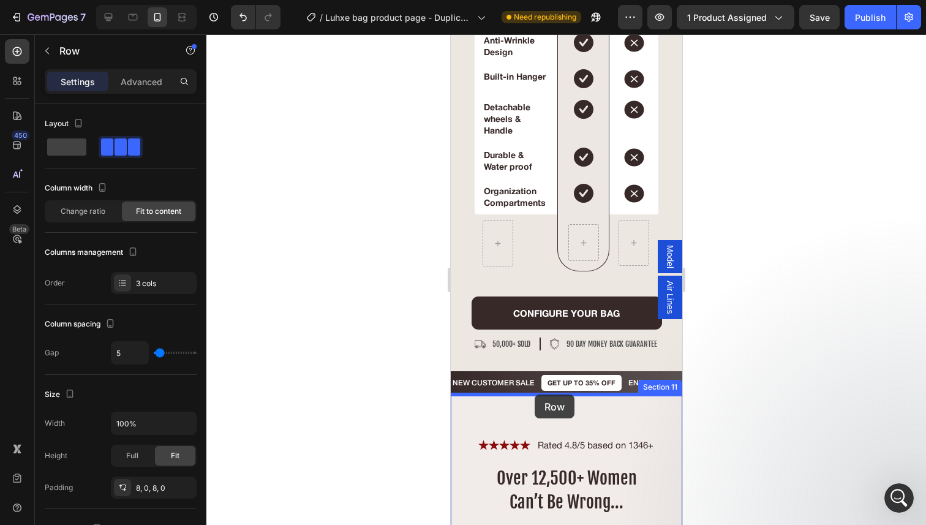
drag, startPoint x: 457, startPoint y: 77, endPoint x: 534, endPoint y: 394, distance: 327.0
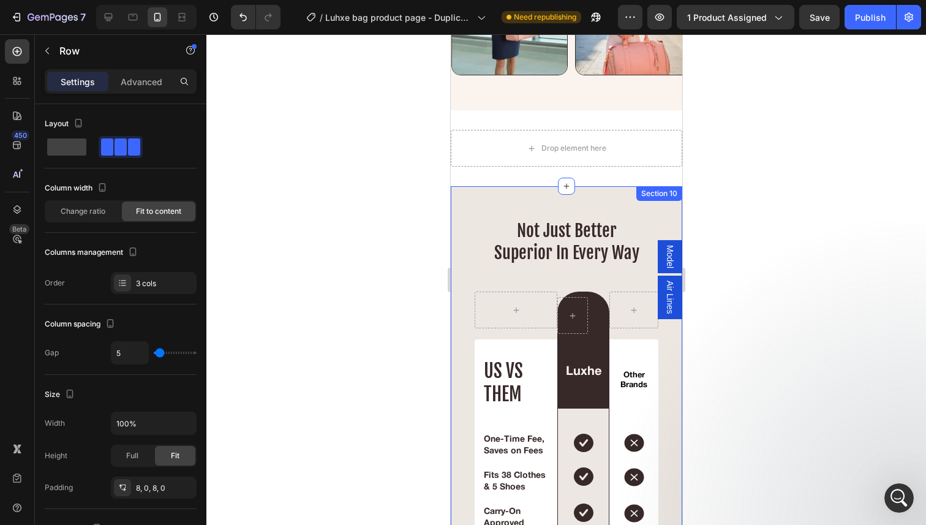
scroll to position [5034, 0]
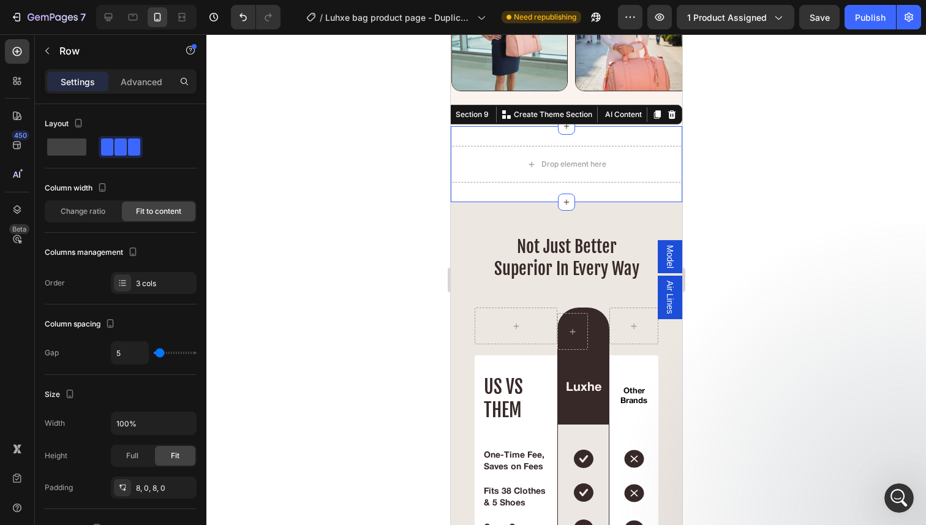
click at [542, 192] on div "Drop element here Section 9 You can create reusable sections Create Theme Secti…" at bounding box center [565, 164] width 231 height 76
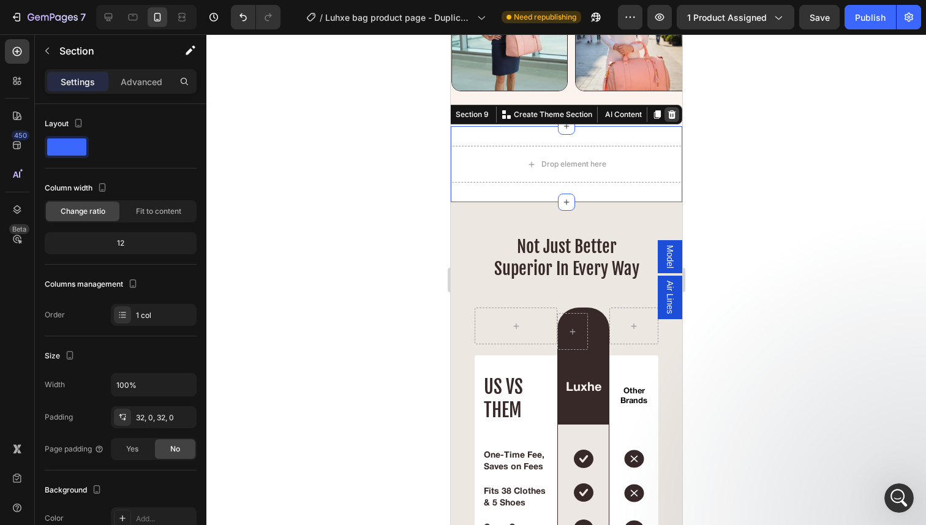
click at [670, 108] on div at bounding box center [671, 114] width 15 height 15
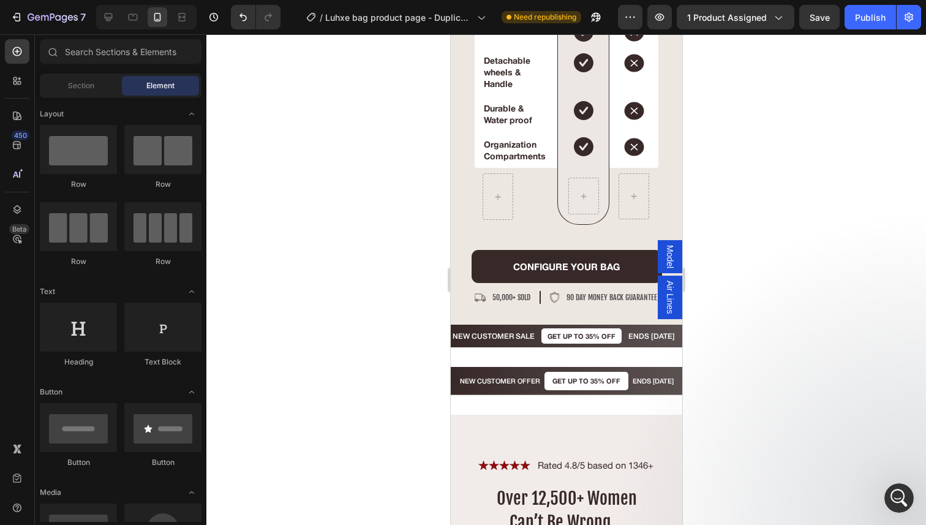
scroll to position [5528, 0]
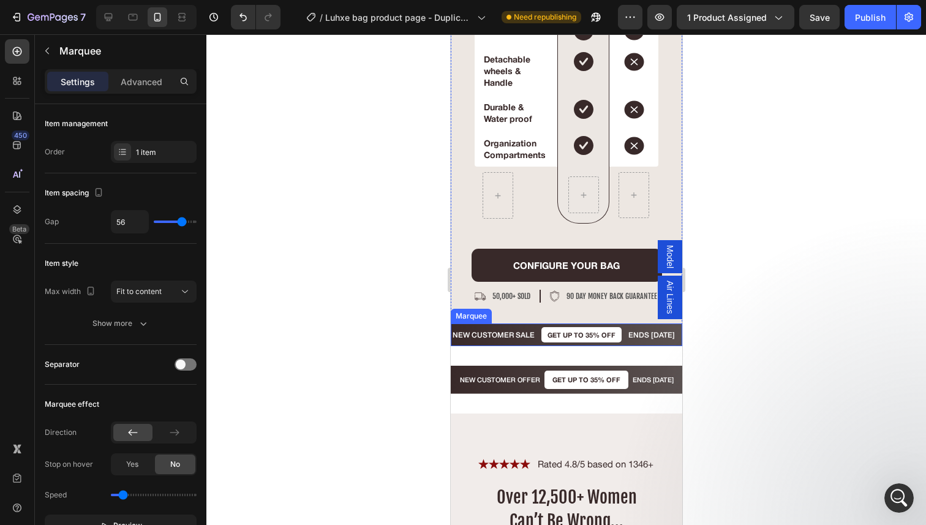
click at [536, 343] on div "NEW CUSTOMER SALE Text Block GET UP TO 35% OFF Text Block ENDS TODAY Text Block…" at bounding box center [565, 334] width 231 height 23
click at [545, 316] on icon at bounding box center [541, 312] width 10 height 10
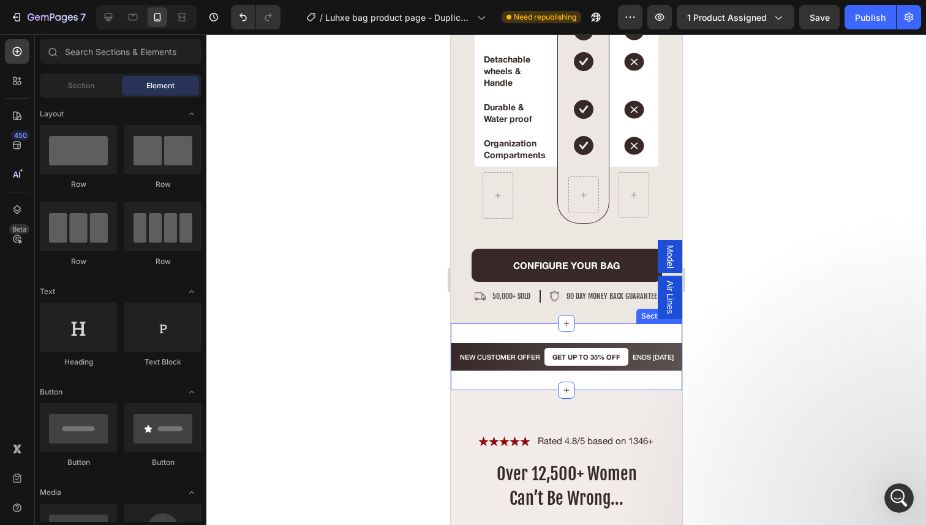
click at [523, 331] on div "NEW CUSTOMER OFFER Text Block GET UP TO 35% OFF Text Block ENDS TODAY Text Bloc…" at bounding box center [565, 356] width 231 height 67
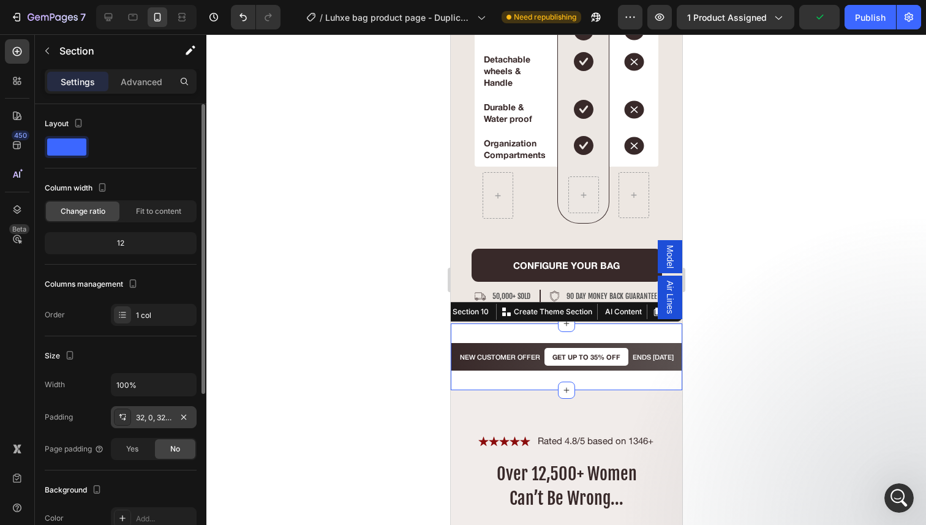
click at [156, 418] on div "32, 0, 32, 0" at bounding box center [154, 417] width 36 height 11
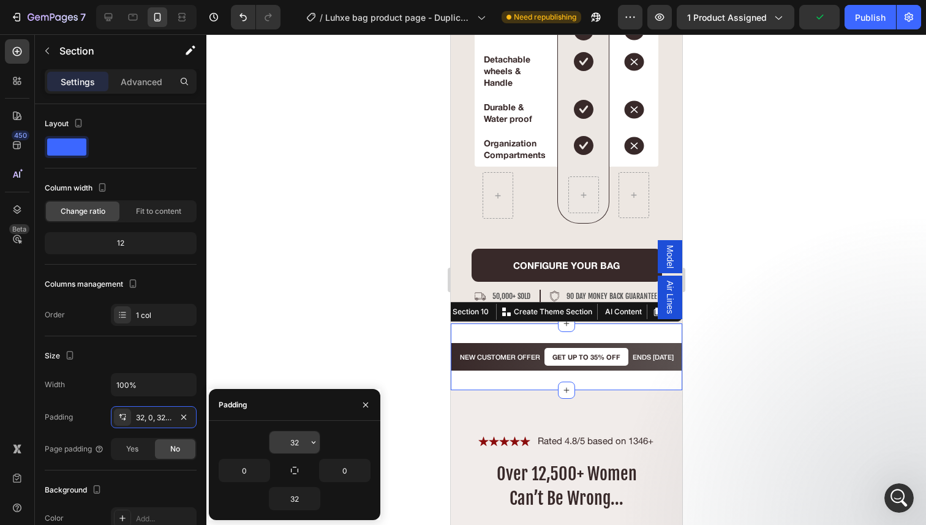
click at [303, 443] on input "32" at bounding box center [294, 442] width 50 height 22
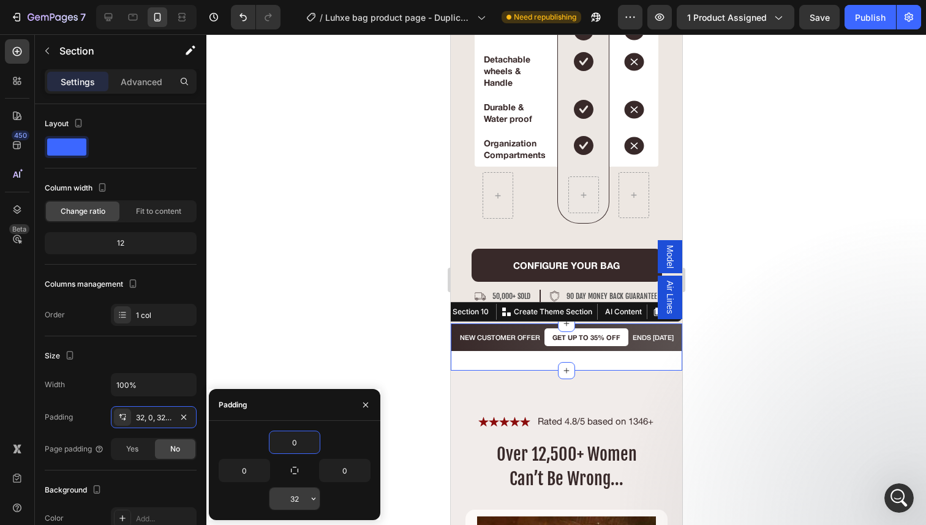
type input "0"
click at [292, 498] on input "32" at bounding box center [294, 498] width 50 height 22
type input "0"
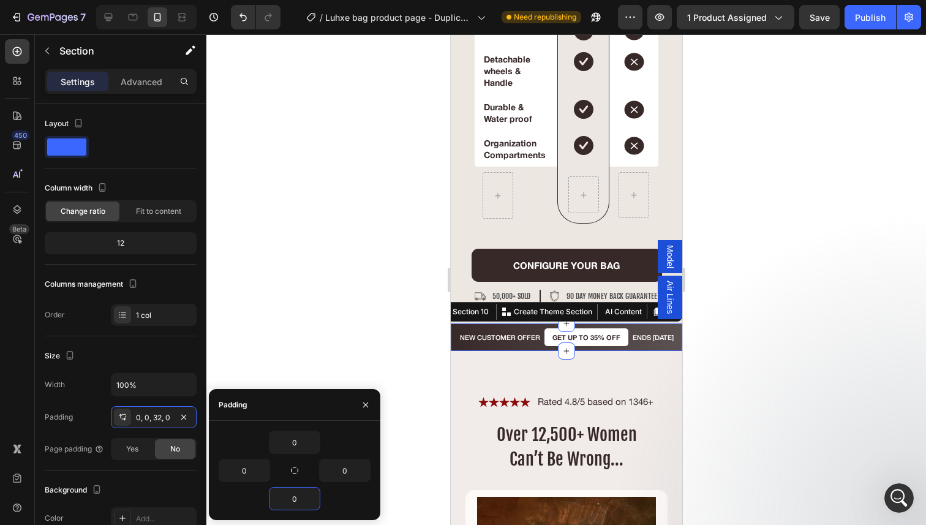
click at [440, 333] on div at bounding box center [565, 279] width 719 height 490
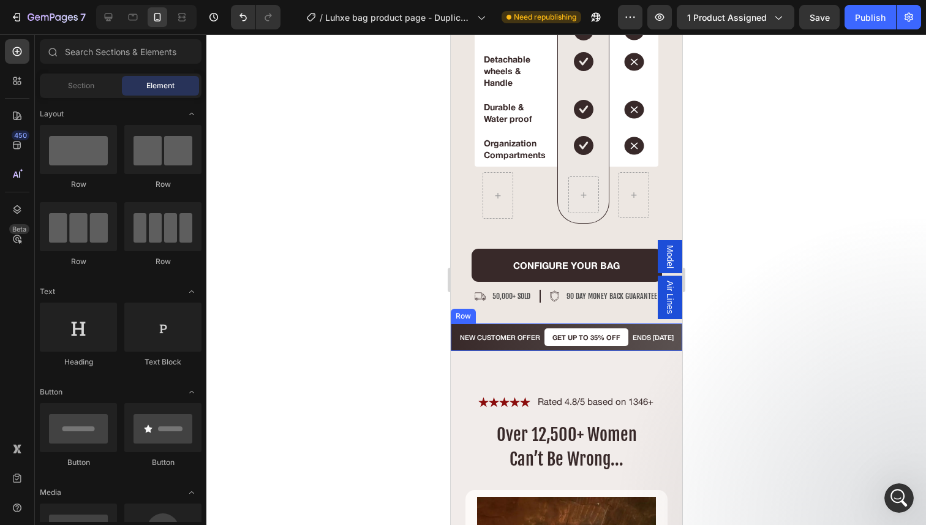
click at [466, 330] on div "NEW CUSTOMER OFFER Text Block" at bounding box center [499, 337] width 83 height 18
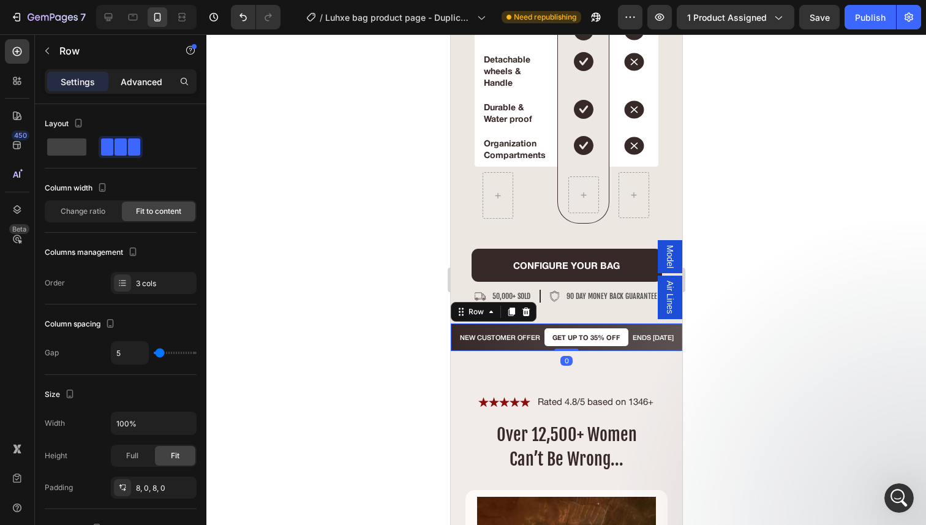
click at [138, 82] on p "Advanced" at bounding box center [142, 81] width 42 height 13
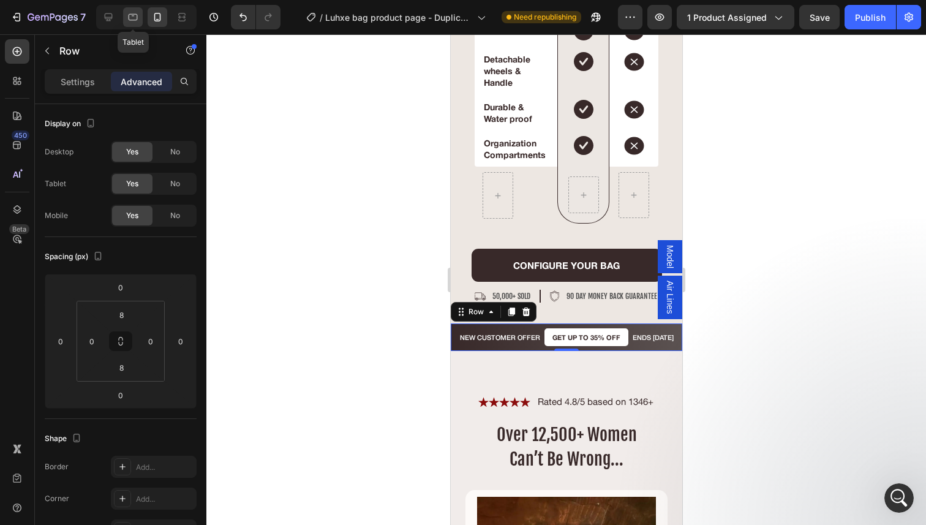
click at [138, 17] on icon at bounding box center [133, 17] width 12 height 12
type input "12"
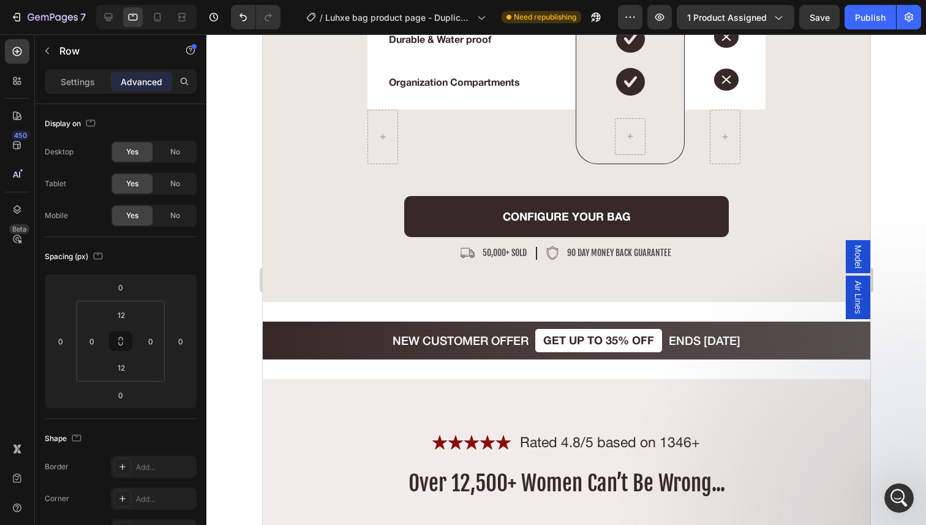
scroll to position [5887, 0]
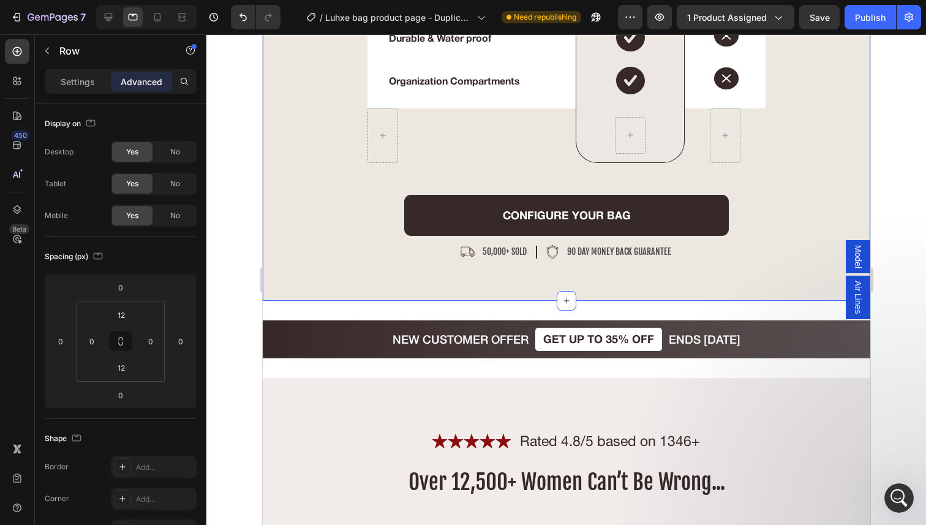
click at [369, 306] on div "NEW CUSTOMER OFFER Text Block GET UP TO 35% OFF Text Block ENDS TODAY Text Bloc…" at bounding box center [565, 339] width 607 height 77
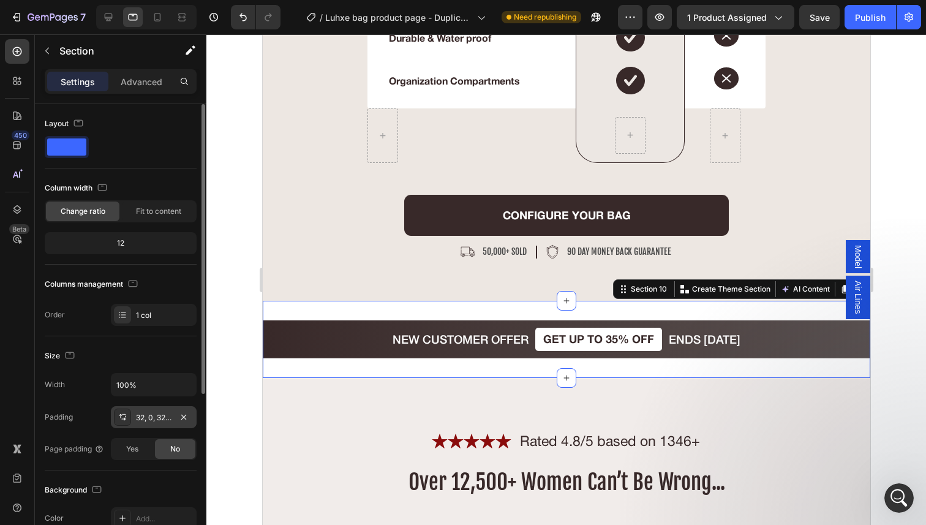
click at [146, 412] on div "32, 0, 32, 0" at bounding box center [154, 417] width 36 height 11
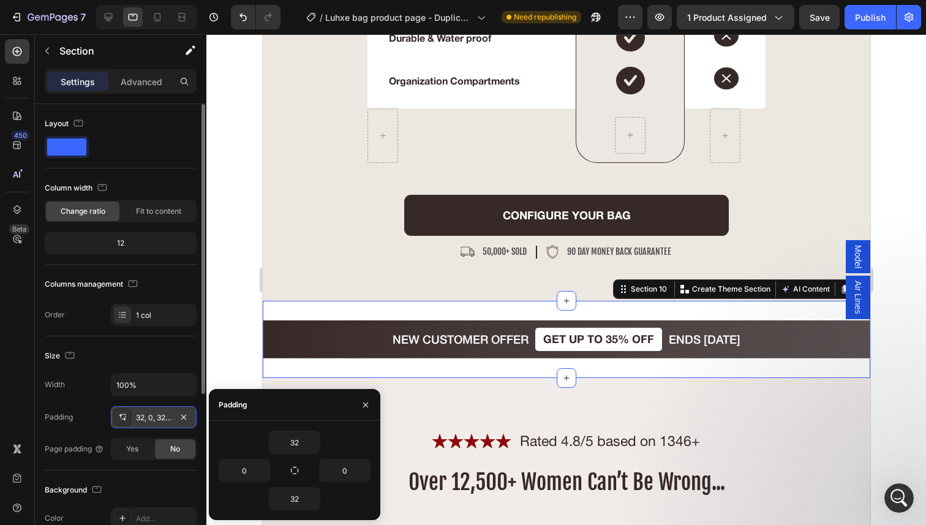
click at [146, 412] on div "32, 0, 32, 0" at bounding box center [154, 417] width 36 height 11
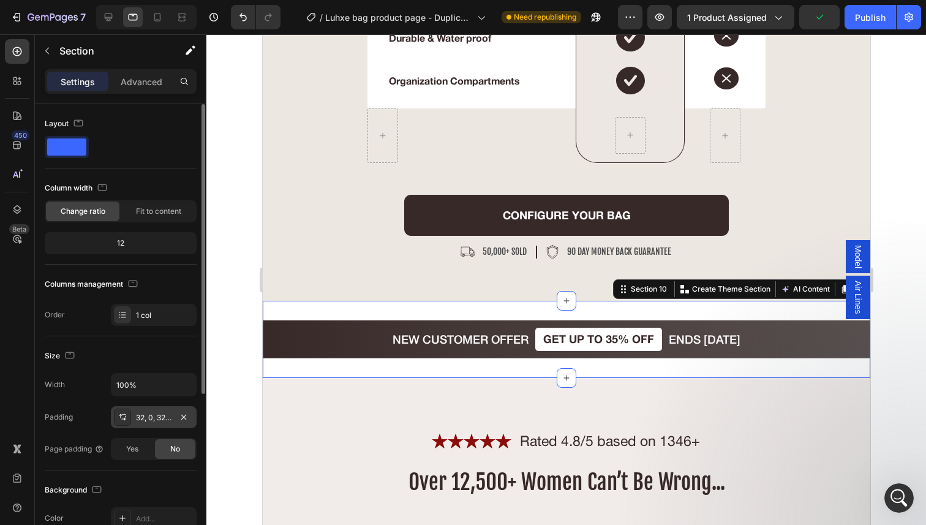
click at [160, 422] on div "32, 0, 32, 0" at bounding box center [154, 417] width 36 height 11
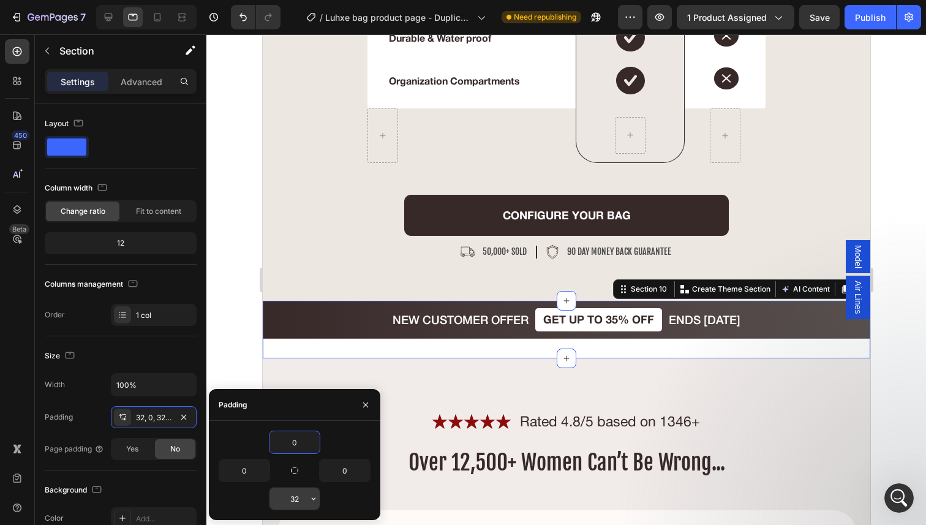
type input "0"
click at [293, 502] on input "32" at bounding box center [294, 498] width 50 height 22
type input "0"
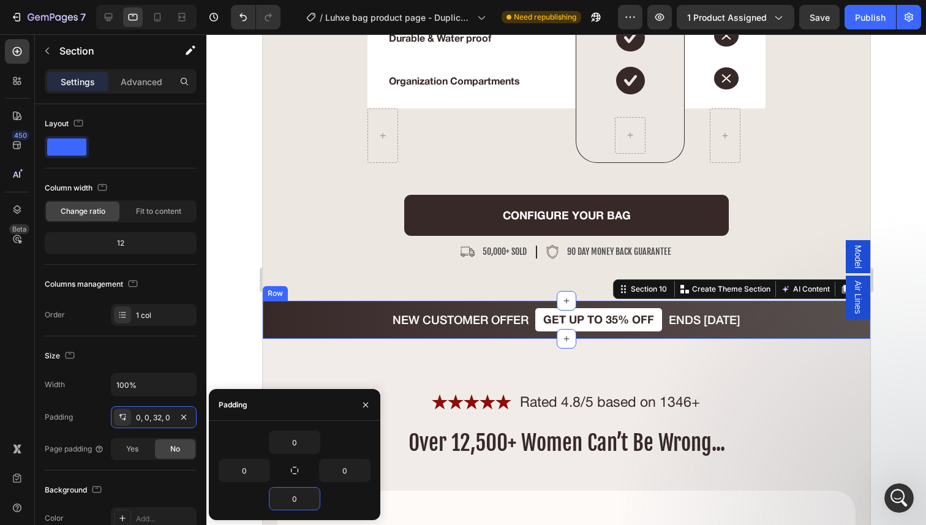
click at [304, 329] on div "NEW CUSTOMER OFFER Text Block GET UP TO 35% OFF Text Block ENDS [DATE] Text Blo…" at bounding box center [565, 320] width 607 height 38
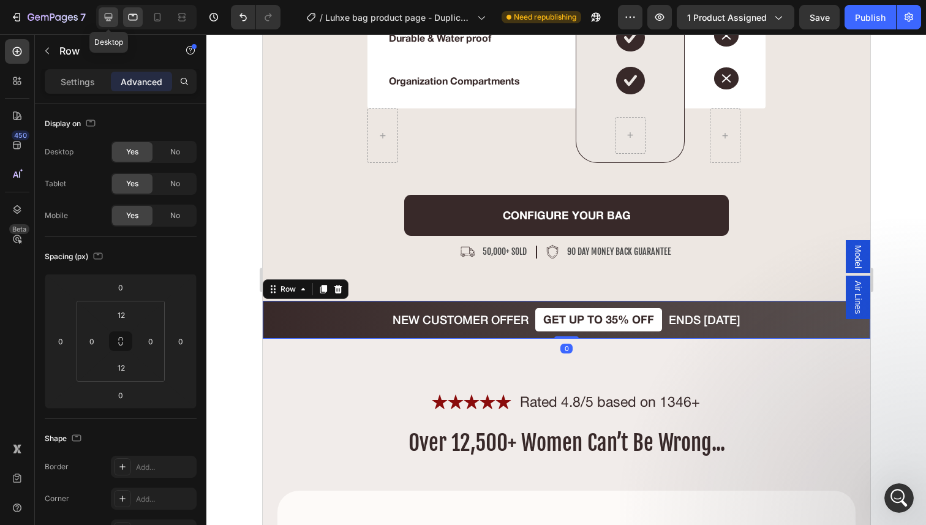
click at [107, 21] on icon at bounding box center [108, 17] width 12 height 12
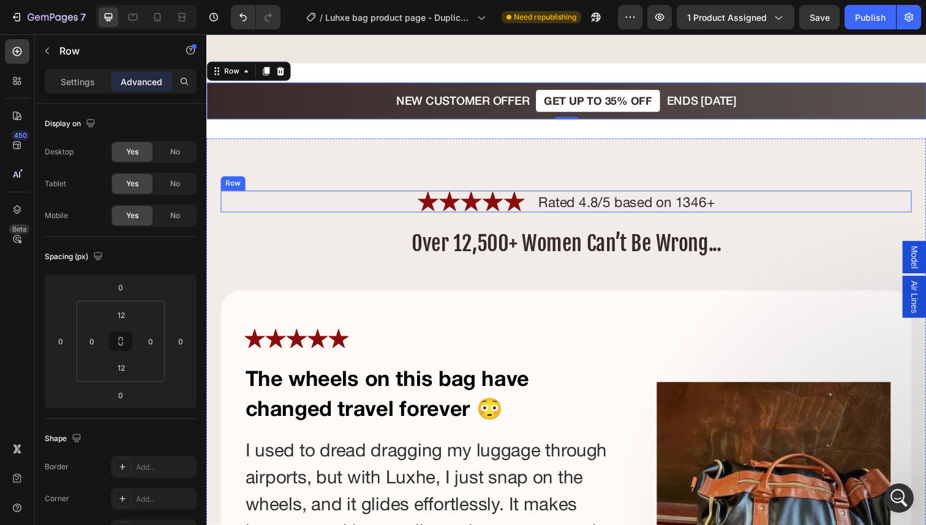
scroll to position [6128, 0]
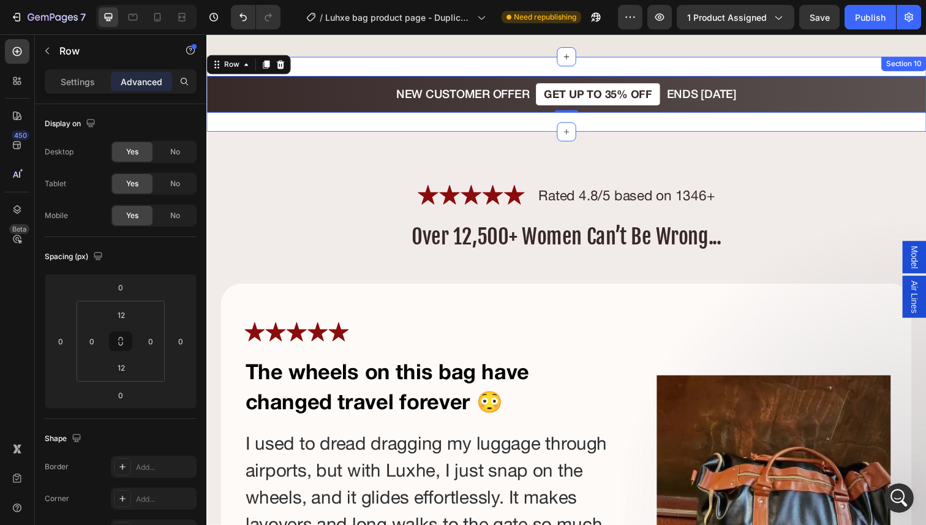
click at [313, 120] on div "NEW CUSTOMER OFFER Text Block GET UP TO 35% OFF Text Block ENDS TODAY Text Bloc…" at bounding box center [573, 96] width 735 height 77
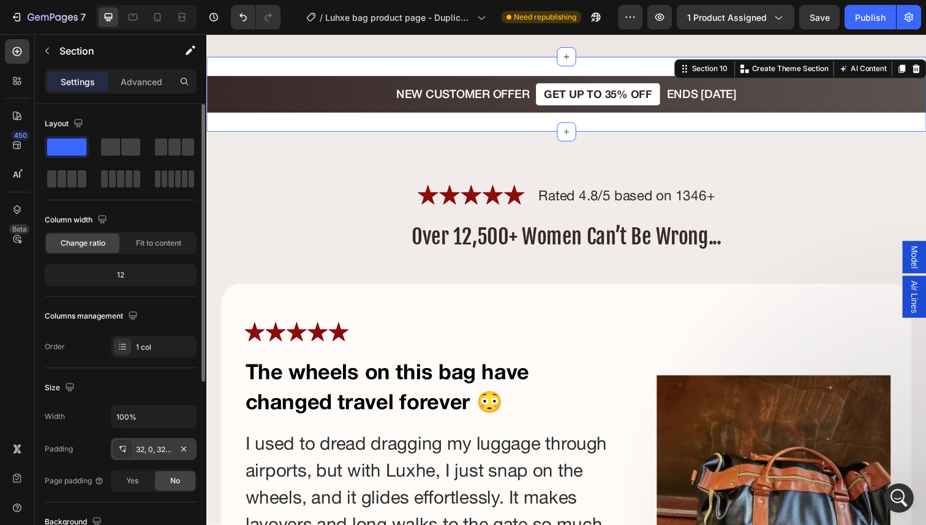
click at [164, 459] on div "32, 0, 32, 0" at bounding box center [154, 449] width 86 height 22
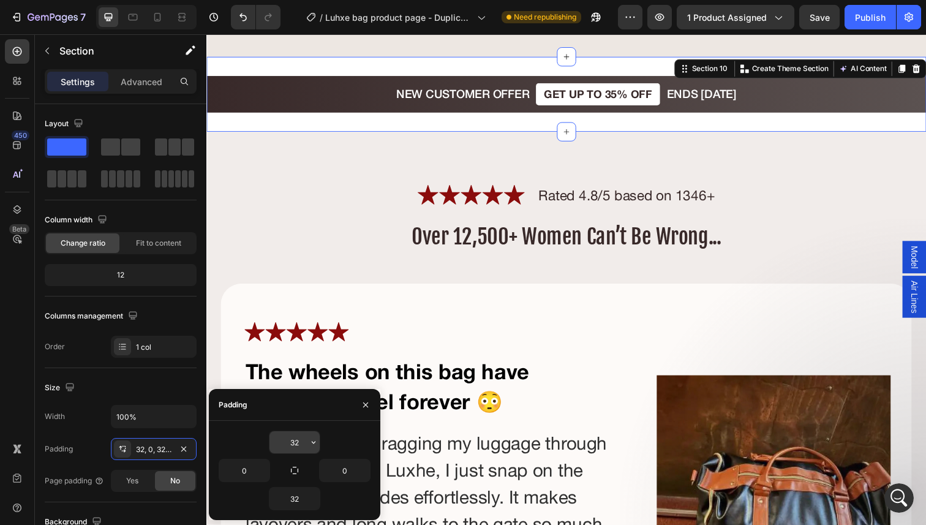
click at [302, 443] on input "32" at bounding box center [294, 442] width 50 height 22
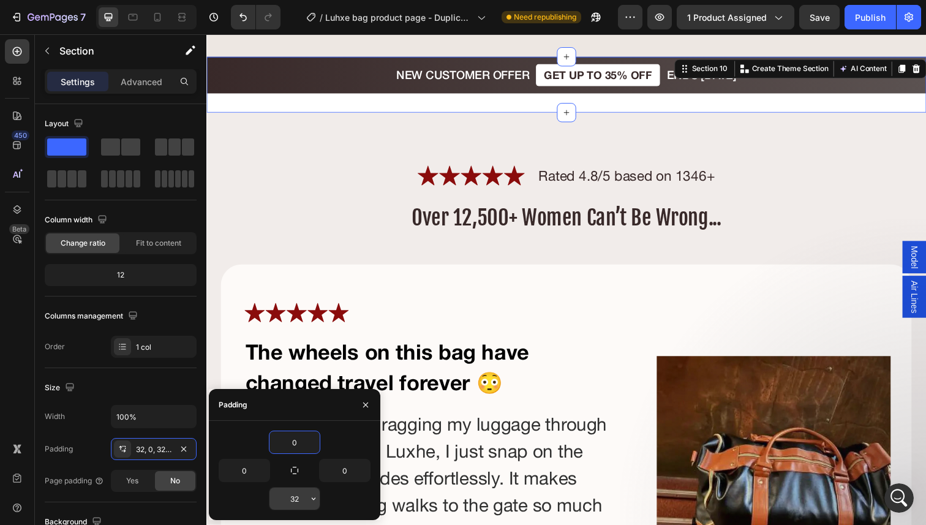
type input "0"
click at [295, 505] on input "32" at bounding box center [294, 498] width 50 height 22
type input "0"
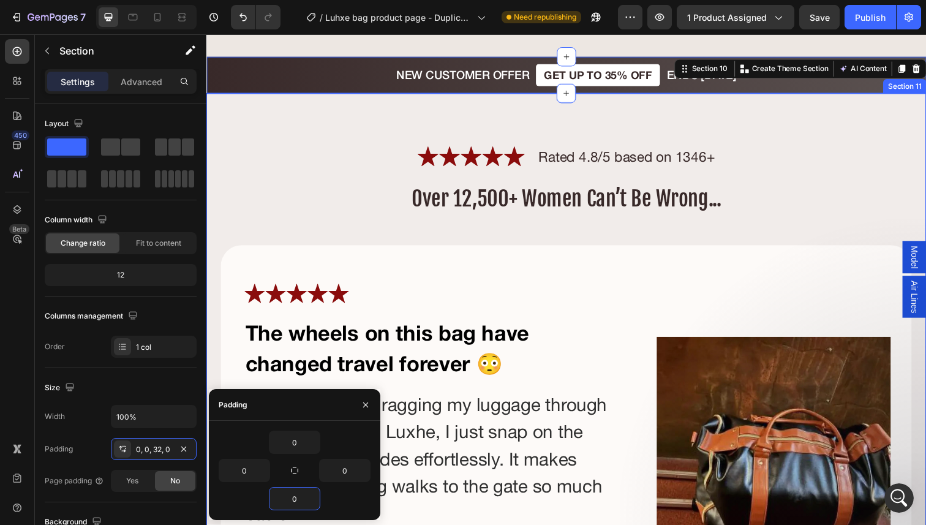
click at [438, 233] on div "Icon Icon Icon Icon Icon Icon List Rated 4.8/5 based on 1346+ Text Block Row ov…" at bounding box center [573, 460] width 705 height 624
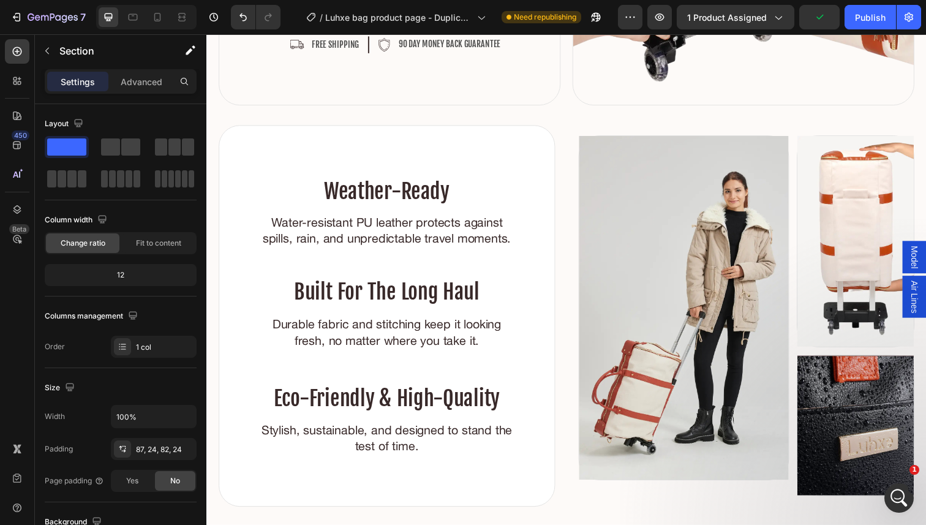
scroll to position [3639, 0]
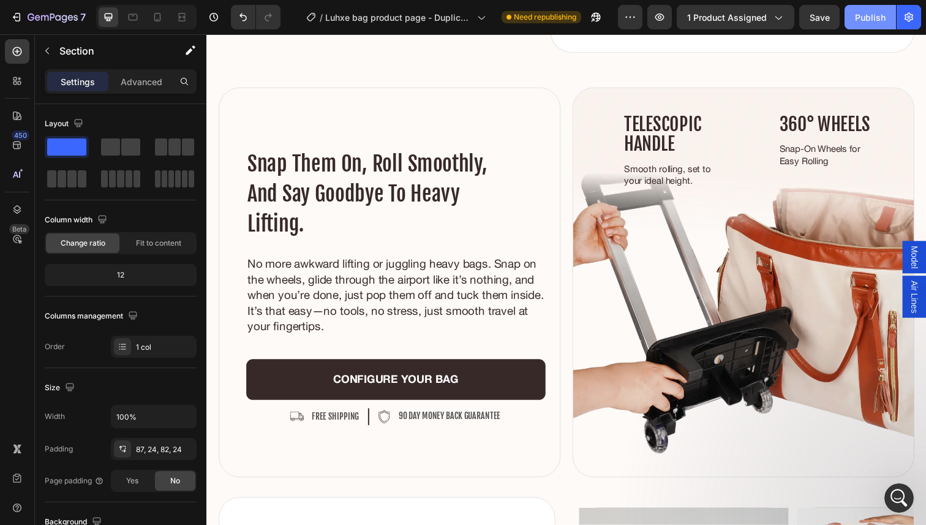
click at [871, 17] on div "Publish" at bounding box center [870, 17] width 31 height 13
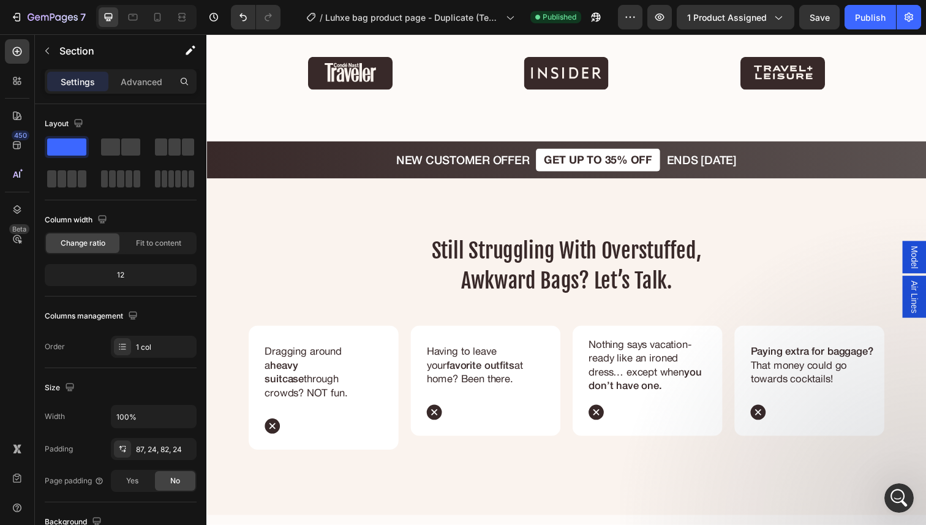
scroll to position [2414, 0]
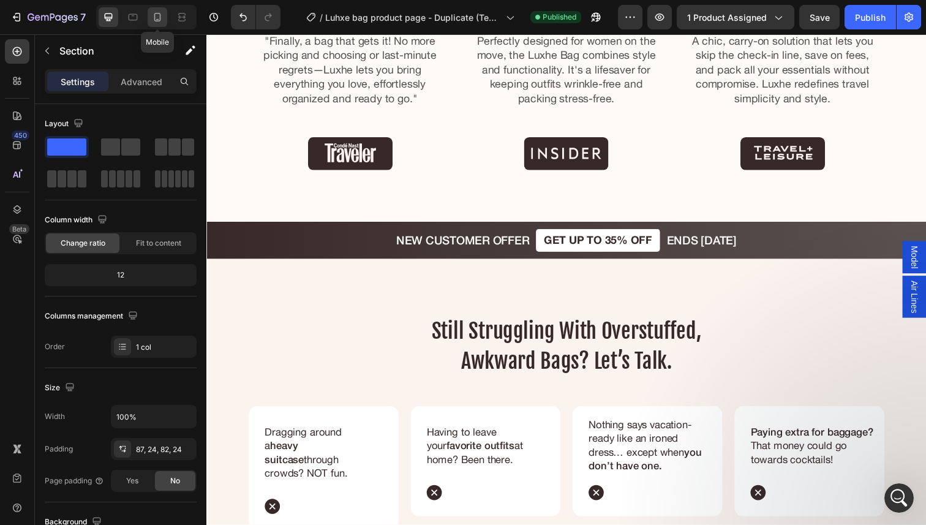
click at [157, 17] on icon at bounding box center [157, 17] width 12 height 12
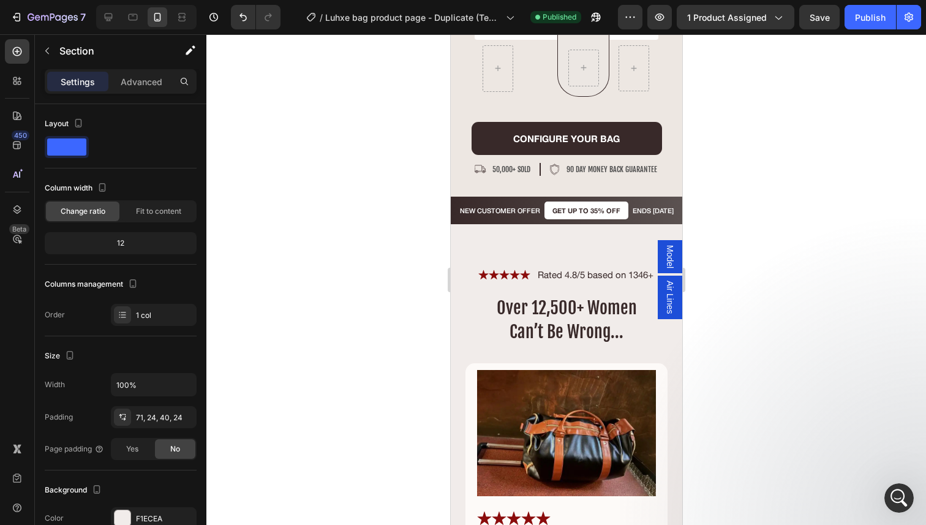
scroll to position [6405, 0]
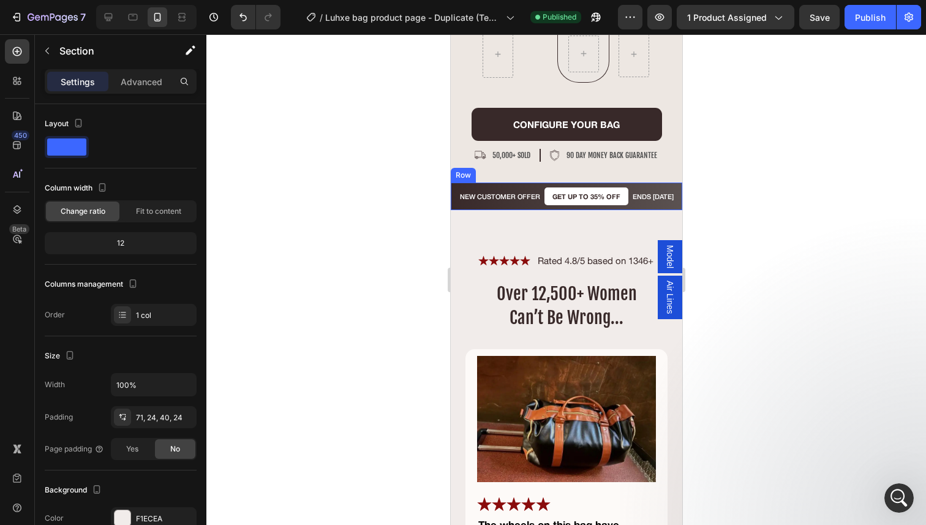
click at [529, 204] on div "NEW CUSTOMER OFFER Text Block" at bounding box center [499, 196] width 83 height 18
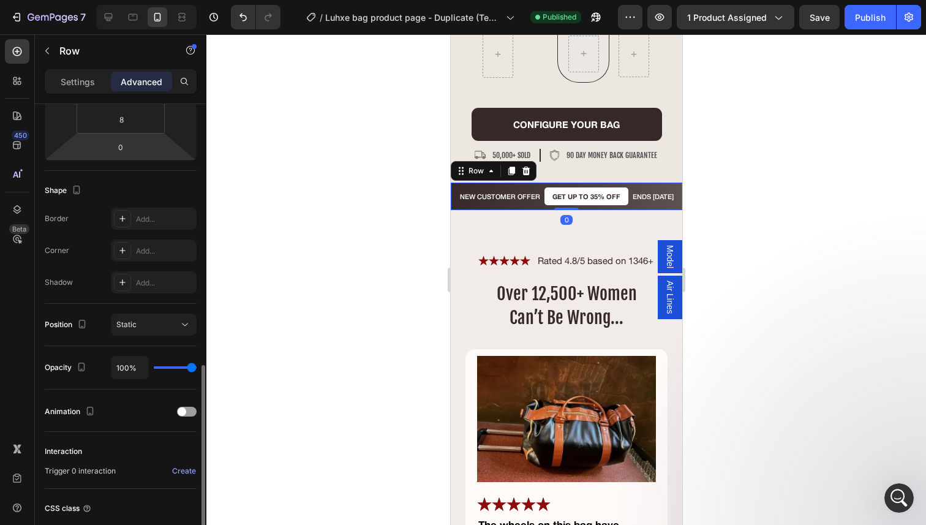
scroll to position [343, 0]
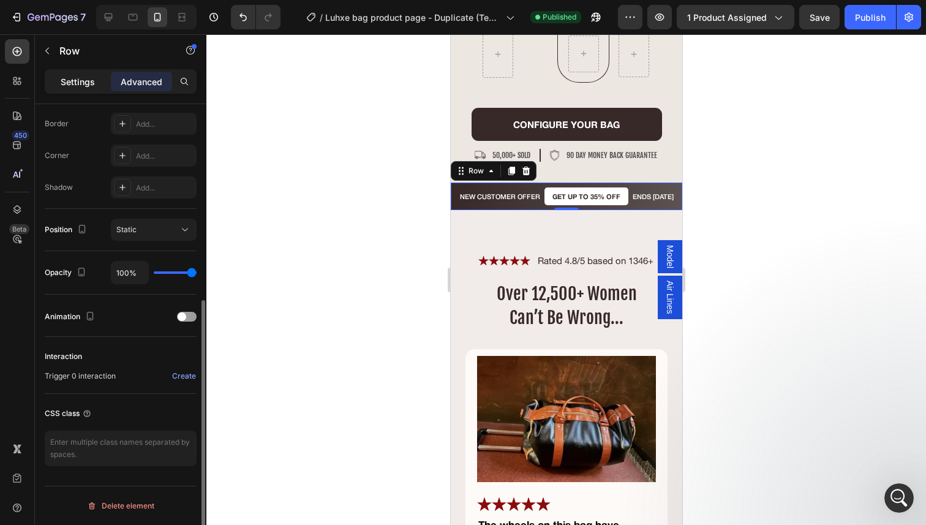
click at [91, 88] on div "Settings" at bounding box center [77, 82] width 61 height 20
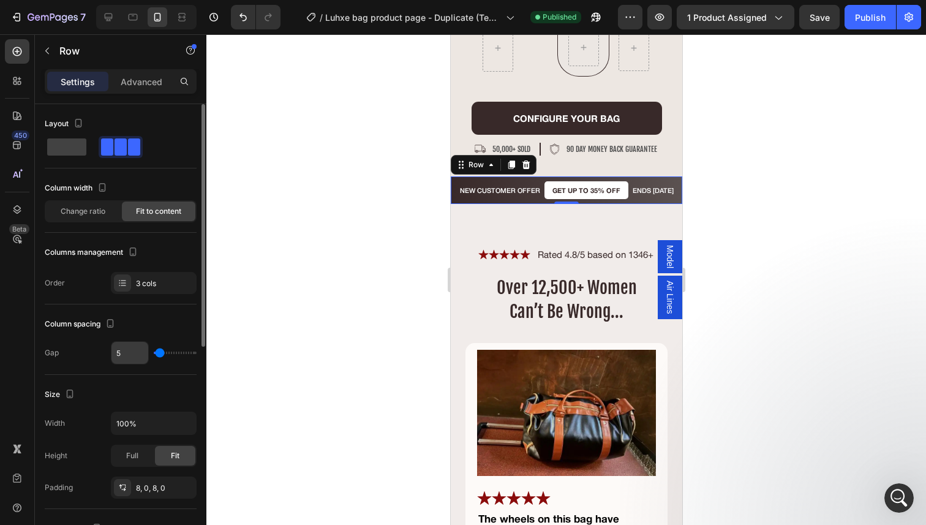
click at [130, 354] on input "5" at bounding box center [129, 353] width 37 height 22
type input "9"
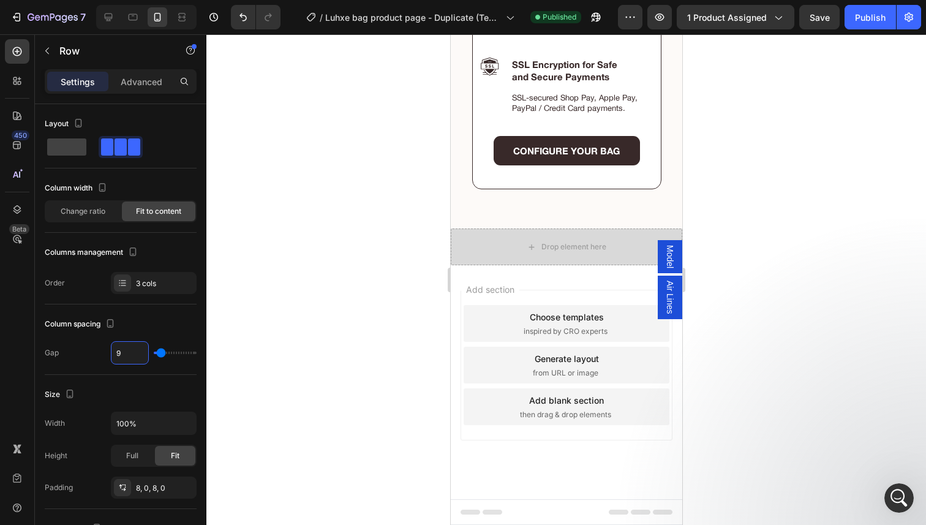
click at [542, 156] on p "configure your bag" at bounding box center [565, 150] width 107 height 11
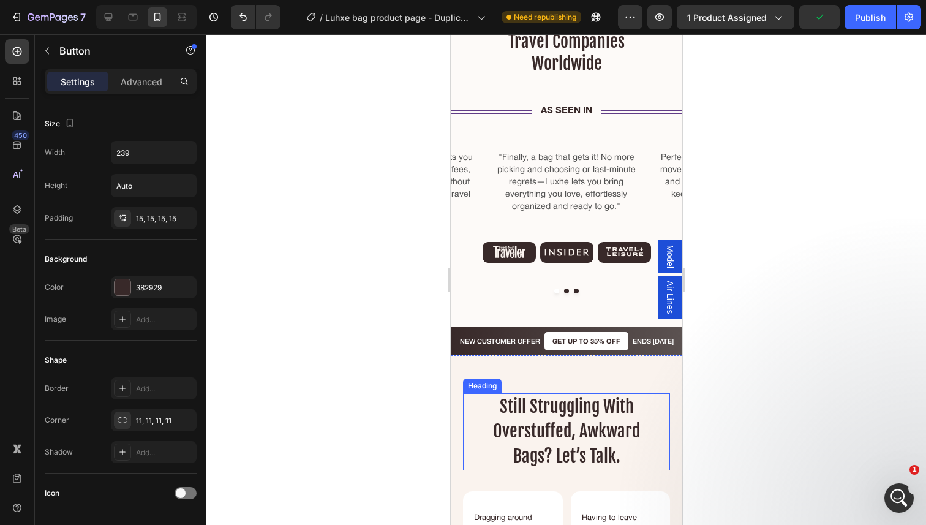
scroll to position [2124, 0]
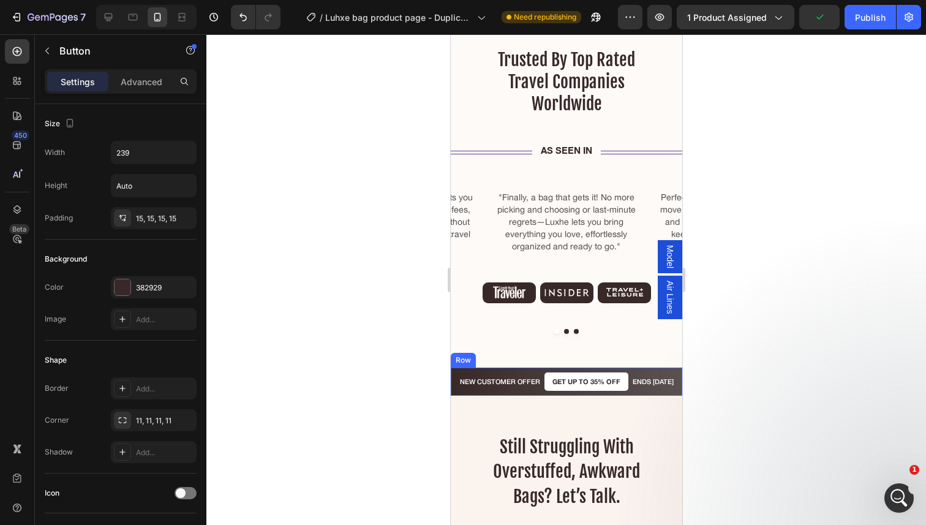
click at [635, 369] on div "NEW CUSTOMER OFFER Text Block GET UP TO 35% OFF Text Block ENDS [DATE] Text Blo…" at bounding box center [565, 381] width 231 height 28
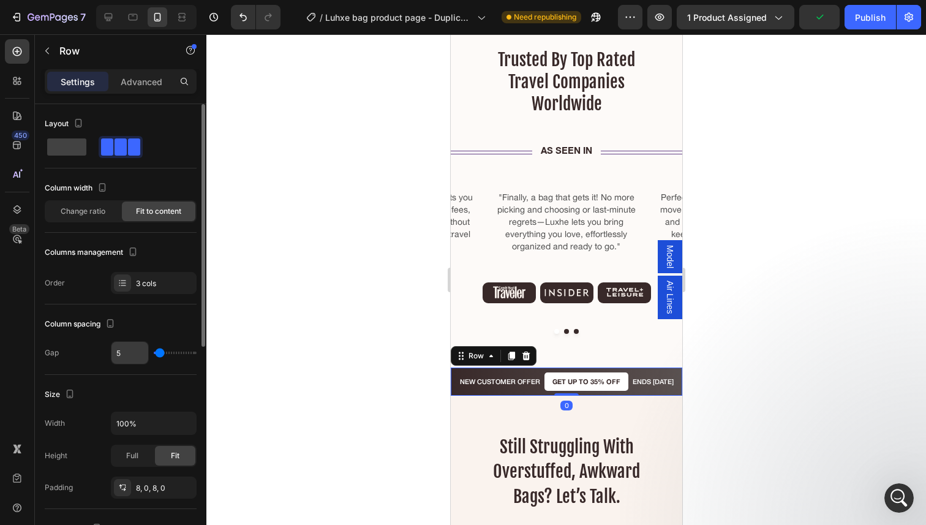
click at [127, 355] on input "5" at bounding box center [129, 353] width 37 height 22
type input "9"
click at [336, 378] on div at bounding box center [565, 279] width 719 height 490
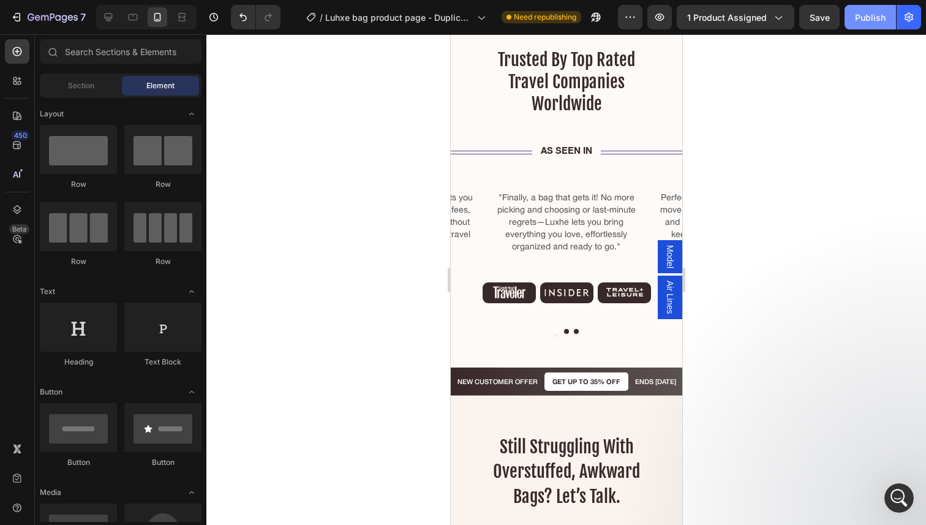
click at [874, 20] on div "Publish" at bounding box center [870, 17] width 31 height 13
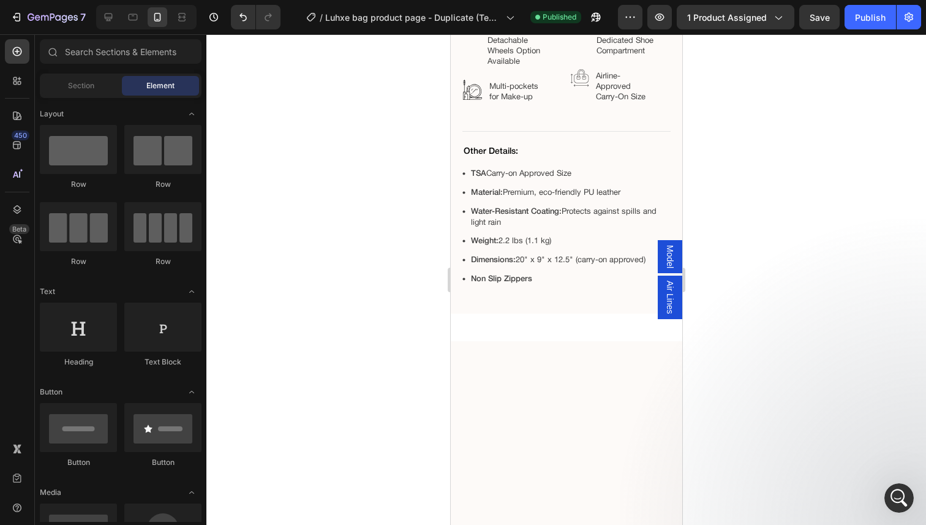
scroll to position [0, 0]
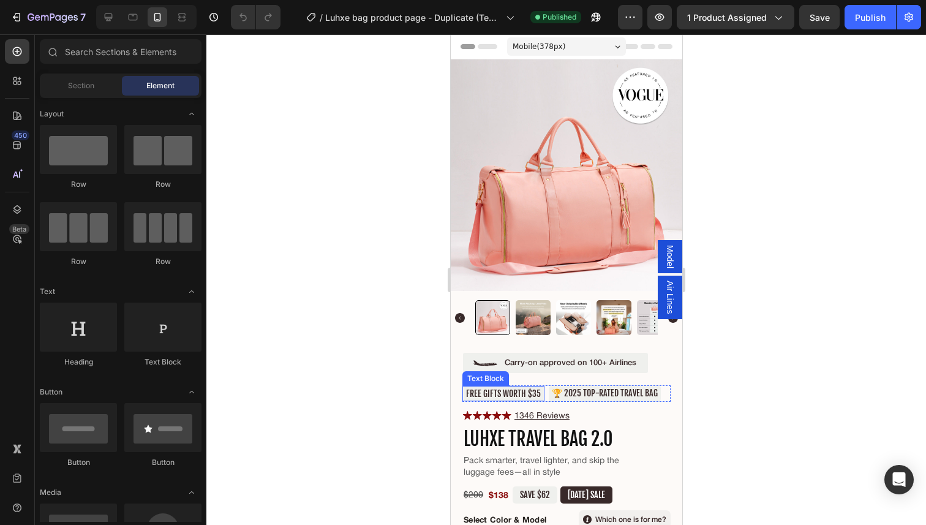
scroll to position [51, 0]
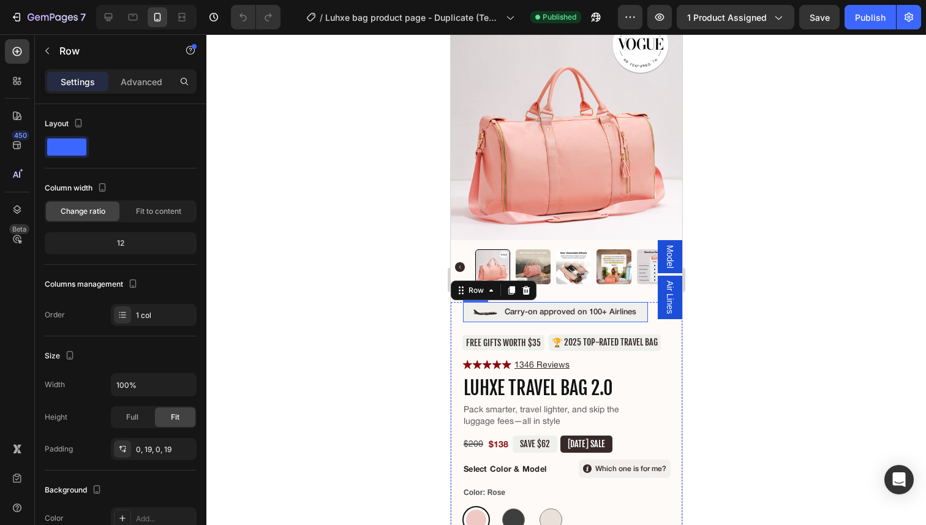
click at [535, 321] on div "Image Carry-on approved on 100+ Airlines Text Block Row" at bounding box center [554, 312] width 185 height 20
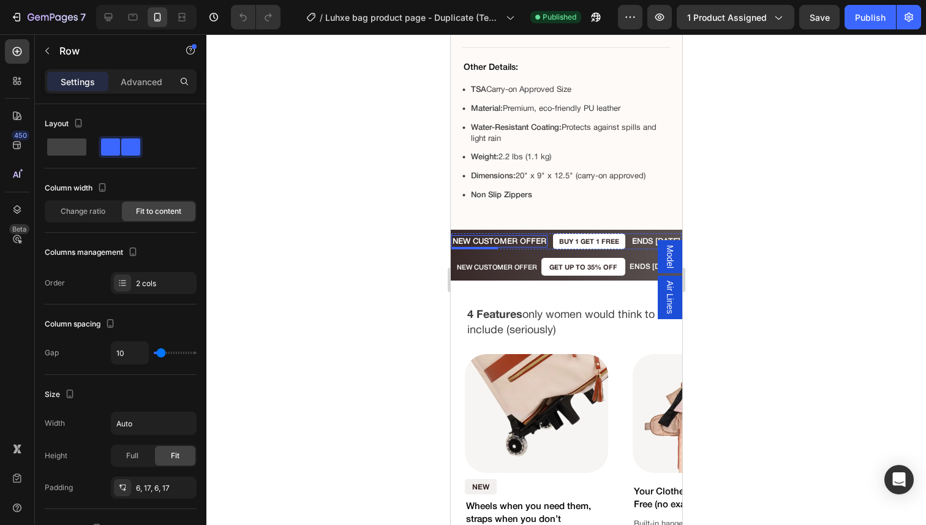
scroll to position [1515, 0]
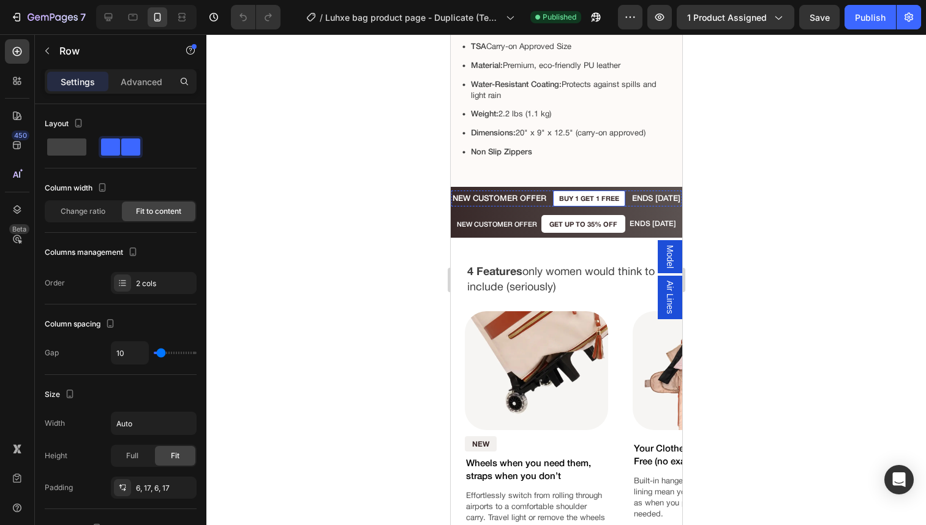
click at [565, 198] on div "Buy 1 get 1 free" at bounding box center [588, 197] width 72 height 15
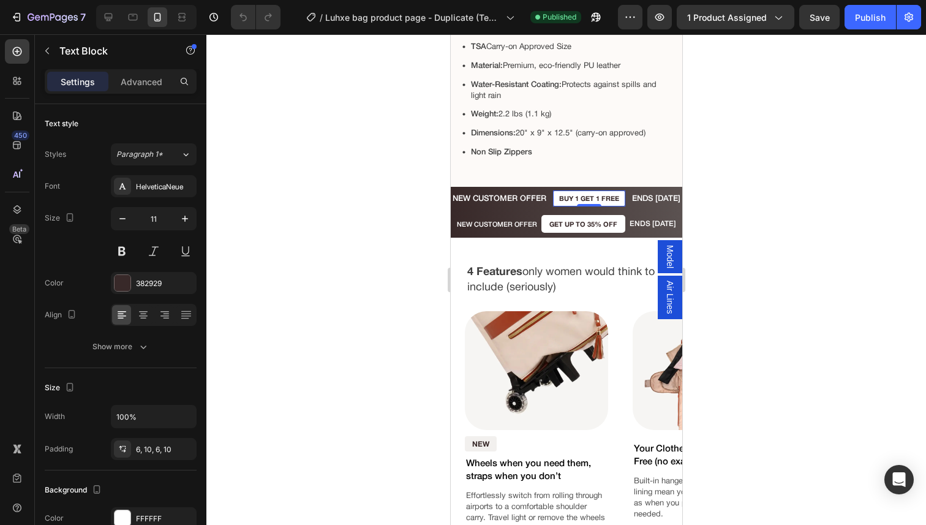
click at [565, 198] on div "Buy 1 get 1 free" at bounding box center [588, 197] width 72 height 15
click at [563, 202] on p "Buy 1 get 1 free" at bounding box center [588, 198] width 60 height 8
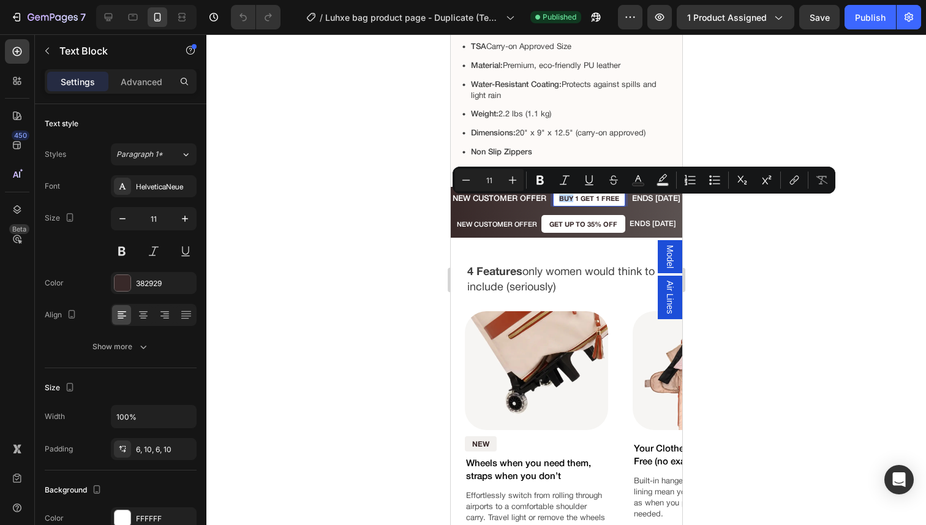
click at [563, 202] on p "Buy 1 get 1 free" at bounding box center [588, 198] width 60 height 8
click at [532, 222] on div "NEW CUSTOMER OFFER Text Block" at bounding box center [496, 224] width 83 height 18
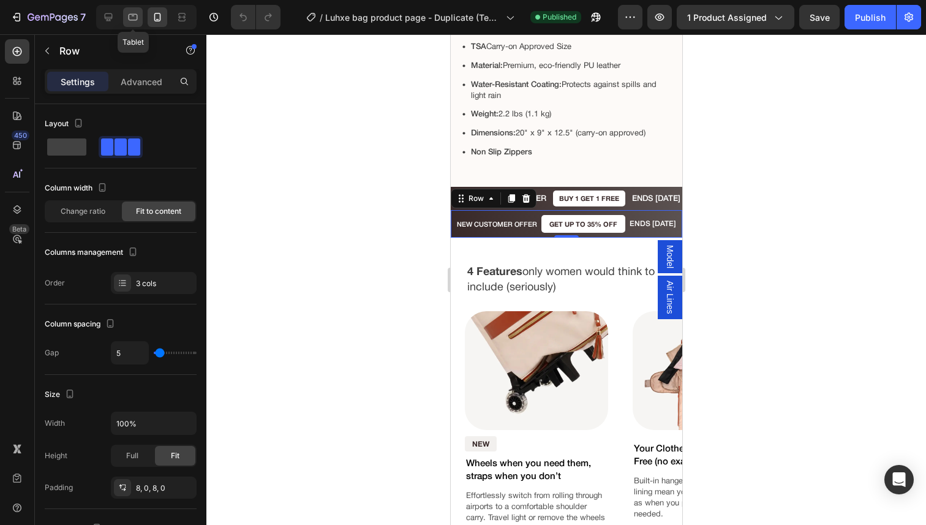
click at [138, 14] on icon at bounding box center [133, 17] width 12 height 12
type input "9"
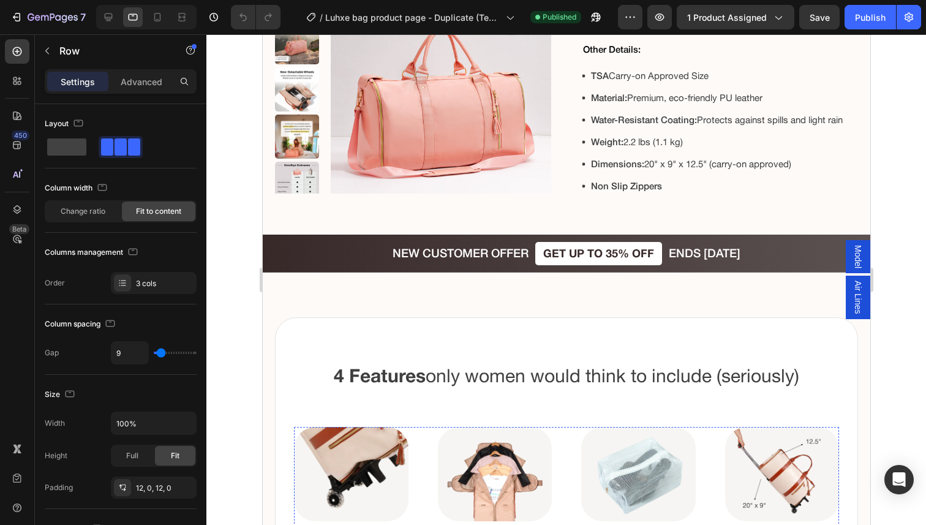
scroll to position [1189, 0]
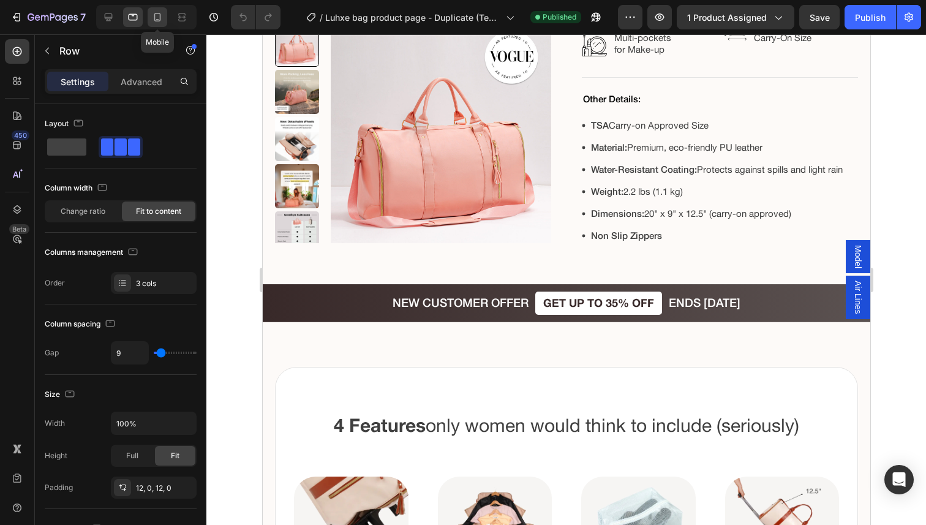
click at [159, 18] on icon at bounding box center [157, 17] width 12 height 12
type input "5"
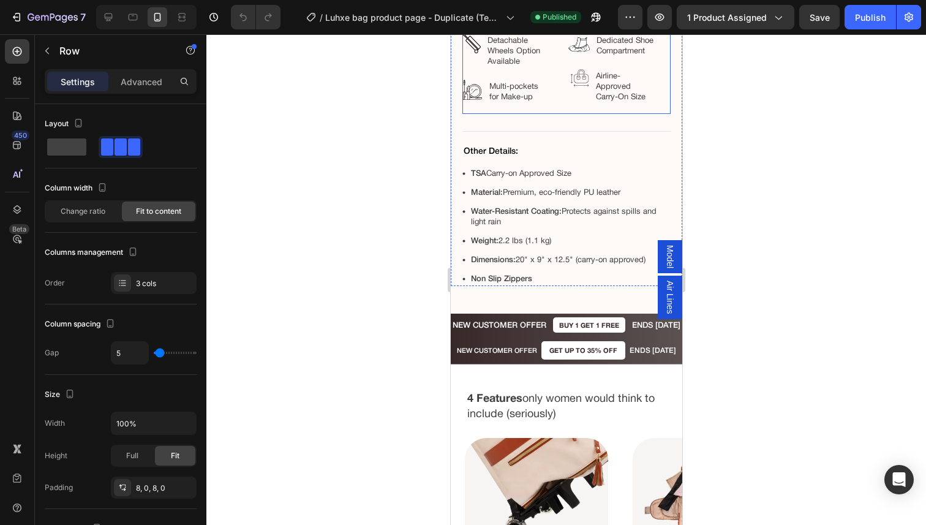
scroll to position [1481, 0]
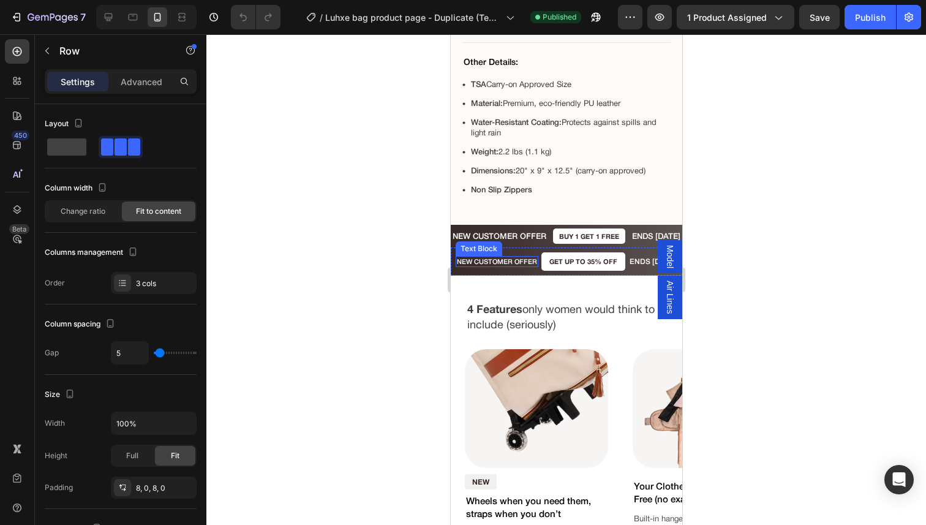
click at [520, 256] on div "NEW CUSTOMER OFFER" at bounding box center [496, 261] width 83 height 10
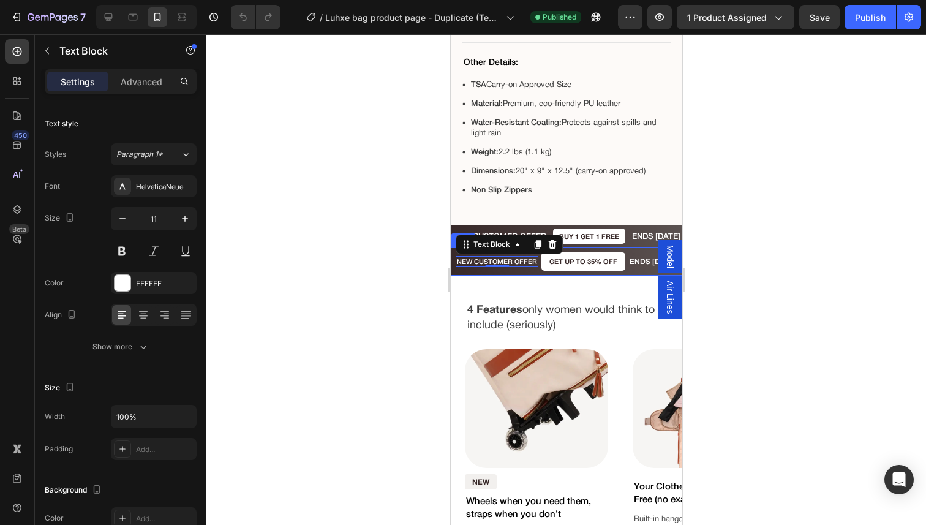
click at [535, 271] on div "NEW CUSTOMER OFFER Text Block 0 GET UP TO 35% OFF Text Block ENDS [DATE] Text B…" at bounding box center [565, 261] width 231 height 28
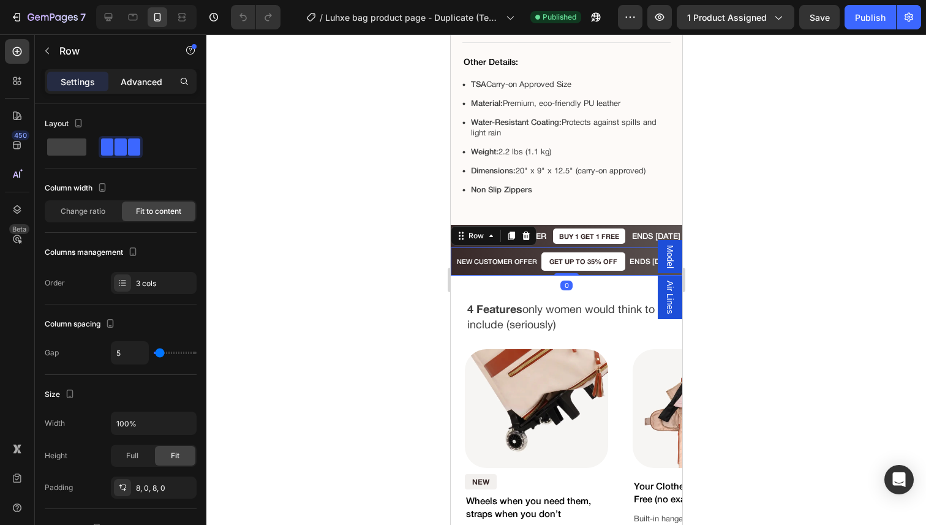
click at [138, 87] on p "Advanced" at bounding box center [142, 81] width 42 height 13
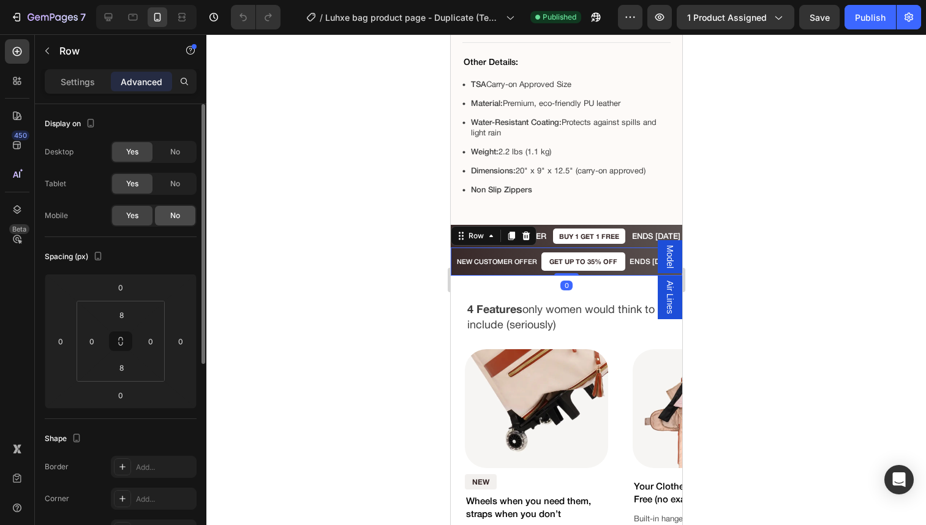
click at [160, 214] on div "No" at bounding box center [175, 216] width 40 height 20
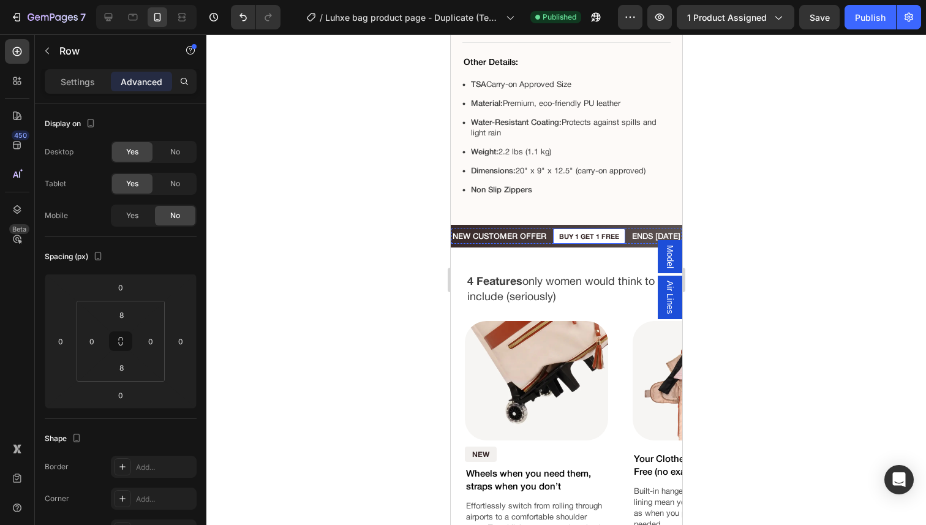
click at [577, 233] on p "Buy 1 get 1 free" at bounding box center [588, 236] width 60 height 8
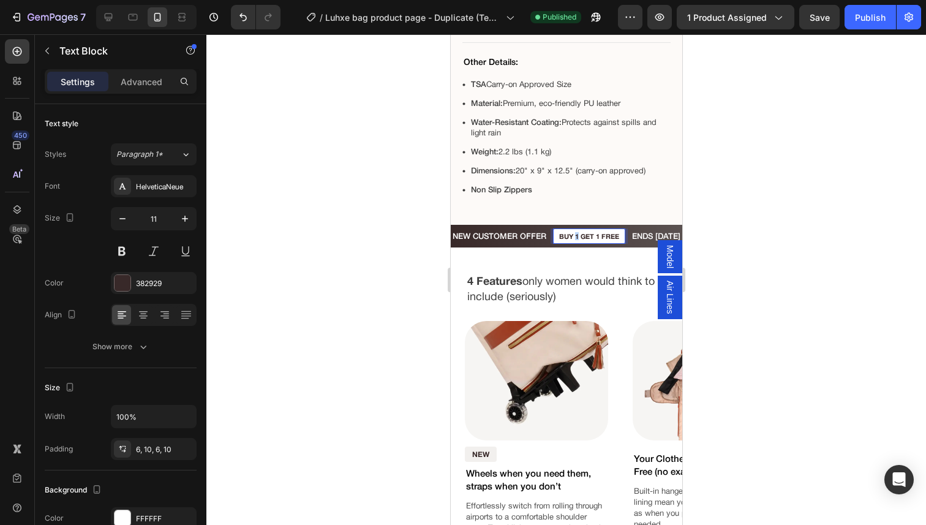
click at [577, 233] on p "Buy 1 get 1 free" at bounding box center [588, 236] width 60 height 8
click at [584, 277] on p "4 Features only women would think to include (seriously)" at bounding box center [566, 288] width 198 height 31
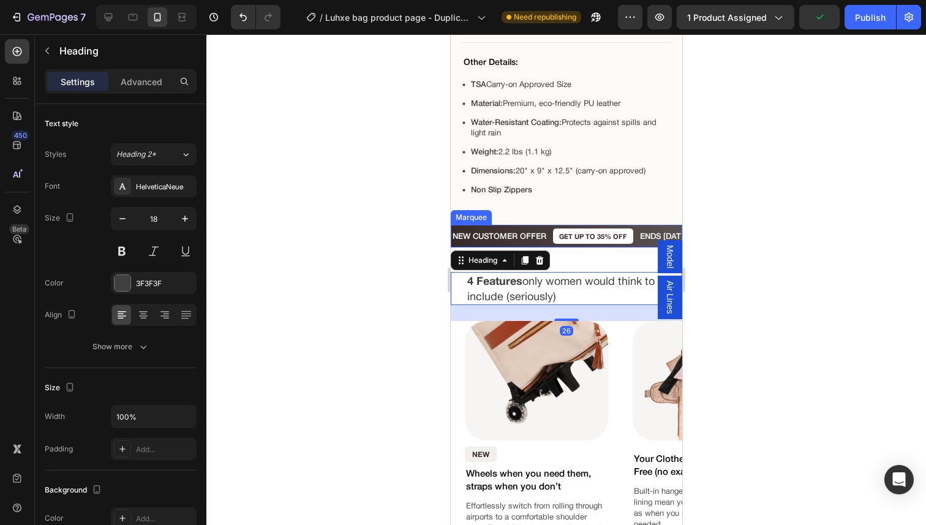
click at [548, 244] on div "NEW CUSTOMER OFFER Text Block GET UP TO 35% OFF Text Block ENDS [DATE] Text Blo…" at bounding box center [565, 236] width 231 height 23
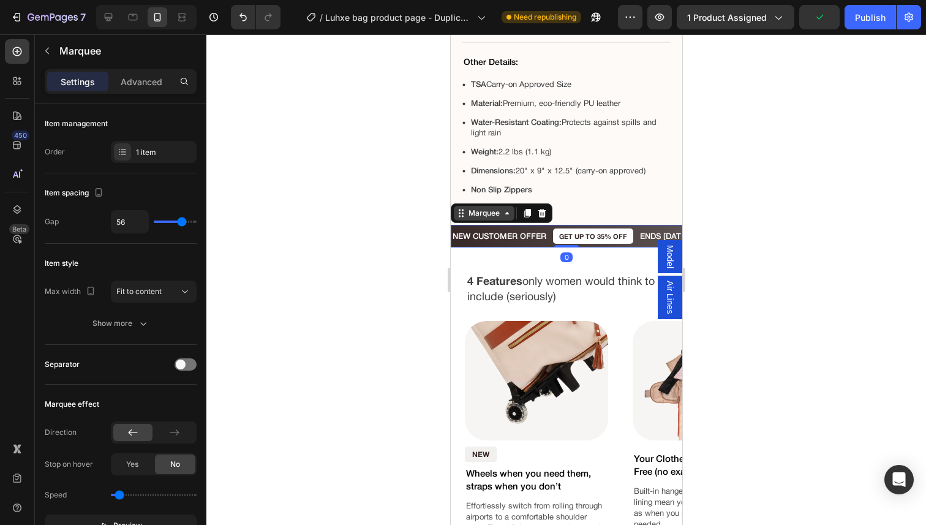
click at [475, 209] on div "Marquee" at bounding box center [483, 213] width 36 height 11
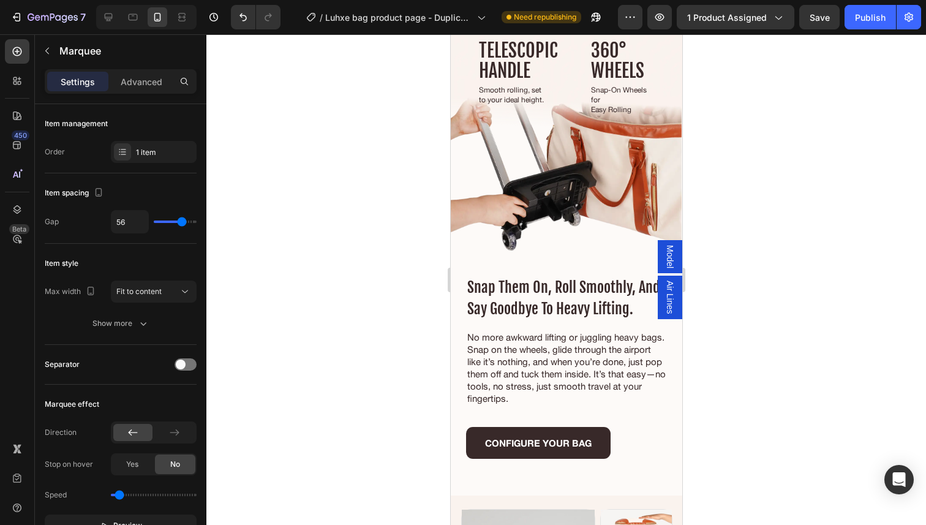
scroll to position [3503, 0]
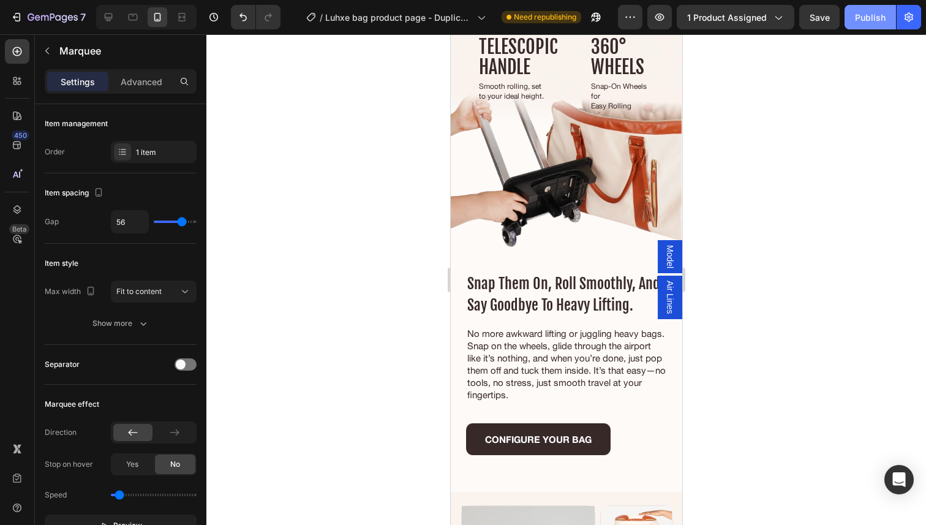
click at [849, 21] on button "Publish" at bounding box center [869, 17] width 51 height 24
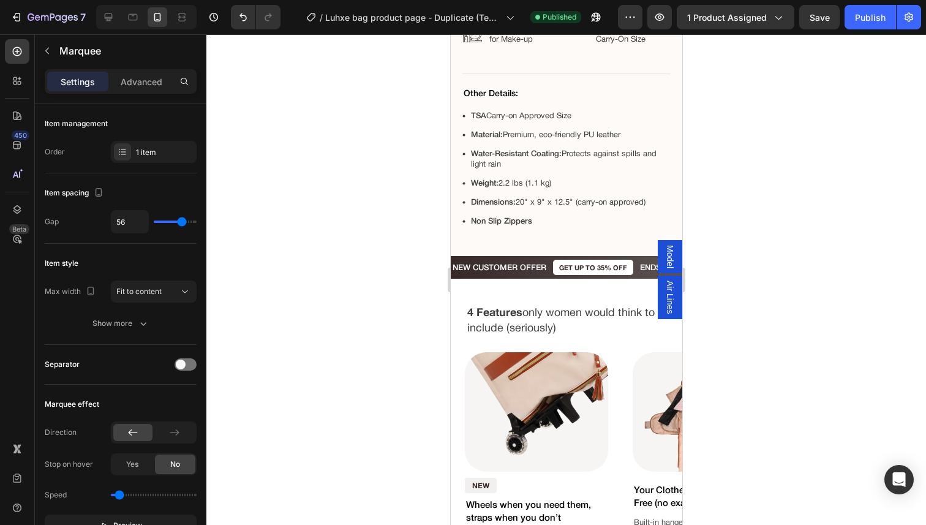
scroll to position [1447, 0]
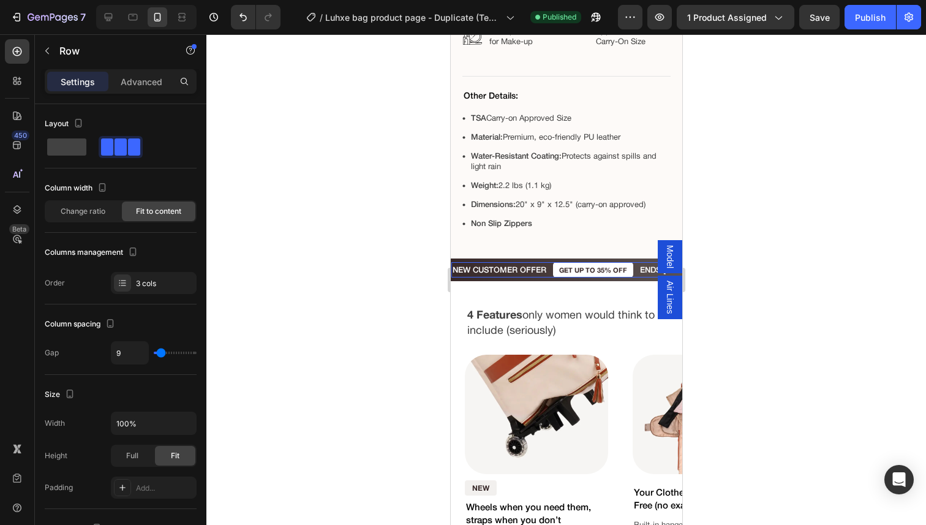
click at [547, 277] on div "NEW CUSTOMER OFFER Text Block" at bounding box center [499, 269] width 96 height 15
click at [140, 69] on div "Settings Advanced" at bounding box center [121, 81] width 152 height 24
click at [133, 80] on p "Advanced" at bounding box center [142, 81] width 42 height 13
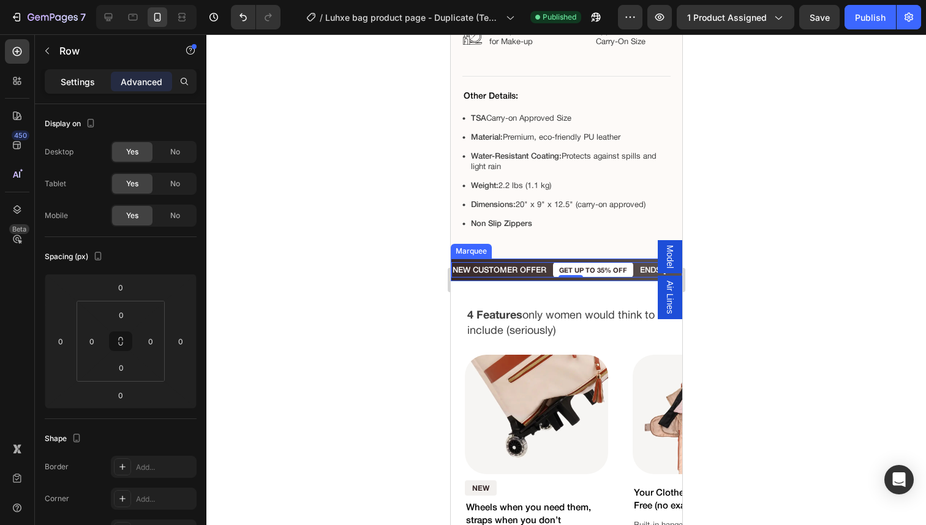
click at [77, 84] on p "Settings" at bounding box center [78, 81] width 34 height 13
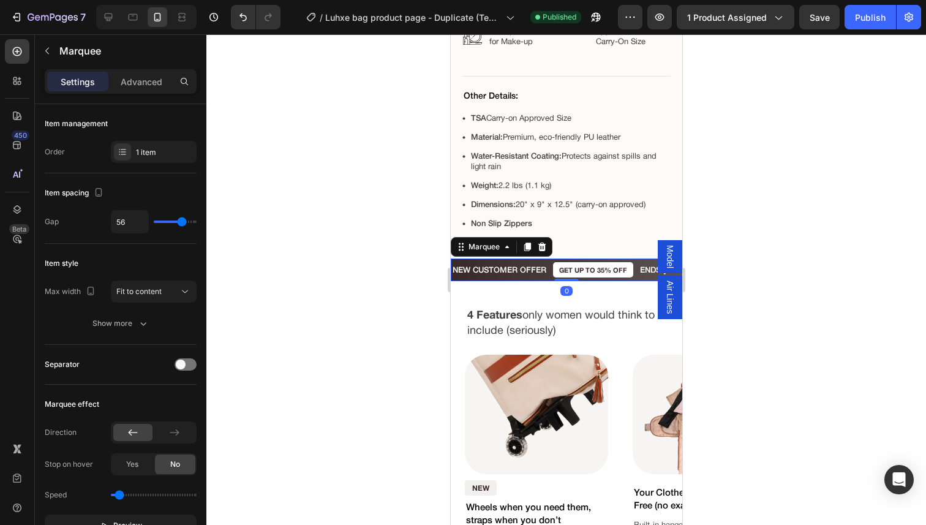
click at [522, 260] on div "NEW CUSTOMER OFFER Text Block GET UP TO 35% OFF Text Block ENDS [DATE] Text Blo…" at bounding box center [565, 269] width 231 height 23
click at [516, 261] on div "NEW CUSTOMER OFFER Text Block GET UP TO 35% OFF Text Block ENDS [DATE] Text Blo…" at bounding box center [565, 269] width 231 height 23
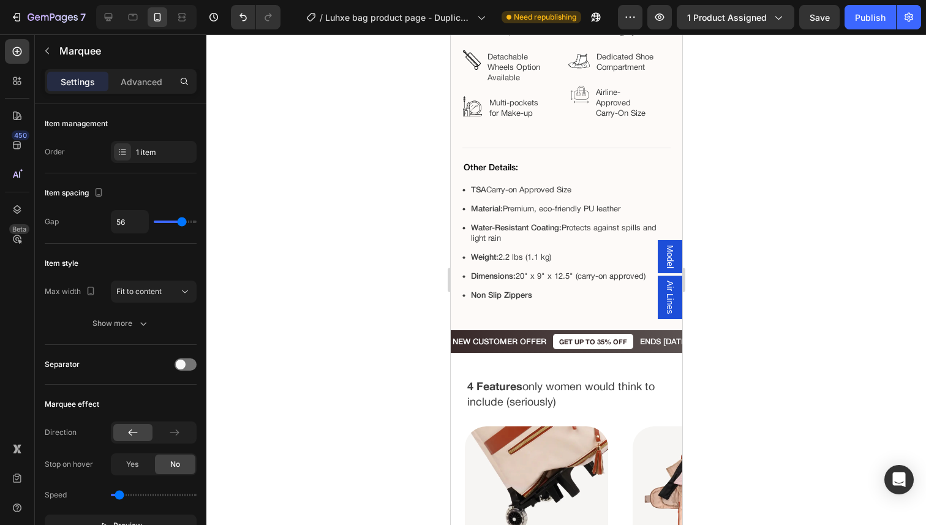
scroll to position [1371, 0]
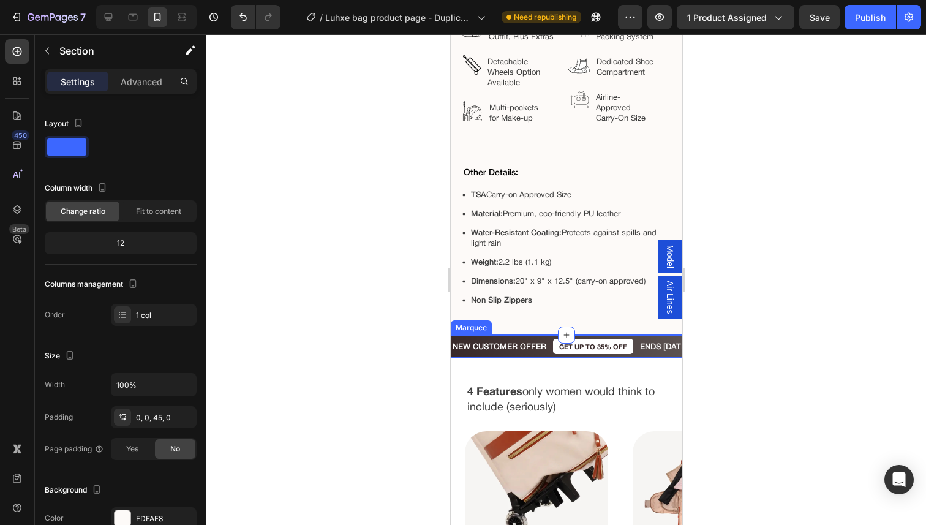
click at [547, 336] on div "NEW CUSTOMER OFFER Text Block GET UP TO 35% OFF Text Block ENDS [DATE] Text Blo…" at bounding box center [565, 346] width 231 height 23
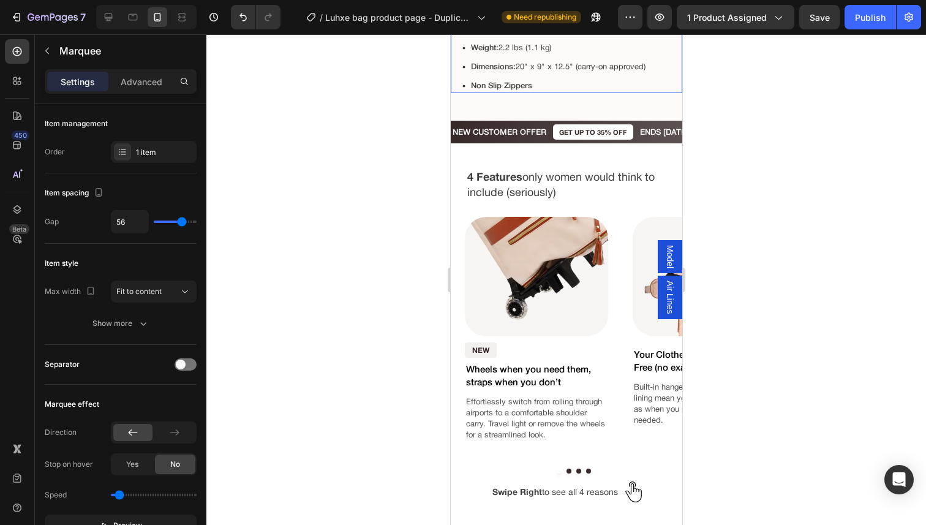
scroll to position [1560, 0]
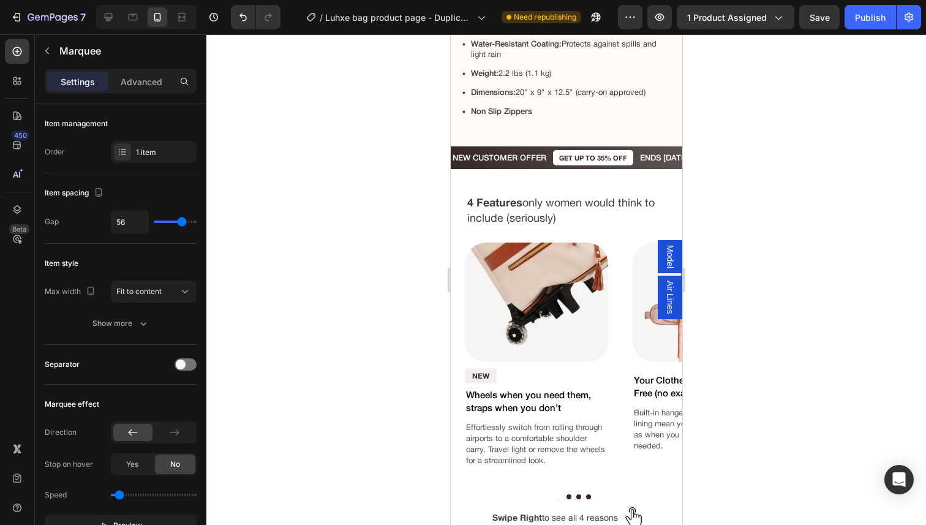
click at [547, 168] on div "NEW CUSTOMER OFFER Text Block GET UP TO 35% OFF Text Block ENDS [DATE] Text Blo…" at bounding box center [565, 157] width 231 height 23
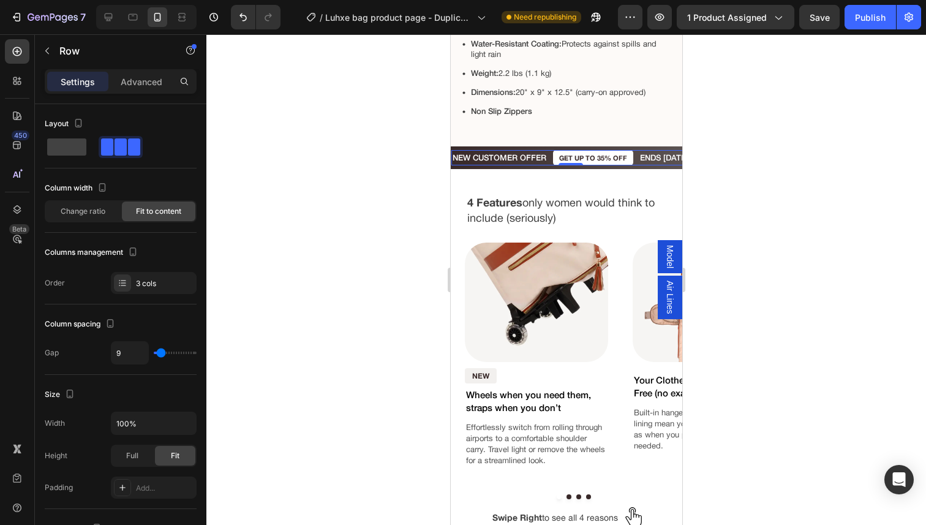
click at [550, 157] on div "NEW CUSTOMER OFFER Text Block GET UP TO 35% OFF Text Block ENDS [DATE] Text Blo…" at bounding box center [570, 157] width 238 height 15
click at [149, 73] on div "Advanced" at bounding box center [141, 82] width 61 height 20
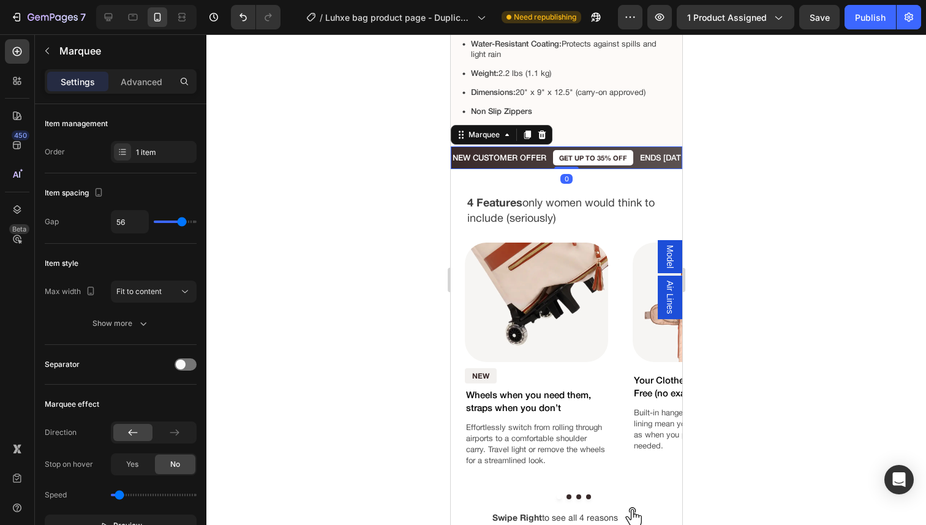
click at [544, 149] on div "NEW CUSTOMER OFFER Text Block GET UP TO 35% OFF Text Block ENDS [DATE] Text Blo…" at bounding box center [565, 157] width 231 height 23
click at [119, 97] on div "Settings Advanced" at bounding box center [120, 86] width 171 height 35
click at [126, 93] on div "Settings Advanced" at bounding box center [120, 86] width 171 height 35
click at [129, 88] on div "Advanced" at bounding box center [141, 82] width 61 height 20
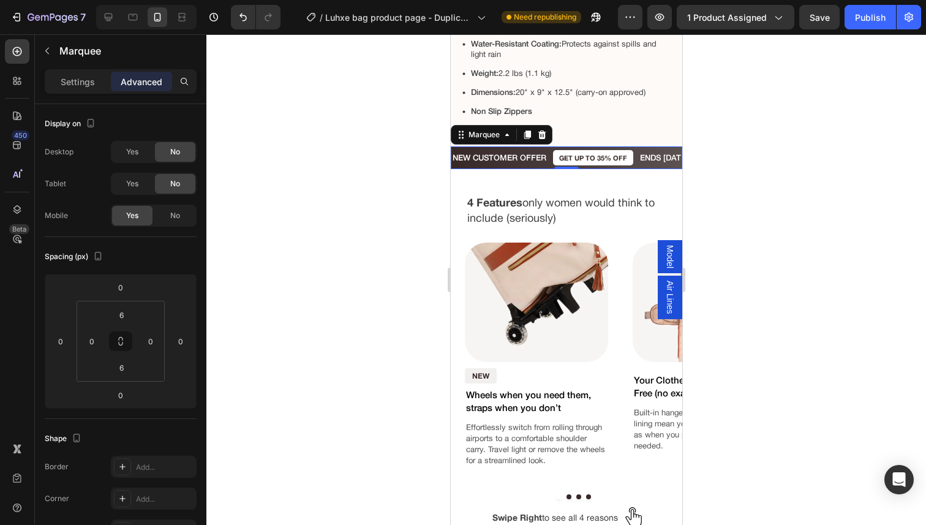
click at [136, 84] on p "Advanced" at bounding box center [142, 81] width 42 height 13
click at [527, 134] on icon at bounding box center [527, 134] width 7 height 9
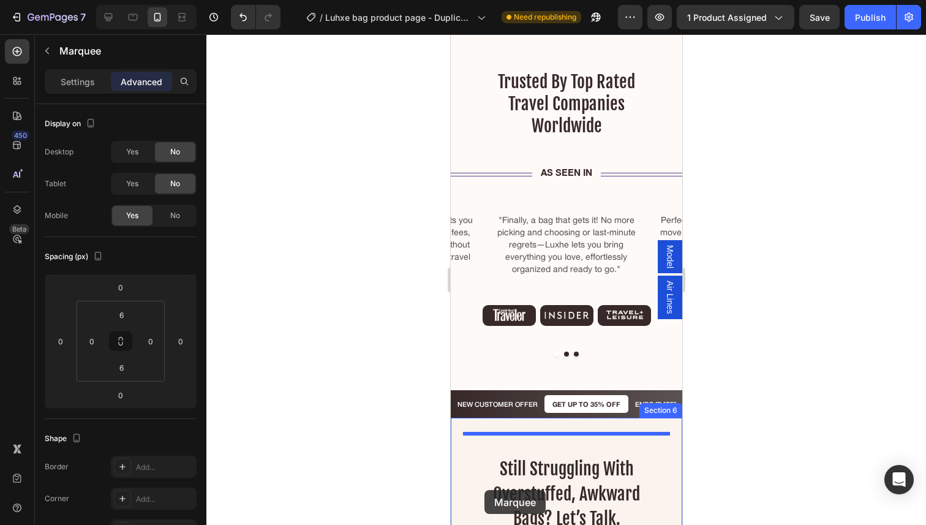
scroll to position [2136, 0]
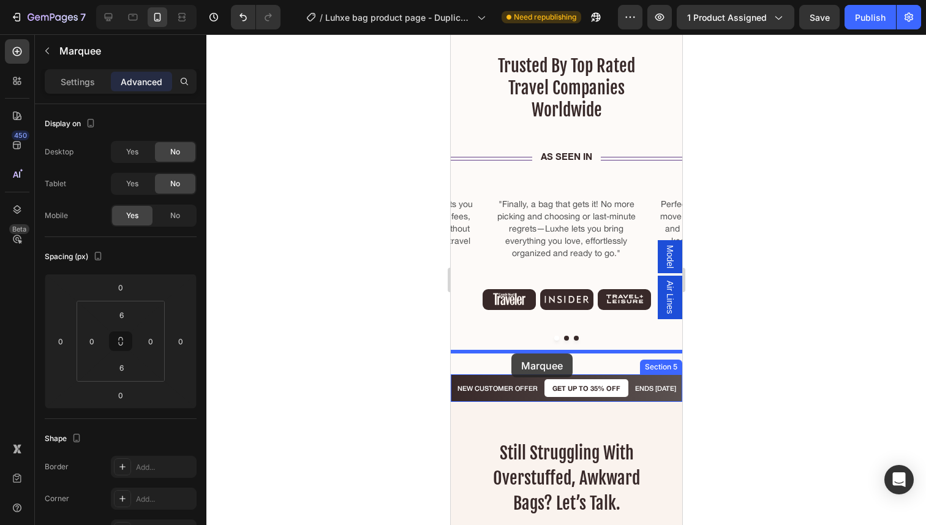
drag, startPoint x: 463, startPoint y: 159, endPoint x: 511, endPoint y: 353, distance: 199.9
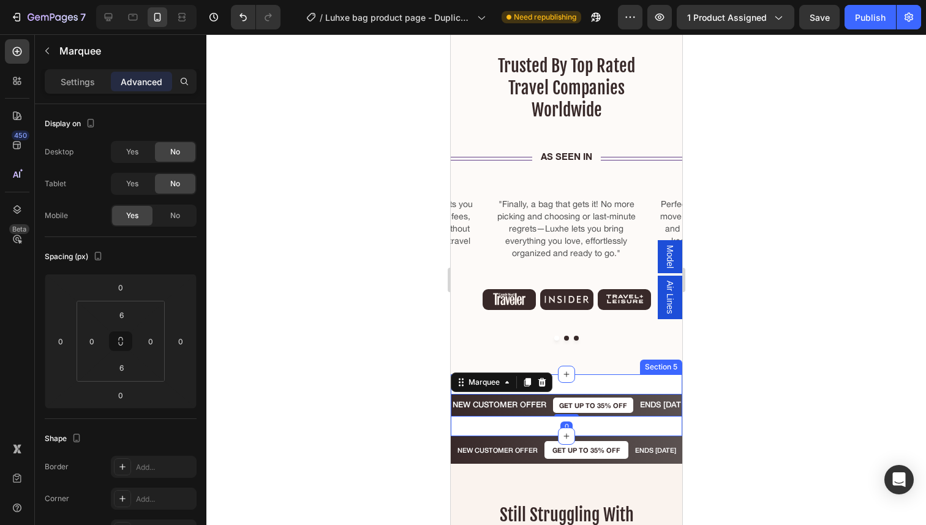
click at [521, 399] on div "NEW CUSTOMER OFFER Text Block GET UP TO 35% OFF Text Block ENDS [DATE] Text Blo…" at bounding box center [565, 405] width 231 height 62
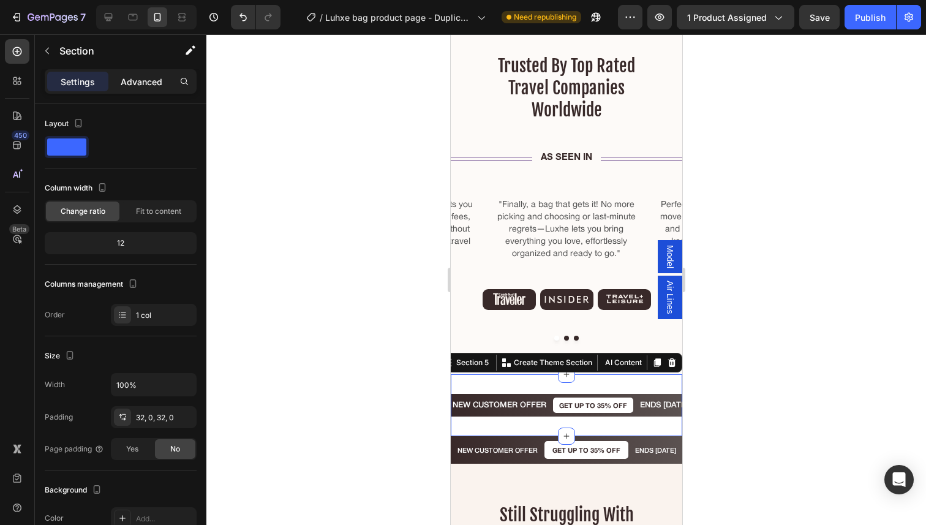
click at [114, 81] on div "Advanced" at bounding box center [141, 82] width 61 height 20
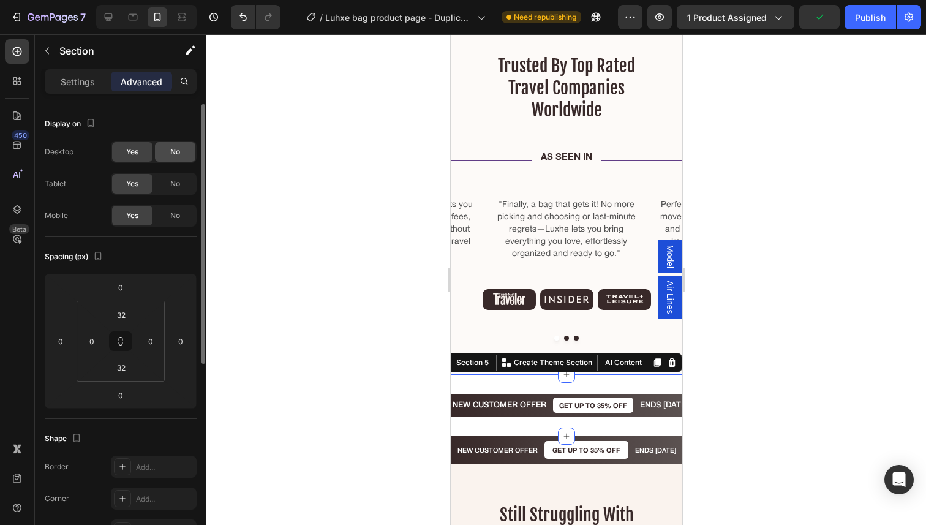
drag, startPoint x: 164, startPoint y: 157, endPoint x: 172, endPoint y: 188, distance: 32.2
click at [164, 156] on div "No" at bounding box center [175, 152] width 40 height 20
click at [175, 192] on div "No" at bounding box center [175, 184] width 40 height 20
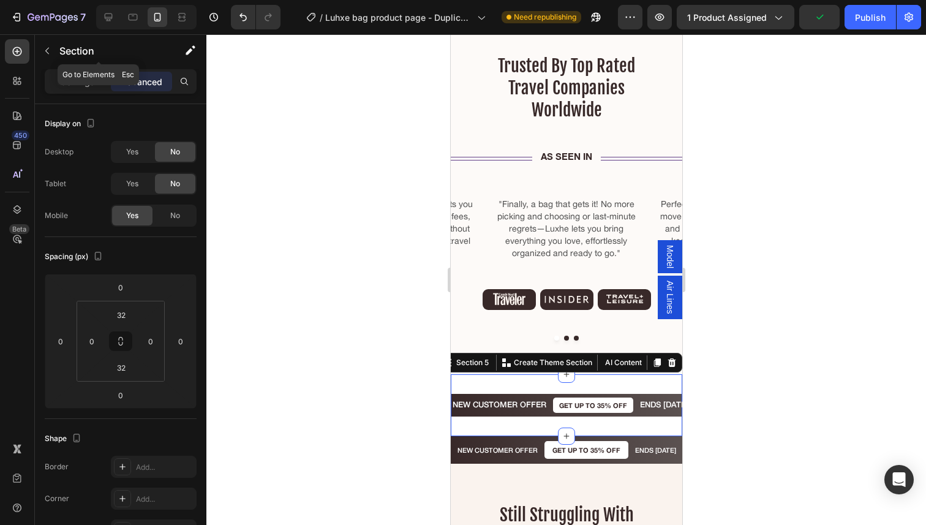
click at [82, 68] on div "Section" at bounding box center [98, 51] width 127 height 35
click at [80, 77] on p "Settings" at bounding box center [78, 81] width 34 height 13
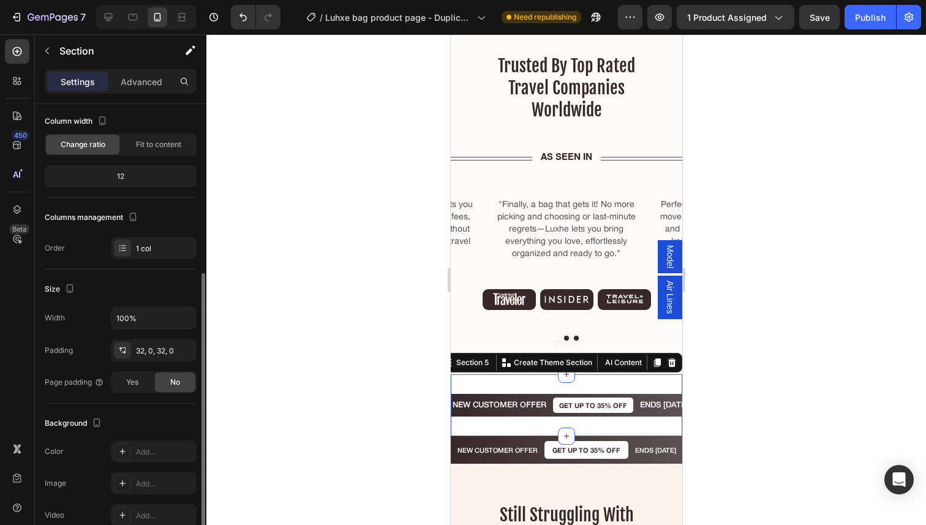
scroll to position [170, 0]
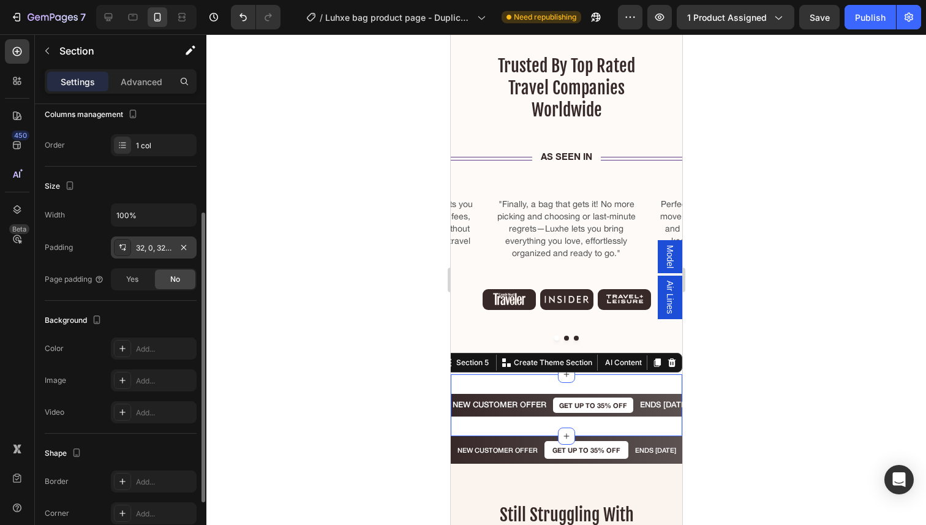
click at [166, 256] on div "32, 0, 32, 0" at bounding box center [154, 247] width 86 height 22
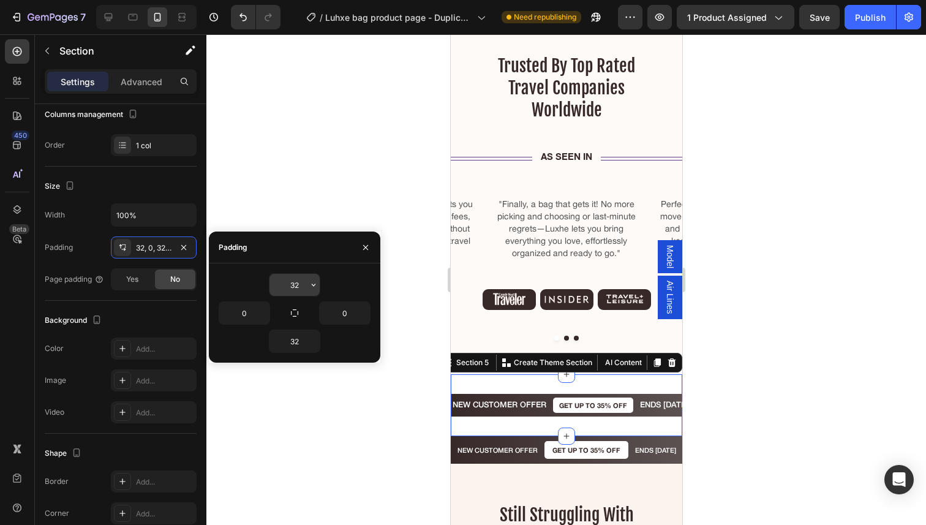
click at [293, 285] on input "32" at bounding box center [294, 285] width 50 height 22
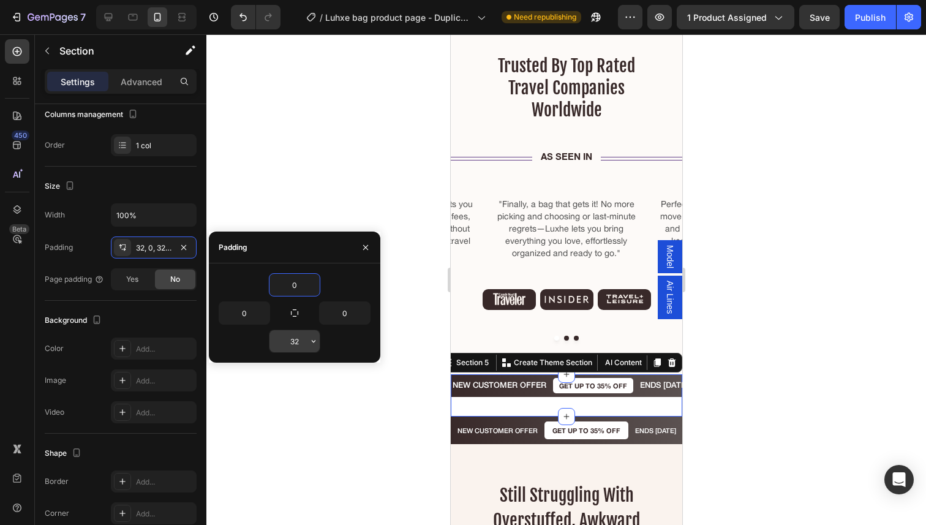
type input "0"
click at [301, 335] on input "32" at bounding box center [294, 341] width 50 height 22
type input "0"
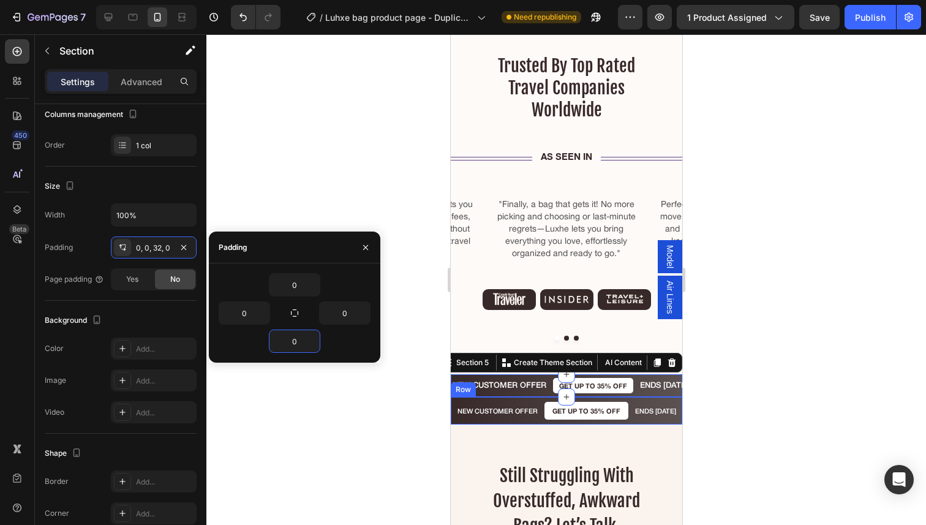
click at [533, 399] on div "NEW CUSTOMER OFFER Text Block GET UP TO 35% OFF Text Block ENDS [DATE] Text Blo…" at bounding box center [565, 411] width 231 height 28
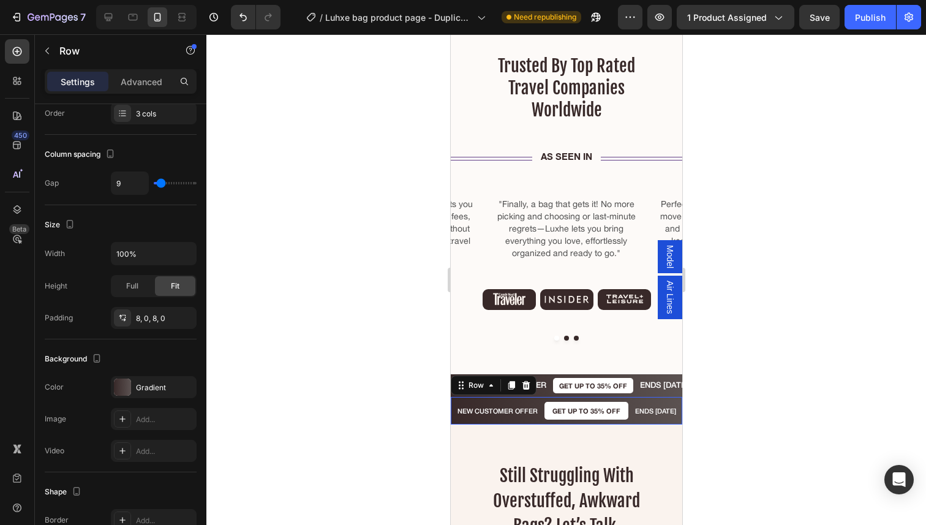
scroll to position [0, 0]
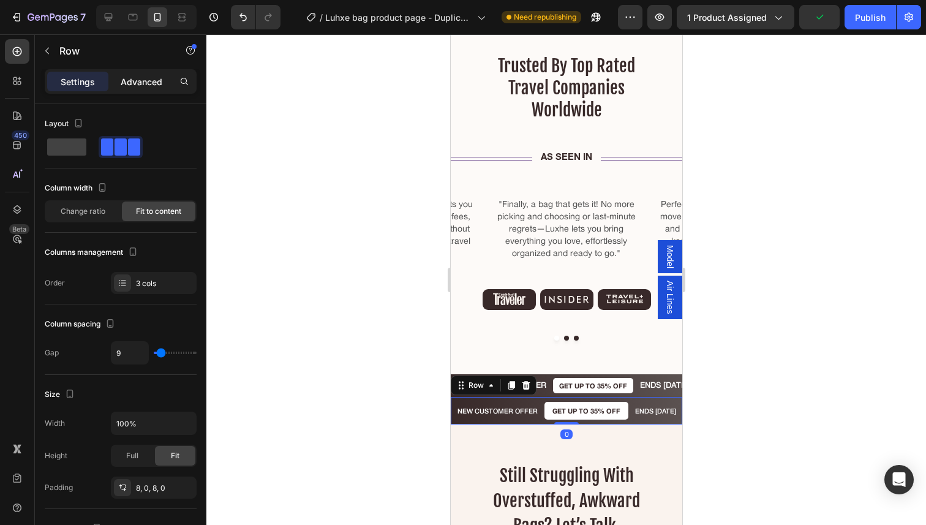
click at [146, 81] on p "Advanced" at bounding box center [142, 81] width 42 height 13
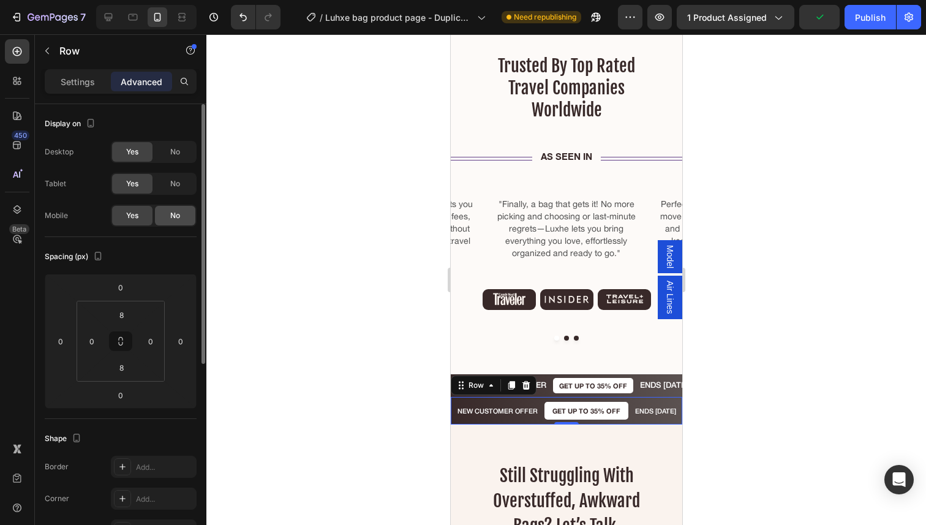
click at [160, 219] on div "No" at bounding box center [175, 216] width 40 height 20
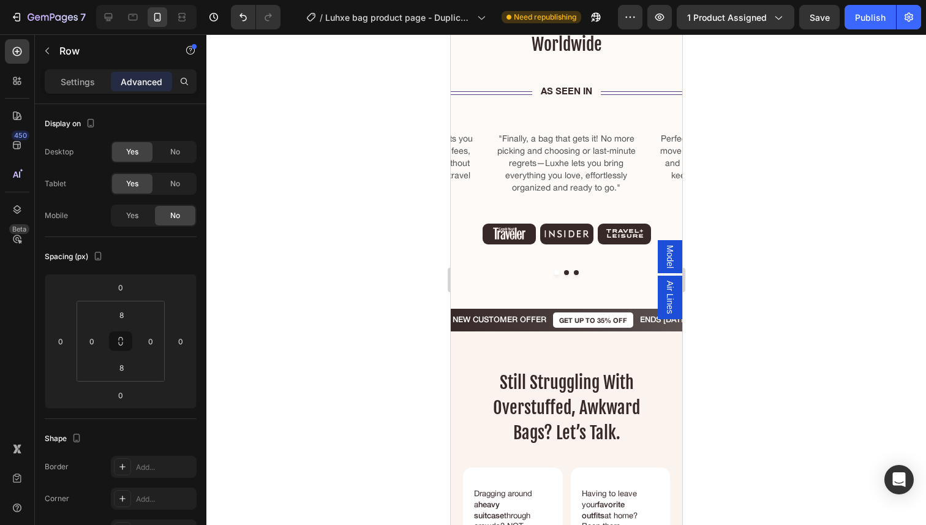
scroll to position [2199, 0]
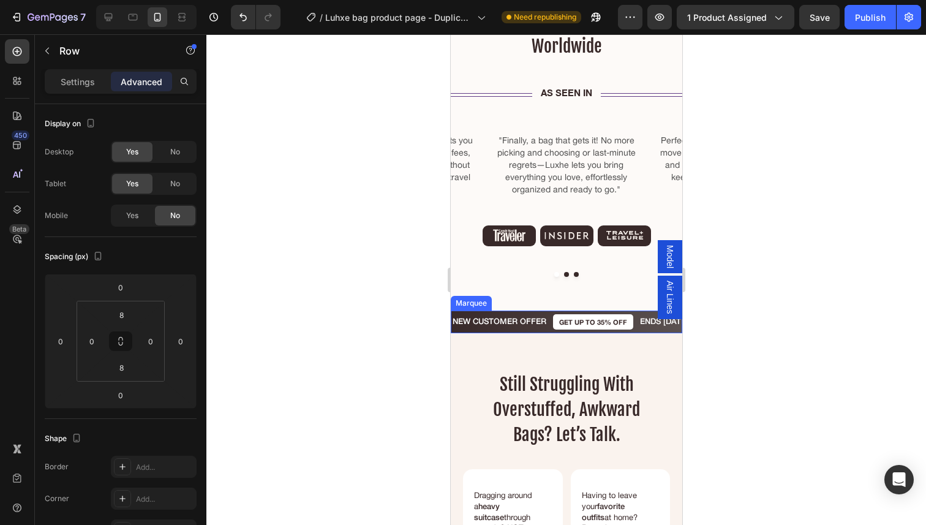
click at [541, 310] on div "NEW CUSTOMER OFFER Text Block GET UP TO 35% OFF Text Block ENDS [DATE] Text Blo…" at bounding box center [565, 321] width 231 height 23
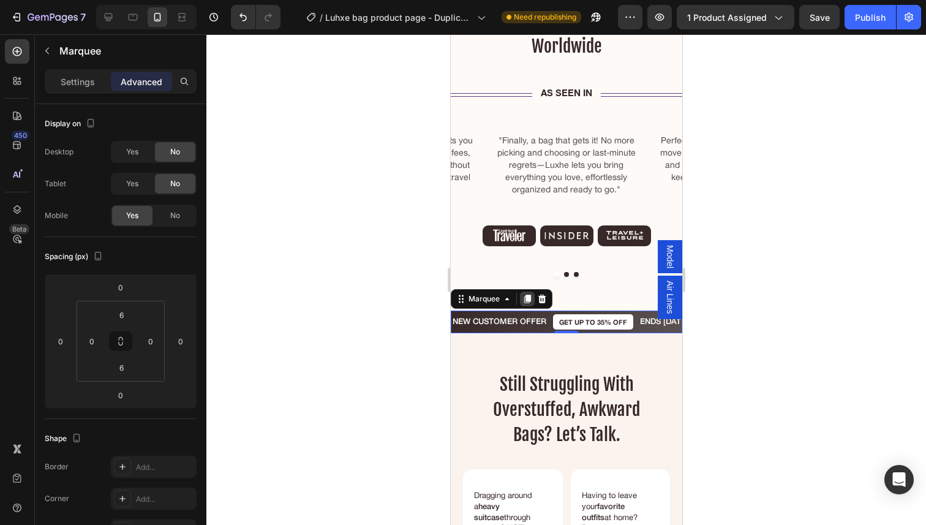
click at [524, 291] on div at bounding box center [526, 298] width 15 height 15
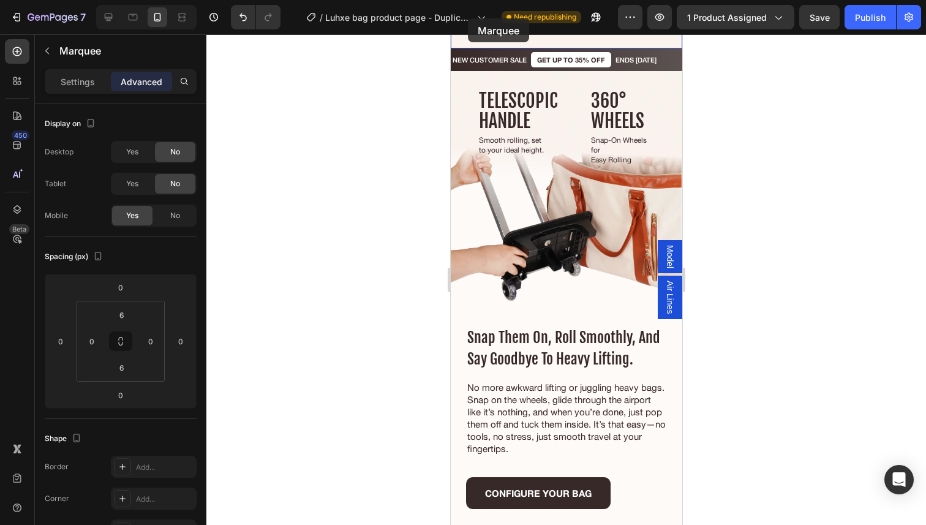
scroll to position [3379, 0]
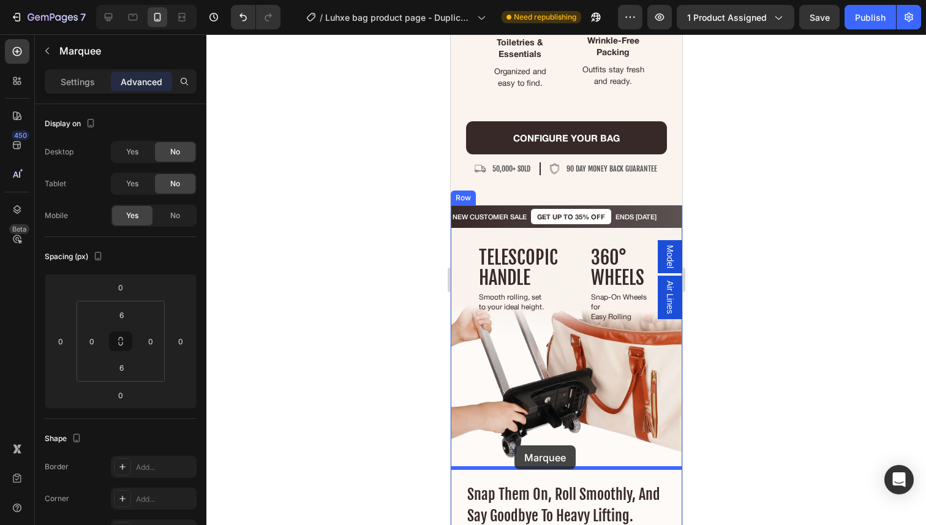
drag, startPoint x: 460, startPoint y: 304, endPoint x: 514, endPoint y: 447, distance: 153.3
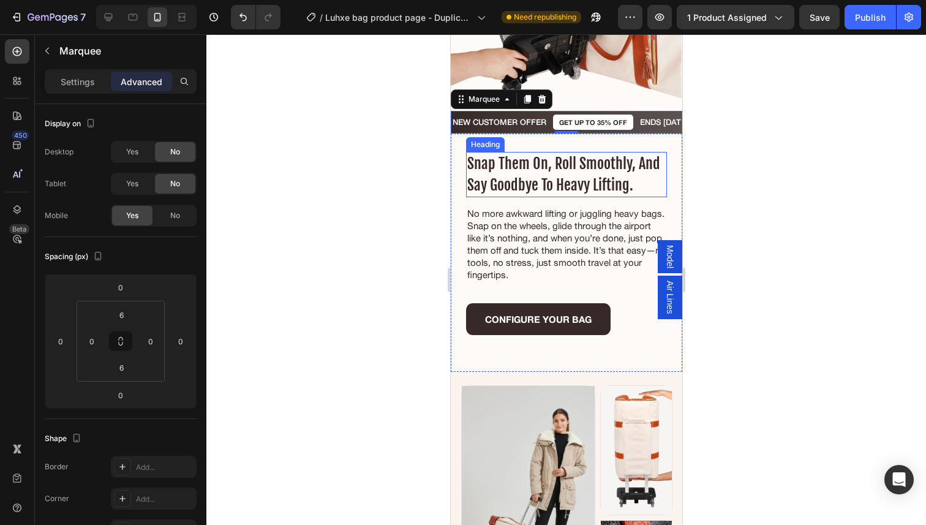
scroll to position [3682, 0]
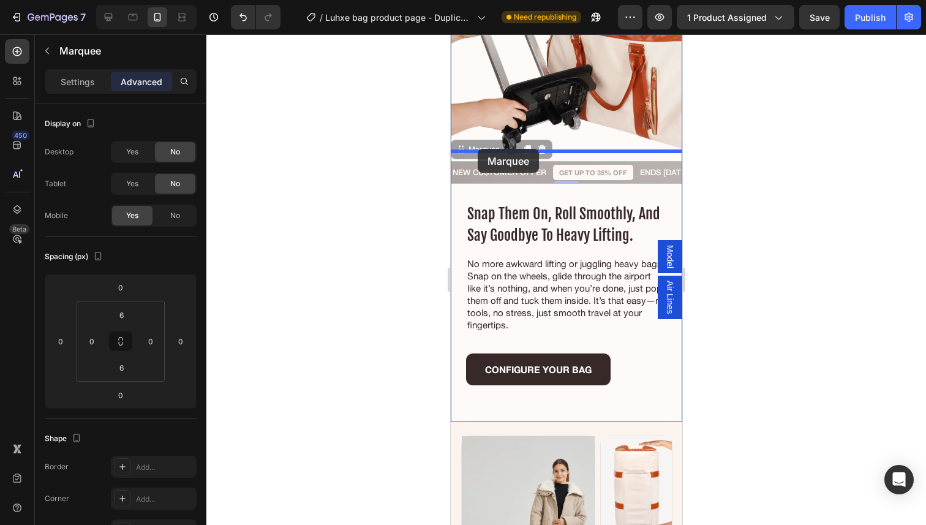
drag, startPoint x: 457, startPoint y: 376, endPoint x: 477, endPoint y: 149, distance: 228.1
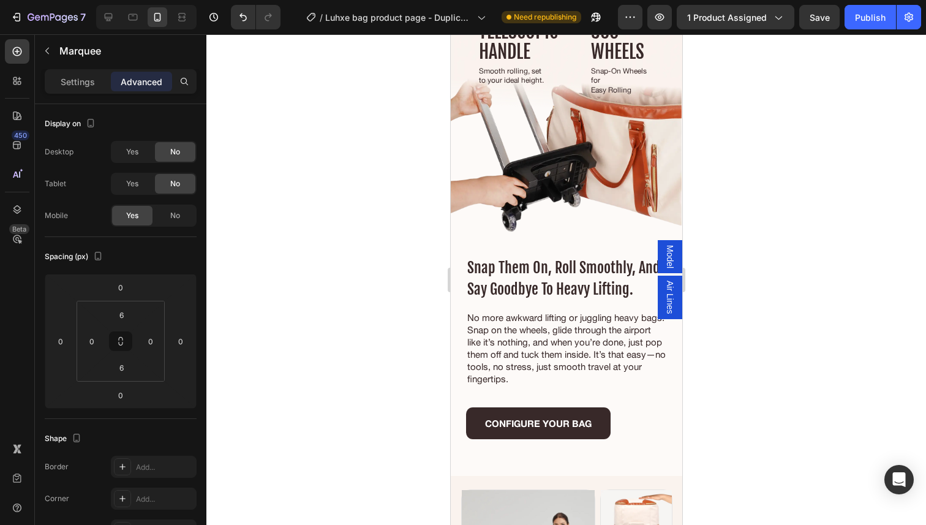
scroll to position [3611, 0]
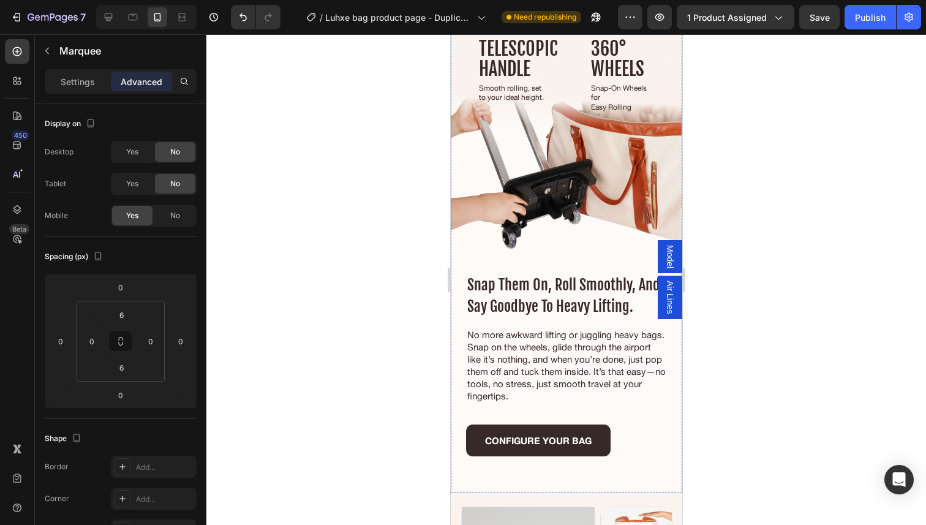
click at [521, 18] on div "NEW CUSTOMER OFFER Text Block GET UP TO 35% OFF Text Block ENDS [DATE] Text Blo…" at bounding box center [565, 7] width 231 height 23
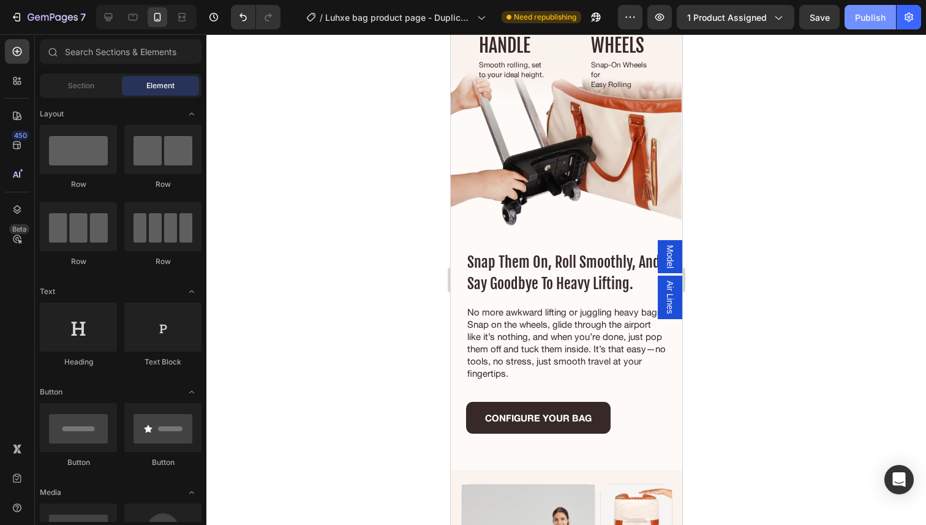
click at [864, 20] on div "Publish" at bounding box center [870, 17] width 31 height 13
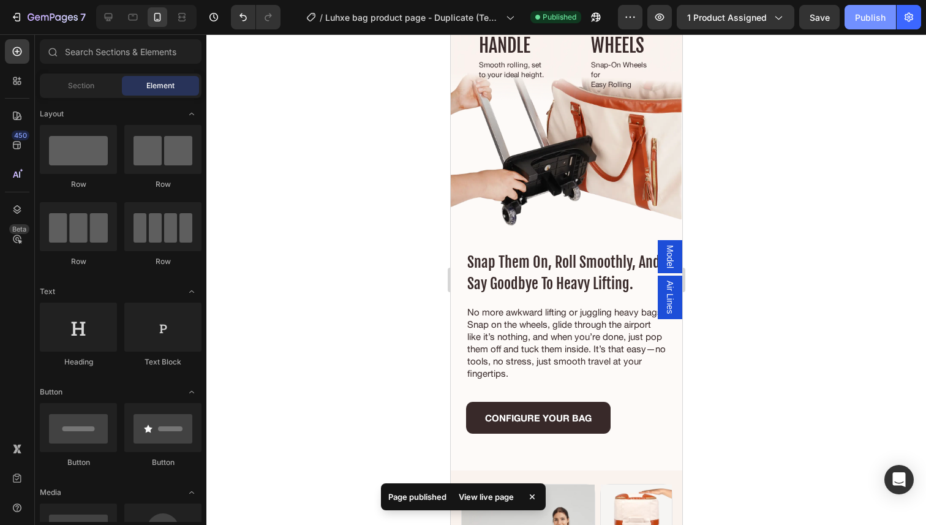
click at [865, 20] on div "Publish" at bounding box center [870, 17] width 31 height 13
